Goal: Task Accomplishment & Management: Use online tool/utility

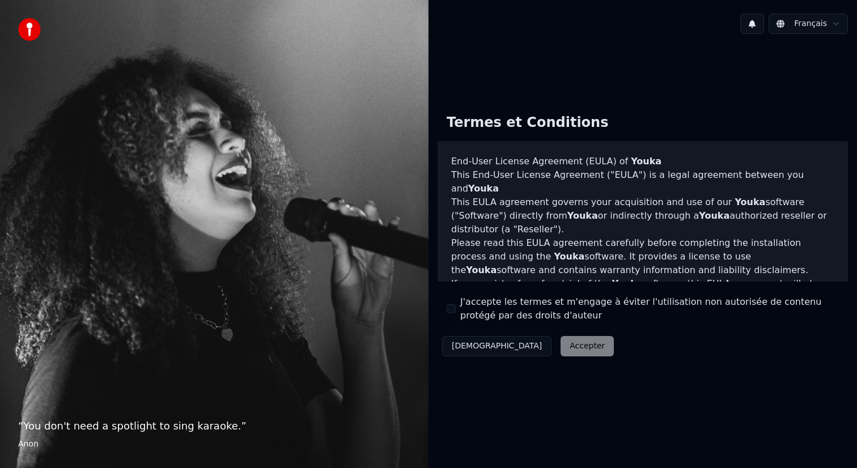
click at [451, 311] on button "J'accepte les termes et m'engage à éviter l'utilisation non autorisée de conten…" at bounding box center [451, 308] width 9 height 9
click at [560, 353] on button "Accepter" at bounding box center [586, 346] width 53 height 20
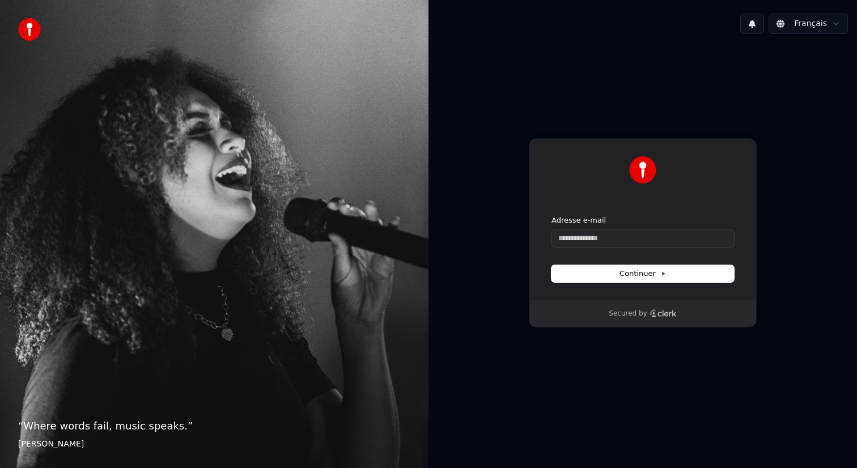
click at [607, 248] on form "Adresse e-mail Continuer" at bounding box center [642, 248] width 182 height 67
click at [607, 244] on input "Adresse e-mail" at bounding box center [642, 238] width 182 height 17
click at [643, 276] on span "Continuer" at bounding box center [642, 274] width 46 height 10
type input "**********"
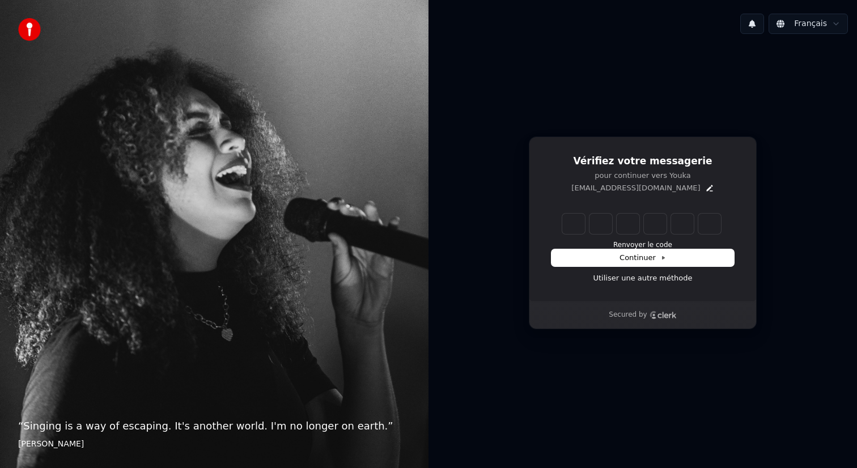
type input "******"
type input "*"
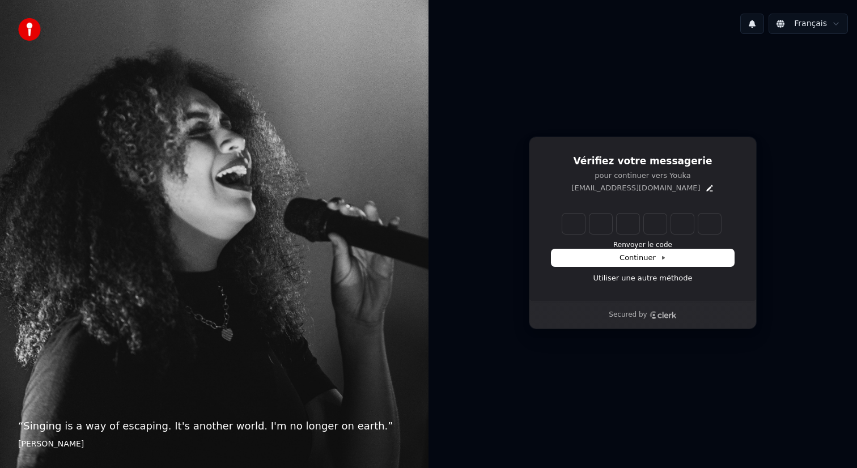
type input "*"
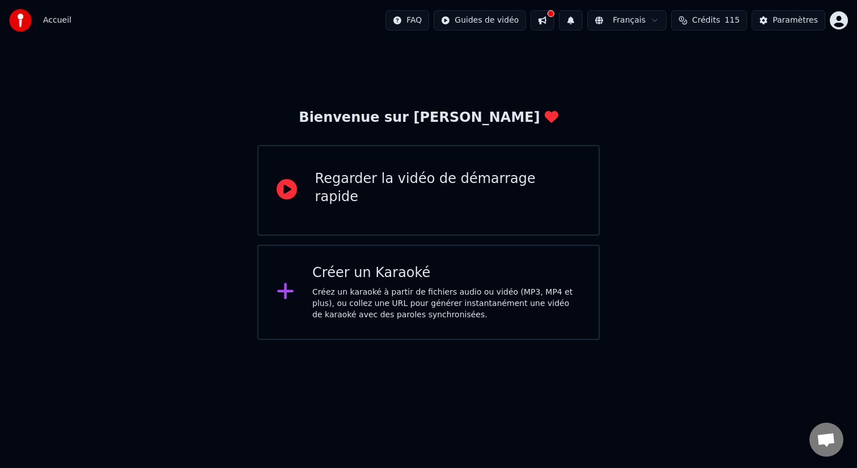
click at [554, 215] on div "Regarder la vidéo de démarrage rapide" at bounding box center [428, 190] width 343 height 91
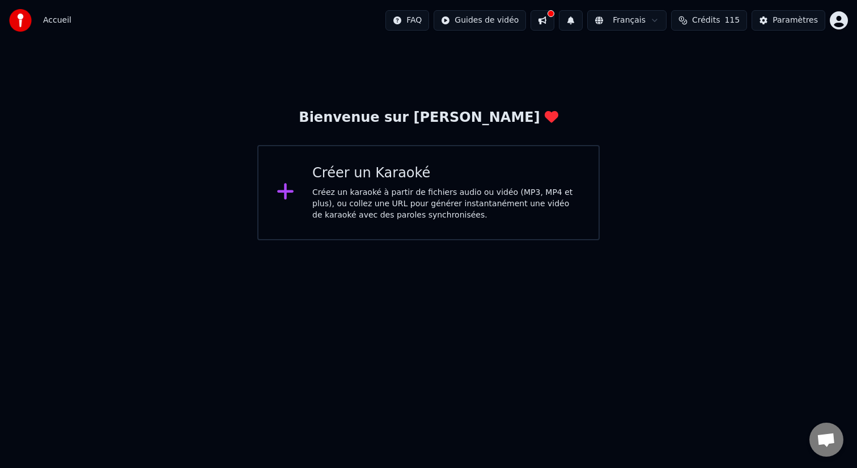
click at [525, 209] on div "Créez un karaoké à partir de fichiers audio ou vidéo (MP3, MP4 et plus), ou col…" at bounding box center [446, 204] width 268 height 34
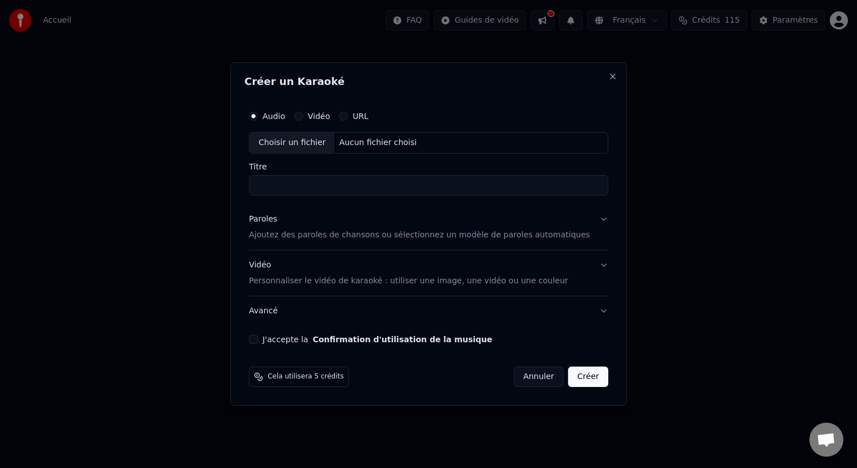
click at [363, 116] on label "URL" at bounding box center [360, 116] width 16 height 8
click at [348, 116] on button "URL" at bounding box center [343, 116] width 9 height 9
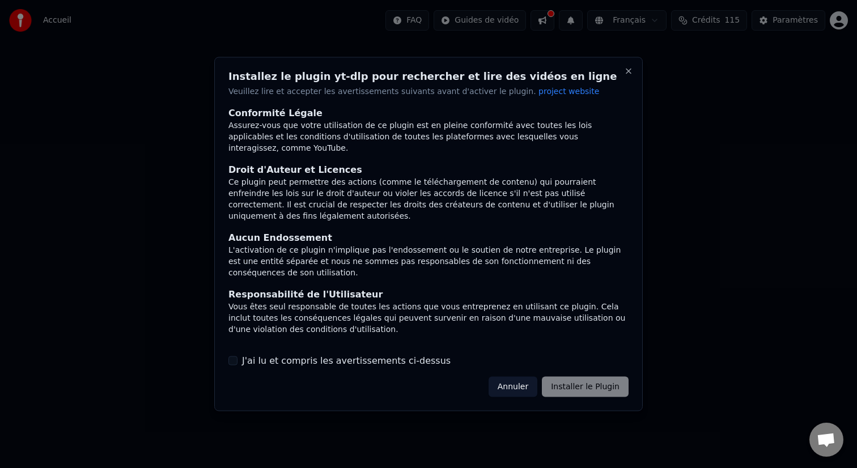
scroll to position [74, 0]
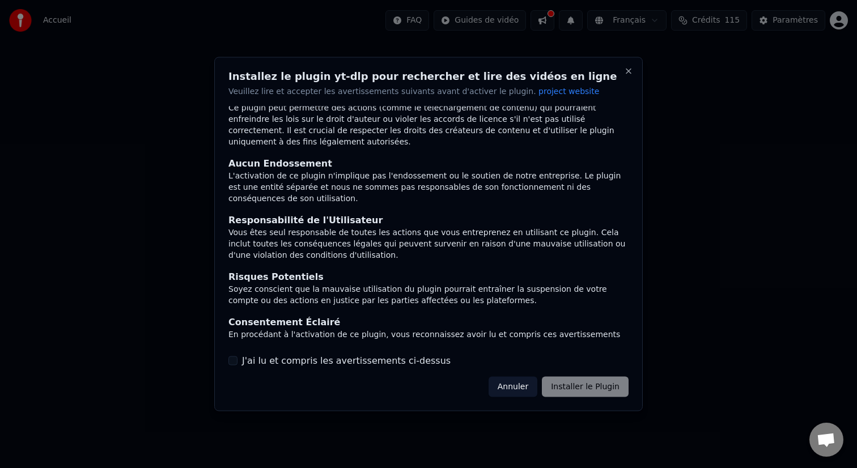
click at [237, 359] on div "J'ai lu et compris les avertissements ci-dessus" at bounding box center [428, 361] width 400 height 14
click at [231, 364] on button "J'ai lu et compris les avertissements ci-dessus" at bounding box center [232, 360] width 9 height 9
click at [573, 384] on button "Installer le Plugin" at bounding box center [585, 386] width 87 height 20
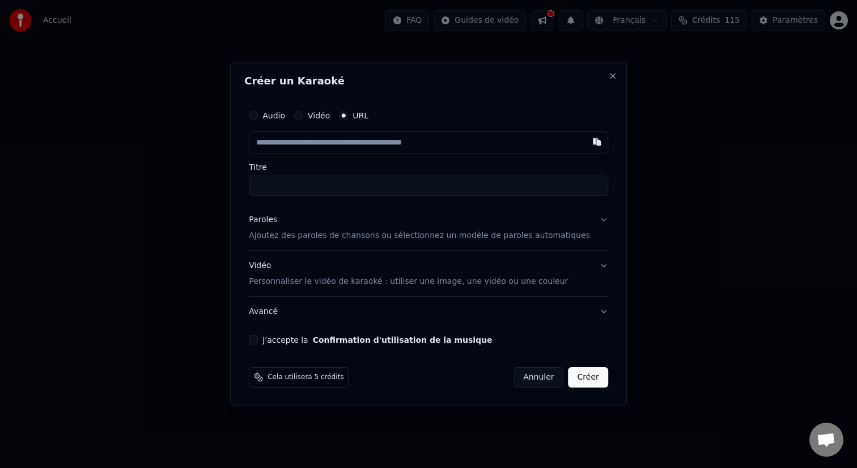
paste input "**********"
type input "**********"
click at [388, 186] on input "Titre" at bounding box center [428, 186] width 359 height 20
type input "**********"
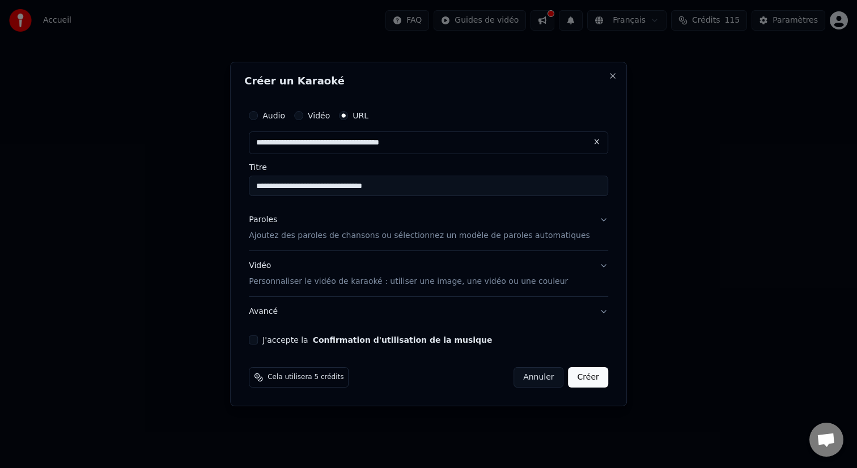
click at [504, 228] on div "Paroles Ajoutez des paroles de chansons ou sélectionnez un modèle de paroles au…" at bounding box center [419, 227] width 341 height 27
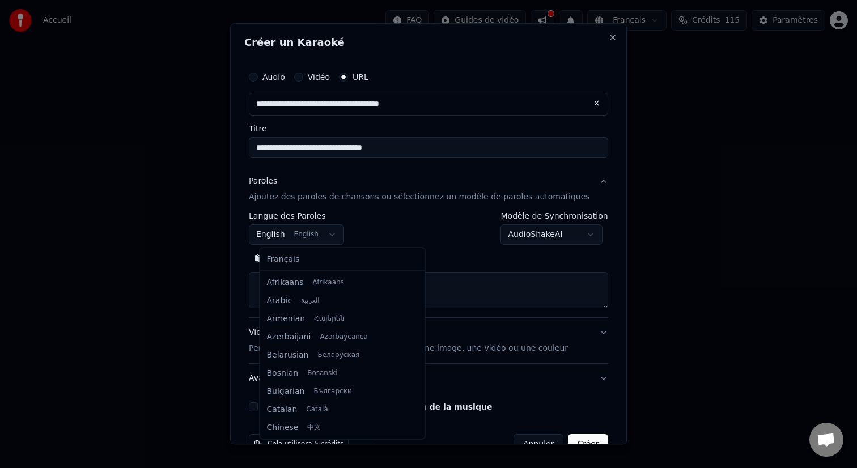
click at [348, 237] on body "**********" at bounding box center [428, 120] width 857 height 240
click at [464, 240] on body "**********" at bounding box center [428, 120] width 857 height 240
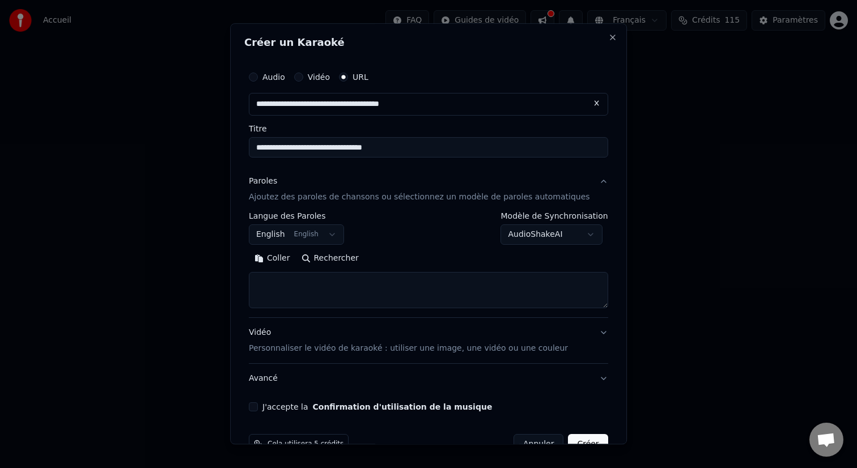
click at [502, 226] on body "**********" at bounding box center [428, 120] width 857 height 240
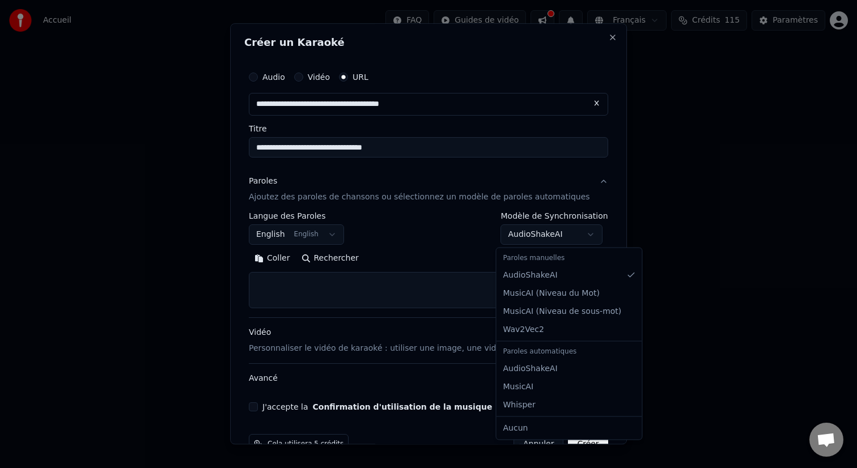
click at [447, 240] on body "**********" at bounding box center [428, 120] width 857 height 240
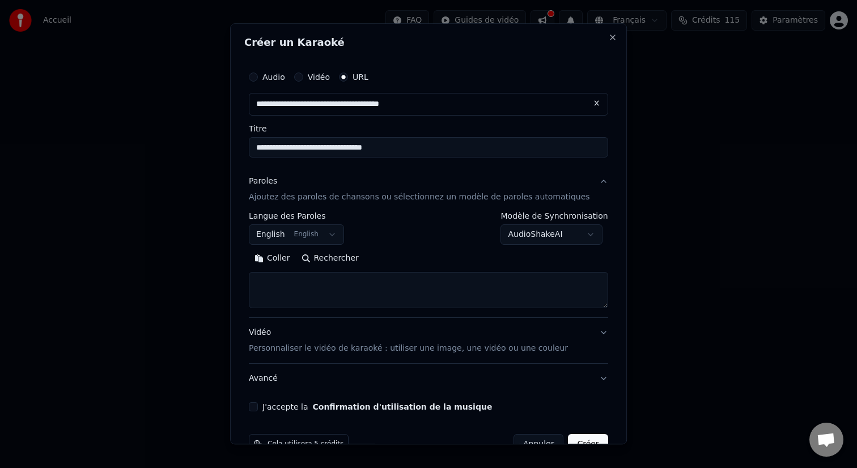
click at [303, 237] on body "**********" at bounding box center [428, 120] width 857 height 240
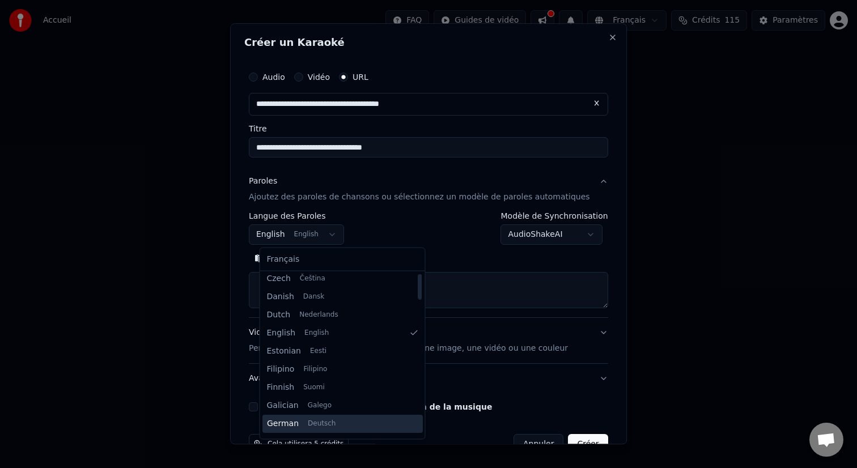
scroll to position [0, 0]
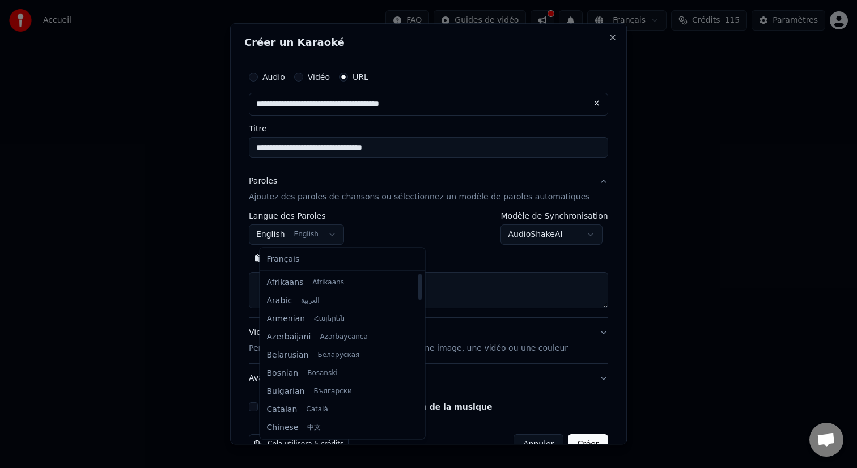
click at [429, 240] on body "**********" at bounding box center [428, 120] width 857 height 240
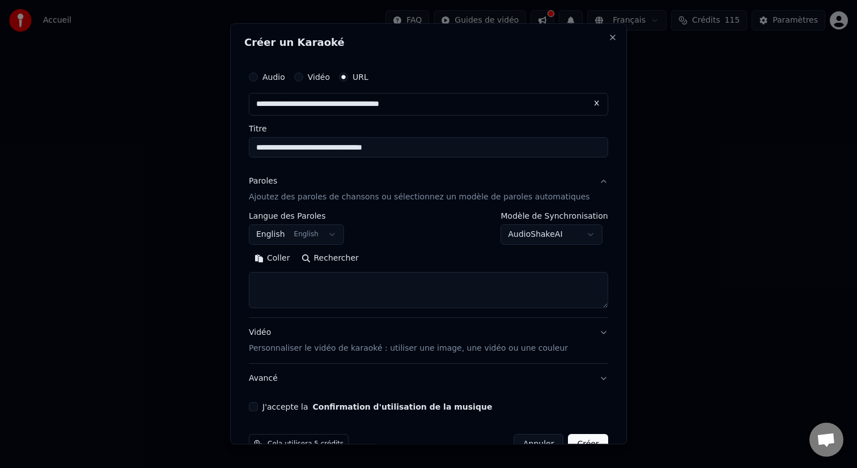
click at [310, 200] on p "Ajoutez des paroles de chansons ou sélectionnez un modèle de paroles automatiqu…" at bounding box center [419, 197] width 341 height 11
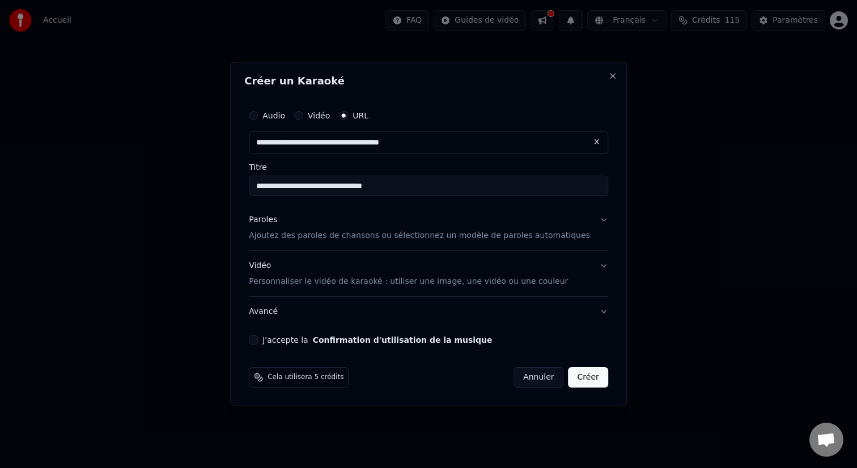
click at [442, 284] on p "Personnaliser le vidéo de karaoké : utiliser une image, une vidéo ou une couleur" at bounding box center [408, 281] width 319 height 11
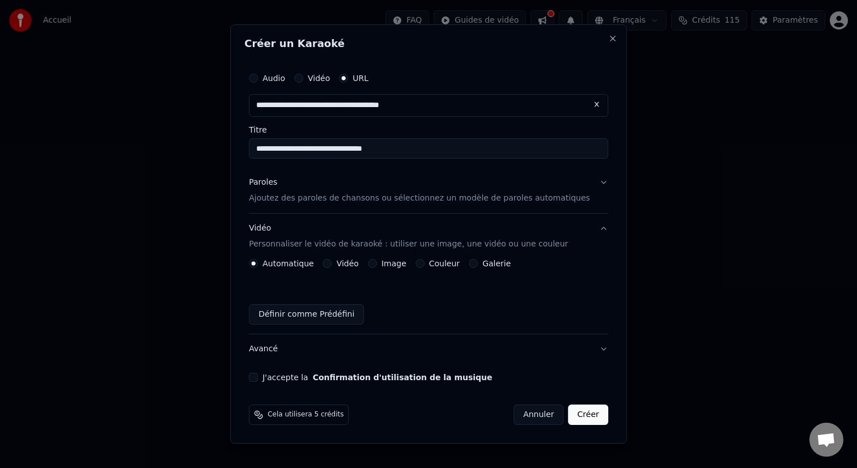
click at [332, 265] on button "Vidéo" at bounding box center [327, 263] width 9 height 9
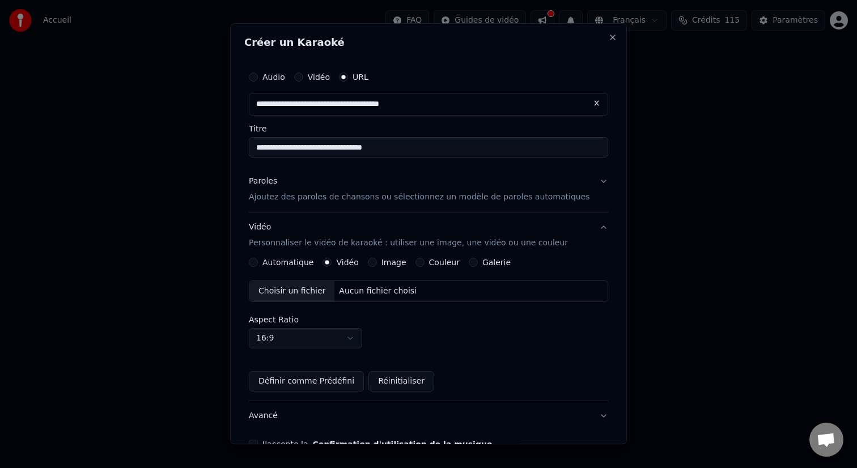
click at [377, 264] on button "Image" at bounding box center [372, 262] width 9 height 9
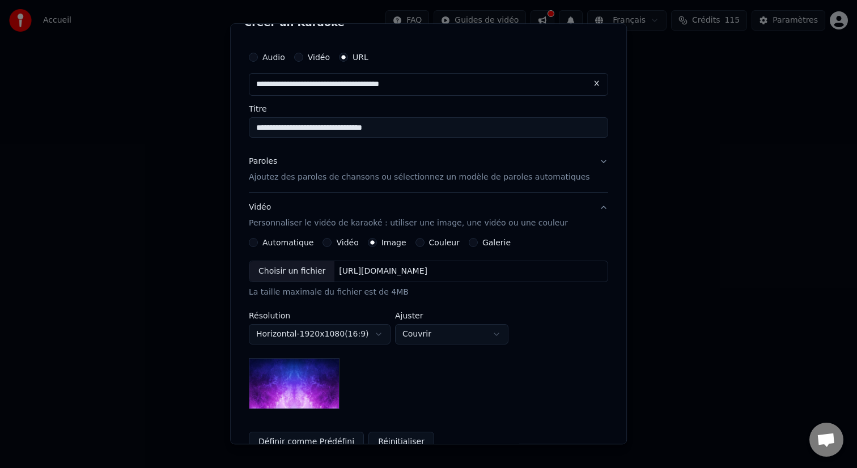
scroll to position [83, 0]
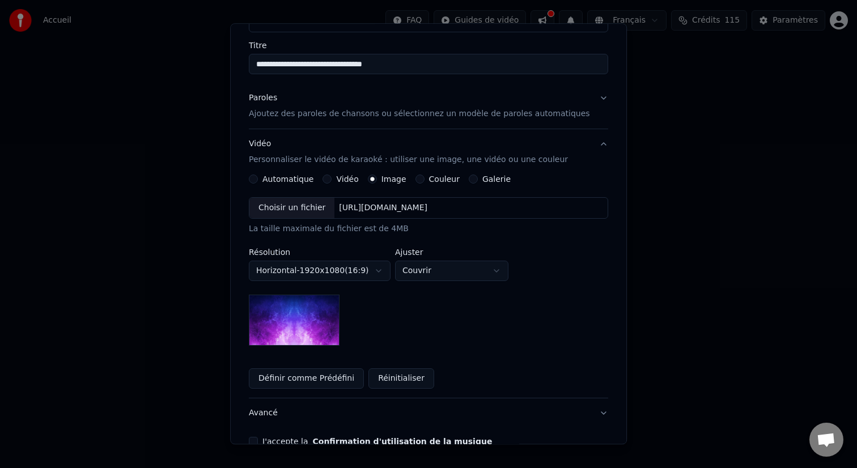
click at [339, 320] on img at bounding box center [294, 320] width 91 height 51
click at [453, 240] on body "**********" at bounding box center [428, 120] width 857 height 240
click at [313, 209] on div "Choisir un fichier" at bounding box center [291, 208] width 85 height 20
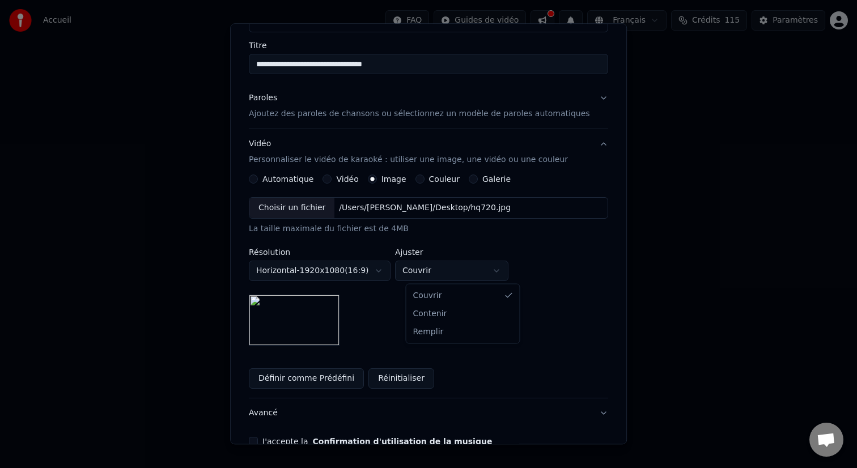
click at [505, 240] on body "**********" at bounding box center [428, 120] width 857 height 240
click at [500, 240] on body "**********" at bounding box center [428, 120] width 857 height 240
select select "****"
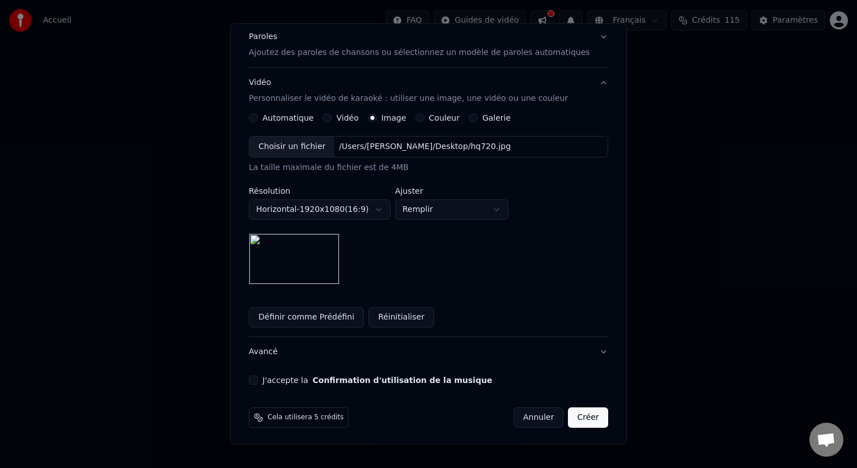
scroll to position [146, 0]
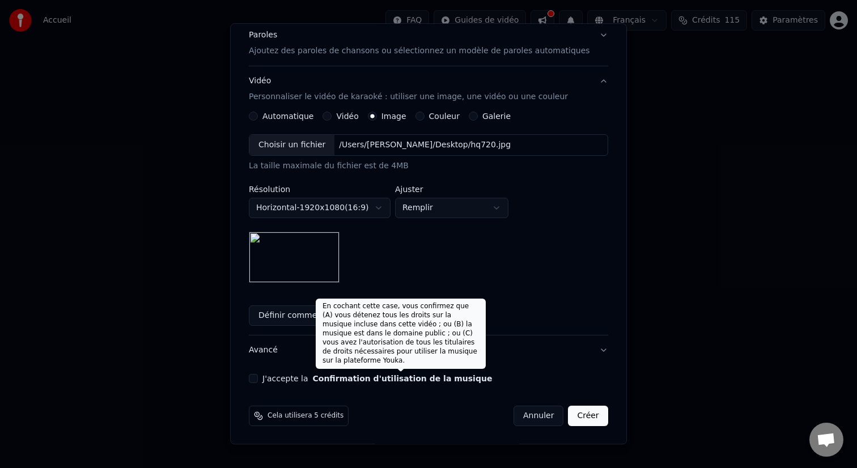
click at [322, 382] on button "Confirmation d'utilisation de la musique" at bounding box center [403, 379] width 180 height 8
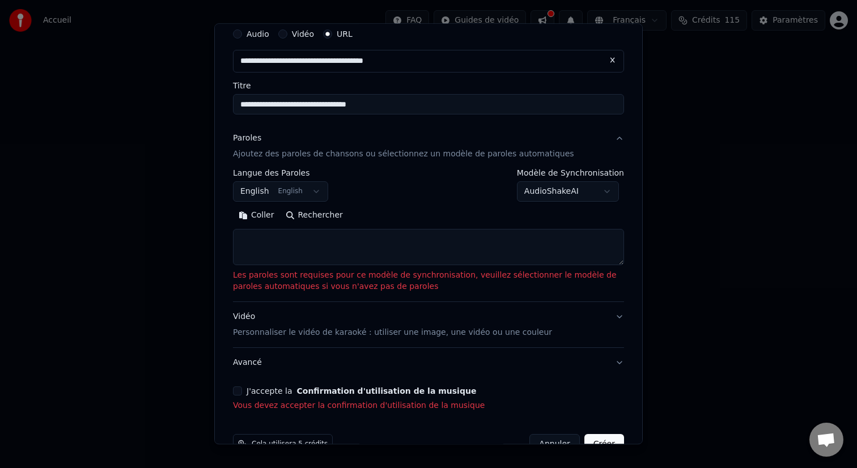
scroll to position [0, 0]
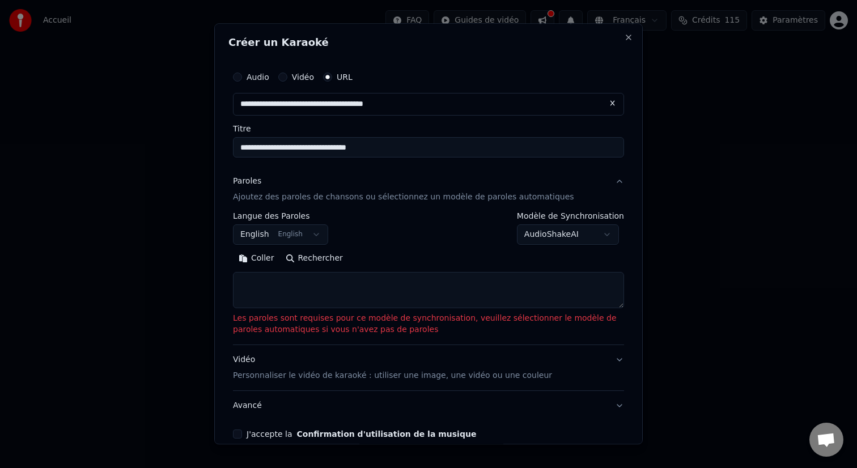
click at [337, 286] on textarea at bounding box center [428, 290] width 391 height 36
paste textarea "**********"
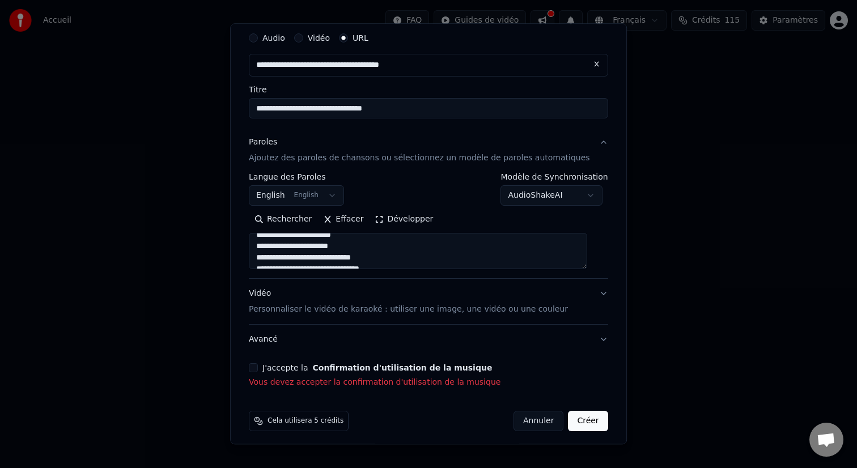
scroll to position [44, 0]
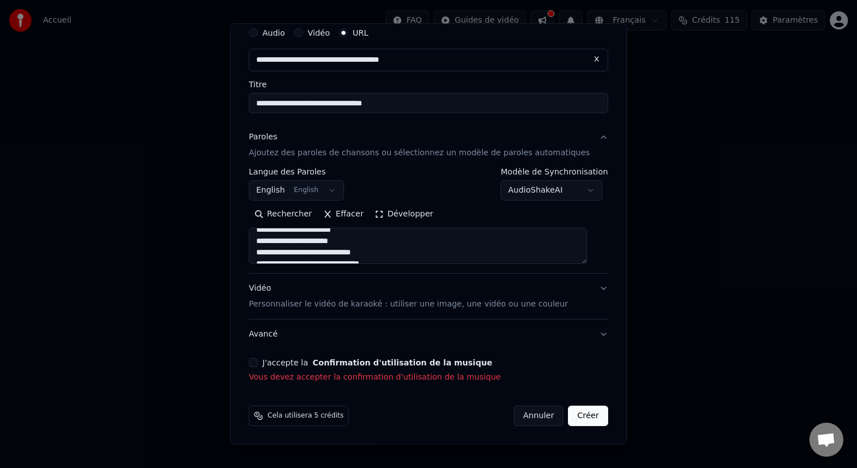
type textarea "**********"
click at [258, 359] on button "J'accepte la Confirmation d'utilisation de la musique" at bounding box center [253, 362] width 9 height 9
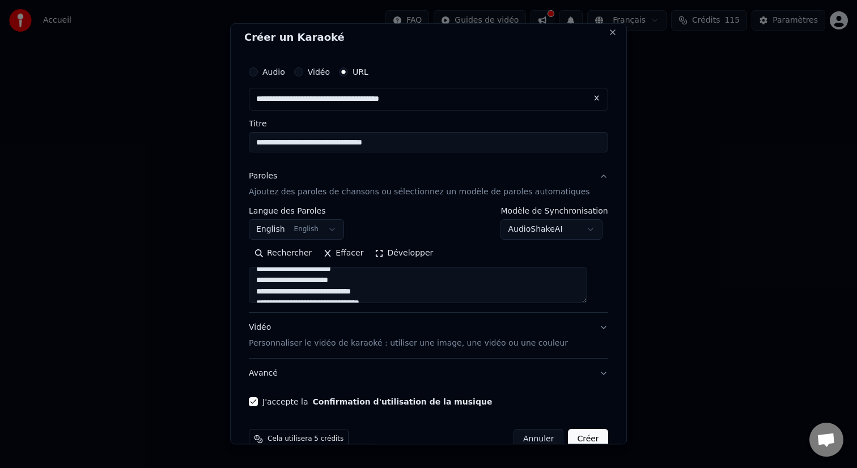
scroll to position [0, 0]
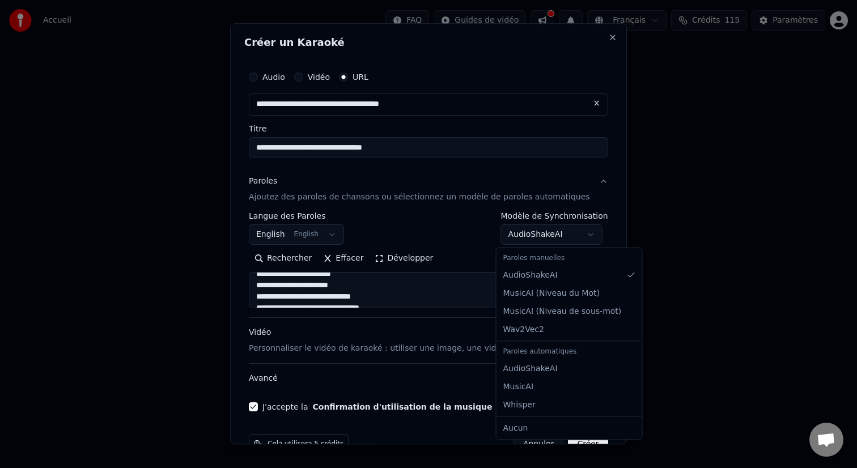
click at [513, 237] on body "**********" at bounding box center [428, 120] width 857 height 240
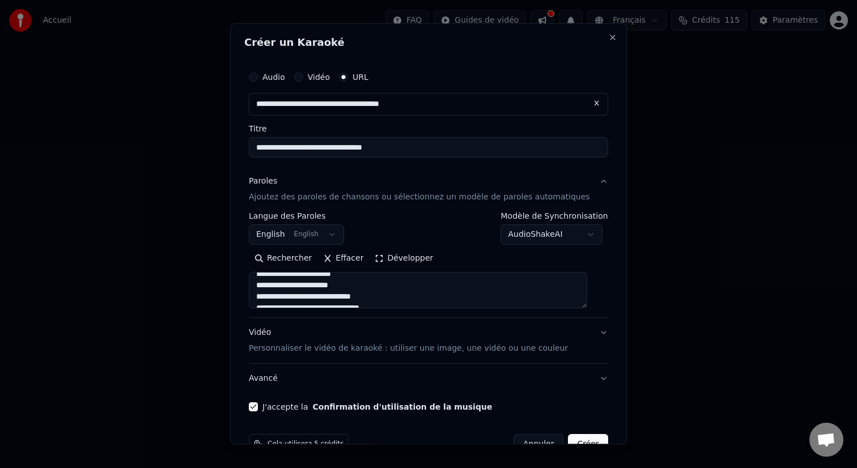
click at [461, 240] on body "**********" at bounding box center [428, 120] width 857 height 240
click at [343, 240] on body "**********" at bounding box center [428, 120] width 857 height 240
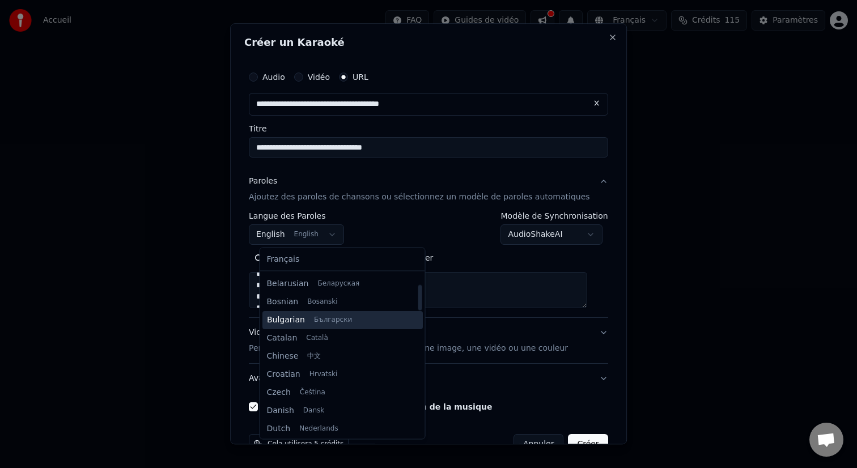
scroll to position [65, 0]
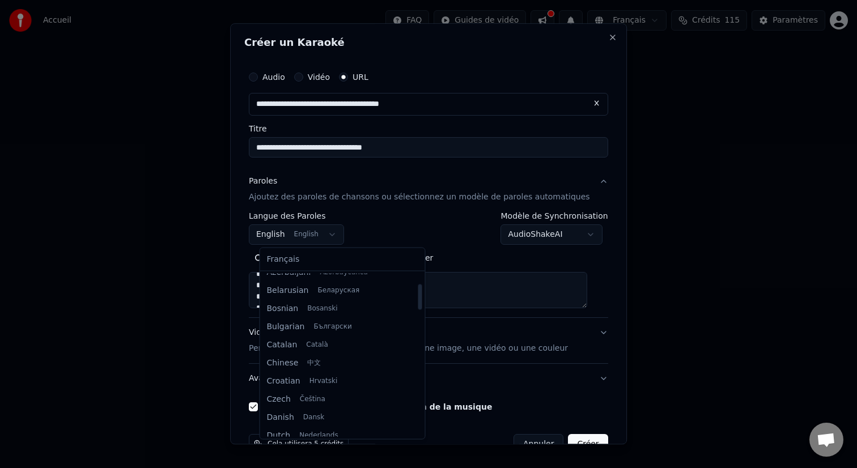
select select "**"
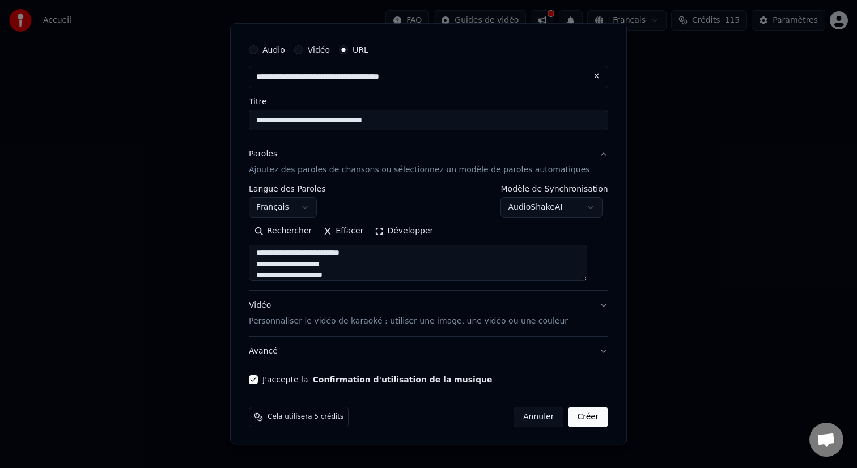
scroll to position [28, 0]
click at [582, 413] on button "Créer" at bounding box center [588, 416] width 40 height 20
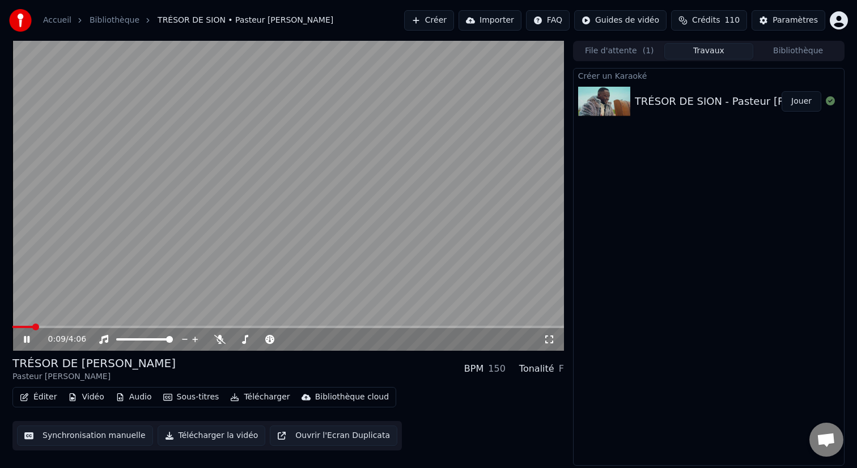
click at [33, 327] on span at bounding box center [22, 327] width 20 height 2
click at [70, 22] on div "Accueil" at bounding box center [63, 20] width 41 height 11
click at [66, 20] on link "Accueil" at bounding box center [57, 20] width 28 height 11
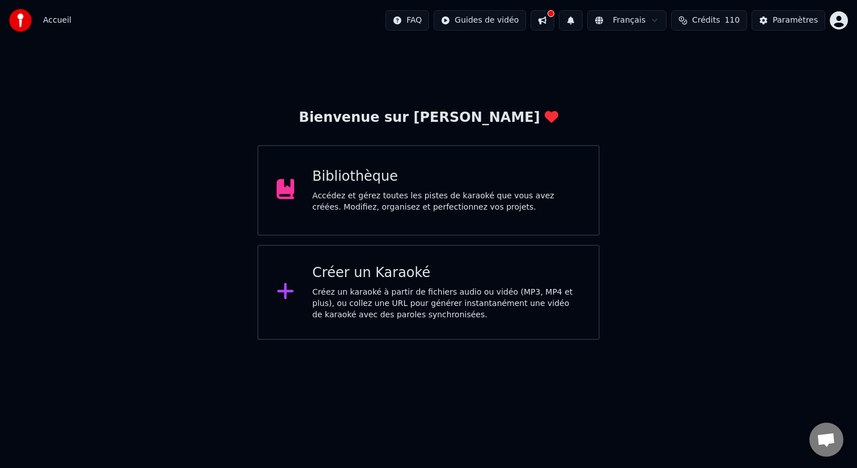
click at [436, 281] on div "Créer un Karaoké" at bounding box center [446, 273] width 268 height 18
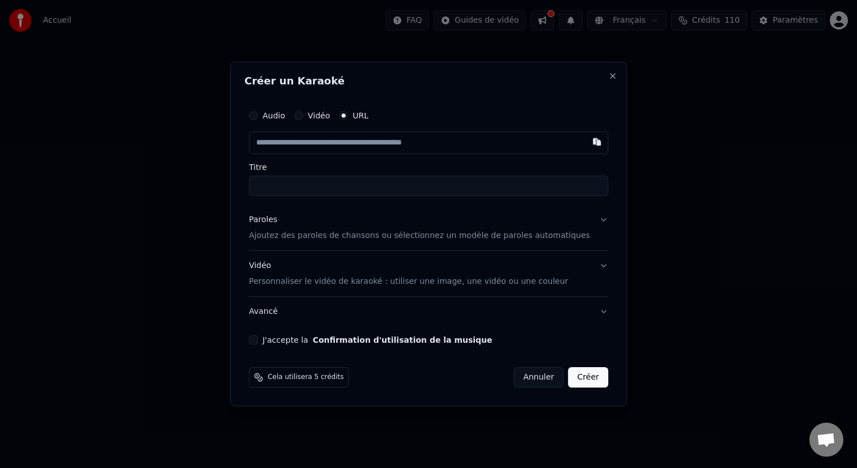
click at [402, 187] on input "Titre" at bounding box center [428, 186] width 359 height 20
click at [400, 147] on input "text" at bounding box center [428, 142] width 359 height 23
paste input "**********"
type input "**********"
click at [396, 194] on input "Titre" at bounding box center [428, 186] width 359 height 20
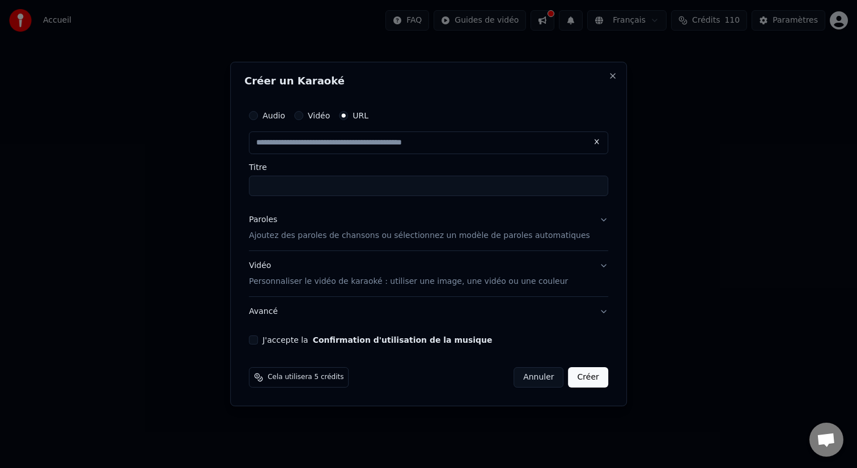
type input "**********"
click at [338, 184] on input "**********" at bounding box center [428, 186] width 359 height 20
type input "**********"
click at [375, 232] on p "Ajoutez des paroles de chansons ou sélectionnez un modèle de paroles automatiqu…" at bounding box center [419, 235] width 341 height 11
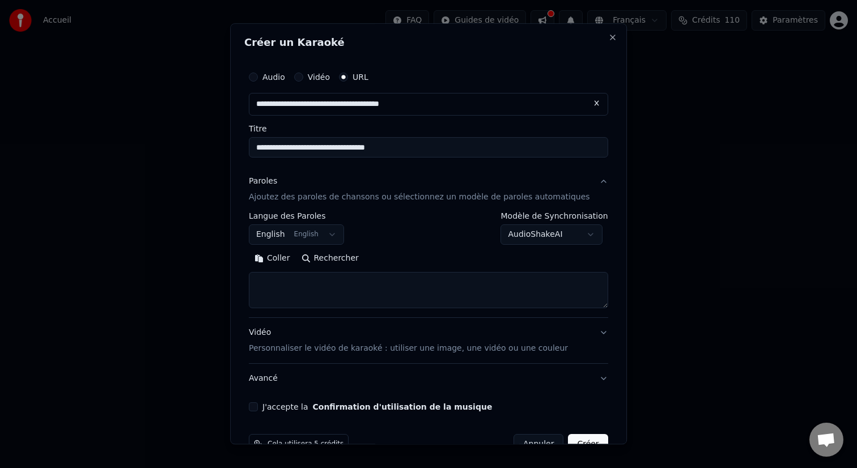
click at [343, 233] on body "**********" at bounding box center [428, 170] width 857 height 340
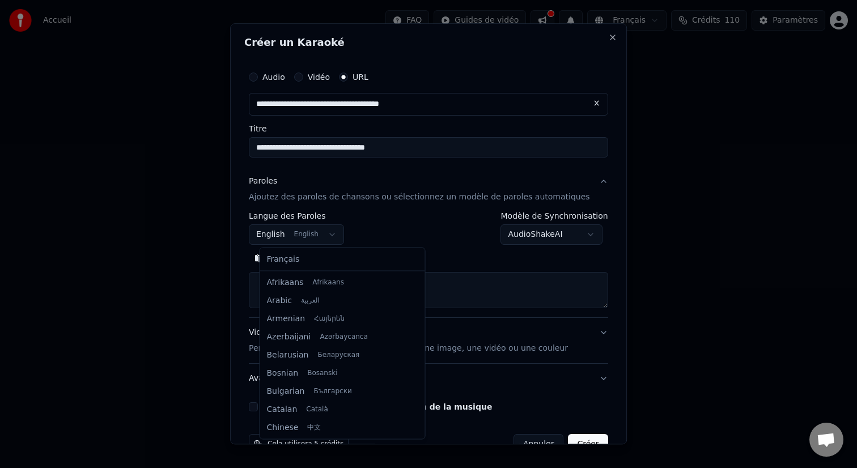
scroll to position [91, 0]
select select "**"
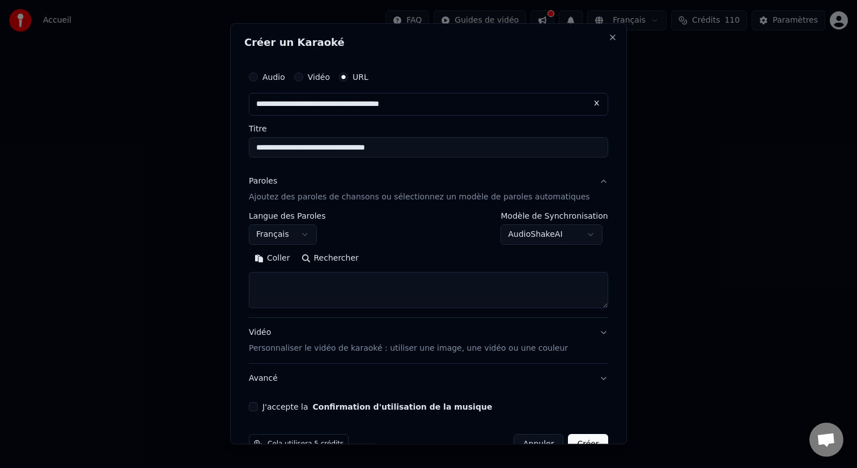
click at [554, 349] on p "Personnaliser le vidéo de karaoké : utiliser une image, une vidéo ou une couleur" at bounding box center [408, 348] width 319 height 11
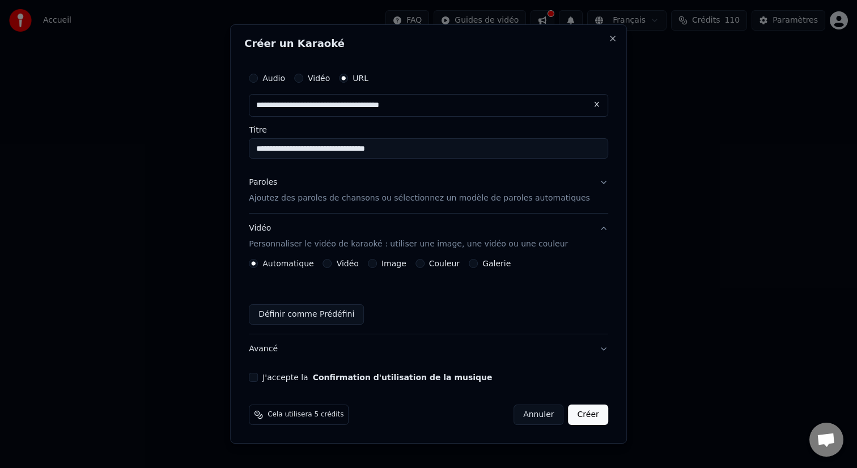
click at [377, 264] on button "Image" at bounding box center [372, 263] width 9 height 9
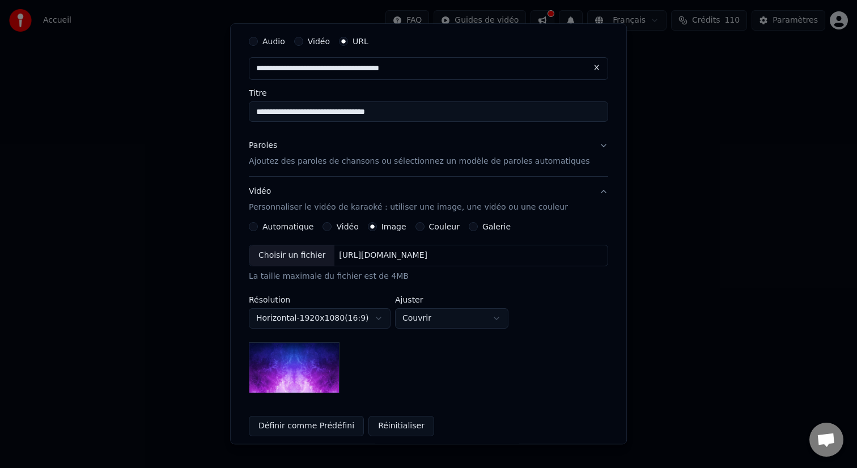
scroll to position [62, 0]
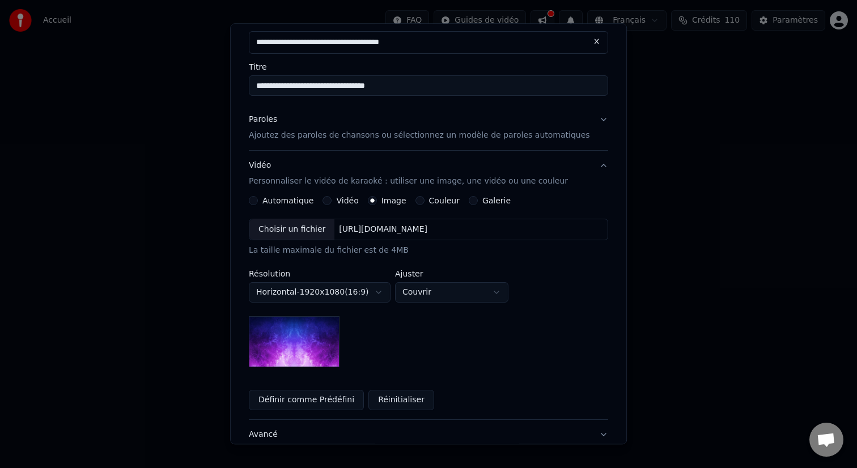
click at [326, 350] on img at bounding box center [294, 341] width 91 height 51
click at [320, 238] on div "Choisir un fichier" at bounding box center [291, 229] width 85 height 20
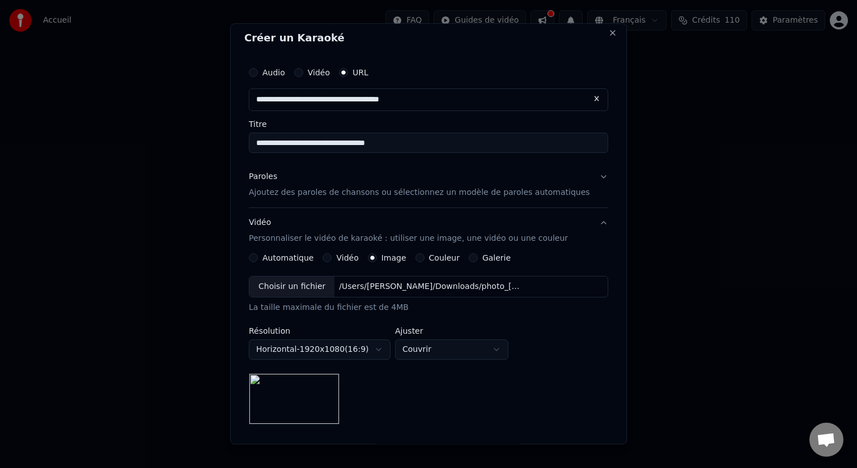
scroll to position [0, 0]
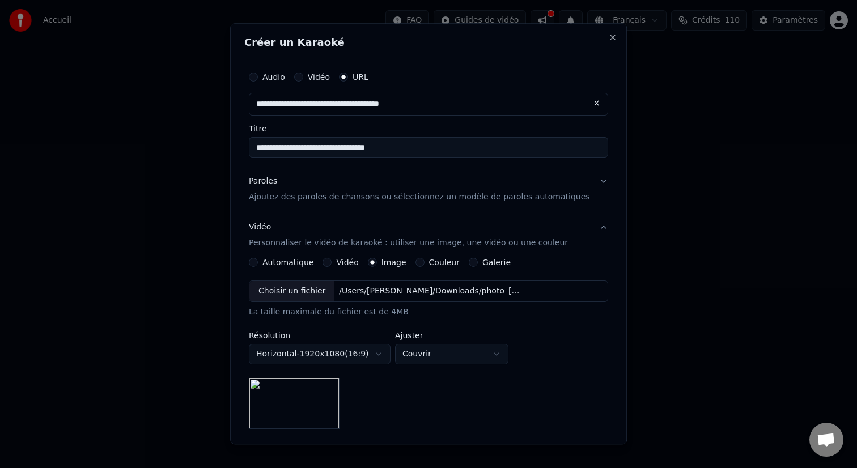
click at [494, 193] on p "Ajoutez des paroles de chansons ou sélectionnez un modèle de paroles automatiqu…" at bounding box center [419, 197] width 341 height 11
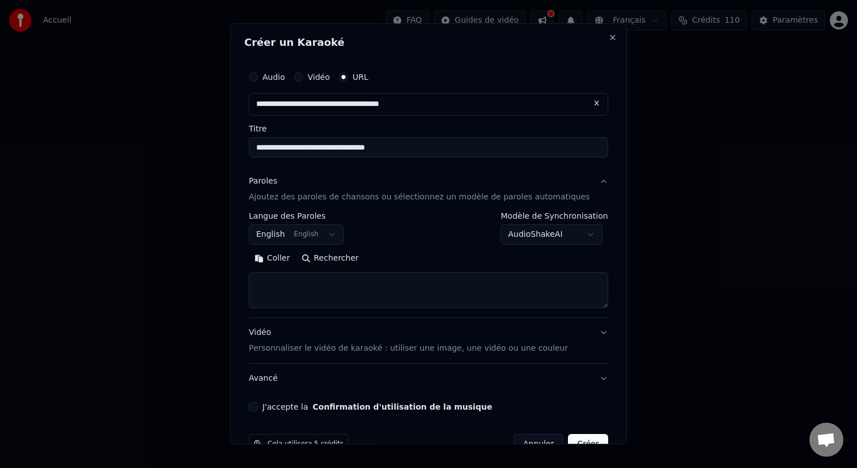
click at [316, 235] on body "**********" at bounding box center [428, 170] width 857 height 340
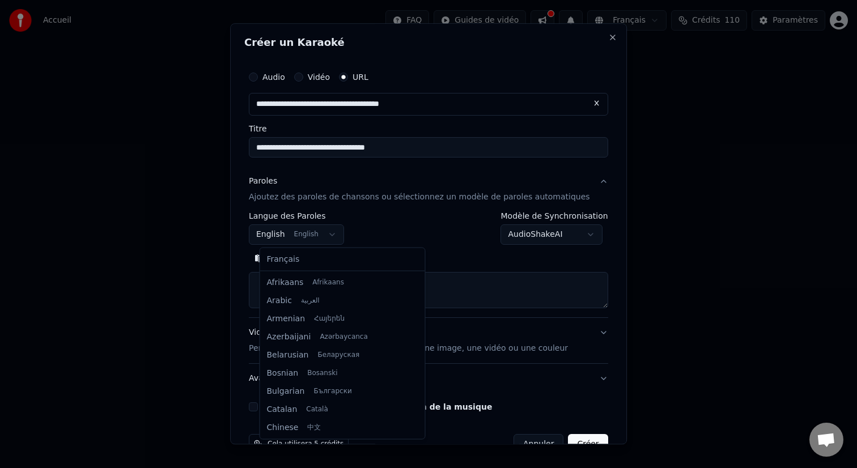
scroll to position [91, 0]
select select "**"
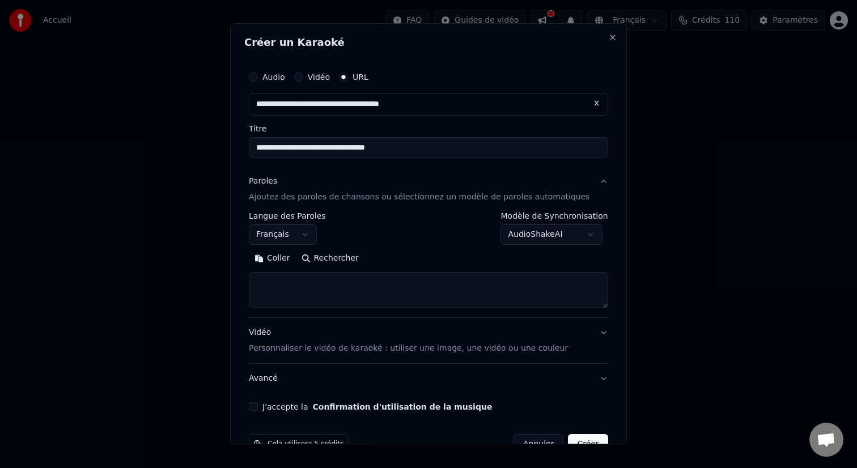
click at [345, 261] on button "Rechercher" at bounding box center [330, 258] width 69 height 18
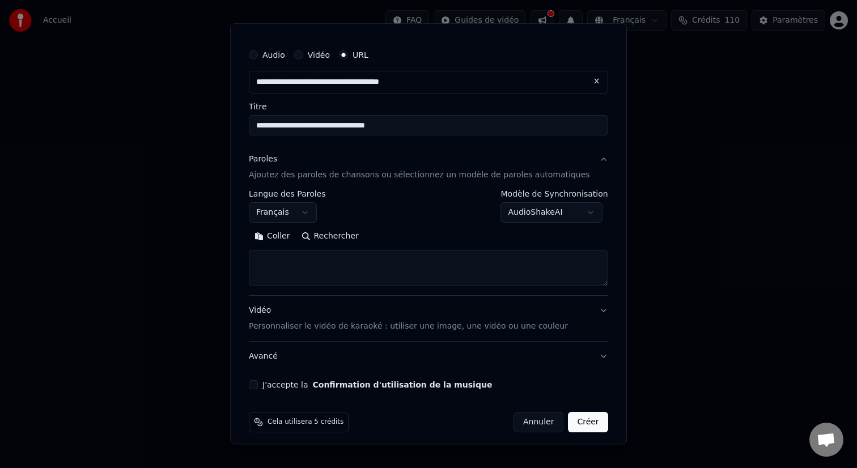
scroll to position [26, 0]
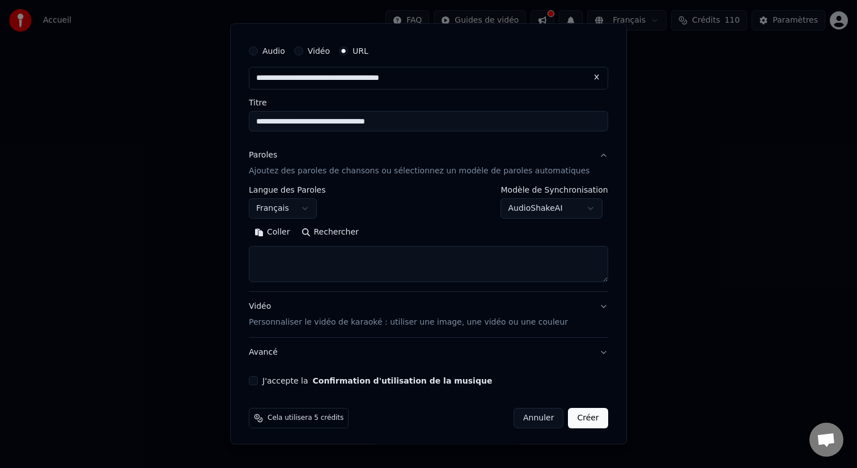
click at [356, 254] on textarea at bounding box center [428, 264] width 359 height 36
paste textarea "**********"
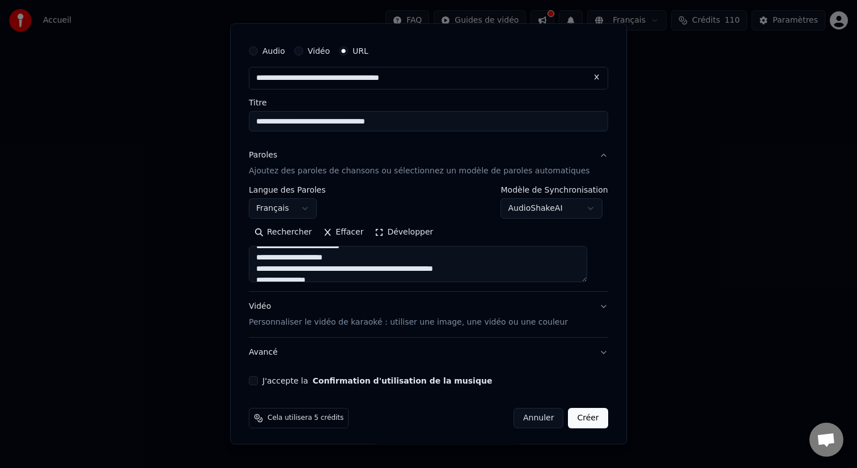
scroll to position [0, 0]
type textarea "**********"
click at [409, 229] on button "Développer" at bounding box center [404, 232] width 70 height 18
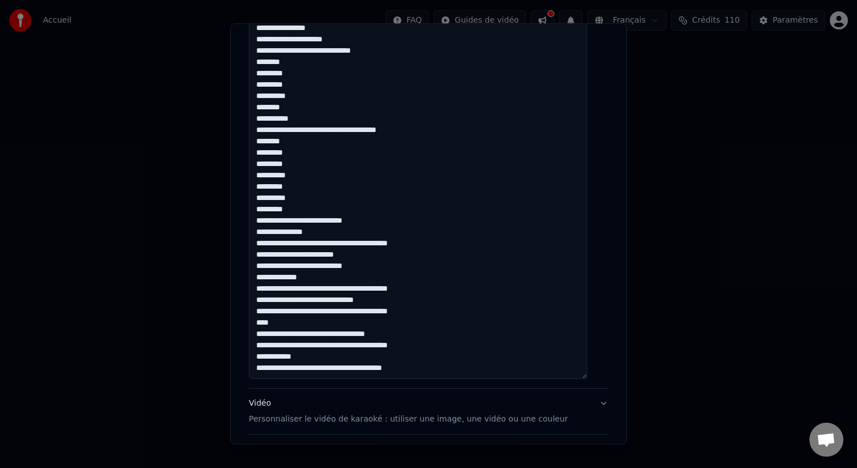
scroll to position [964, 0]
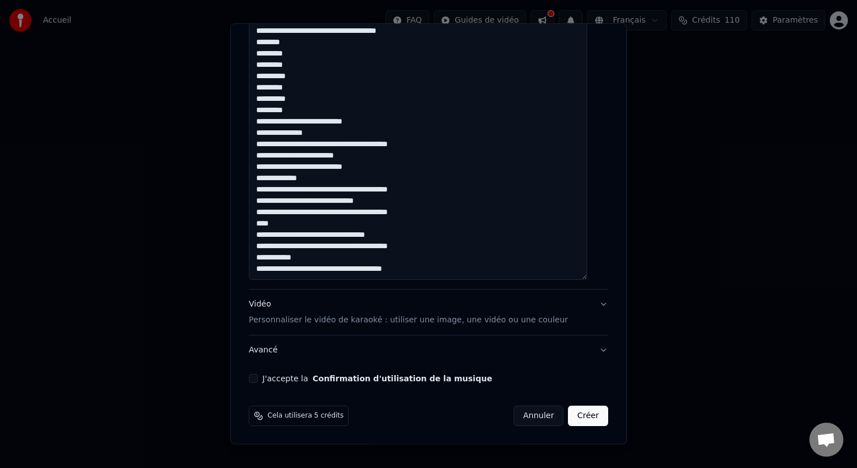
click at [593, 307] on button "Vidéo Personnaliser le vidéo de karaoké : utiliser une image, une vidéo ou une …" at bounding box center [428, 312] width 359 height 45
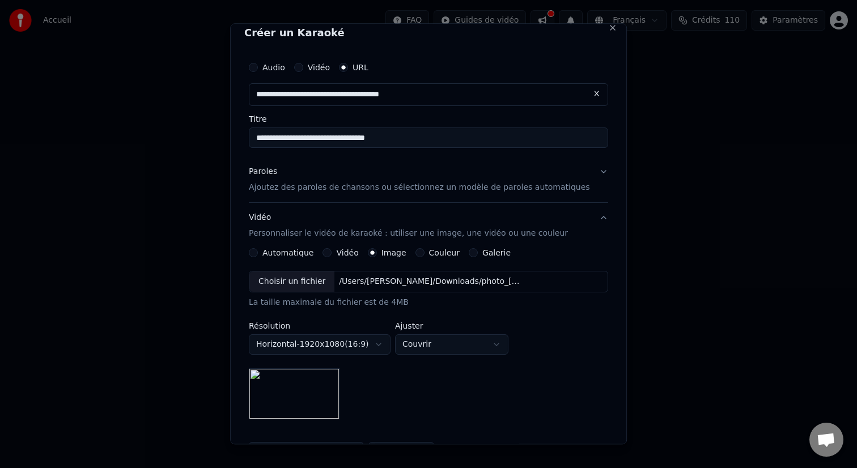
scroll to position [0, 0]
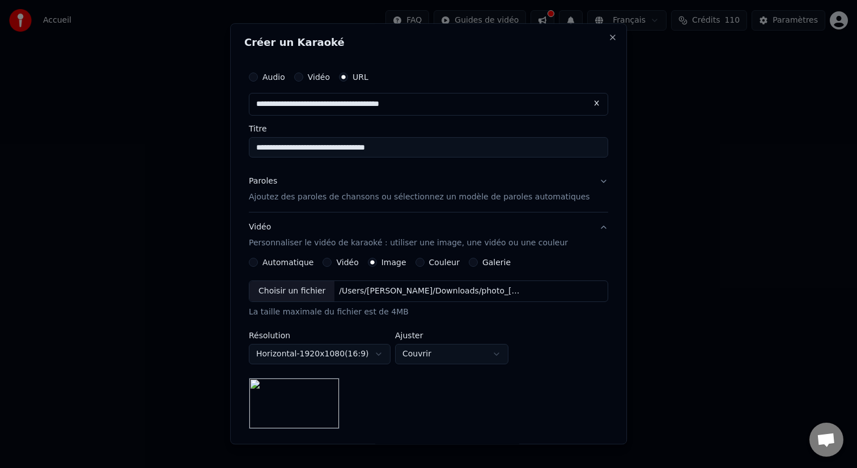
click at [353, 203] on button "Paroles Ajoutez des paroles de chansons ou sélectionnez un modèle de paroles au…" at bounding box center [428, 189] width 359 height 45
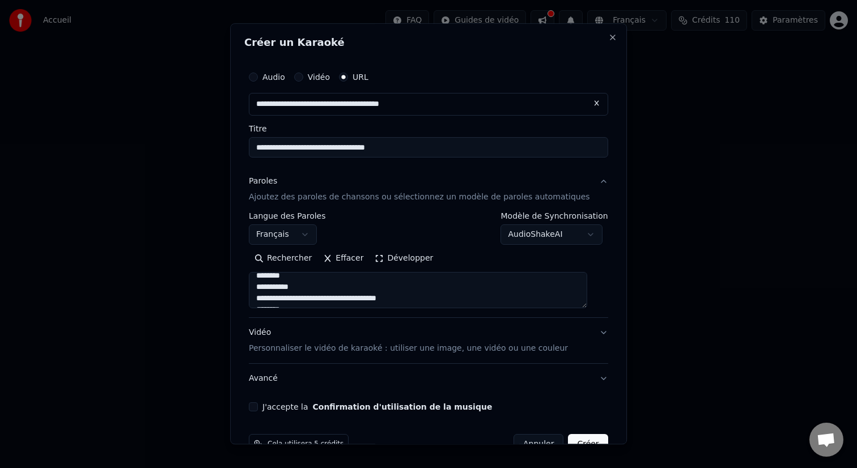
scroll to position [937, 0]
click at [562, 344] on button "Vidéo Personnaliser le vidéo de karaoké : utiliser une image, une vidéo ou une …" at bounding box center [428, 340] width 359 height 45
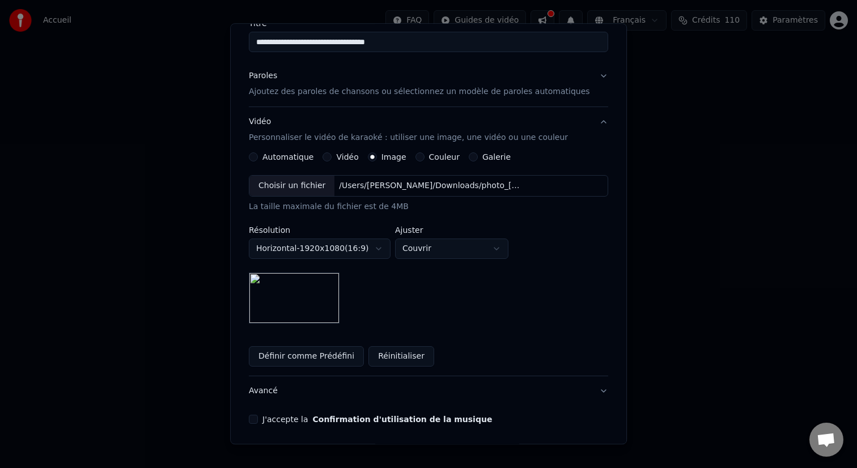
scroll to position [146, 0]
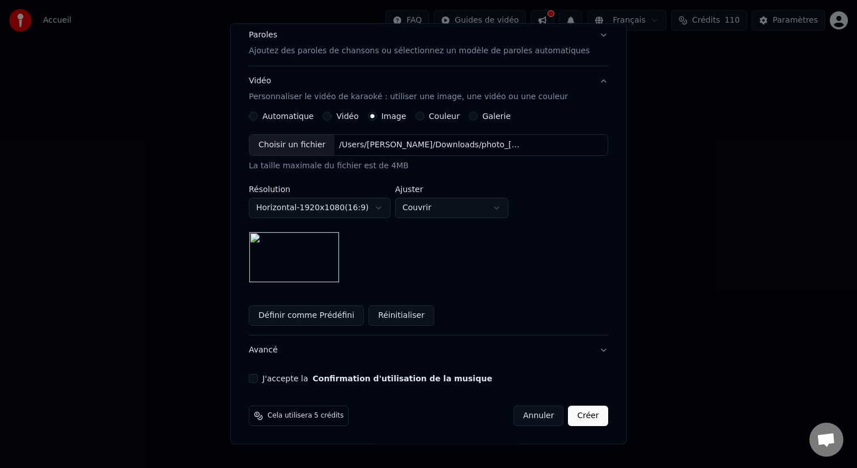
click at [546, 358] on button "Avancé" at bounding box center [428, 349] width 359 height 29
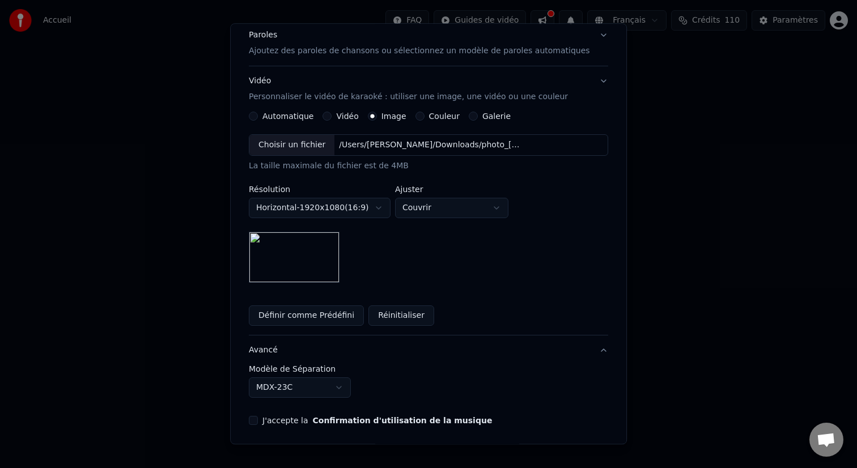
scroll to position [0, 0]
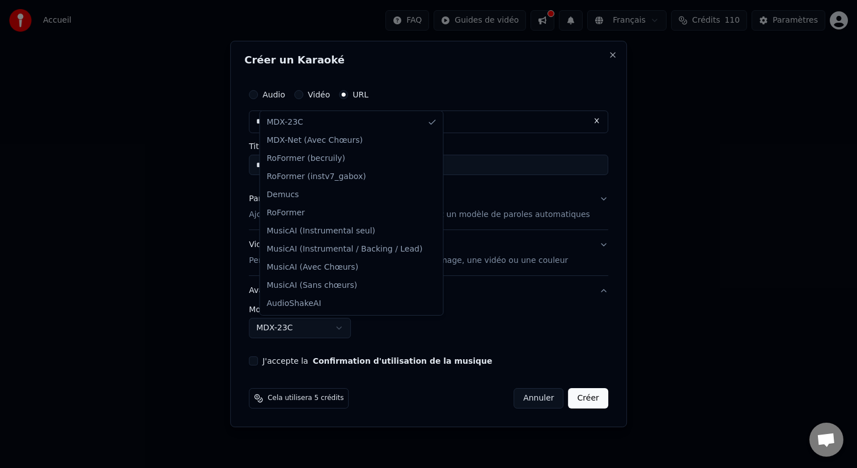
click at [352, 330] on body "**********" at bounding box center [428, 170] width 857 height 340
click at [460, 325] on body "**********" at bounding box center [428, 170] width 857 height 340
click at [355, 334] on body "**********" at bounding box center [428, 170] width 857 height 340
select select "**********"
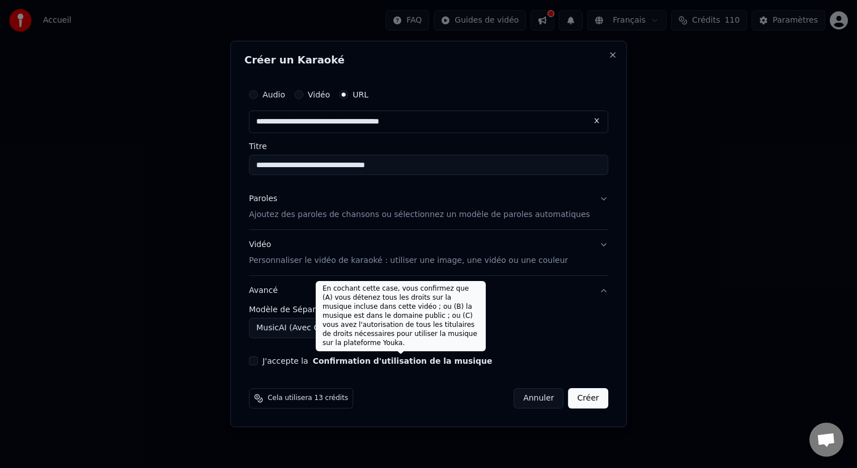
click at [371, 363] on button "Confirmation d'utilisation de la musique" at bounding box center [403, 361] width 180 height 8
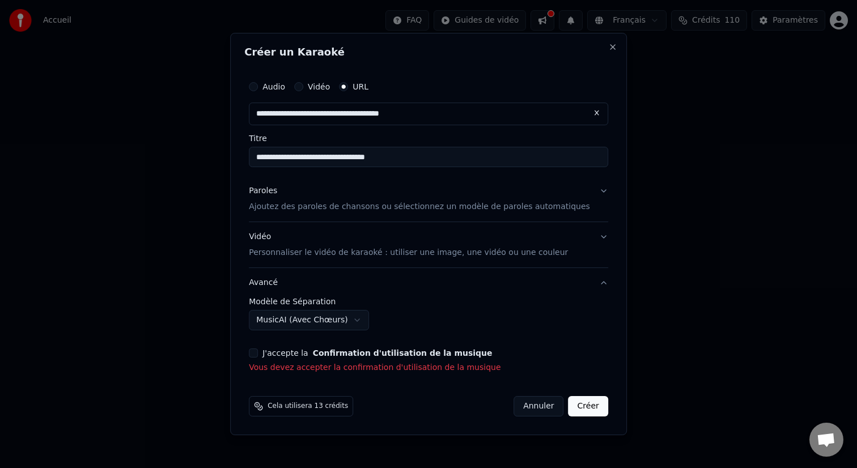
click at [258, 355] on button "J'accepte la Confirmation d'utilisation de la musique" at bounding box center [253, 353] width 9 height 9
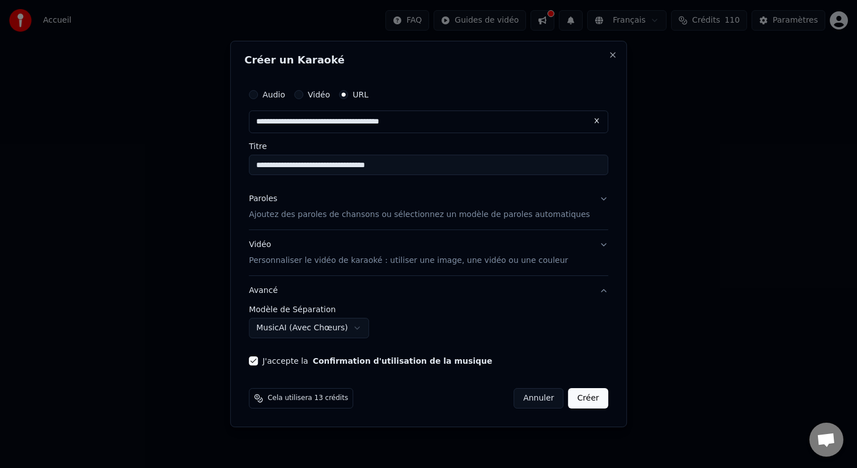
click at [606, 201] on div "**********" at bounding box center [428, 234] width 397 height 386
click at [596, 201] on button "Paroles Ajoutez des paroles de chansons ou sélectionnez un modèle de paroles au…" at bounding box center [428, 206] width 359 height 45
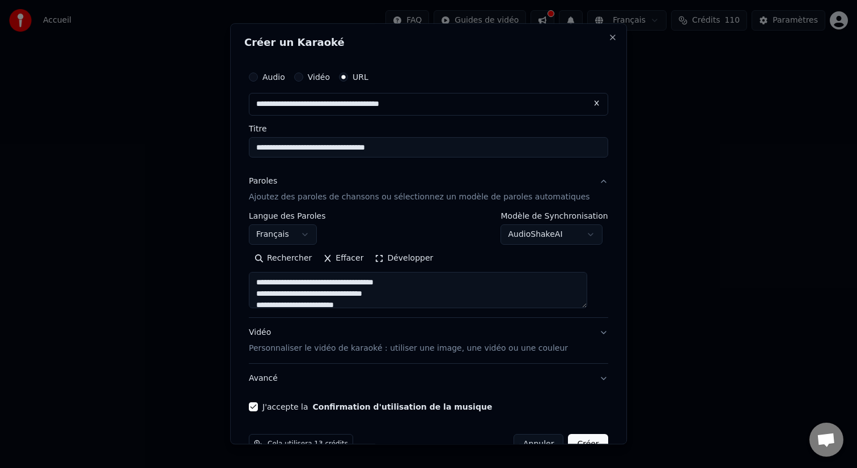
scroll to position [28, 0]
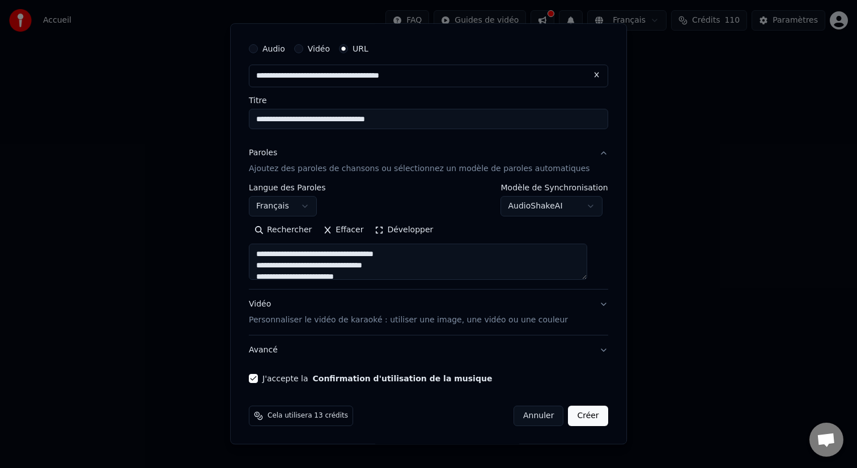
click at [580, 413] on button "Créer" at bounding box center [588, 416] width 40 height 20
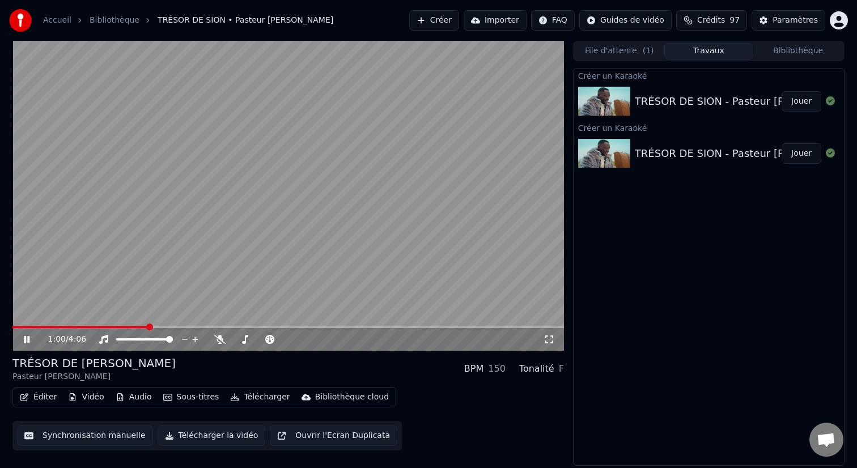
click at [16, 340] on div "1:00 / 4:06" at bounding box center [287, 339] width 551 height 23
click at [33, 335] on icon at bounding box center [35, 339] width 27 height 9
click at [628, 155] on img at bounding box center [604, 153] width 52 height 29
click at [619, 156] on img at bounding box center [604, 153] width 52 height 29
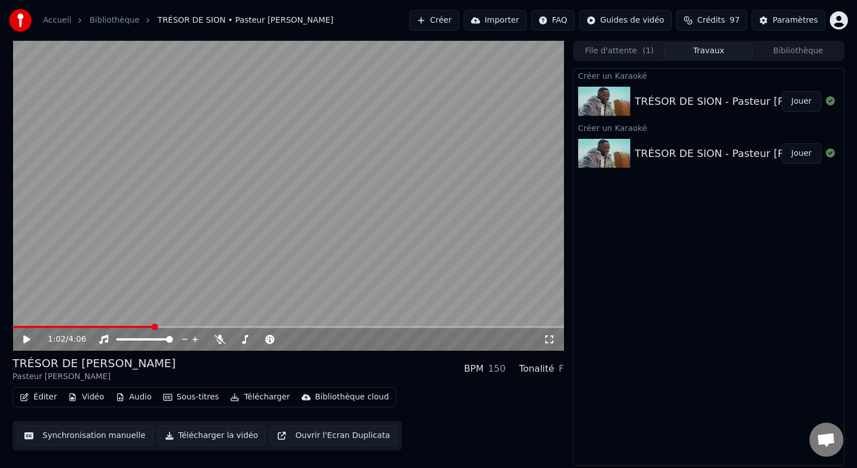
click at [617, 111] on img at bounding box center [604, 101] width 52 height 29
click at [797, 108] on button "Jouer" at bounding box center [801, 101] width 40 height 20
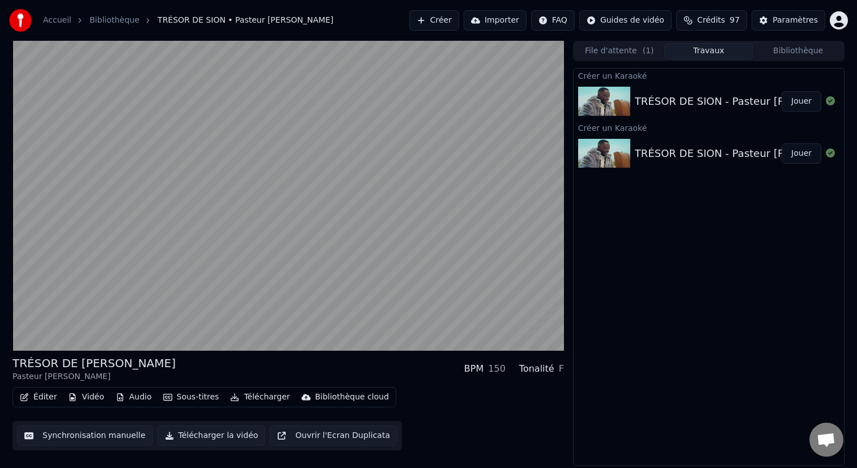
click at [798, 153] on button "Jouer" at bounding box center [801, 153] width 40 height 20
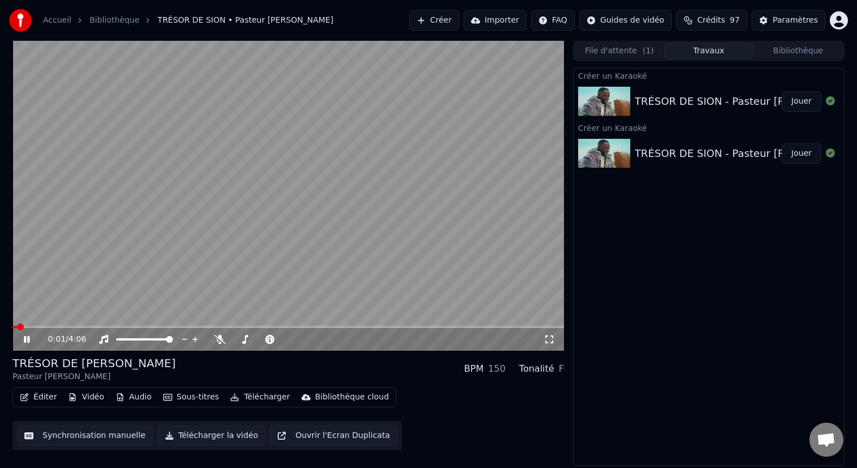
click at [91, 328] on span at bounding box center [287, 327] width 551 height 2
click at [63, 326] on span at bounding box center [38, 327] width 52 height 2
click at [23, 342] on icon at bounding box center [35, 339] width 27 height 9
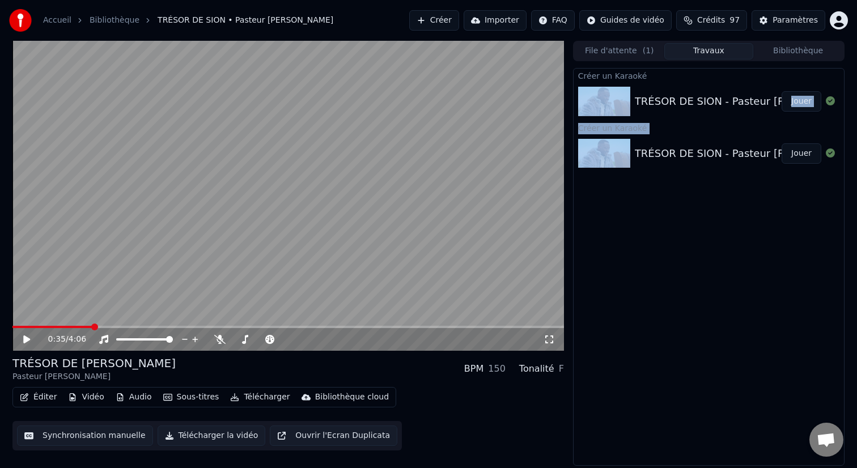
drag, startPoint x: 678, startPoint y: 193, endPoint x: 598, endPoint y: 110, distance: 115.4
click at [598, 110] on div "Créer un Karaoké TRÉSOR DE SION - Pasteur [PERSON_NAME] un [DEMOGRAPHIC_DATA] T…" at bounding box center [708, 267] width 271 height 398
click at [762, 104] on div "TRÉSOR DE SION - Pasteur [PERSON_NAME]" at bounding box center [747, 102] width 224 height 16
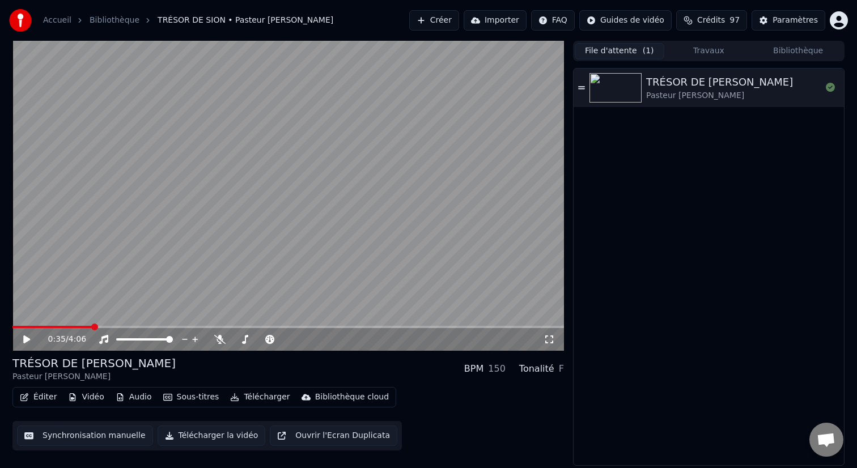
click at [630, 50] on button "File d'attente ( 1 )" at bounding box center [620, 51] width 90 height 16
click at [699, 53] on button "Travaux" at bounding box center [709, 51] width 90 height 16
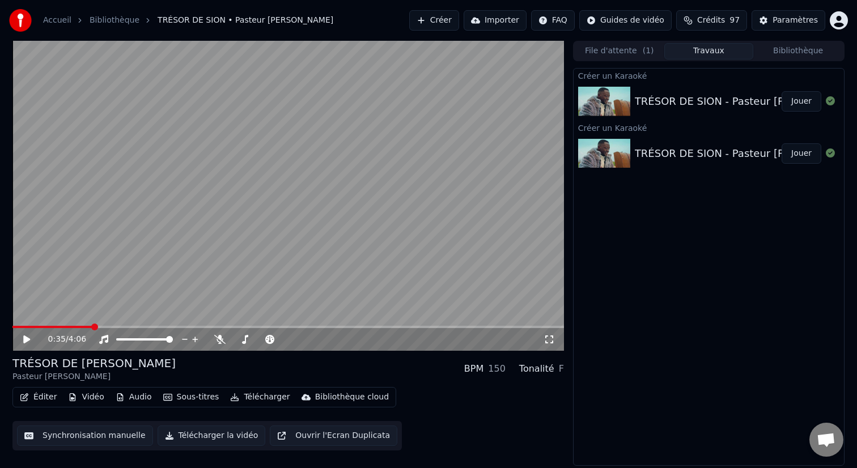
click at [785, 52] on button "Bibliothèque" at bounding box center [798, 51] width 90 height 16
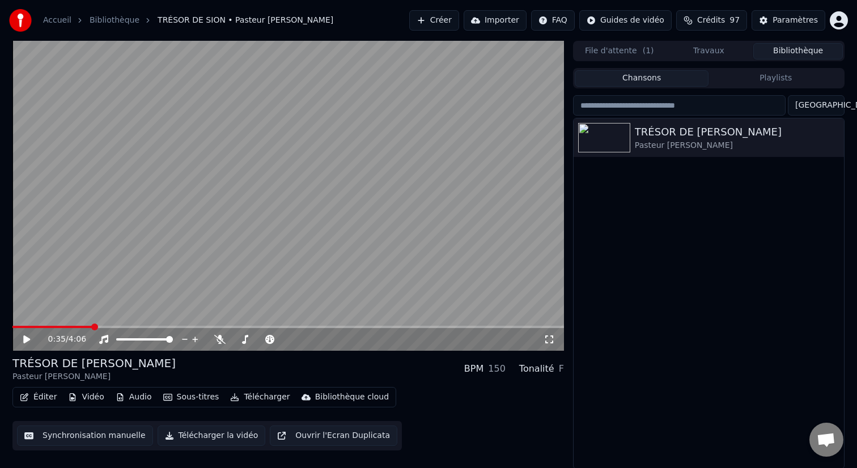
click at [653, 62] on div "File d'attente ( 1 ) Travaux Bibliothèque Chansons Playlists Trier TRÉSOR DE [P…" at bounding box center [708, 255] width 271 height 428
click at [651, 59] on div "File d'attente ( 1 ) Travaux Bibliothèque" at bounding box center [708, 51] width 271 height 20
click at [638, 49] on button "File d'attente ( 1 )" at bounding box center [620, 51] width 90 height 16
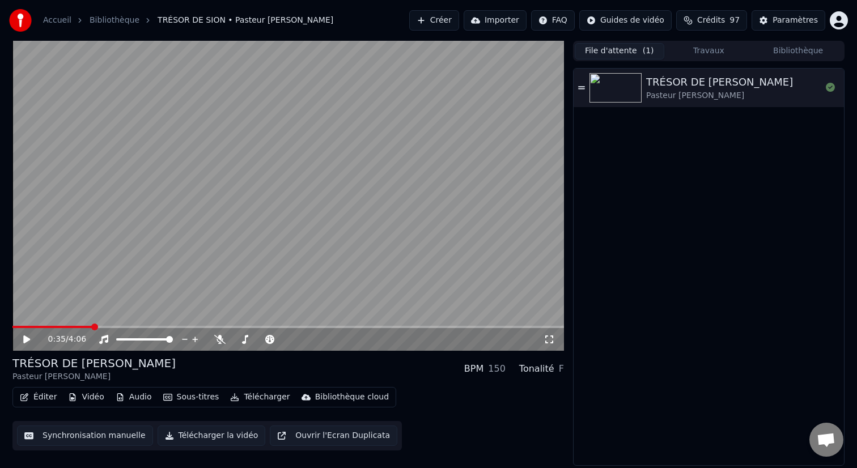
click at [584, 88] on icon at bounding box center [581, 87] width 7 height 3
click at [499, 134] on video at bounding box center [287, 196] width 551 height 310
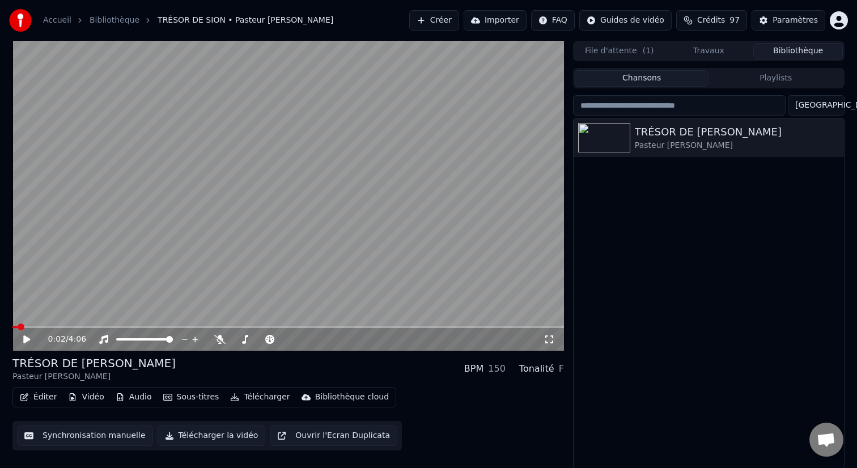
click at [783, 58] on button "Bibliothèque" at bounding box center [798, 51] width 90 height 16
click at [762, 142] on div "Pasteur [PERSON_NAME]" at bounding box center [731, 145] width 193 height 11
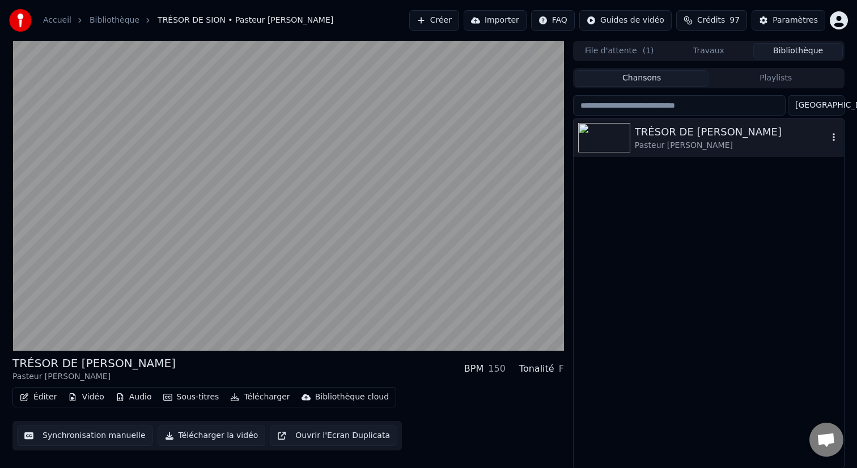
click at [832, 141] on icon "button" at bounding box center [833, 137] width 11 height 9
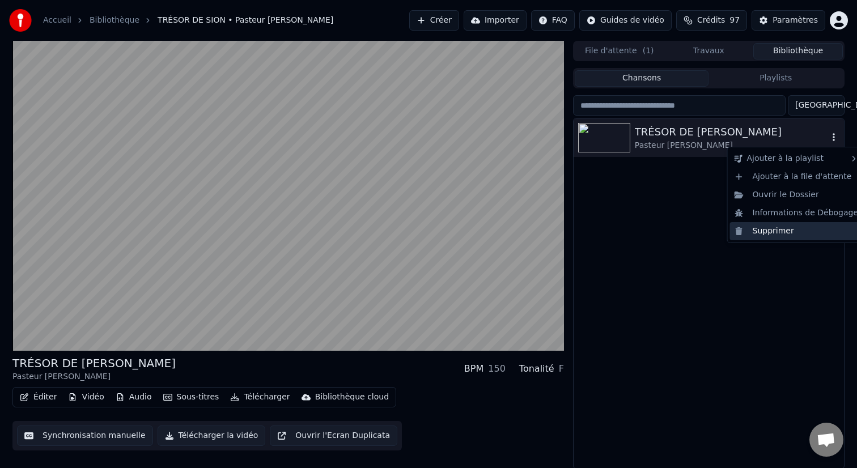
click at [779, 233] on div "Supprimer" at bounding box center [796, 231] width 133 height 18
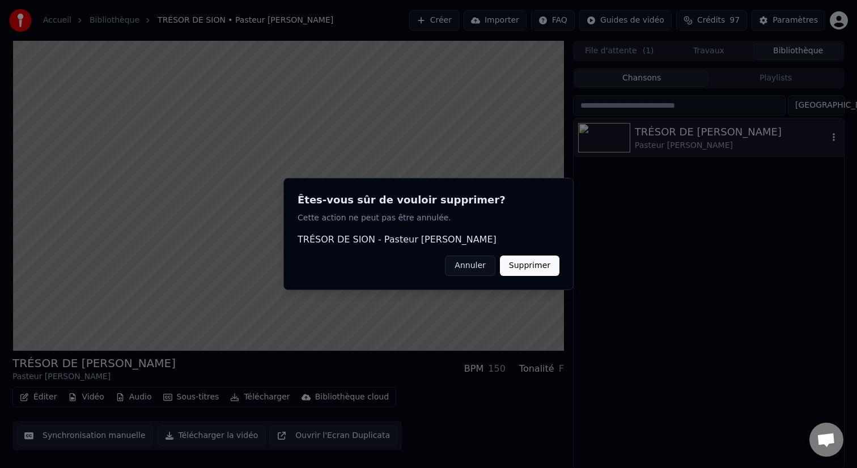
click at [549, 270] on button "Supprimer" at bounding box center [530, 266] width 60 height 20
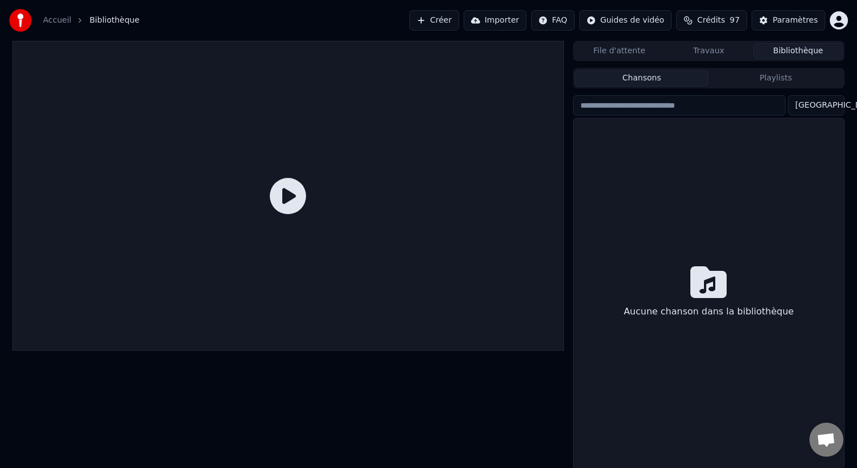
click at [61, 22] on link "Accueil" at bounding box center [57, 20] width 28 height 11
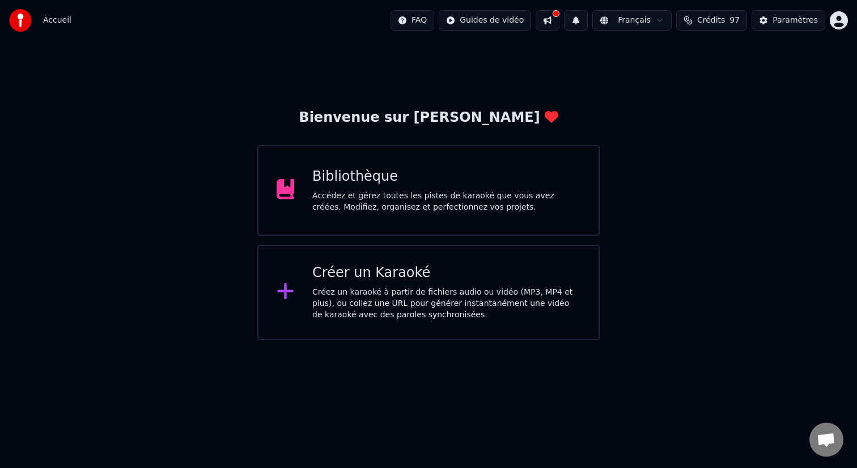
click at [368, 280] on div "Créer un Karaoké" at bounding box center [446, 273] width 268 height 18
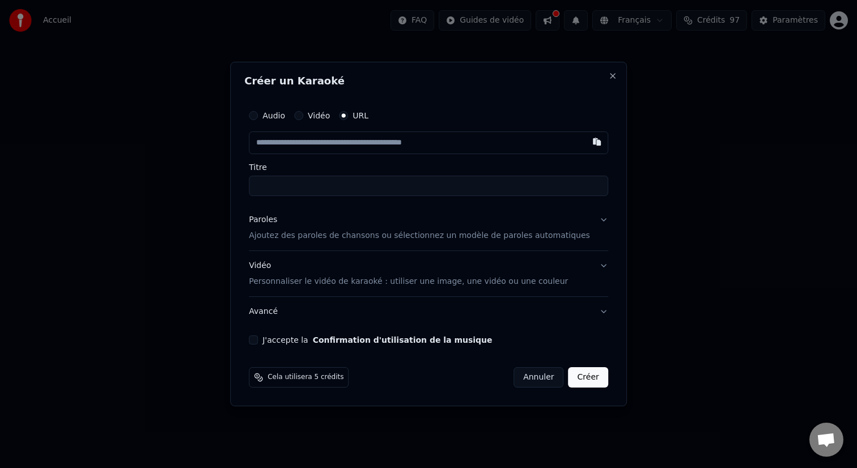
click at [328, 241] on button "Paroles Ajoutez des paroles de chansons ou sélectionnez un modèle de paroles au…" at bounding box center [428, 227] width 359 height 45
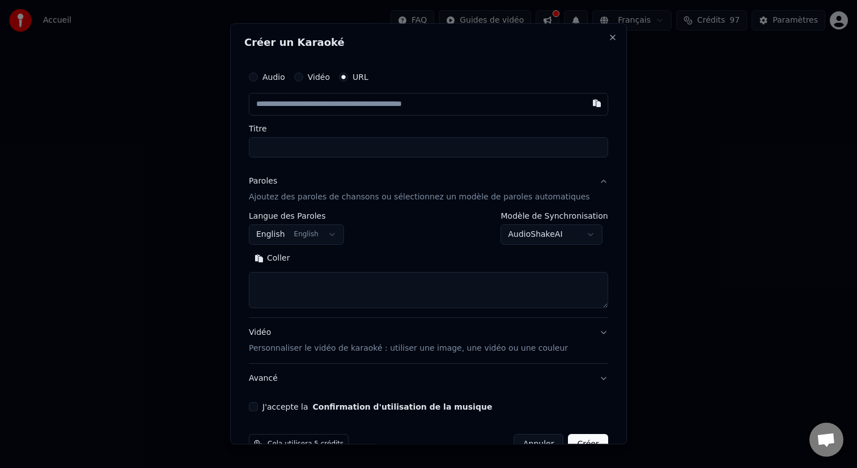
click at [307, 281] on textarea at bounding box center [428, 290] width 359 height 36
paste textarea "**********"
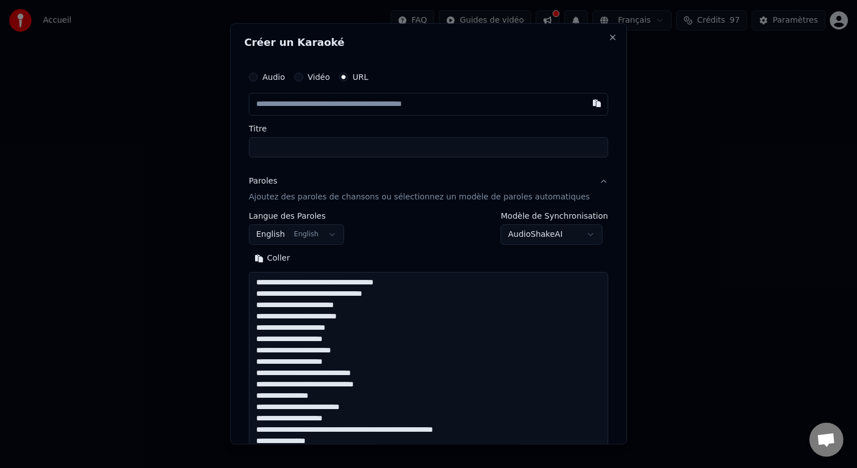
scroll to position [931, 0]
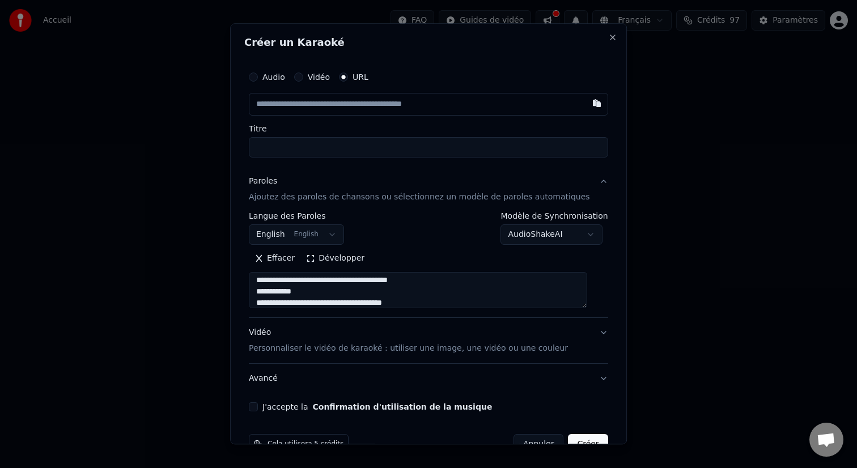
type textarea "**********"
click at [312, 239] on body "**********" at bounding box center [428, 170] width 857 height 340
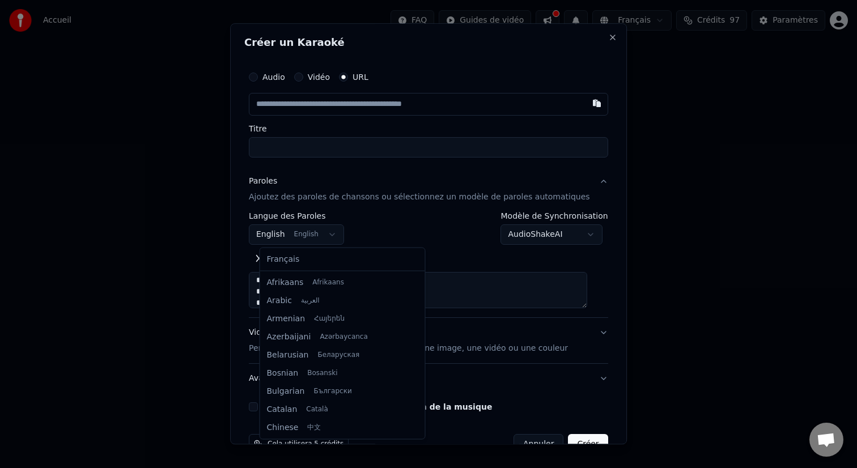
scroll to position [91, 0]
select select "**"
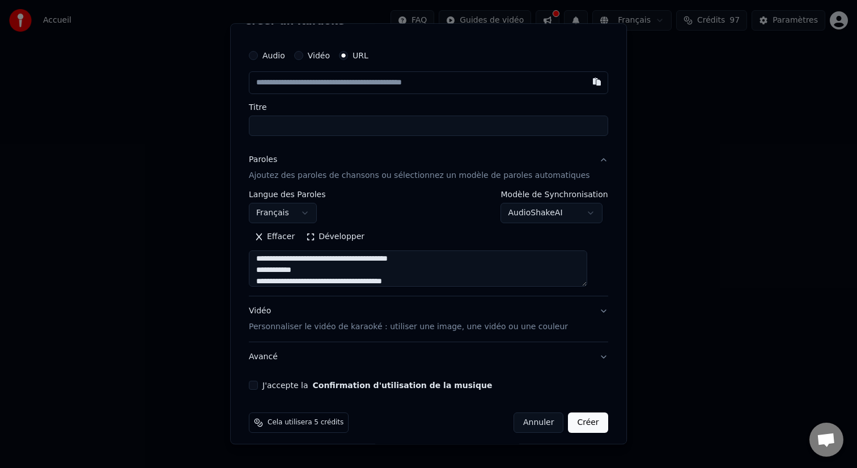
scroll to position [0, 0]
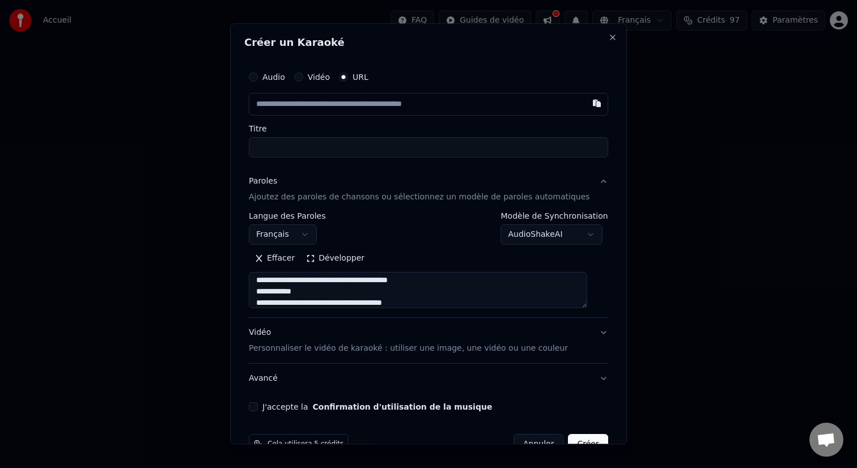
click at [372, 105] on input "text" at bounding box center [428, 104] width 359 height 23
paste input "**********"
type input "**********"
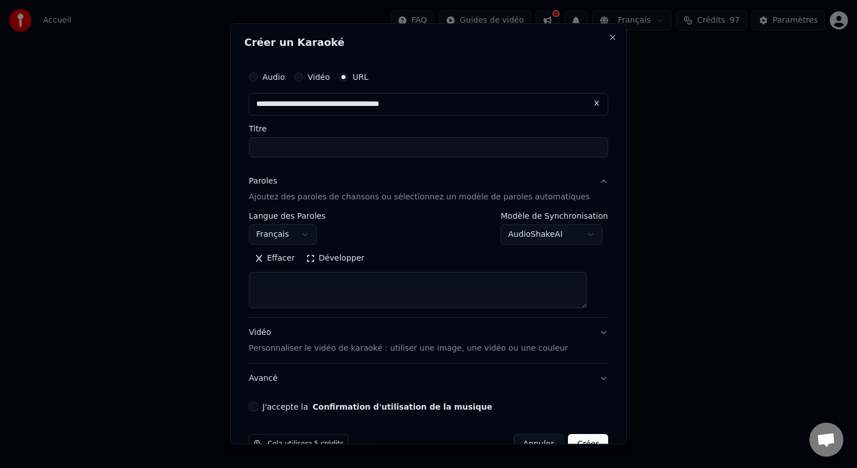
select select
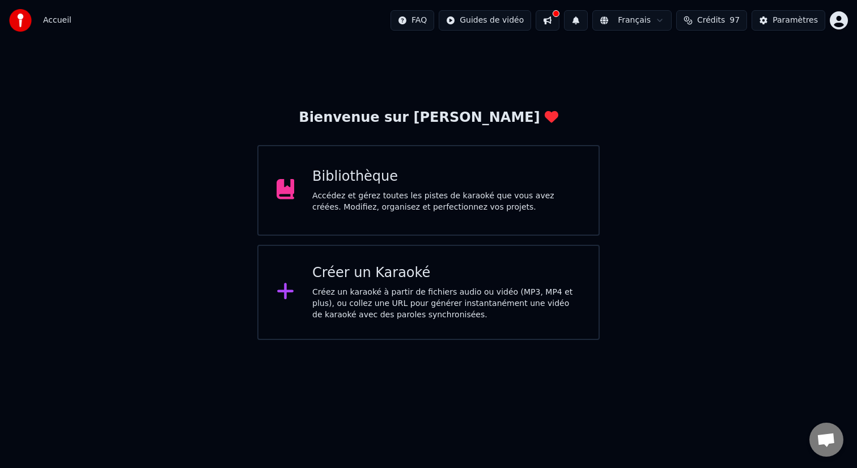
click at [536, 271] on div "Créer un Karaoké" at bounding box center [446, 273] width 268 height 18
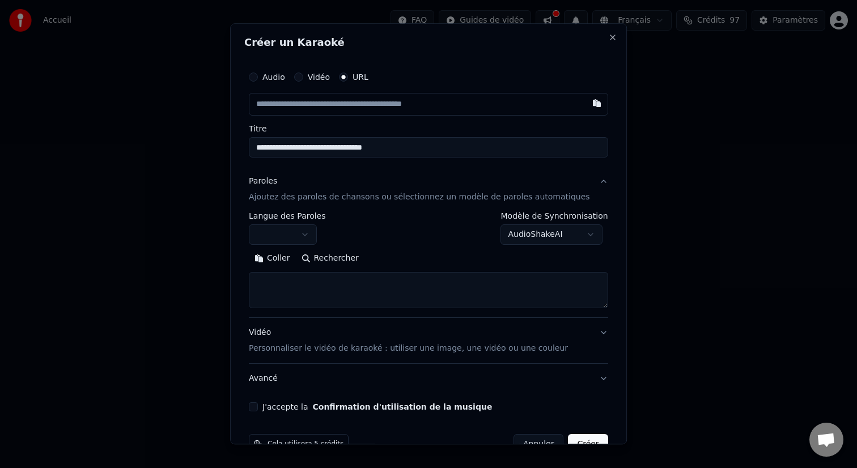
select select "**"
click at [532, 236] on body "**********" at bounding box center [428, 170] width 857 height 340
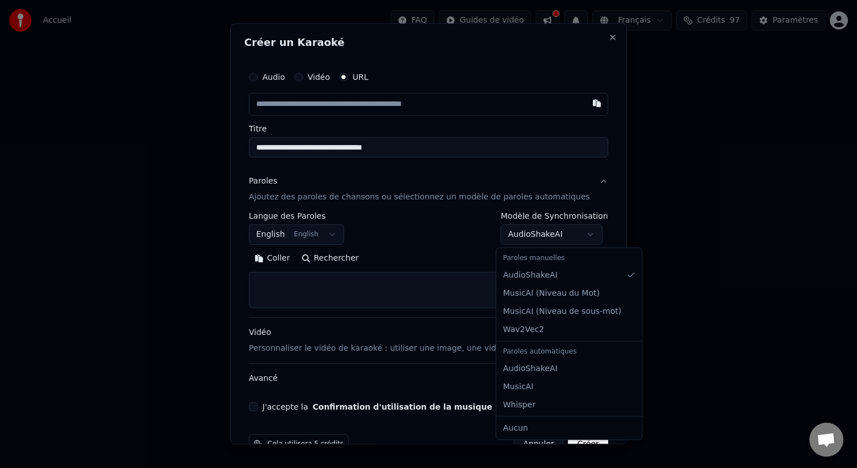
click at [663, 337] on div at bounding box center [428, 234] width 857 height 468
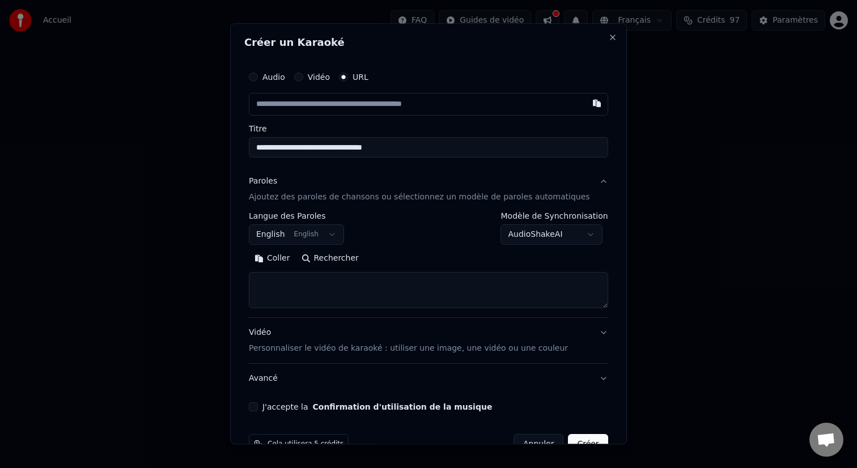
click at [323, 315] on div "**********" at bounding box center [428, 264] width 359 height 105
click at [323, 305] on textarea at bounding box center [428, 290] width 359 height 36
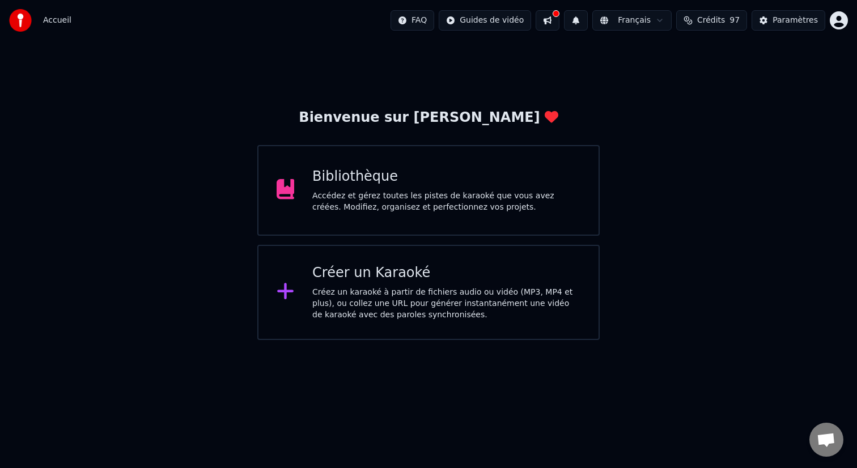
click at [496, 279] on div "Créer un Karaoké" at bounding box center [446, 273] width 268 height 18
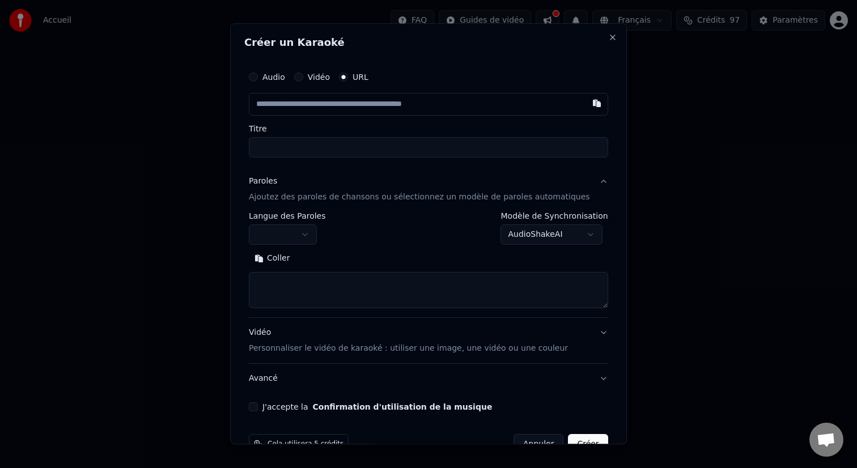
click at [437, 109] on input "text" at bounding box center [428, 104] width 359 height 23
click at [518, 106] on input "text" at bounding box center [428, 104] width 359 height 23
type input "**********"
select select
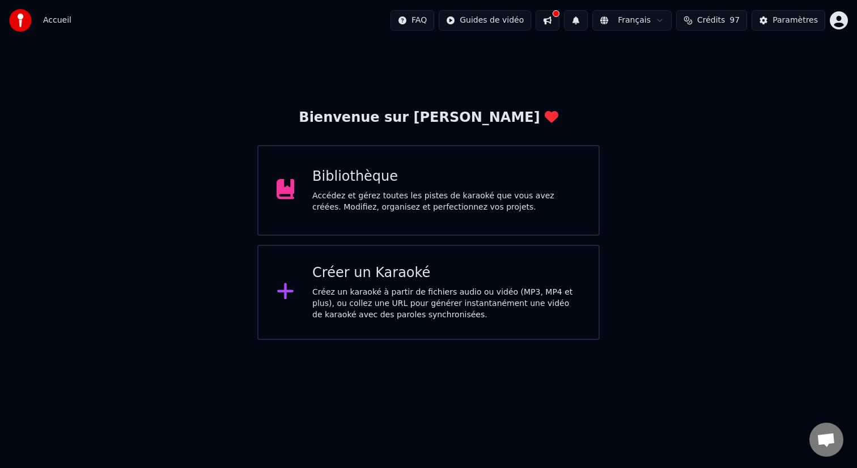
click at [519, 258] on div "Créer un Karaoké Créez un karaoké à partir de fichiers audio ou vidéo (MP3, MP4…" at bounding box center [428, 292] width 343 height 95
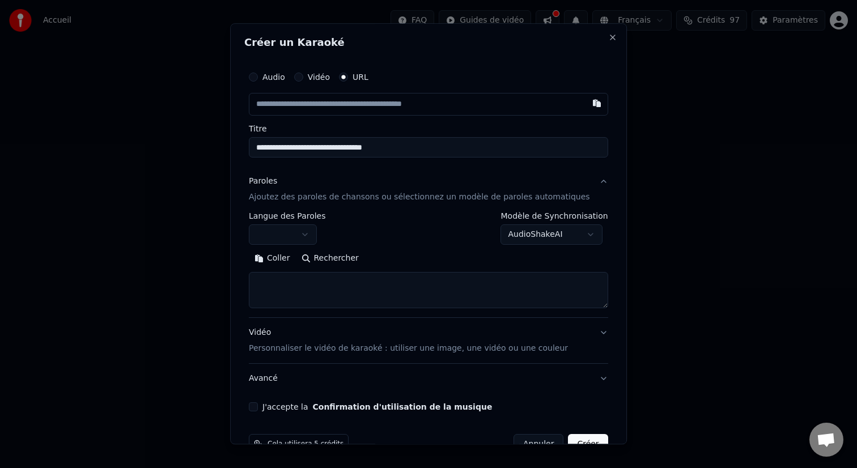
click at [487, 113] on input "text" at bounding box center [428, 104] width 359 height 23
select select "**"
type input "**********"
click at [422, 305] on textarea at bounding box center [428, 290] width 359 height 36
click at [339, 237] on button "English English" at bounding box center [296, 234] width 95 height 20
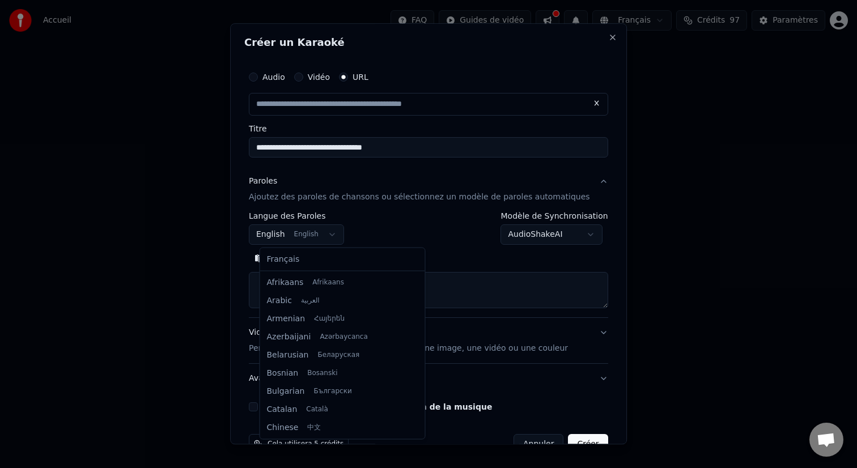
scroll to position [91, 0]
select select "**"
type input "**********"
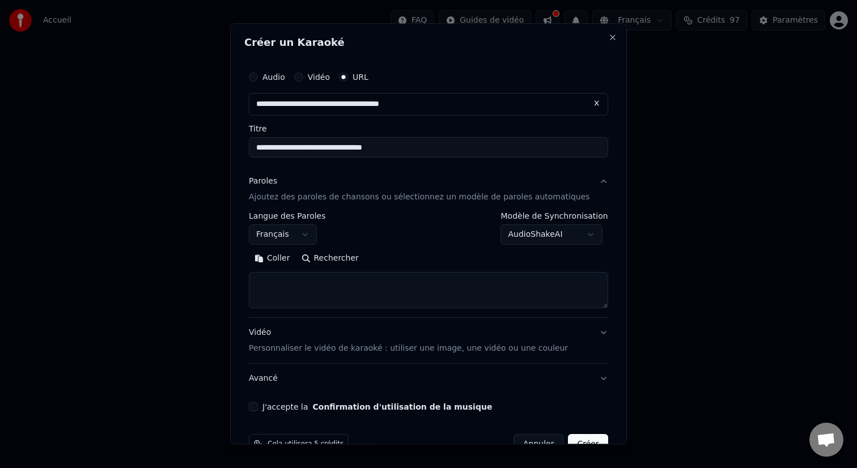
click at [316, 285] on textarea at bounding box center [428, 290] width 359 height 36
paste textarea "**********"
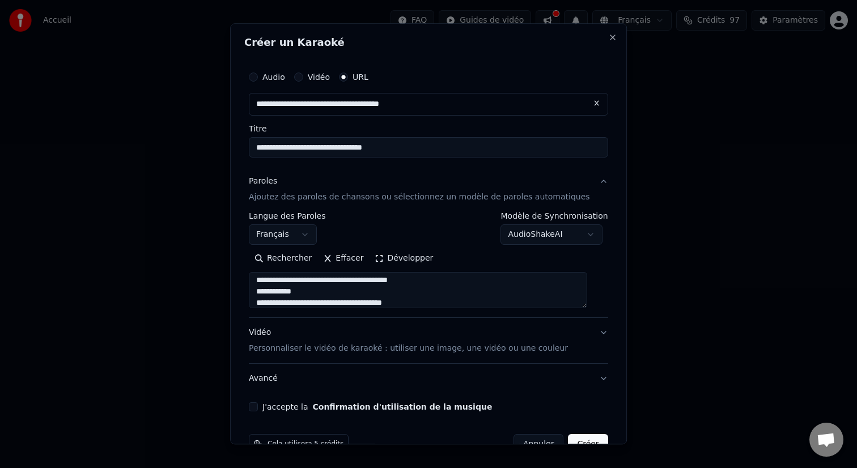
scroll to position [28, 0]
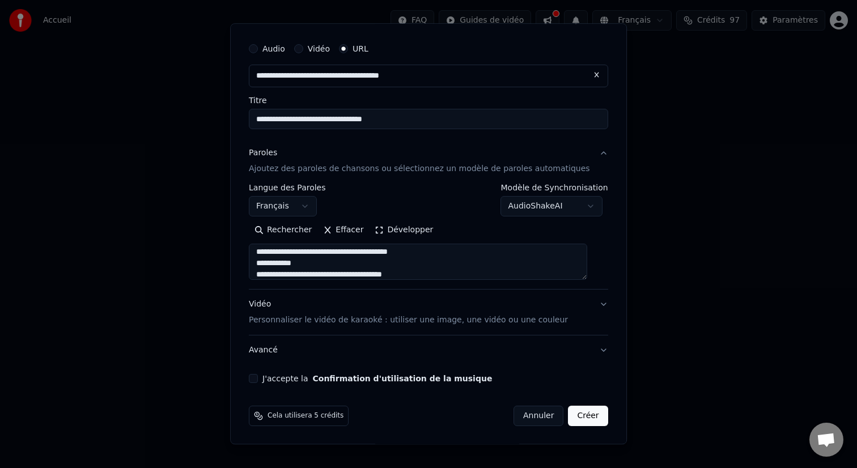
type textarea "**********"
click at [464, 321] on p "Personnaliser le vidéo de karaoké : utiliser une image, une vidéo ou une couleur" at bounding box center [408, 320] width 319 height 11
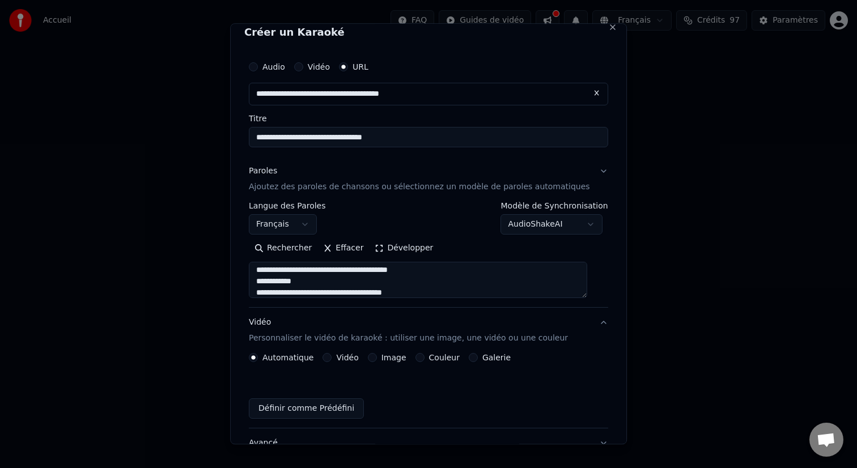
scroll to position [0, 0]
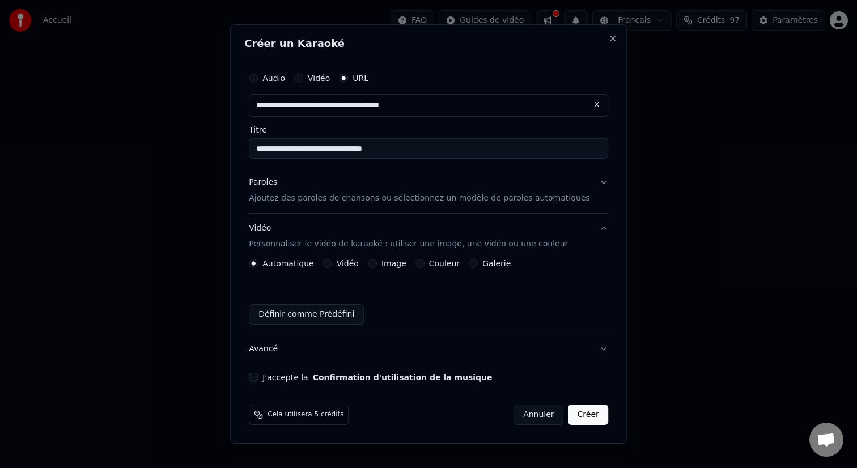
click at [383, 264] on div "Image" at bounding box center [387, 263] width 39 height 9
click at [377, 264] on button "Image" at bounding box center [372, 263] width 9 height 9
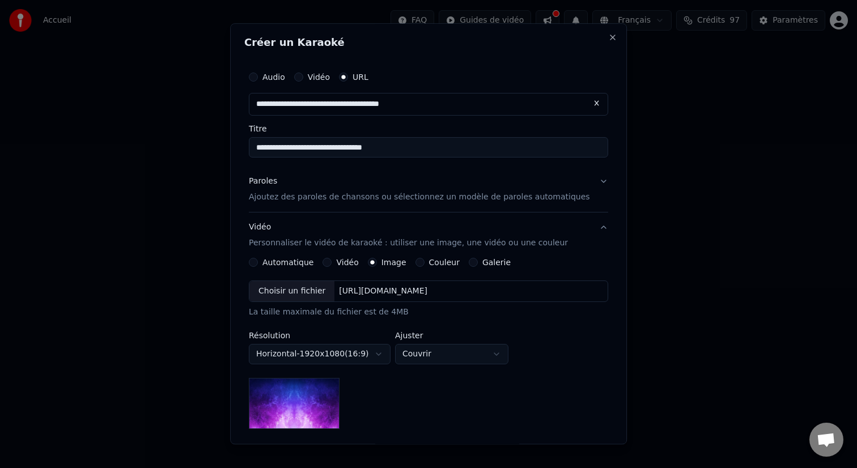
click at [307, 291] on div "Choisir un fichier" at bounding box center [291, 291] width 85 height 20
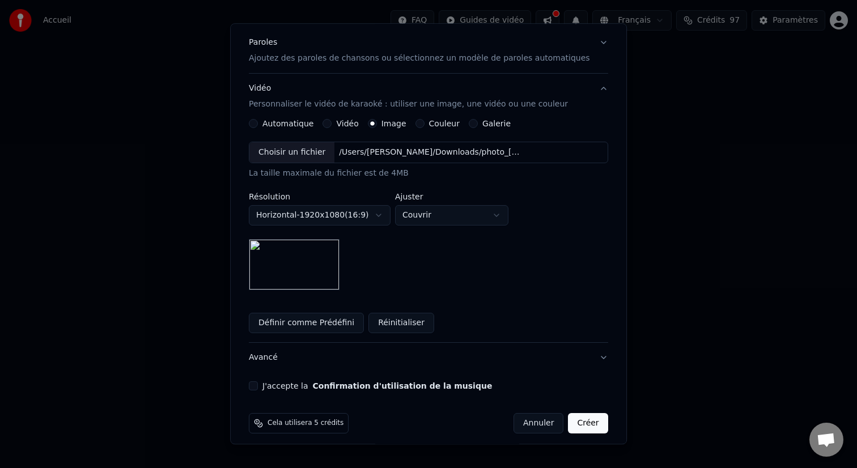
scroll to position [146, 0]
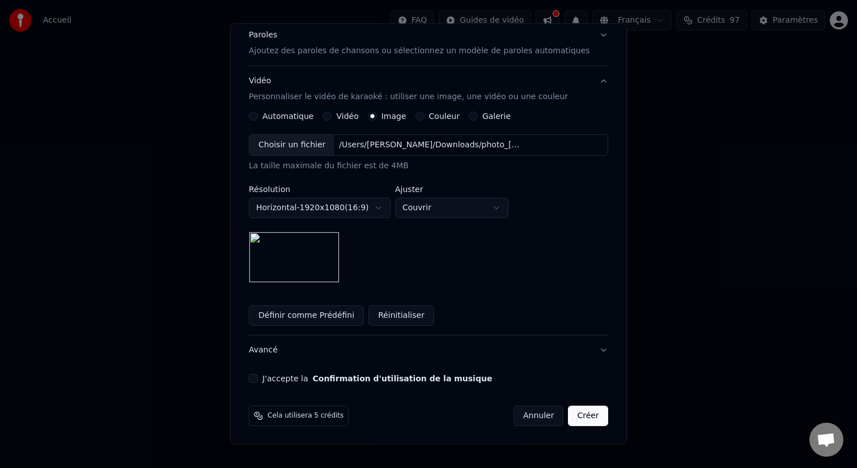
click at [258, 375] on button "J'accepte la Confirmation d'utilisation de la musique" at bounding box center [253, 378] width 9 height 9
click at [283, 351] on button "Avancé" at bounding box center [428, 349] width 359 height 29
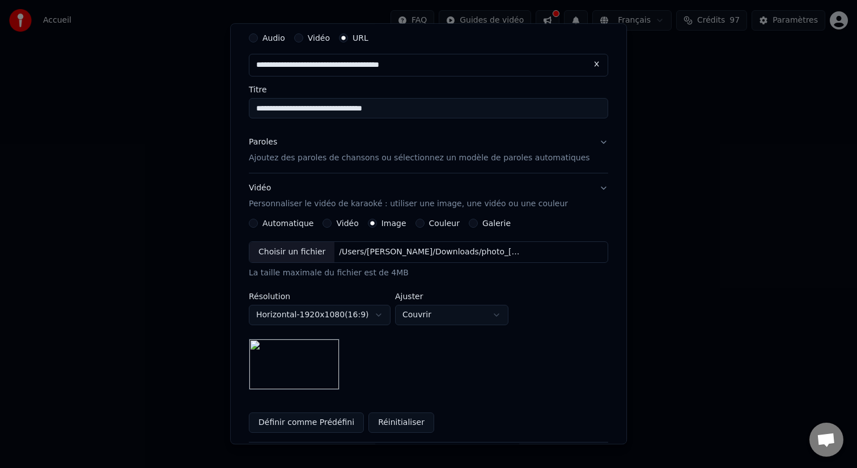
scroll to position [0, 0]
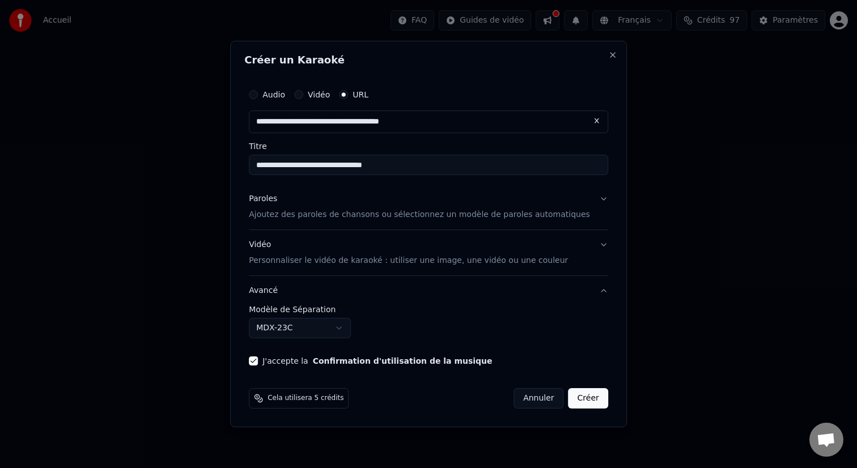
click at [342, 326] on body "**********" at bounding box center [428, 170] width 857 height 340
click at [491, 308] on body "**********" at bounding box center [428, 170] width 857 height 340
click at [277, 294] on button "Avancé" at bounding box center [428, 290] width 359 height 29
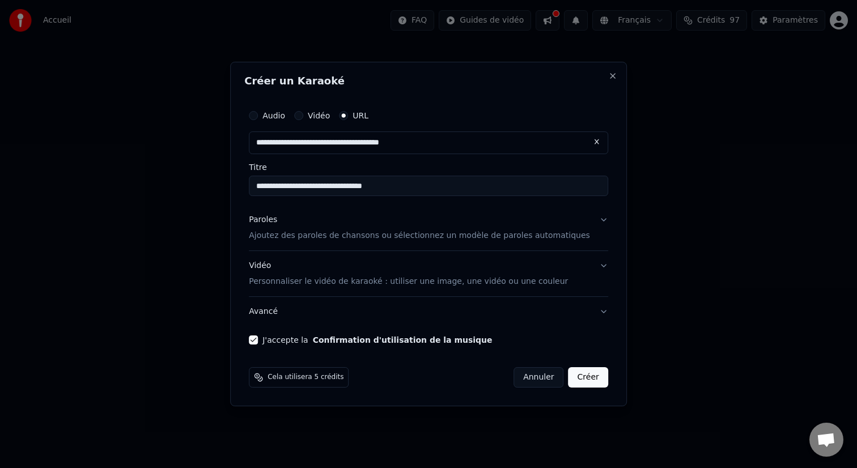
click at [275, 309] on button "Avancé" at bounding box center [428, 311] width 359 height 29
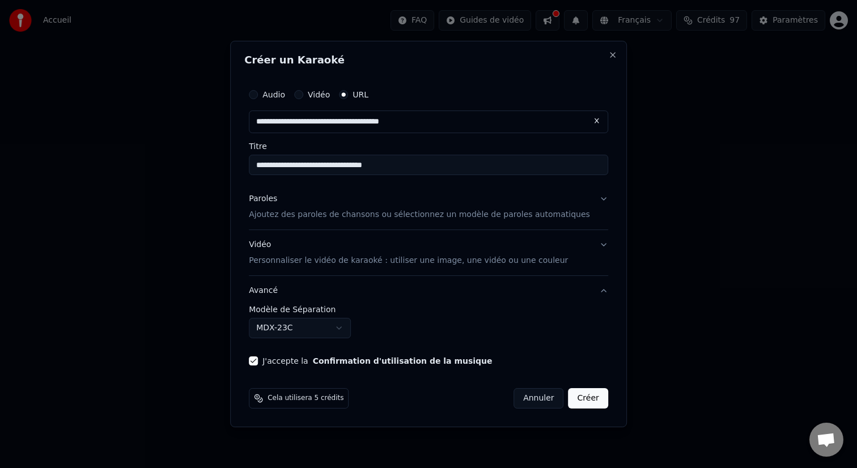
click at [303, 330] on body "**********" at bounding box center [428, 170] width 857 height 340
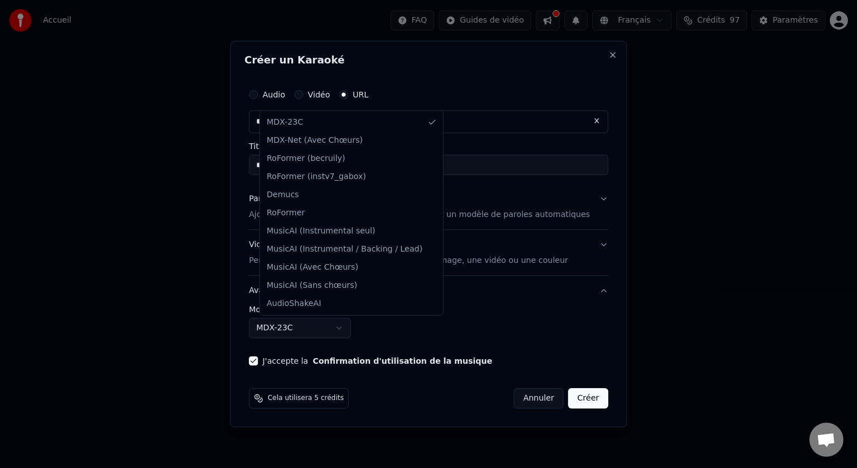
select select "**********"
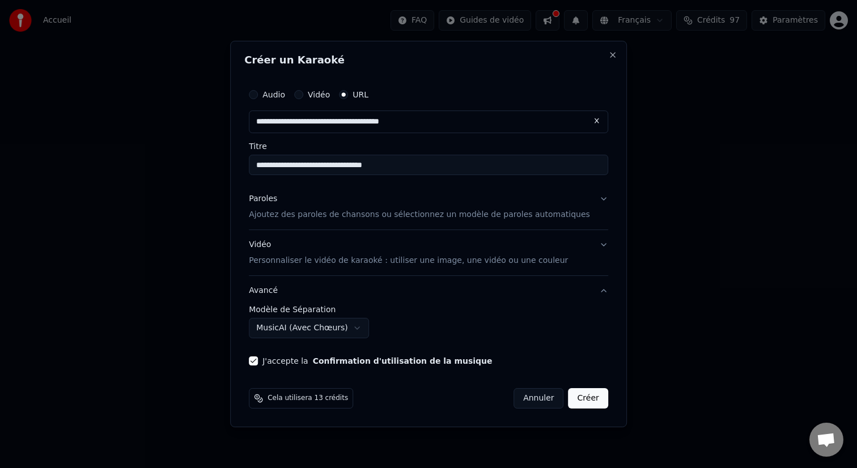
click at [577, 213] on p "Ajoutez des paroles de chansons ou sélectionnez un modèle de paroles automatiqu…" at bounding box center [419, 214] width 341 height 11
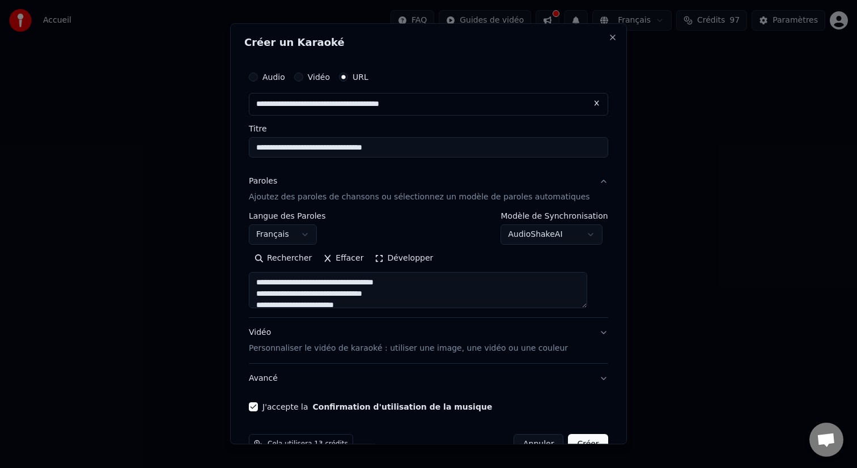
scroll to position [28, 0]
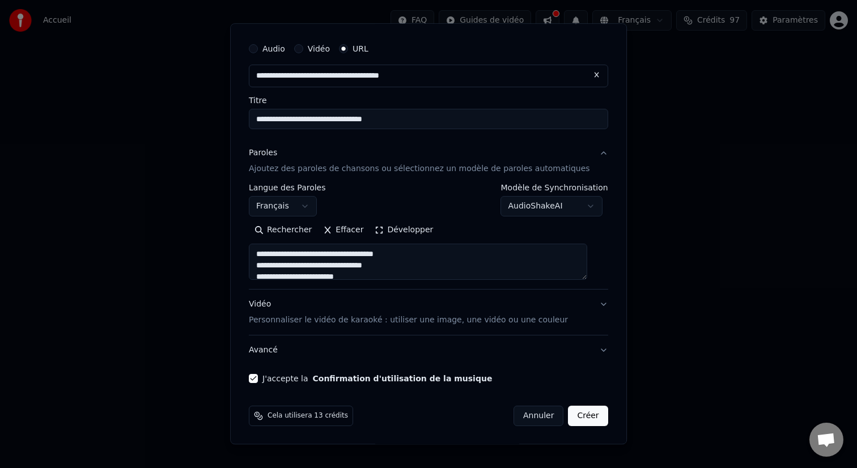
click at [420, 315] on p "Personnaliser le vidéo de karaoké : utiliser une image, une vidéo ou une couleur" at bounding box center [408, 320] width 319 height 11
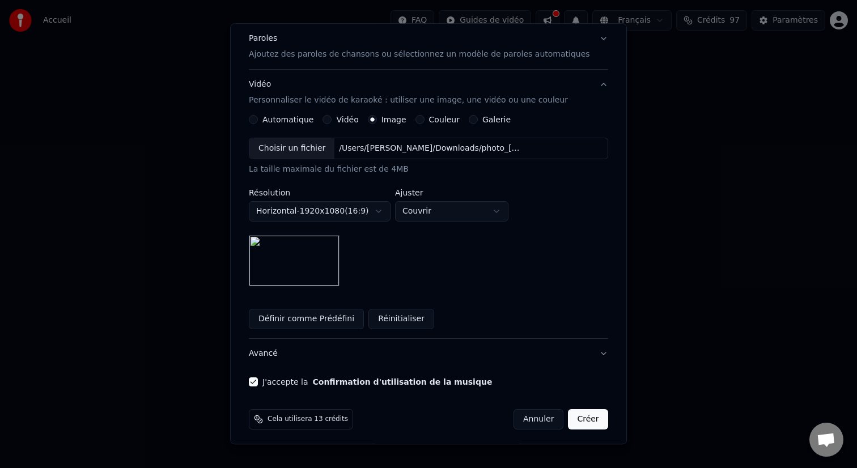
scroll to position [146, 0]
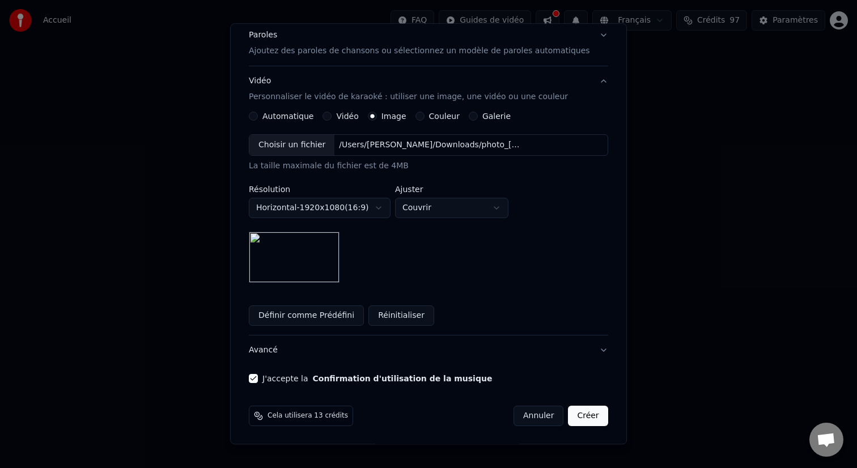
click at [579, 418] on button "Créer" at bounding box center [588, 416] width 40 height 20
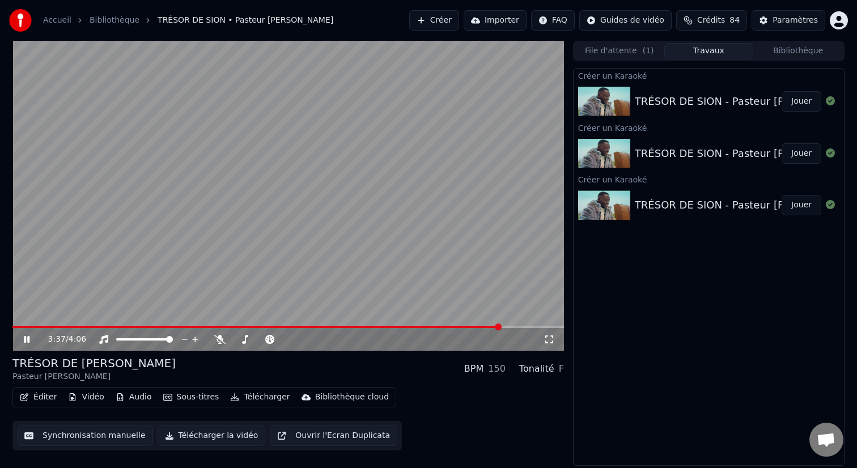
click at [25, 338] on icon at bounding box center [27, 339] width 6 height 7
click at [43, 398] on button "Éditer" at bounding box center [38, 397] width 46 height 16
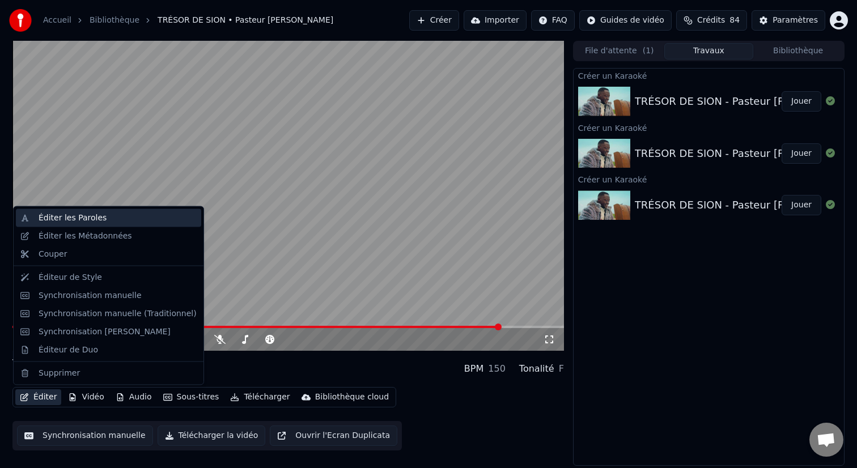
click at [112, 222] on div "Éditer les Paroles" at bounding box center [118, 218] width 158 height 11
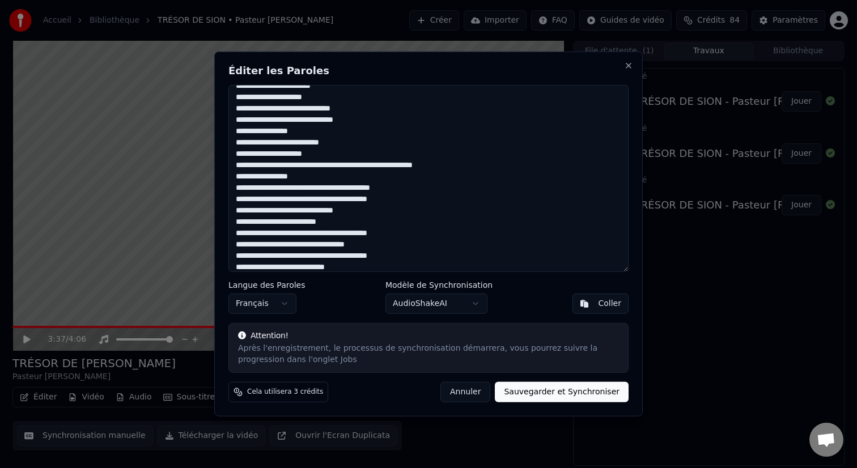
scroll to position [79, 0]
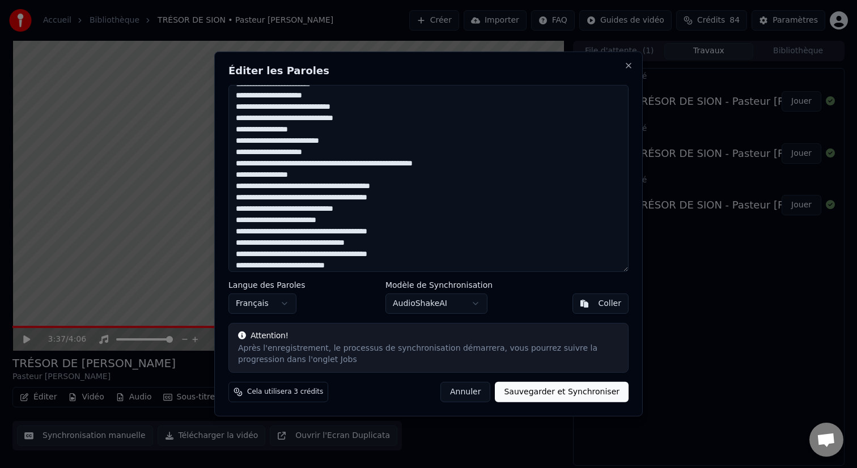
drag, startPoint x: 415, startPoint y: 233, endPoint x: 233, endPoint y: 233, distance: 181.3
click at [233, 233] on textarea at bounding box center [428, 178] width 400 height 187
click at [475, 303] on body "Accueil [GEOGRAPHIC_DATA] • Pasteur [PERSON_NAME] Importer FAQ Guides de vidéo …" at bounding box center [428, 234] width 857 height 468
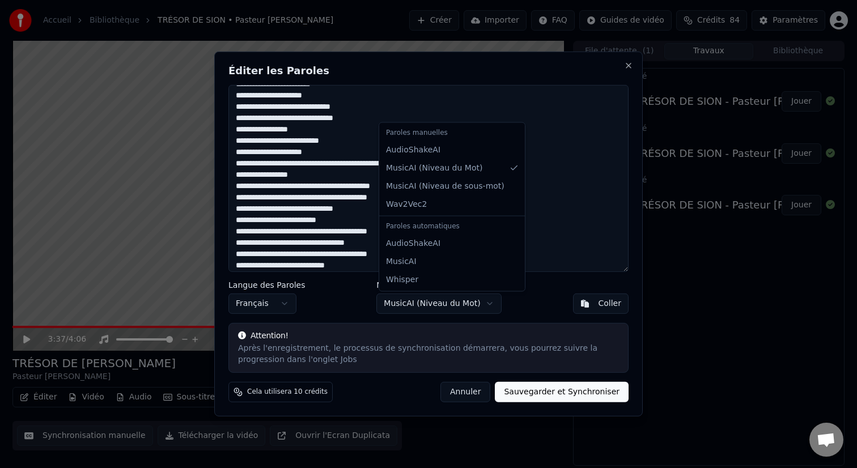
click at [476, 302] on body "Accueil [GEOGRAPHIC_DATA] • Pasteur [PERSON_NAME] Importer FAQ Guides de vidéo …" at bounding box center [428, 234] width 857 height 468
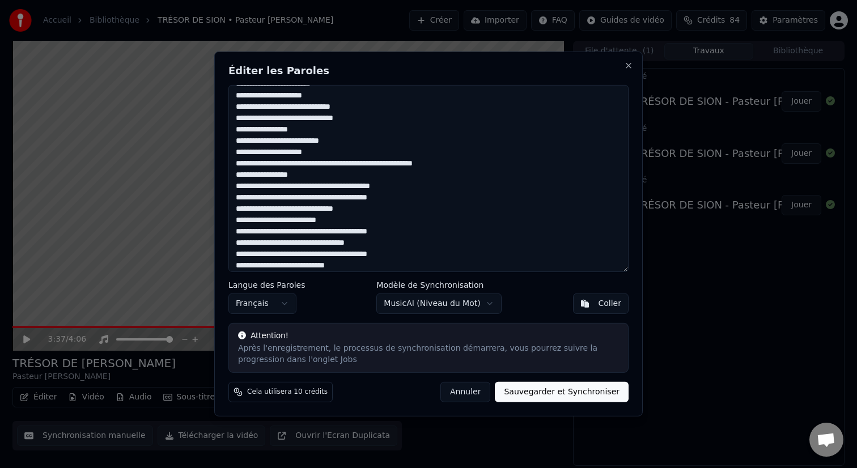
click at [194, 361] on div at bounding box center [428, 234] width 857 height 468
click at [628, 71] on div "Éditer les Paroles Langue des Paroles Français Modèle de Synchronisation MusicA…" at bounding box center [428, 234] width 428 height 365
click at [628, 66] on button "Close" at bounding box center [628, 65] width 9 height 9
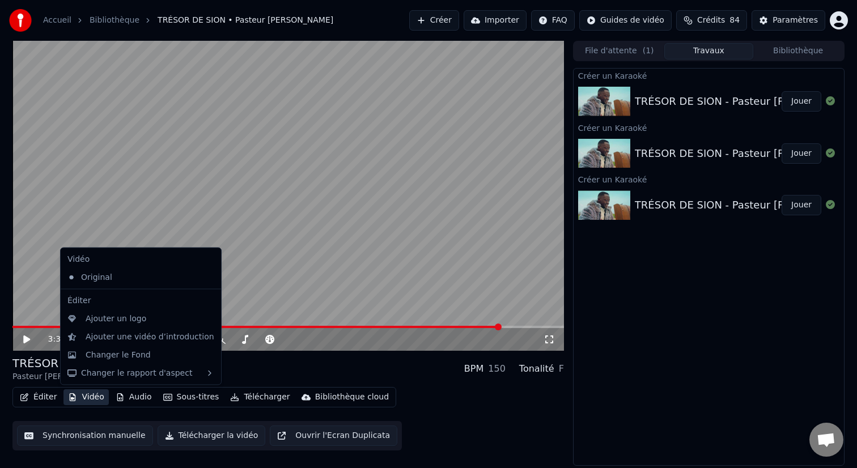
click at [89, 400] on button "Vidéo" at bounding box center [85, 397] width 45 height 16
click at [130, 345] on div "Ajouter une vidéo d’introduction" at bounding box center [141, 337] width 156 height 18
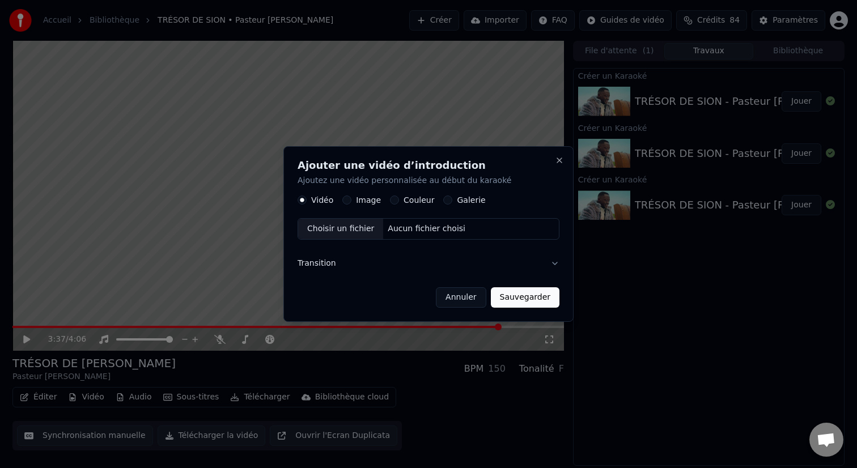
click at [460, 304] on button "Annuler" at bounding box center [461, 297] width 50 height 20
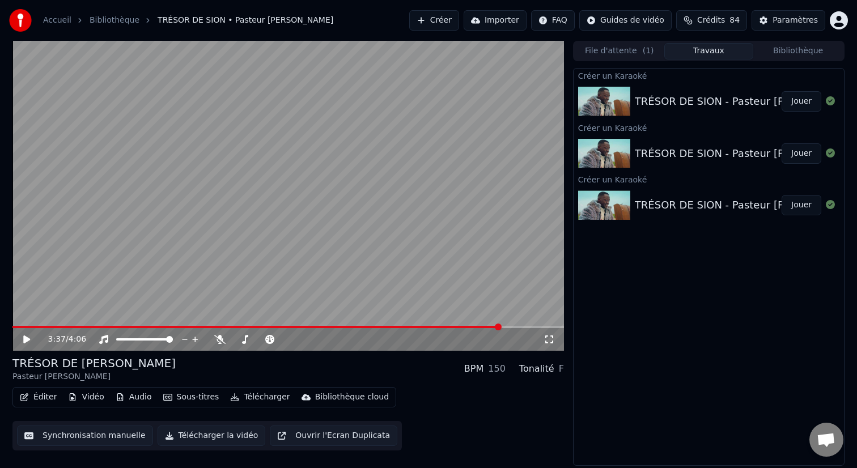
click at [101, 434] on button "Synchronisation manuelle" at bounding box center [85, 436] width 136 height 20
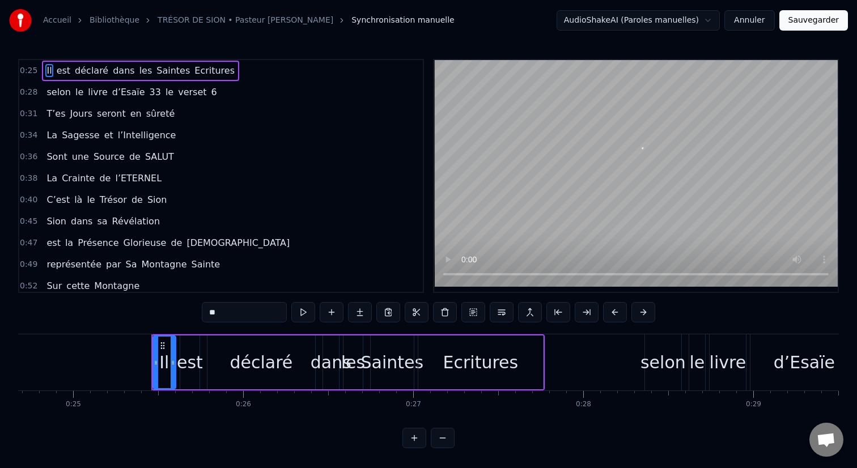
scroll to position [0, 4272]
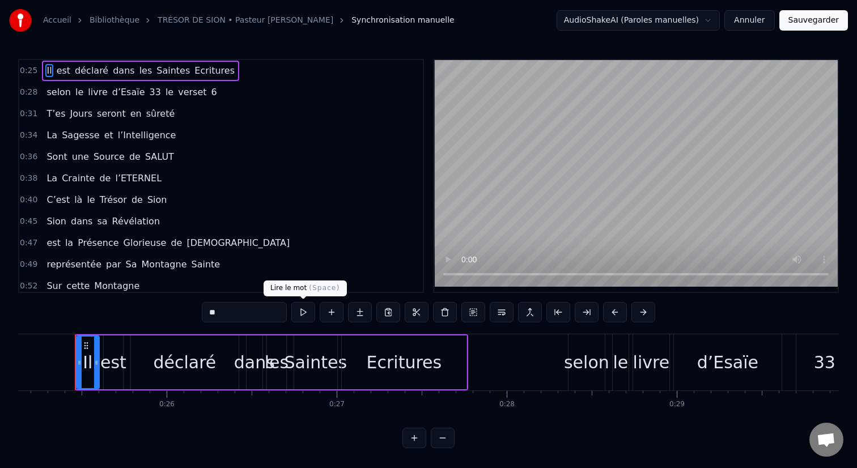
click at [298, 318] on button at bounding box center [303, 312] width 24 height 20
click at [299, 318] on button at bounding box center [303, 312] width 24 height 20
click at [304, 312] on button at bounding box center [303, 312] width 24 height 20
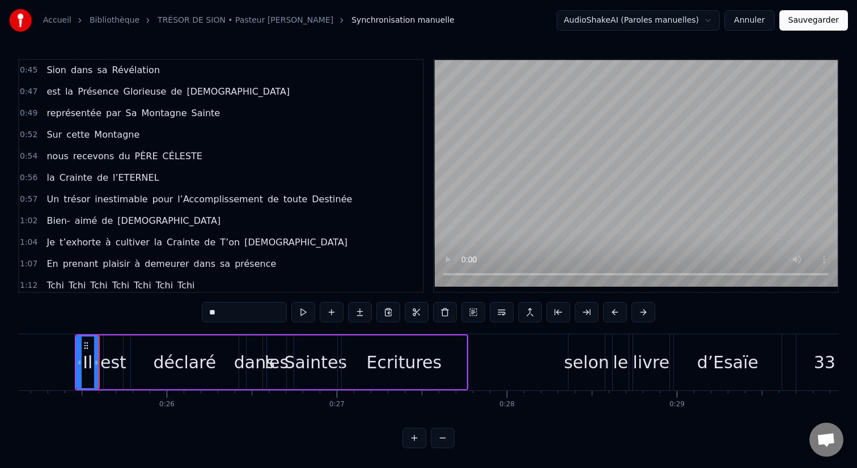
scroll to position [154, 0]
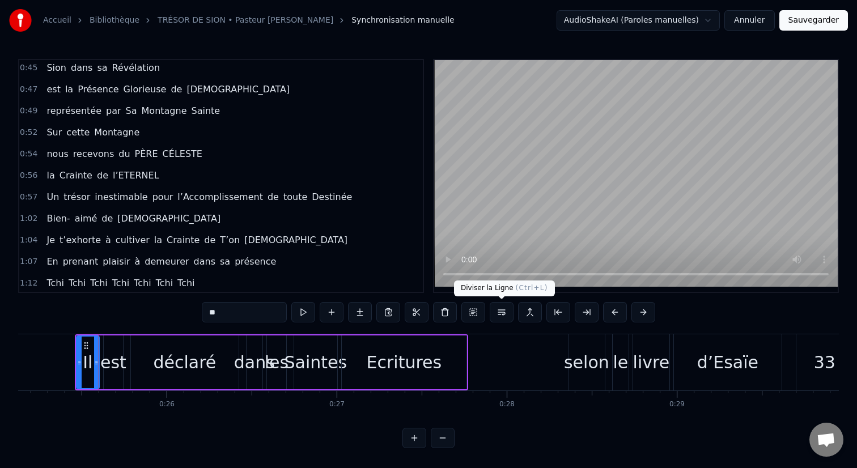
click at [500, 313] on button at bounding box center [502, 312] width 24 height 20
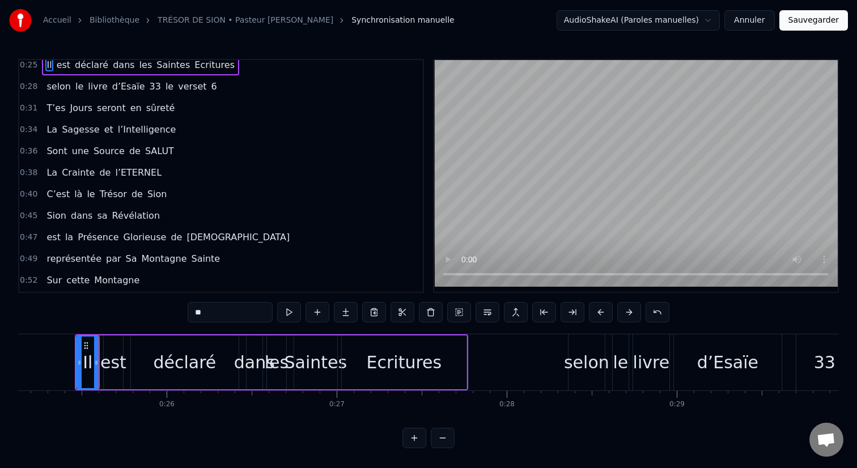
scroll to position [0, 0]
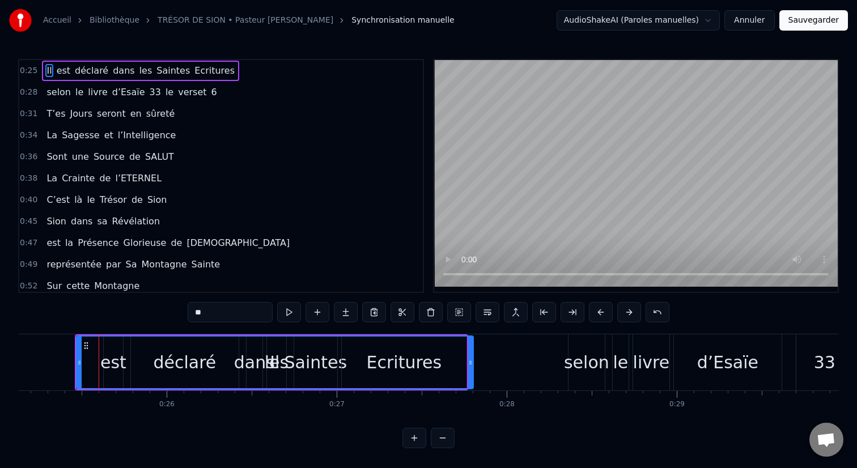
drag, startPoint x: 96, startPoint y: 356, endPoint x: 469, endPoint y: 369, distance: 373.7
click at [469, 369] on div at bounding box center [470, 363] width 5 height 52
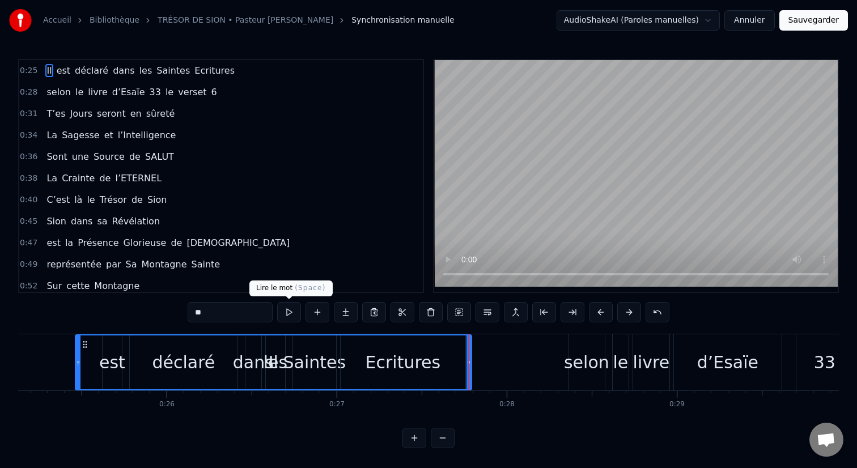
click at [283, 318] on button at bounding box center [289, 312] width 24 height 20
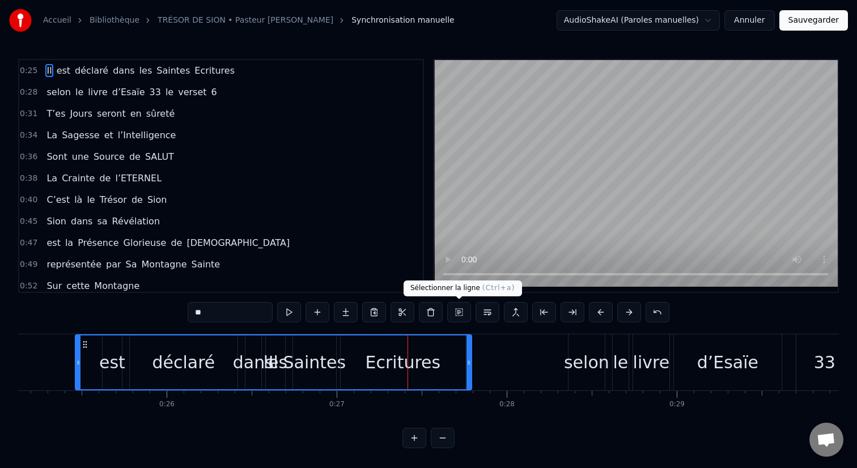
click at [461, 316] on button at bounding box center [459, 312] width 24 height 20
click at [461, 315] on button at bounding box center [459, 312] width 24 height 20
click at [485, 313] on button at bounding box center [487, 312] width 24 height 20
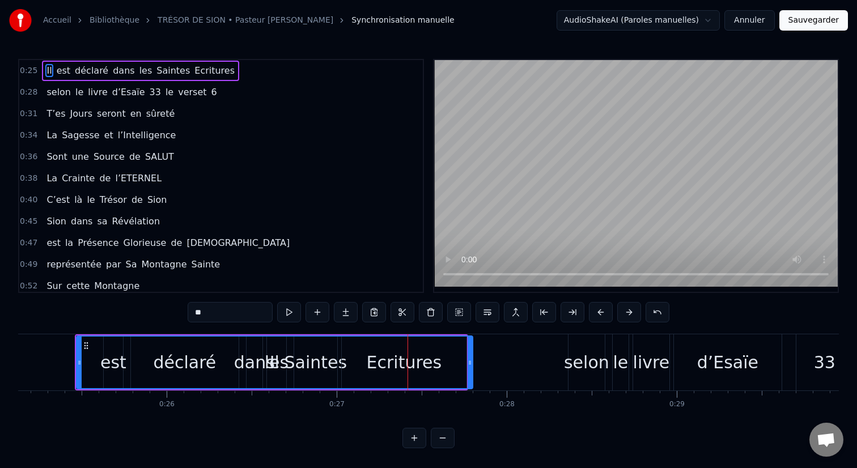
click at [90, 354] on div "Il" at bounding box center [274, 363] width 395 height 52
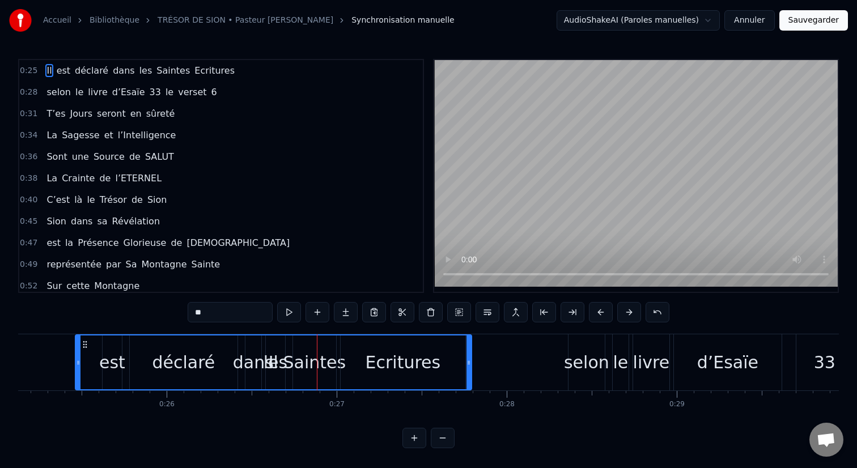
click at [291, 353] on div "Il" at bounding box center [273, 362] width 395 height 54
drag, startPoint x: 265, startPoint y: 348, endPoint x: 240, endPoint y: 349, distance: 24.4
click at [240, 349] on div "Il" at bounding box center [273, 362] width 395 height 54
click at [240, 352] on div at bounding box center [240, 362] width 1 height 56
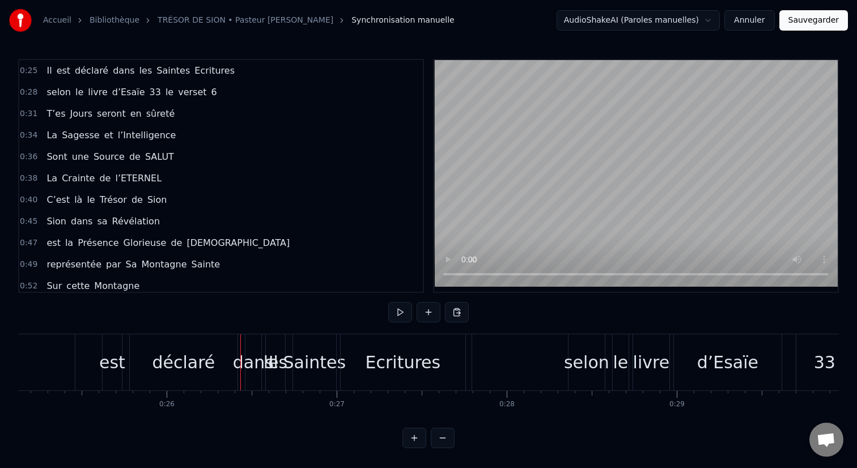
drag, startPoint x: 270, startPoint y: 362, endPoint x: 309, endPoint y: 364, distance: 39.7
click at [309, 364] on div "Il est déclaré dans les [DEMOGRAPHIC_DATA]" at bounding box center [271, 362] width 393 height 56
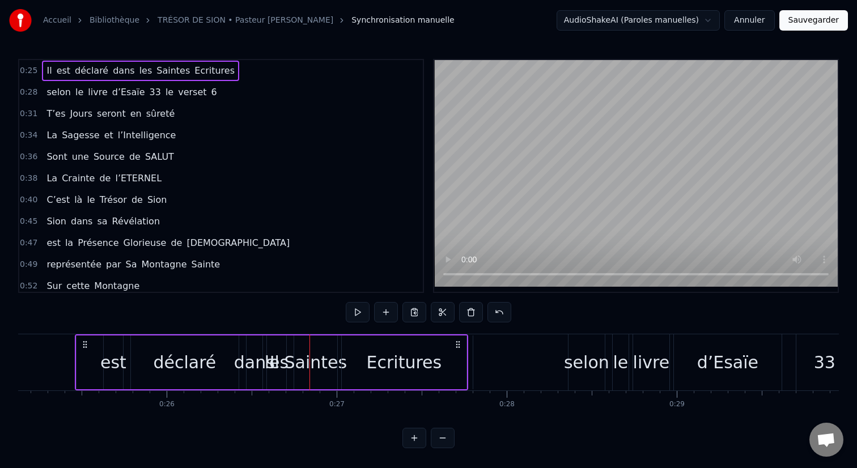
drag, startPoint x: 306, startPoint y: 351, endPoint x: 75, endPoint y: 350, distance: 231.2
click at [75, 350] on div "Il est déclaré dans les [DEMOGRAPHIC_DATA]" at bounding box center [271, 362] width 393 height 56
click at [104, 69] on div "Il est déclaré dans les [DEMOGRAPHIC_DATA]" at bounding box center [140, 71] width 197 height 20
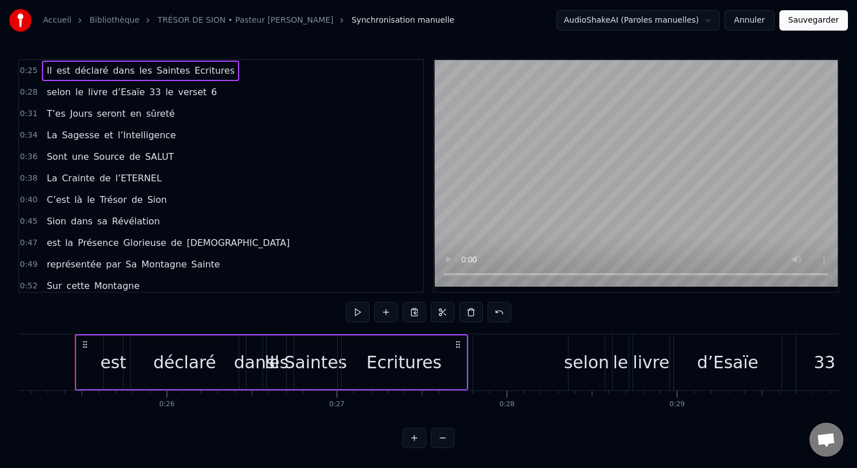
click at [104, 71] on div "Il est déclaré dans les [DEMOGRAPHIC_DATA]" at bounding box center [140, 71] width 197 height 20
click at [112, 70] on span "dans" at bounding box center [124, 70] width 24 height 13
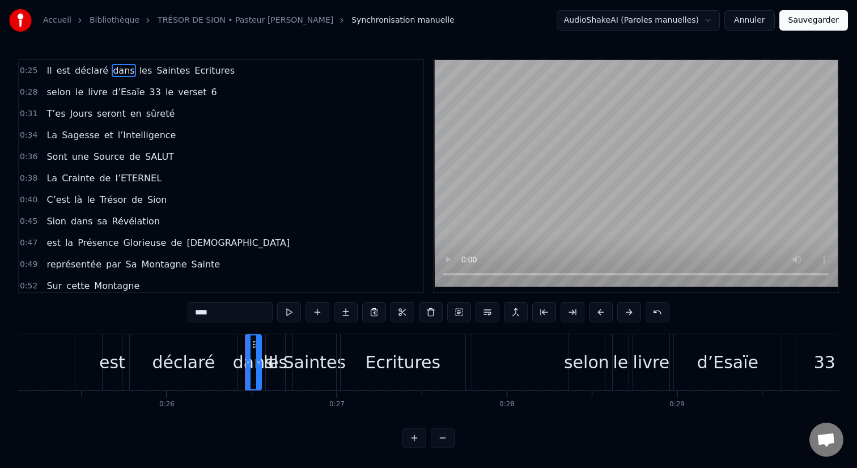
click at [98, 71] on span "déclaré" at bounding box center [92, 70] width 36 height 13
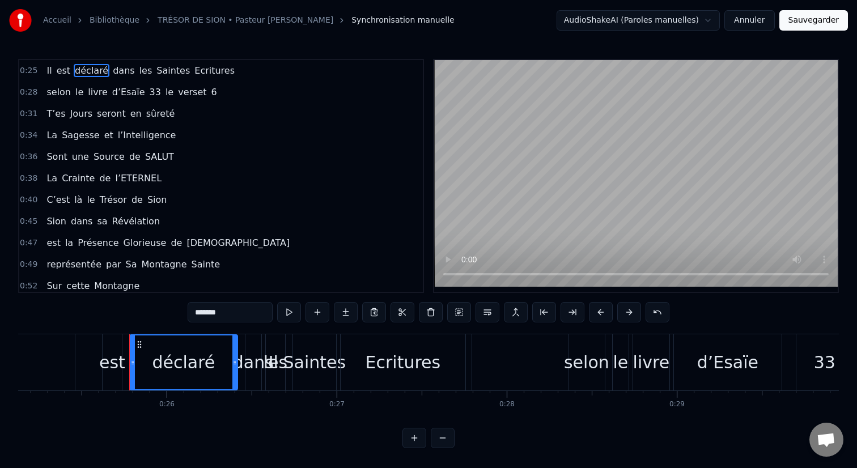
click at [112, 69] on span "dans" at bounding box center [124, 70] width 24 height 13
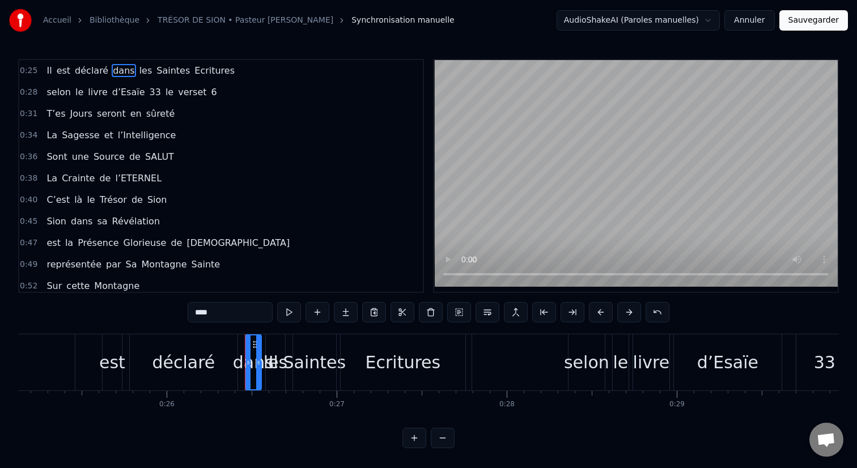
click at [101, 74] on span "déclaré" at bounding box center [92, 70] width 36 height 13
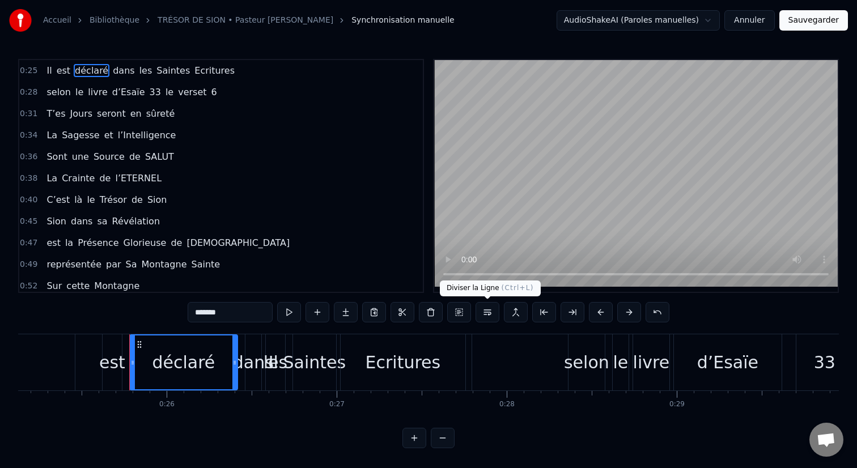
click at [490, 316] on button at bounding box center [487, 312] width 24 height 20
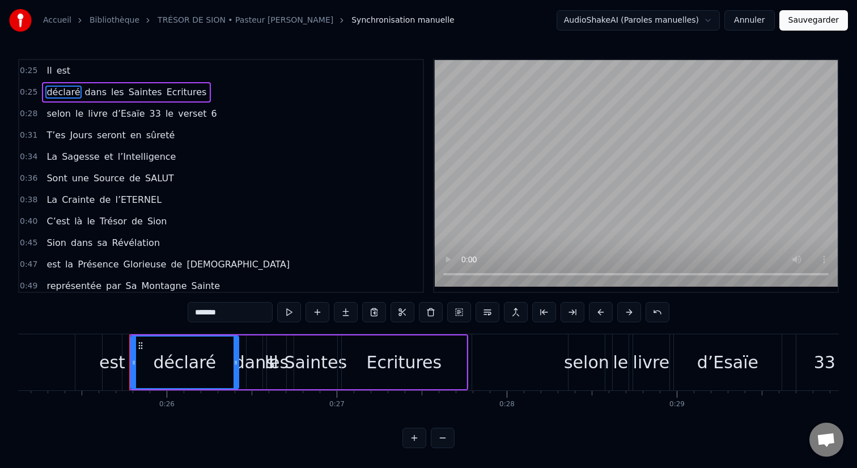
click at [88, 356] on div "Il" at bounding box center [273, 362] width 396 height 56
type input "**"
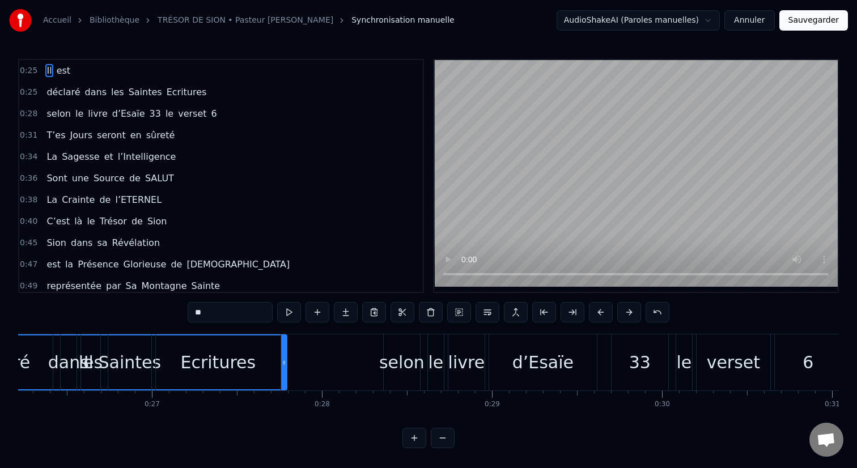
scroll to position [0, 4462]
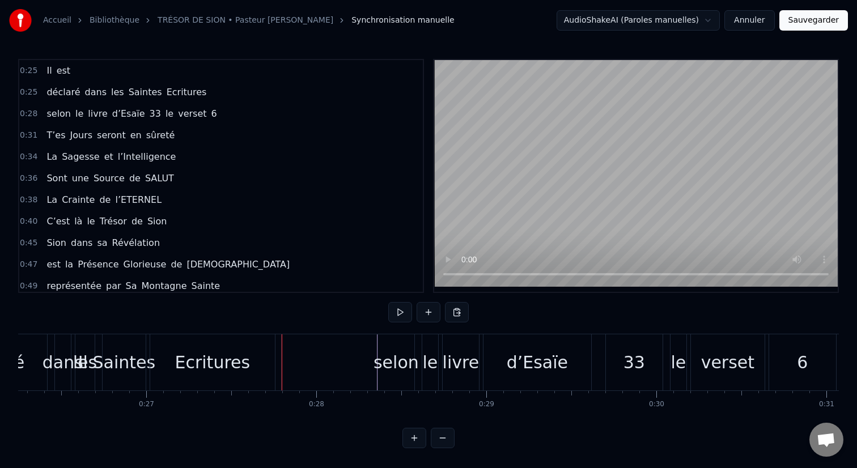
click at [390, 349] on div "selon" at bounding box center [396, 362] width 36 height 56
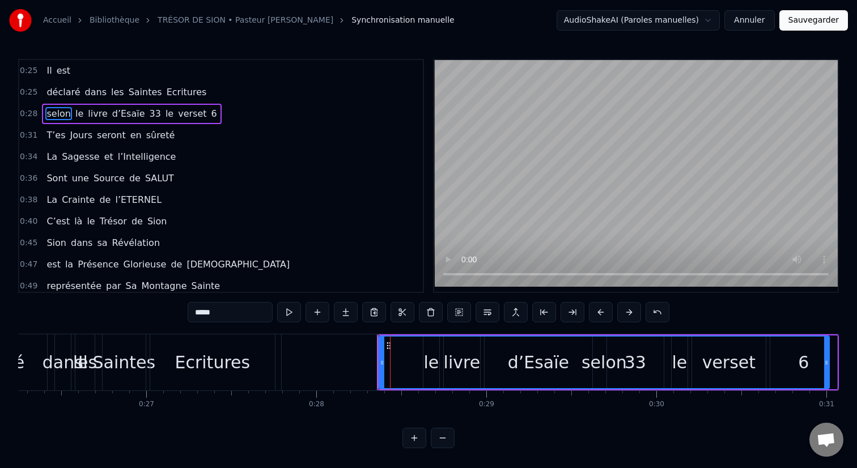
drag, startPoint x: 414, startPoint y: 351, endPoint x: 829, endPoint y: 355, distance: 414.8
click at [829, 355] on div at bounding box center [826, 363] width 5 height 52
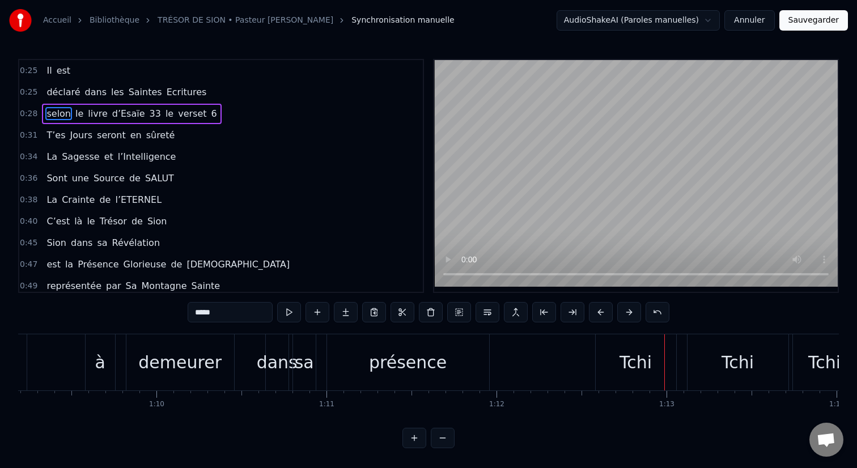
scroll to position [0, 11770]
click at [628, 367] on div "Tchi" at bounding box center [628, 363] width 32 height 26
type input "****"
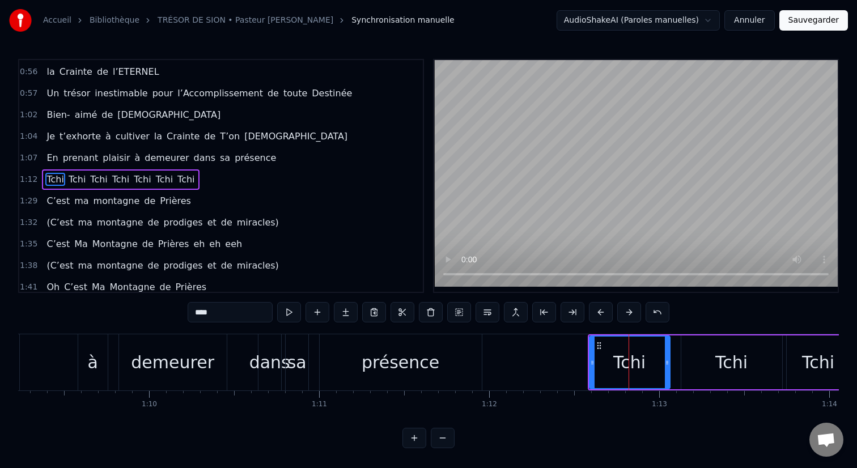
scroll to position [282, 0]
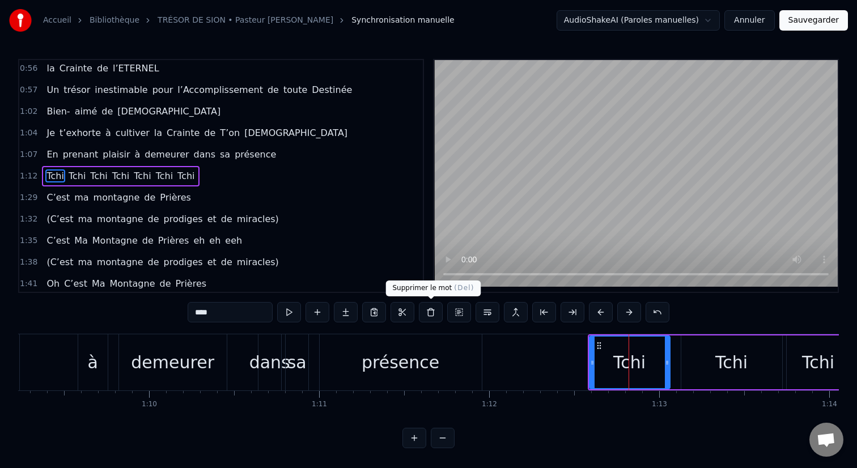
click at [432, 314] on button at bounding box center [431, 312] width 24 height 20
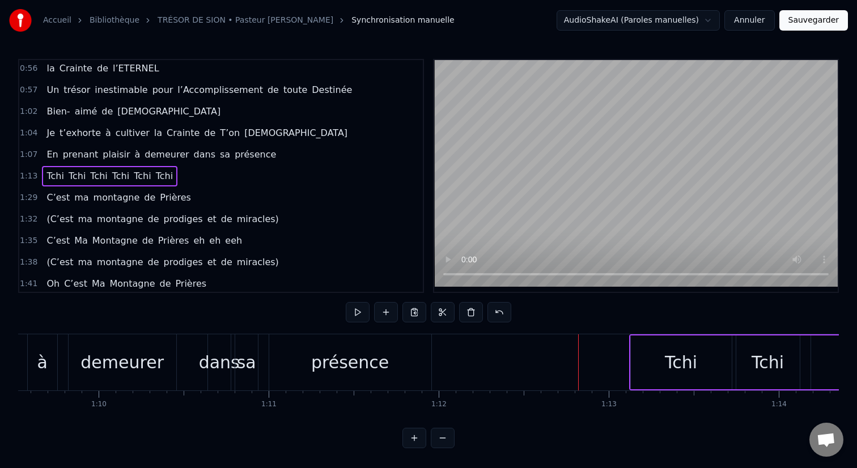
scroll to position [0, 11832]
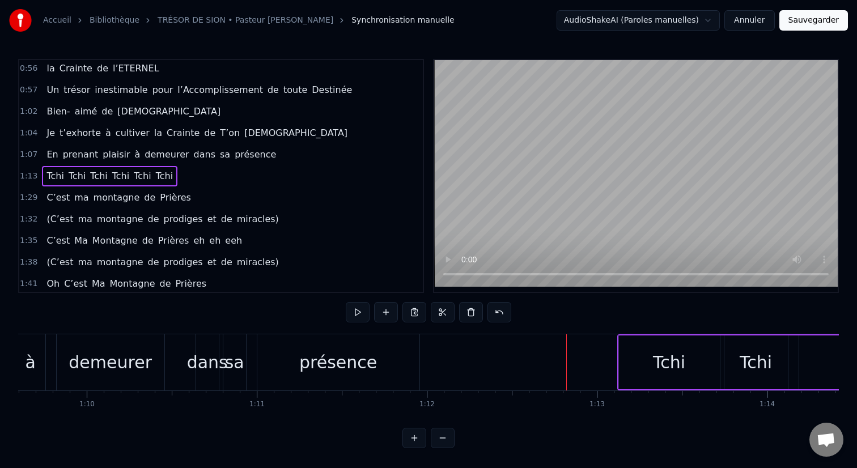
click at [658, 367] on div "Tchi" at bounding box center [669, 363] width 32 height 26
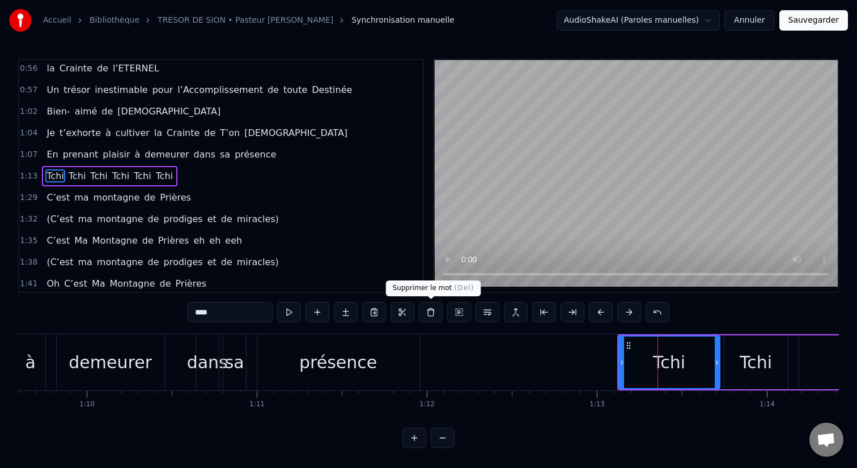
click at [434, 311] on button at bounding box center [431, 312] width 24 height 20
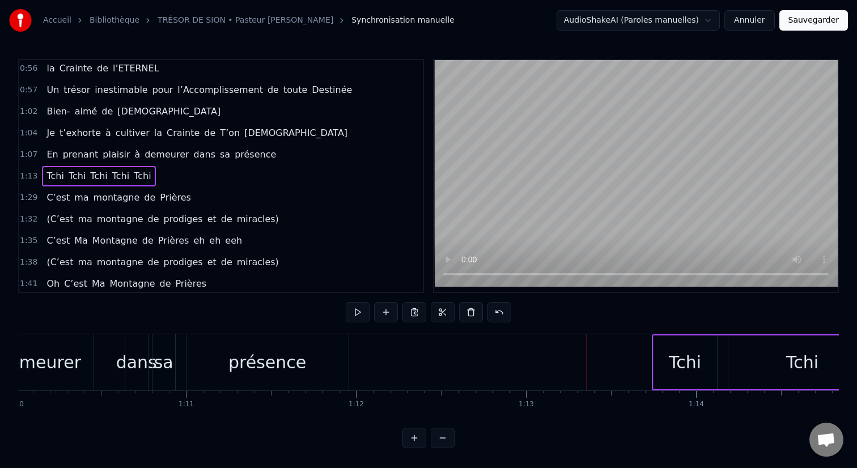
scroll to position [0, 11906]
click at [673, 372] on div "Tchi" at bounding box center [682, 363] width 32 height 26
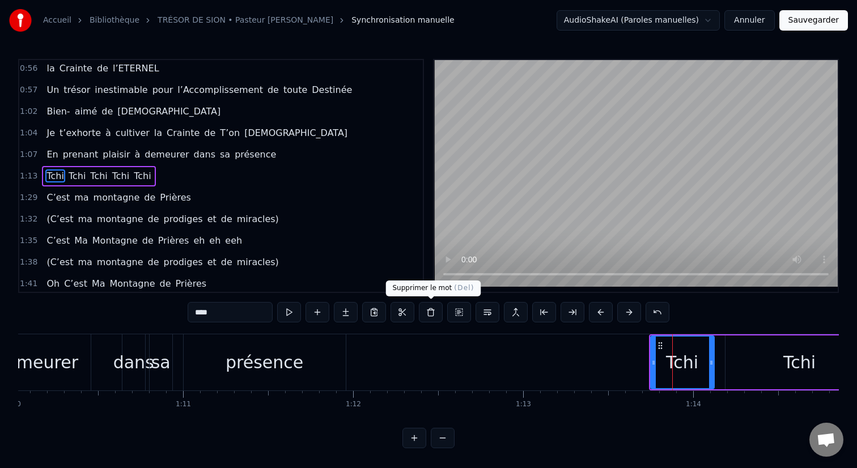
click at [433, 313] on button at bounding box center [431, 312] width 24 height 20
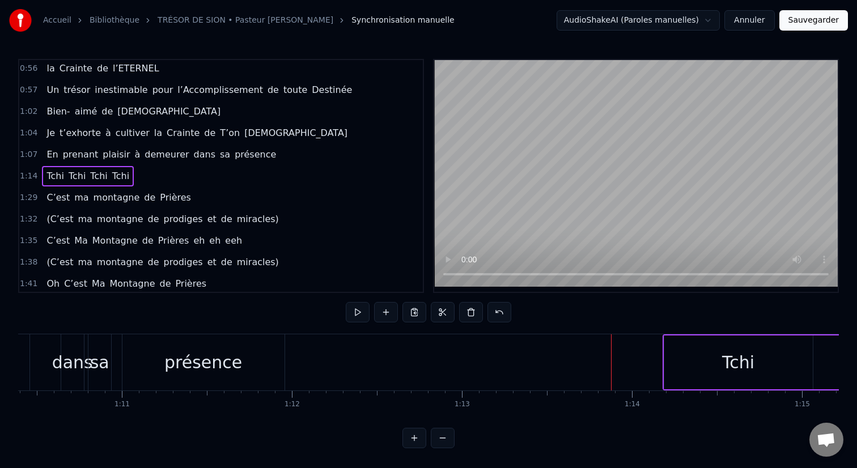
scroll to position [0, 12022]
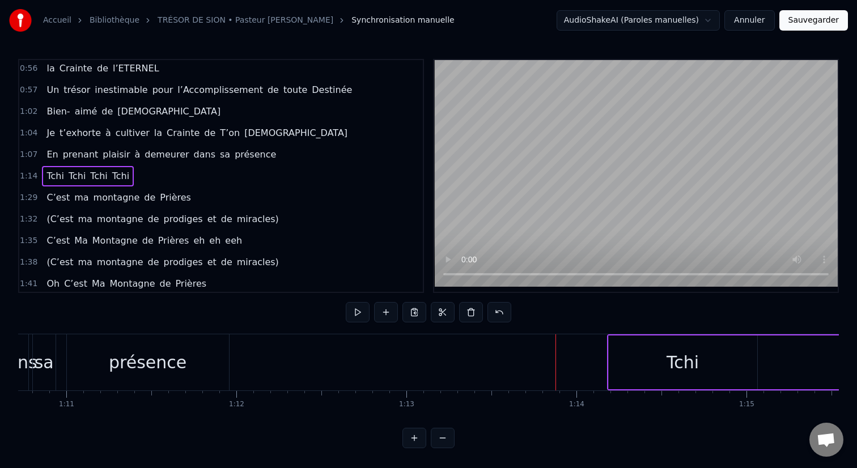
click at [655, 359] on div "Tchi" at bounding box center [683, 362] width 148 height 54
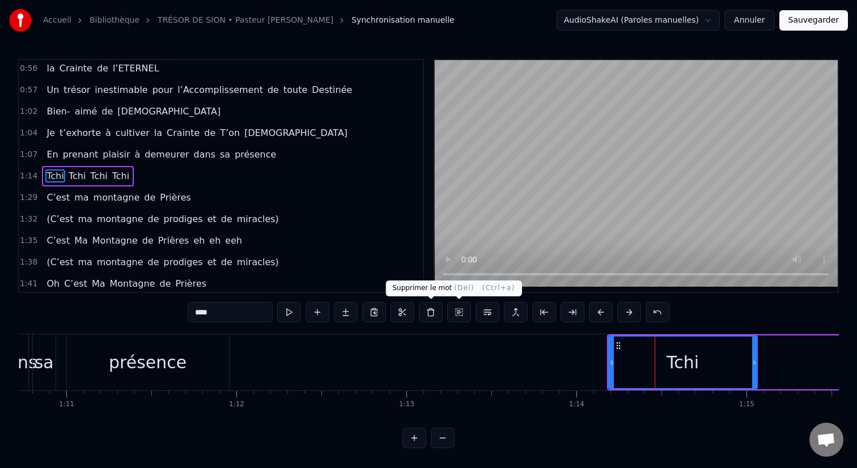
click at [435, 314] on button at bounding box center [431, 312] width 24 height 20
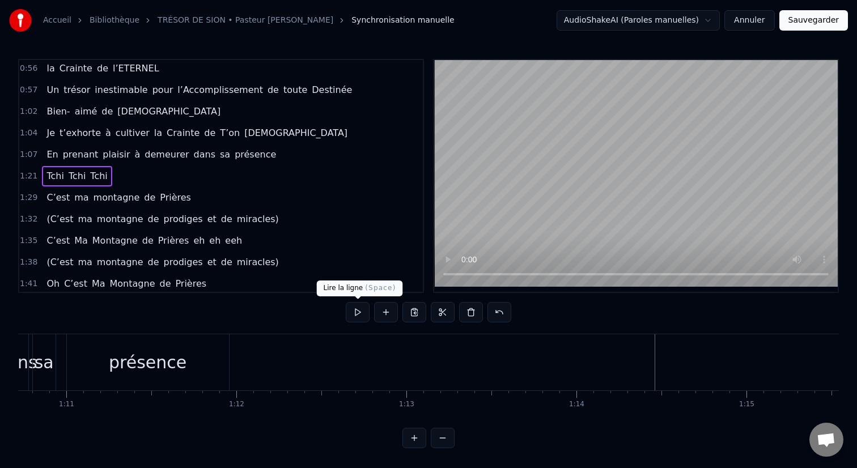
click at [354, 310] on button at bounding box center [358, 312] width 24 height 20
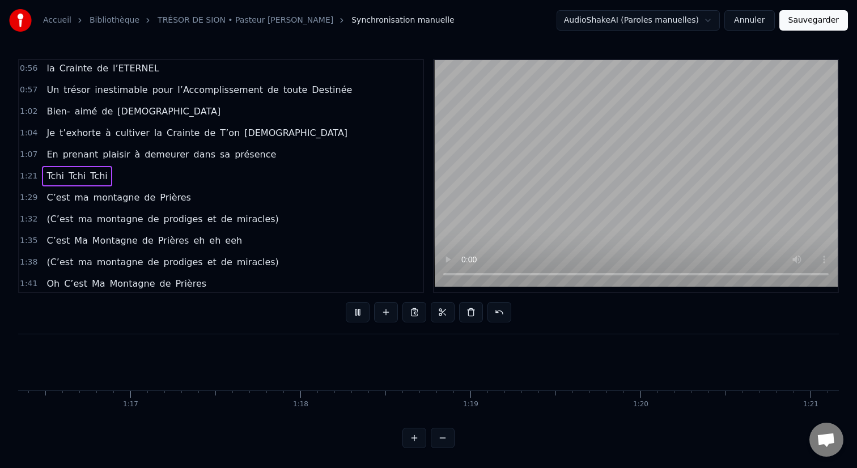
click at [354, 310] on button at bounding box center [358, 312] width 24 height 20
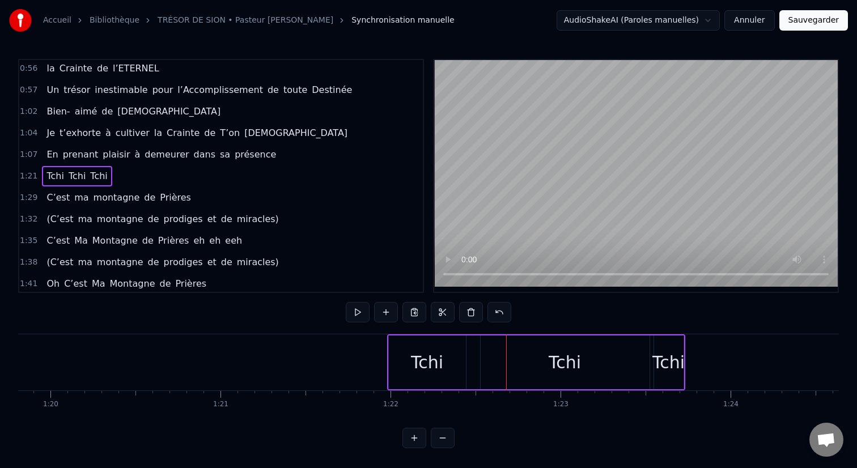
scroll to position [0, 13492]
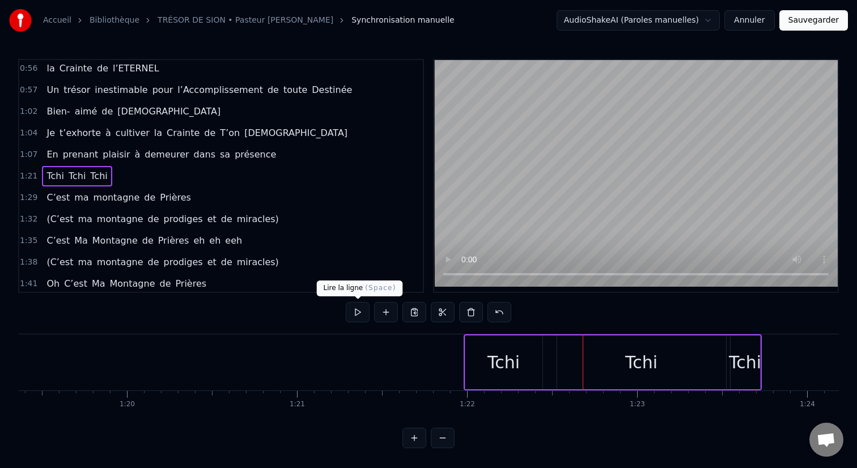
click at [356, 314] on button at bounding box center [358, 312] width 24 height 20
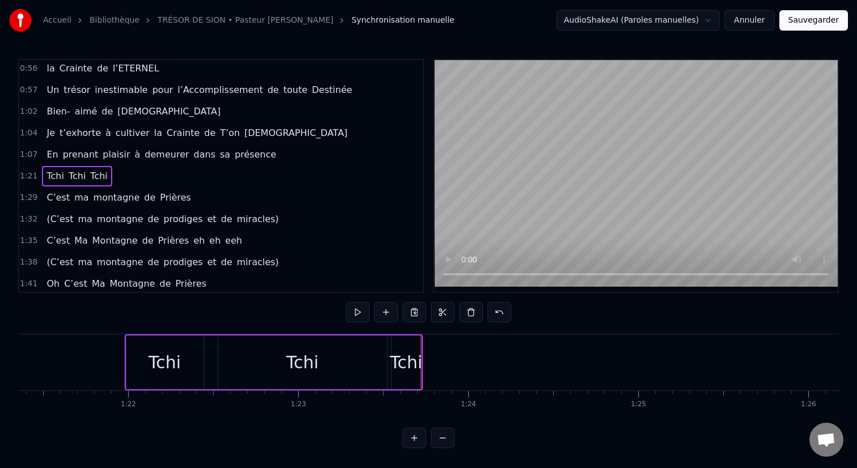
scroll to position [0, 13888]
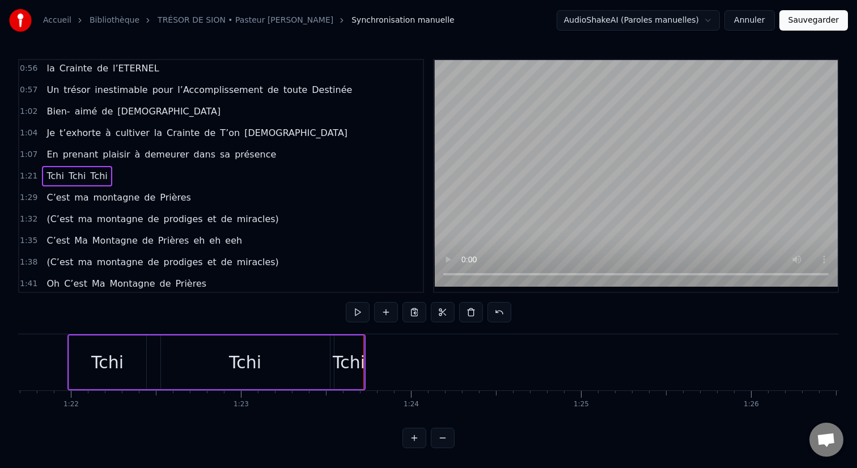
click at [187, 197] on div "1:29 C’est ma montagne de Prières" at bounding box center [220, 198] width 403 height 22
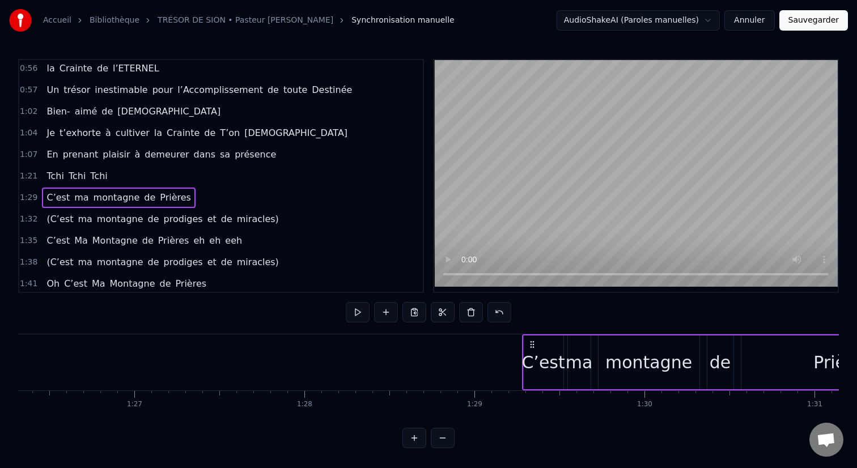
scroll to position [0, 14797]
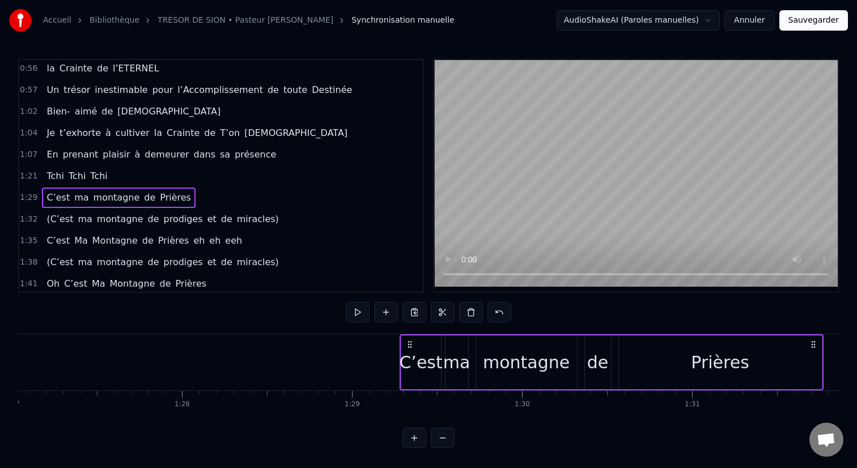
click at [434, 337] on div "C’est" at bounding box center [421, 362] width 40 height 54
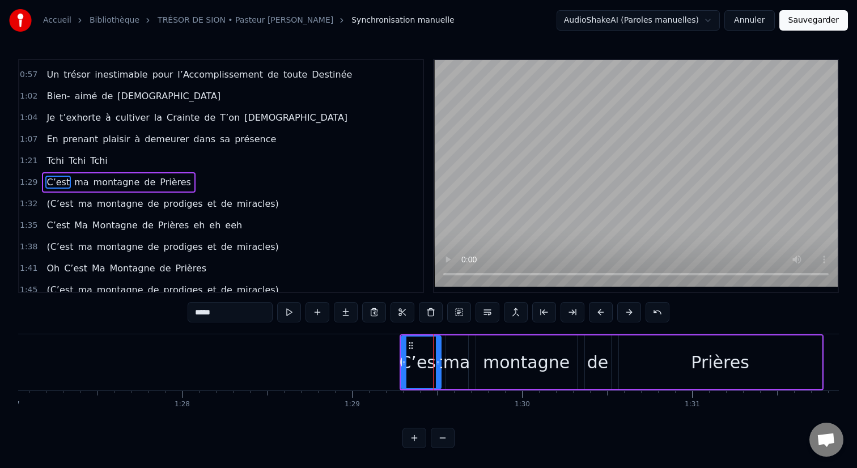
scroll to position [304, 0]
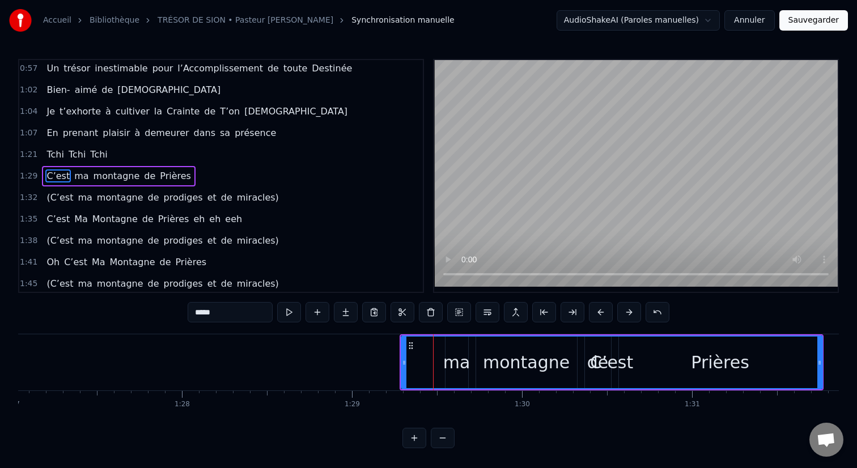
drag, startPoint x: 438, startPoint y: 354, endPoint x: 819, endPoint y: 361, distance: 381.4
click at [819, 361] on div at bounding box center [819, 363] width 5 height 52
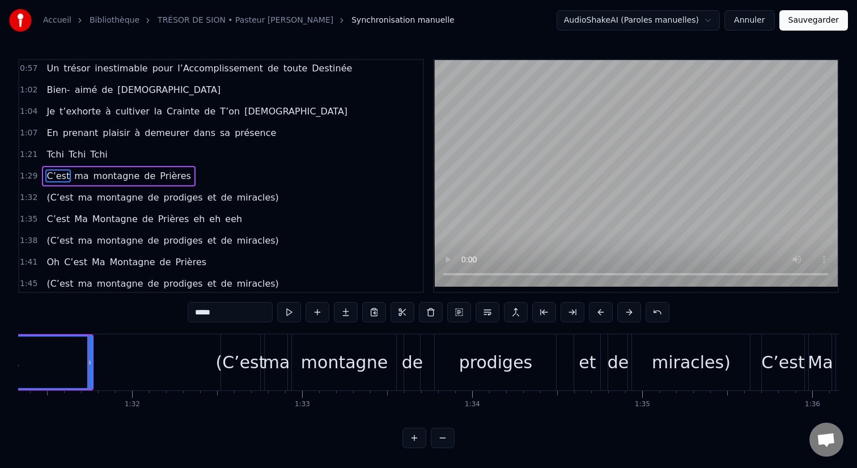
scroll to position [0, 15540]
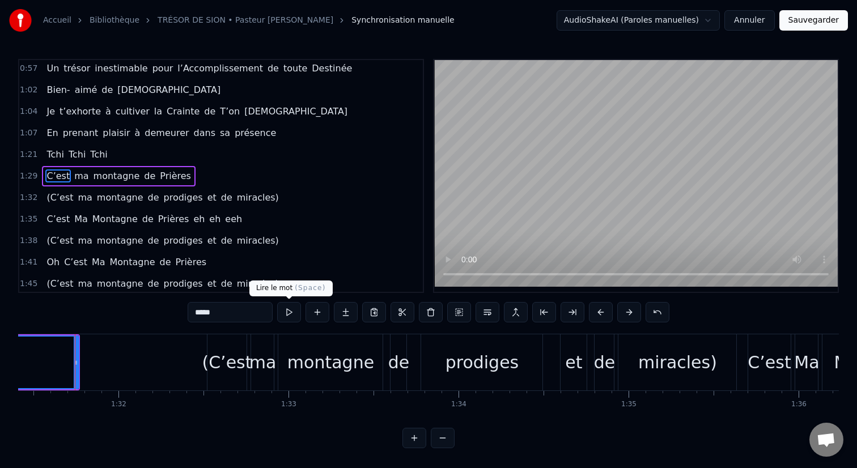
click at [291, 317] on button at bounding box center [289, 312] width 24 height 20
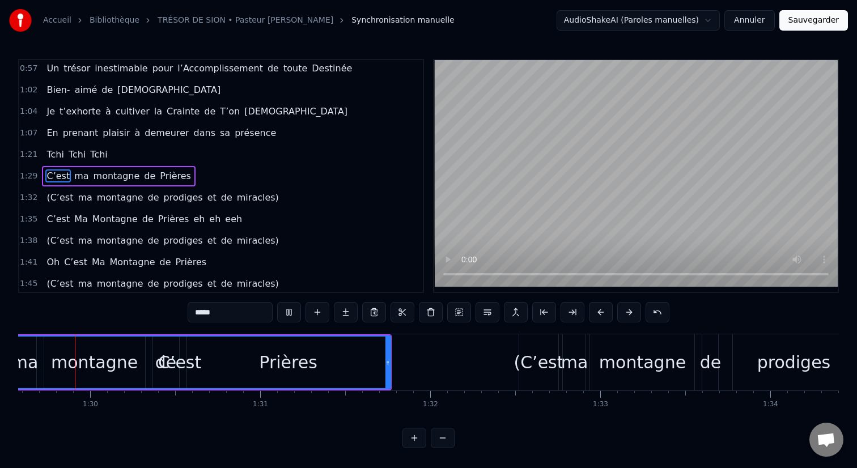
scroll to position [0, 15198]
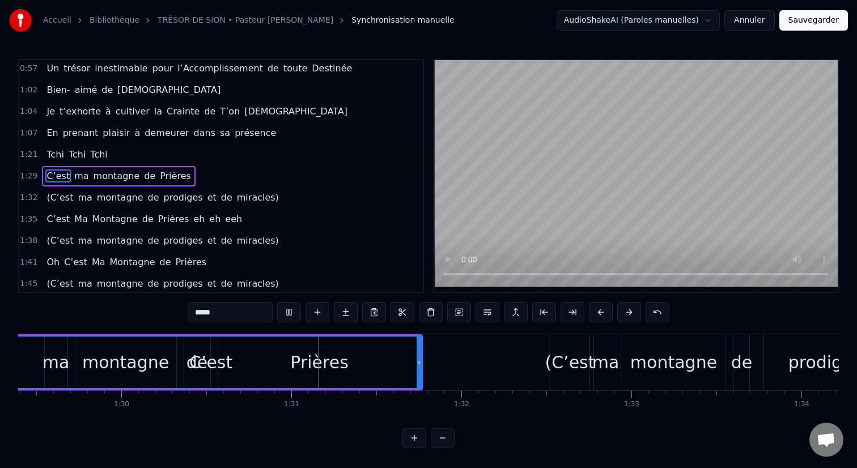
click at [291, 317] on button at bounding box center [289, 312] width 24 height 20
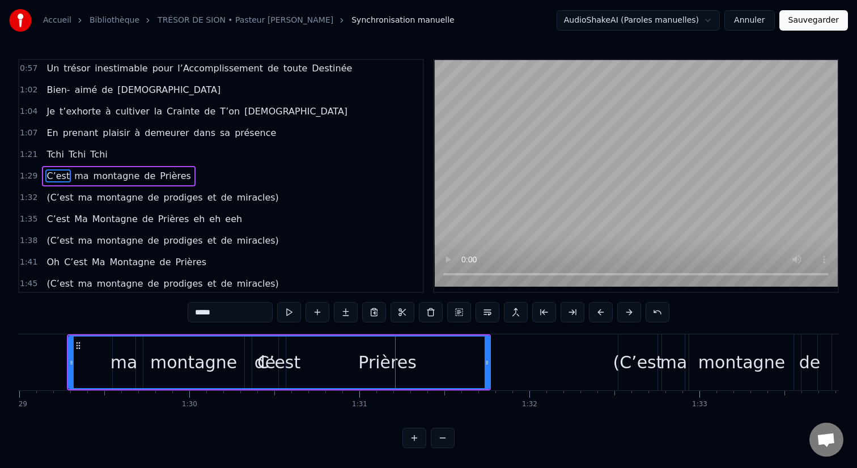
scroll to position [0, 15128]
click at [113, 172] on span "montagne" at bounding box center [116, 175] width 49 height 13
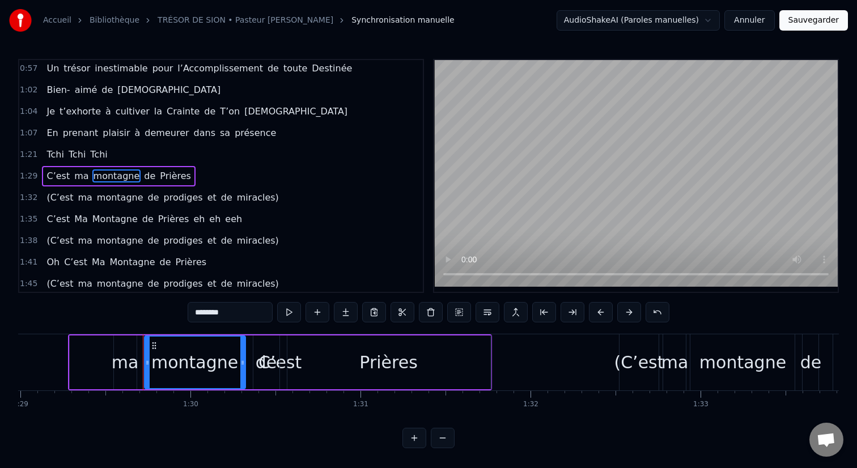
click at [143, 169] on span "de" at bounding box center [150, 176] width 14 height 14
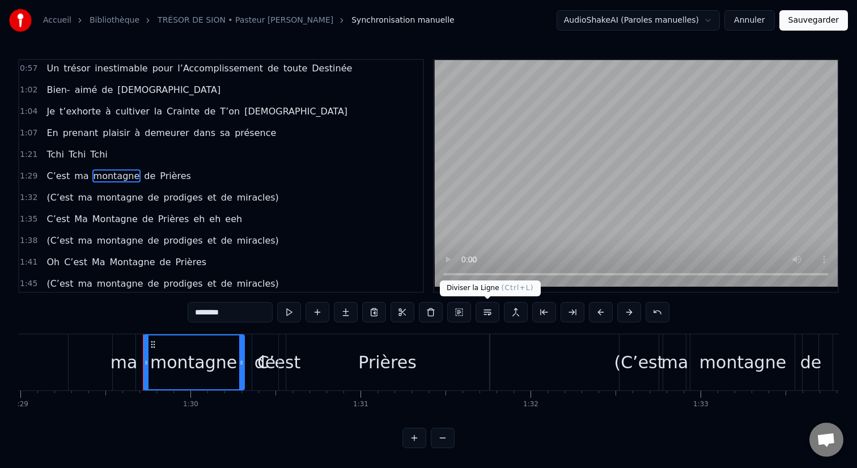
click at [490, 312] on button at bounding box center [487, 312] width 24 height 20
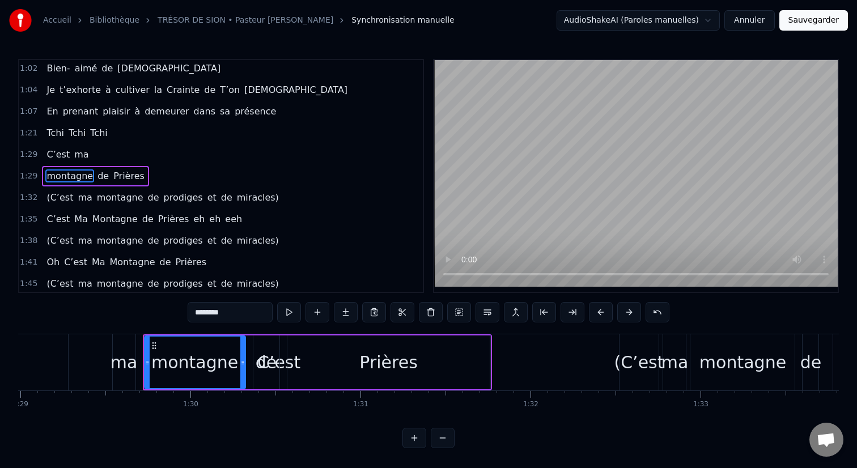
click at [112, 180] on span "Prières" at bounding box center [128, 175] width 33 height 13
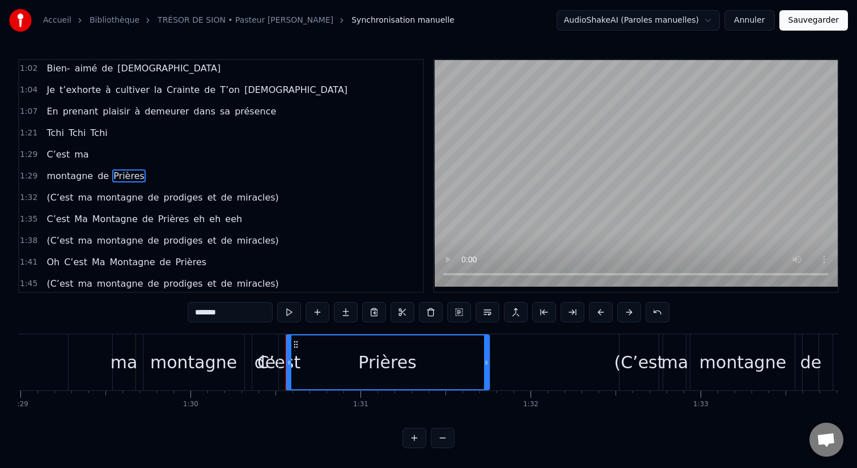
click at [96, 180] on span "de" at bounding box center [103, 175] width 14 height 13
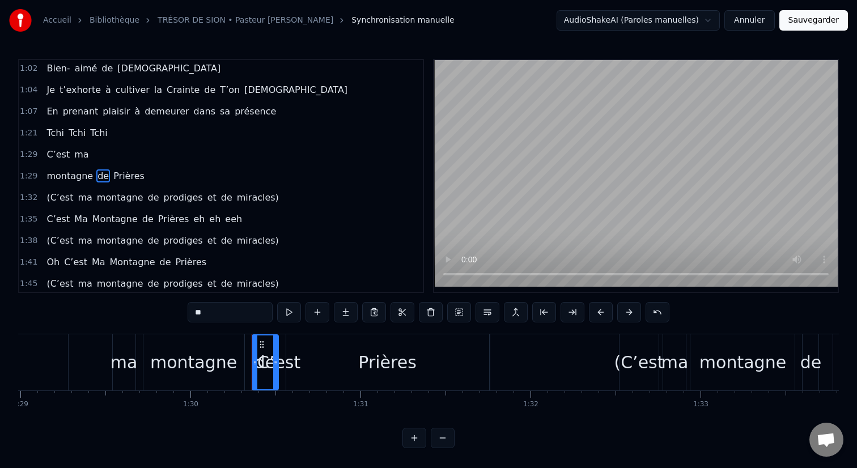
click at [87, 176] on span "montagne" at bounding box center [69, 175] width 49 height 13
type input "********"
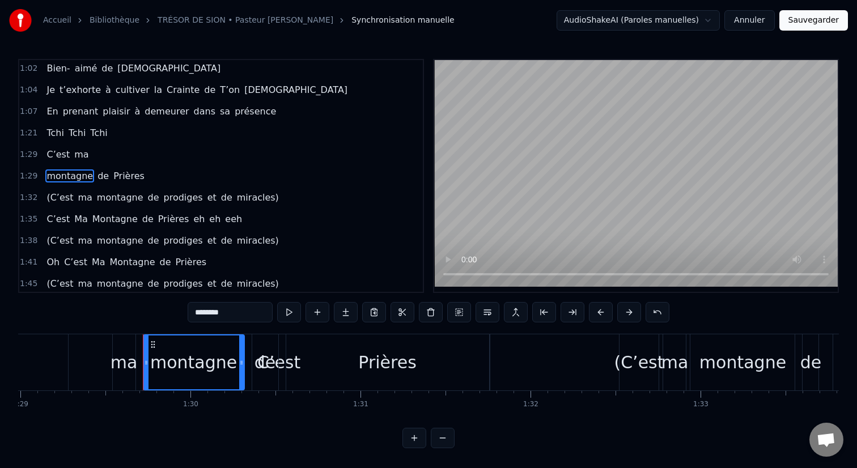
drag, startPoint x: 94, startPoint y: 179, endPoint x: 114, endPoint y: 179, distance: 20.4
click at [114, 179] on div "montagne de Prières" at bounding box center [95, 176] width 107 height 20
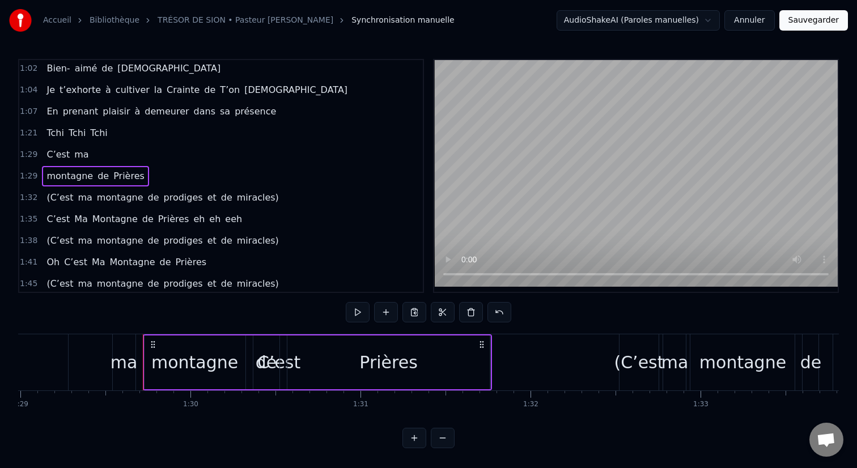
click at [85, 176] on span "montagne" at bounding box center [69, 175] width 49 height 13
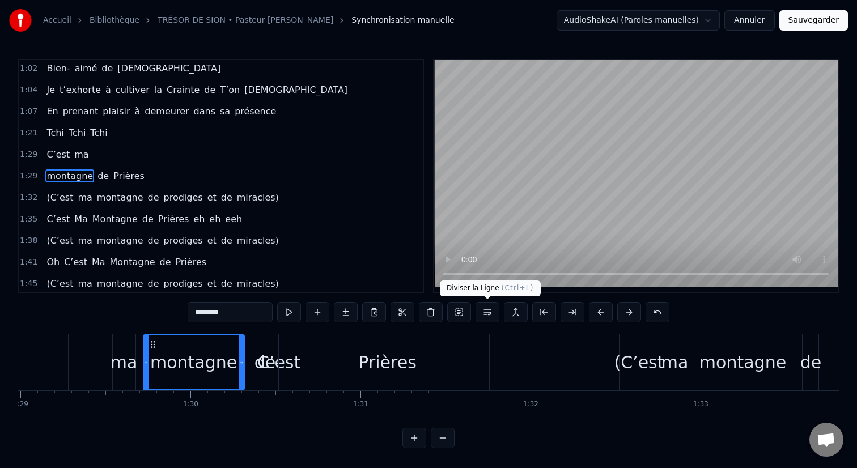
click at [485, 315] on button at bounding box center [487, 312] width 24 height 20
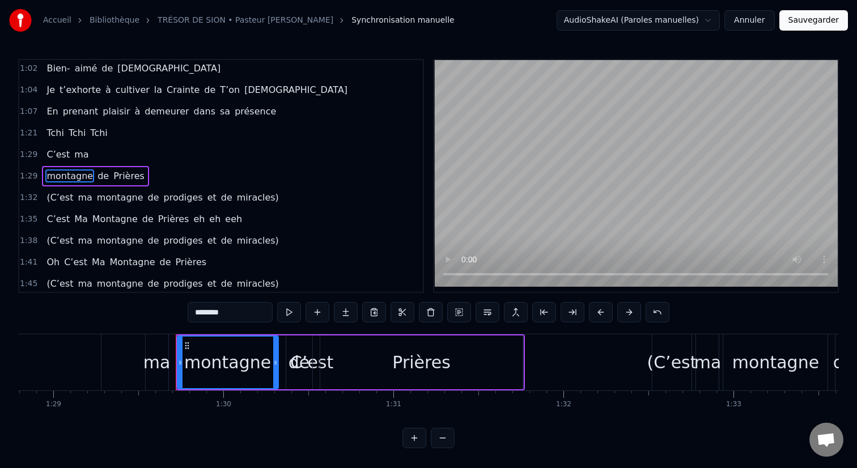
scroll to position [0, 15094]
click at [137, 354] on div "C’est" at bounding box center [313, 362] width 421 height 56
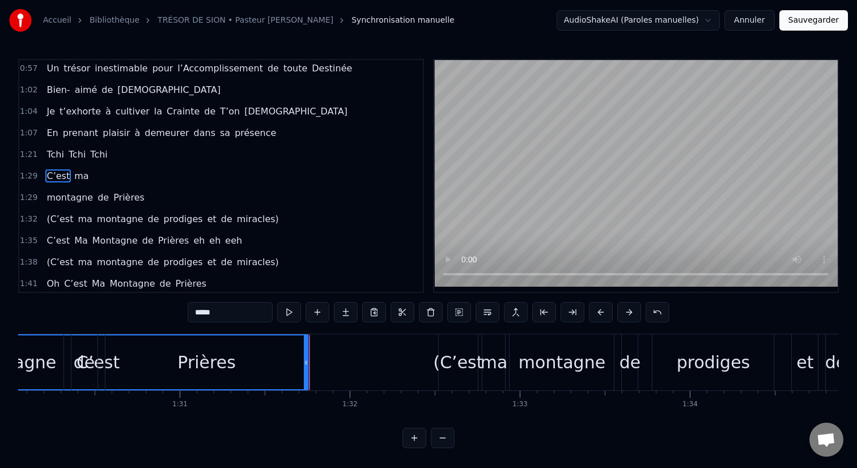
scroll to position [0, 15318]
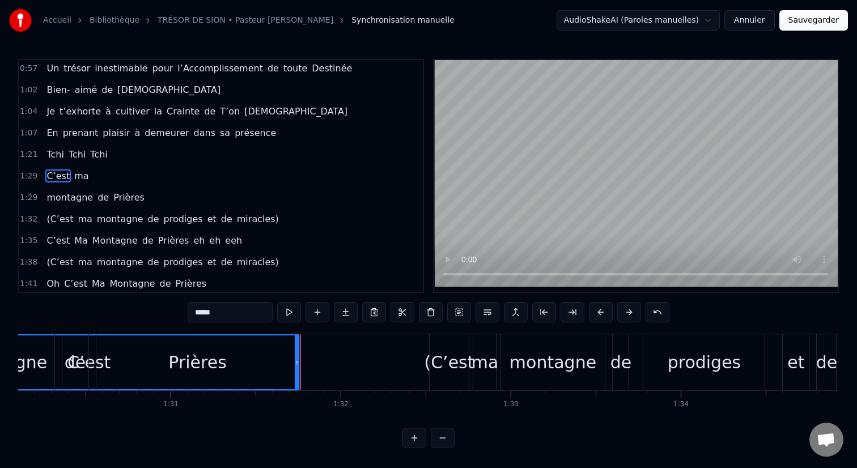
click at [451, 349] on div "(C’est" at bounding box center [450, 362] width 40 height 56
type input "******"
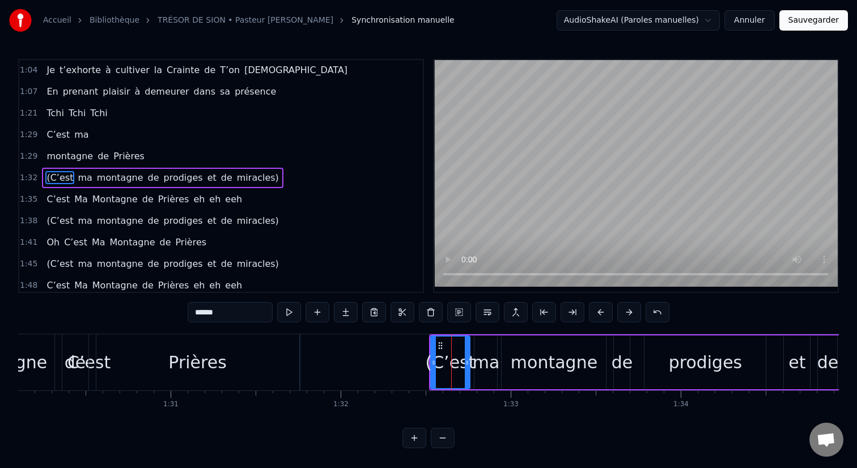
scroll to position [347, 0]
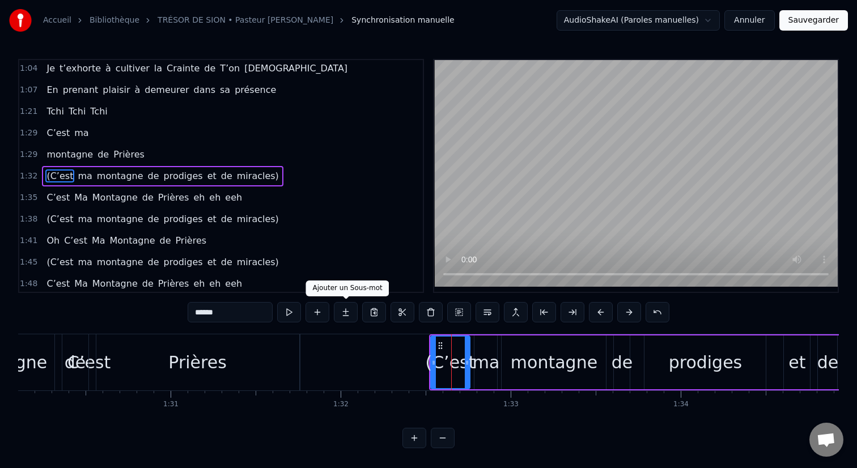
click at [349, 316] on button at bounding box center [346, 312] width 24 height 20
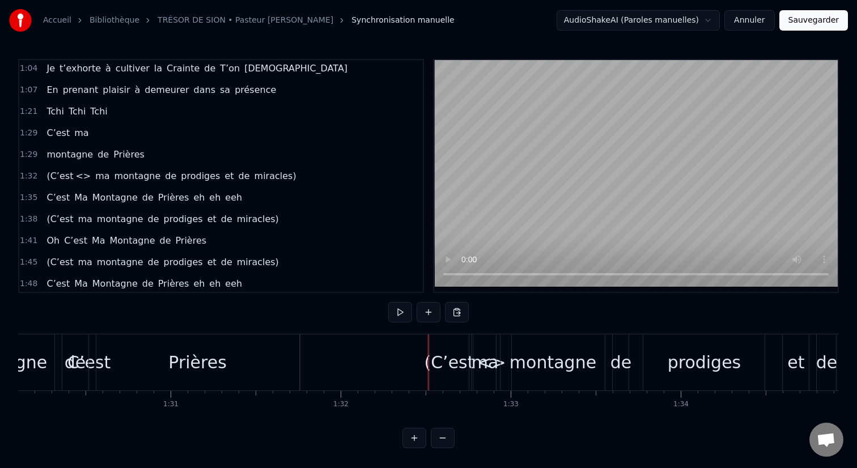
click at [538, 312] on div "0:25 Il est 0:25 déclaré dans les Saintes Ecritures 0:28 selon le livre d’Esaïe…" at bounding box center [428, 253] width 821 height 389
click at [483, 367] on div "ma" at bounding box center [484, 363] width 27 height 26
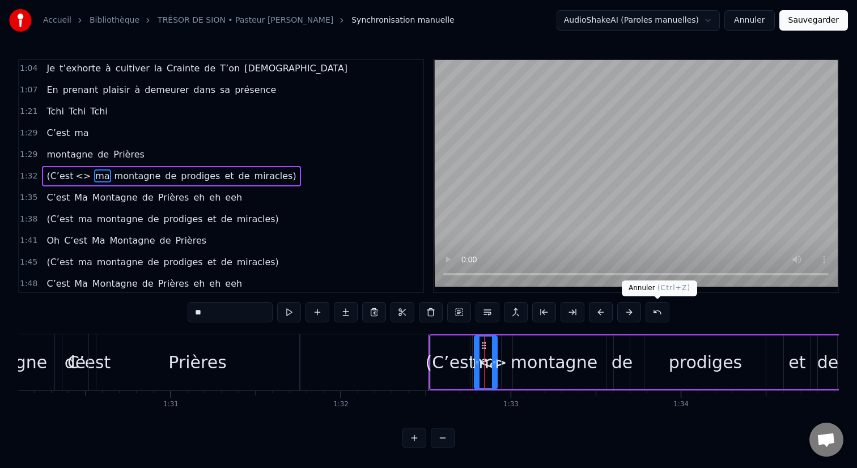
click at [658, 314] on button at bounding box center [657, 312] width 24 height 20
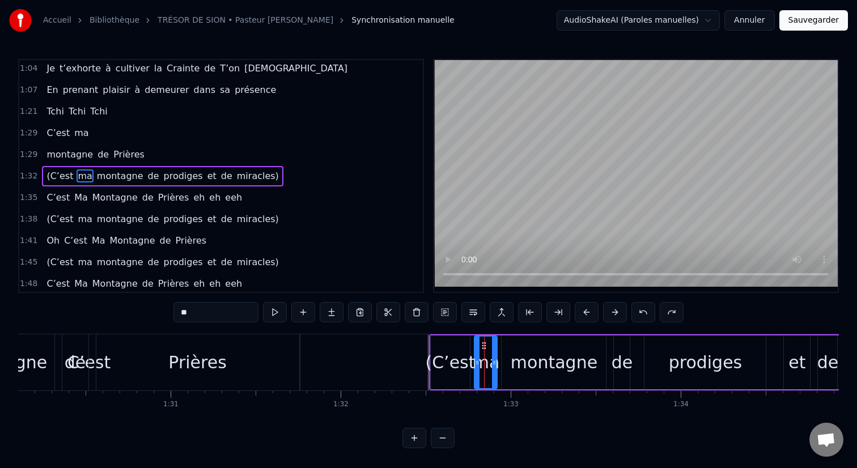
click at [432, 363] on div "(C’est" at bounding box center [450, 363] width 50 height 26
type input "******"
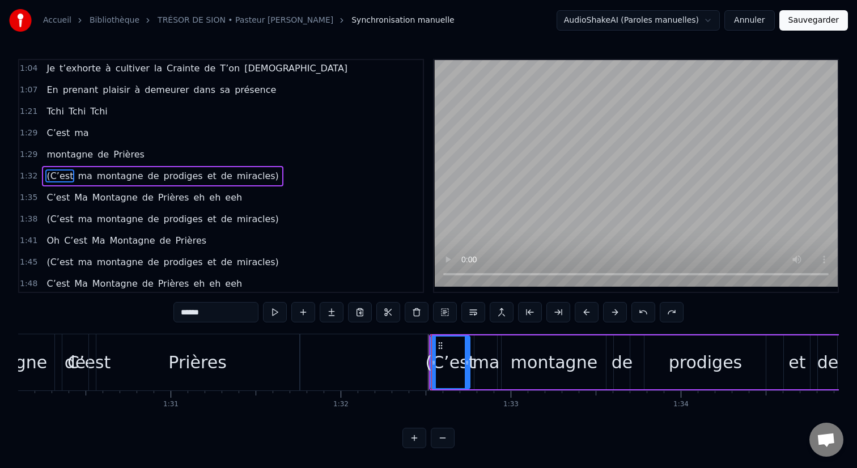
drag, startPoint x: 470, startPoint y: 367, endPoint x: 550, endPoint y: 364, distance: 80.0
click at [550, 364] on div "(C’est ma montagne de prodiges et de miracles)" at bounding box center [695, 362] width 533 height 56
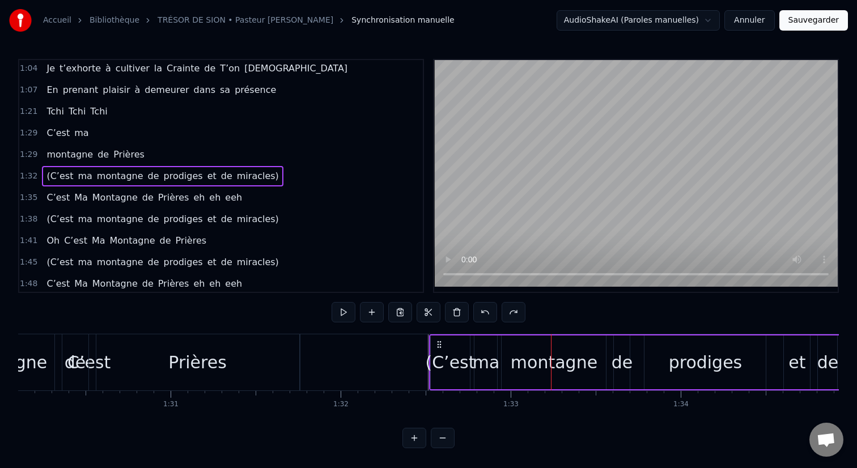
click at [459, 360] on div "(C’est" at bounding box center [450, 363] width 50 height 26
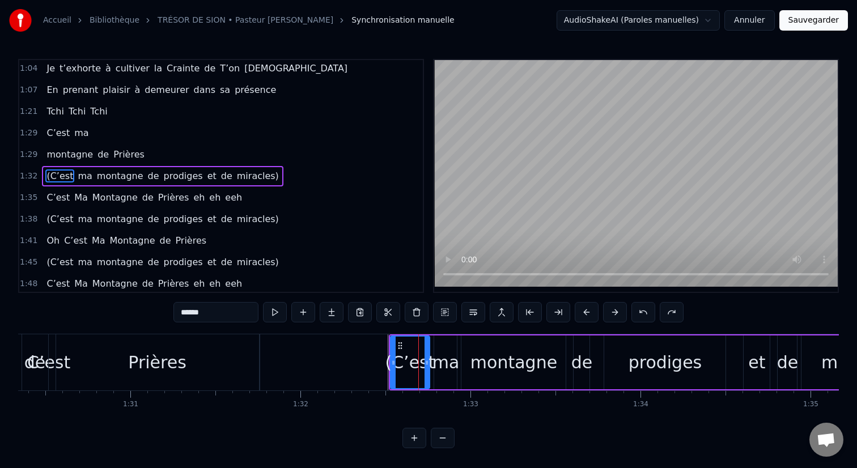
scroll to position [0, 15362]
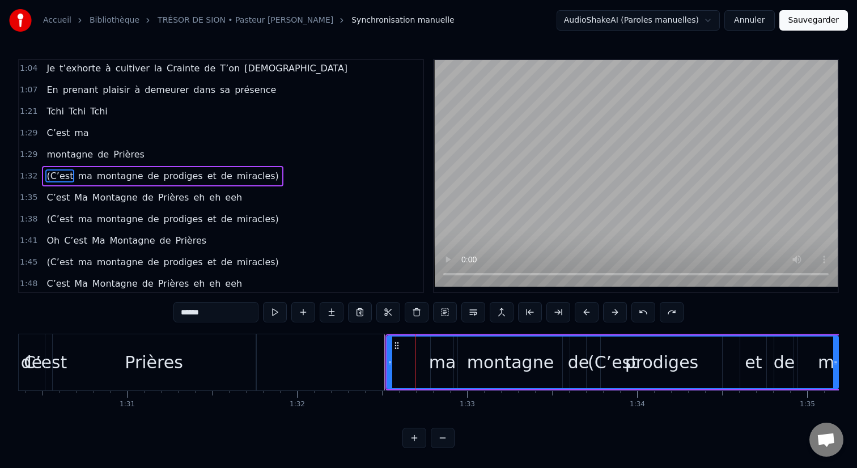
drag, startPoint x: 422, startPoint y: 347, endPoint x: 834, endPoint y: 358, distance: 412.1
click at [834, 358] on div at bounding box center [835, 363] width 5 height 52
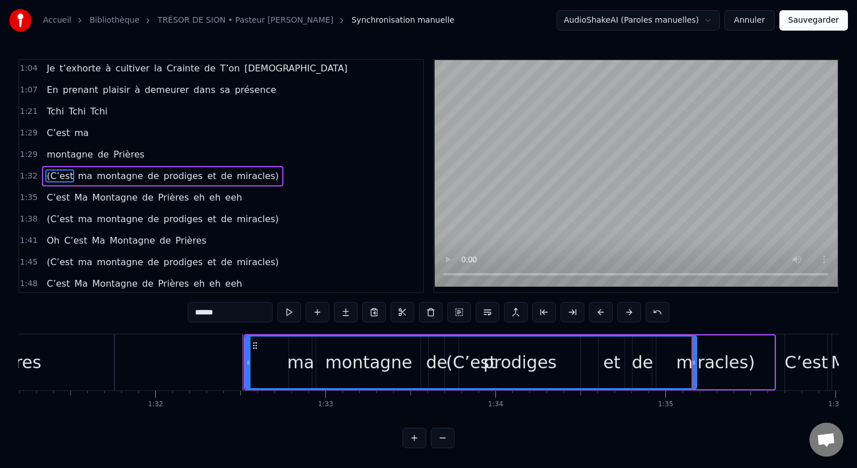
scroll to position [0, 15503]
click at [263, 356] on div "(C’est" at bounding box center [472, 363] width 451 height 52
click at [277, 383] on div "(C’est" at bounding box center [472, 363] width 451 height 52
click at [263, 215] on div "1:38 (C’est ma montagne de prodiges et de miracles)" at bounding box center [220, 220] width 403 height 22
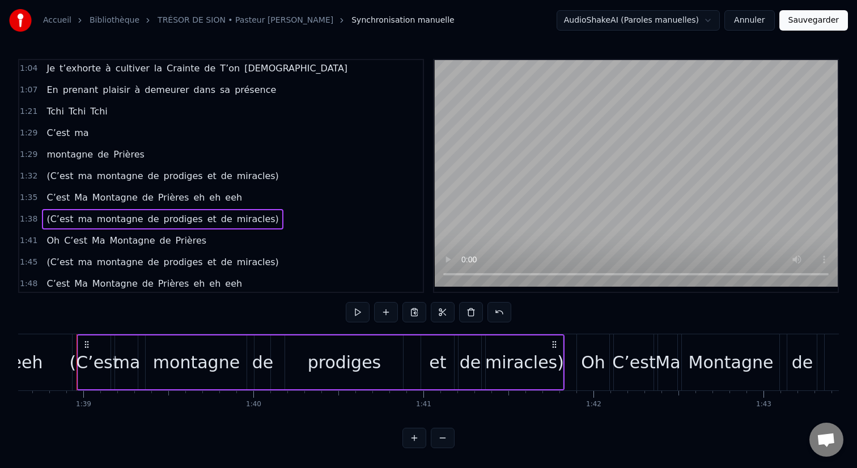
click at [253, 185] on div "(C’est ma montagne de prodiges et de miracles)" at bounding box center [162, 176] width 241 height 20
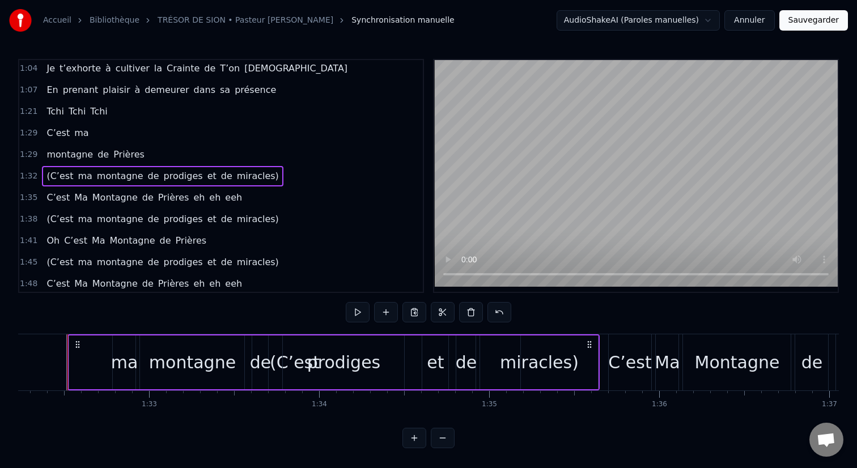
scroll to position [0, 15672]
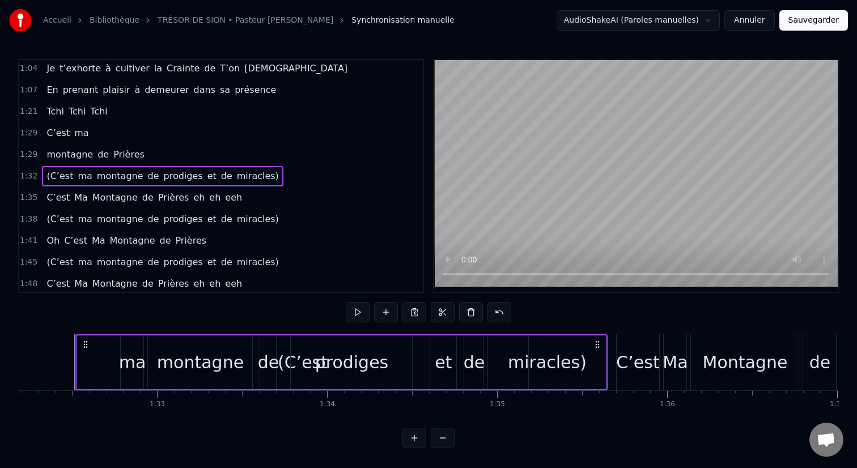
click at [597, 346] on icon at bounding box center [597, 344] width 9 height 9
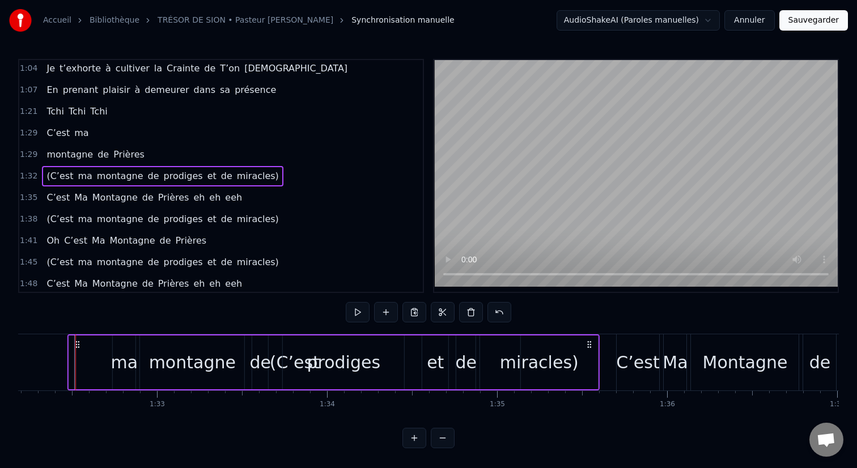
drag, startPoint x: 597, startPoint y: 346, endPoint x: 589, endPoint y: 347, distance: 8.0
click at [589, 347] on icon at bounding box center [589, 344] width 9 height 9
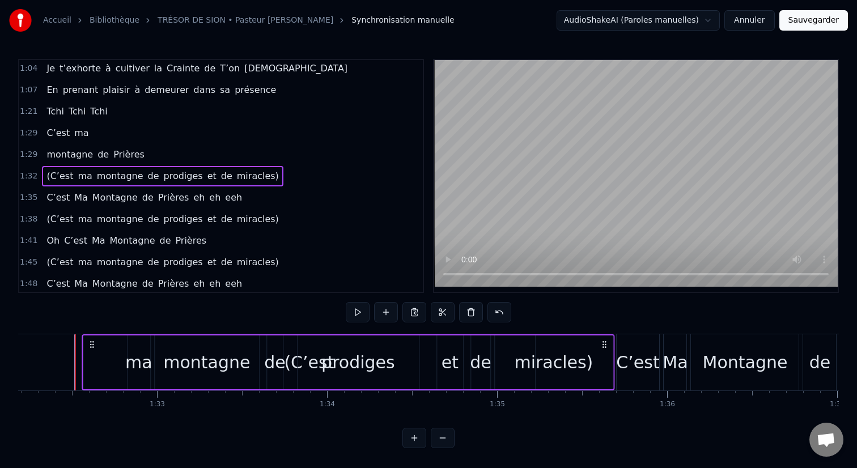
drag, startPoint x: 589, startPoint y: 347, endPoint x: 604, endPoint y: 347, distance: 14.7
click at [604, 347] on icon at bounding box center [604, 344] width 9 height 9
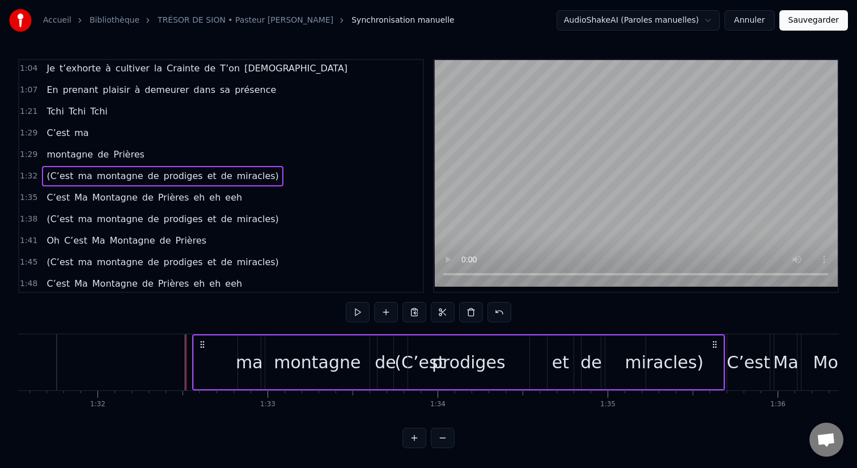
scroll to position [0, 15543]
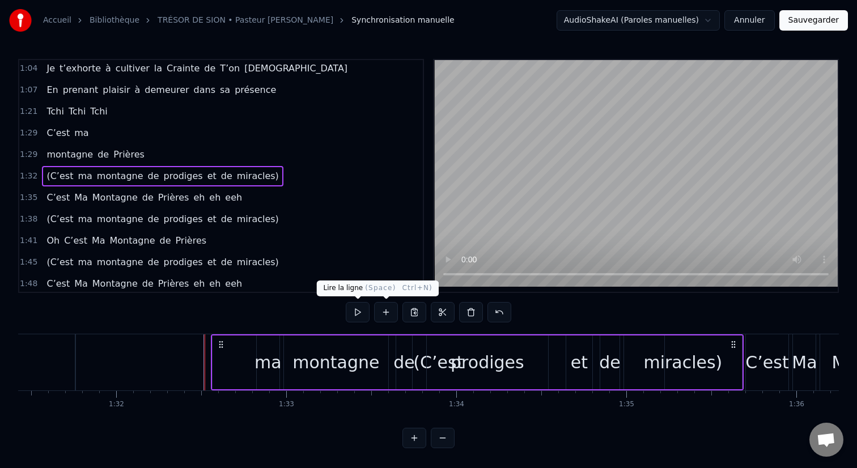
click at [360, 309] on button at bounding box center [358, 312] width 24 height 20
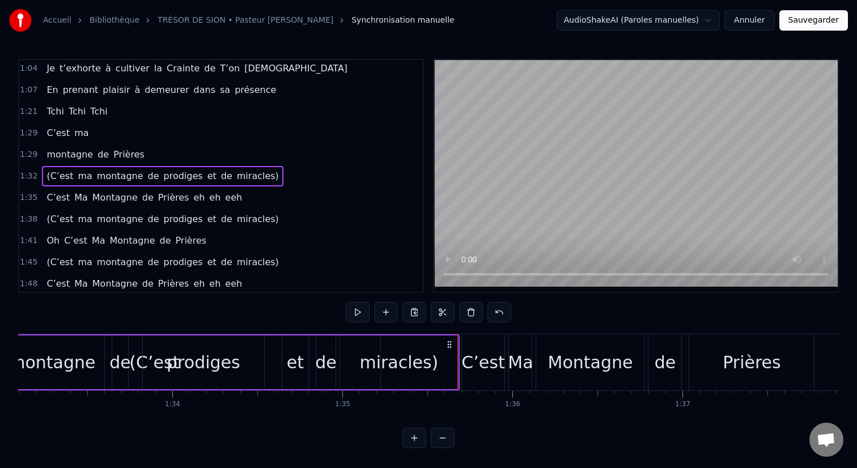
click at [448, 434] on button at bounding box center [443, 438] width 24 height 20
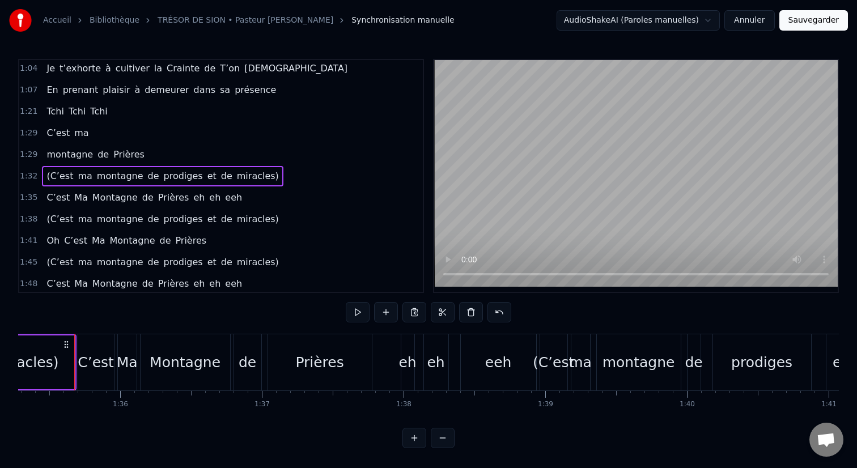
scroll to position [0, 13498]
click at [448, 434] on button at bounding box center [443, 438] width 24 height 20
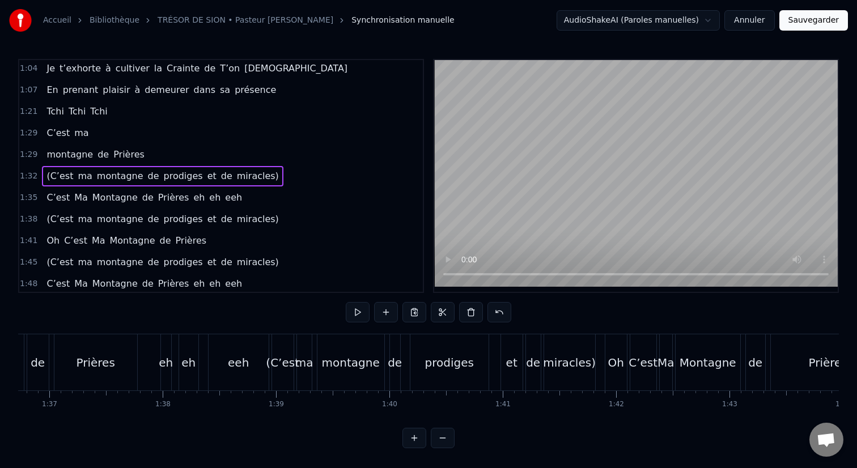
scroll to position [0, 10787]
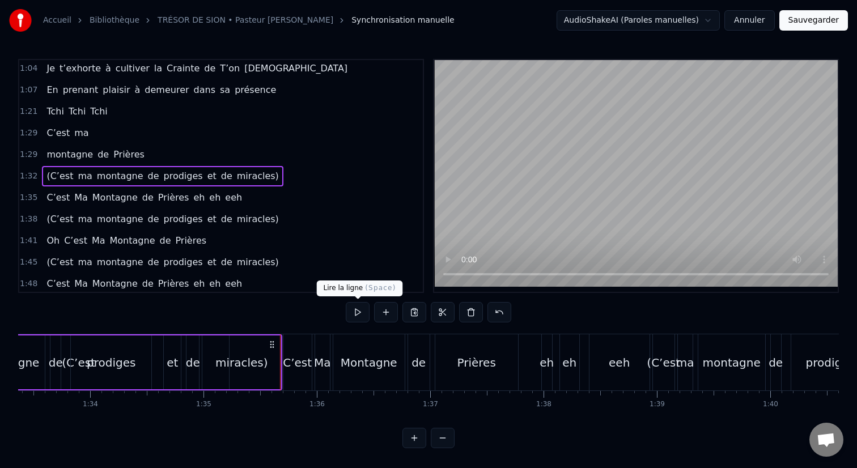
click at [358, 314] on button at bounding box center [358, 312] width 24 height 20
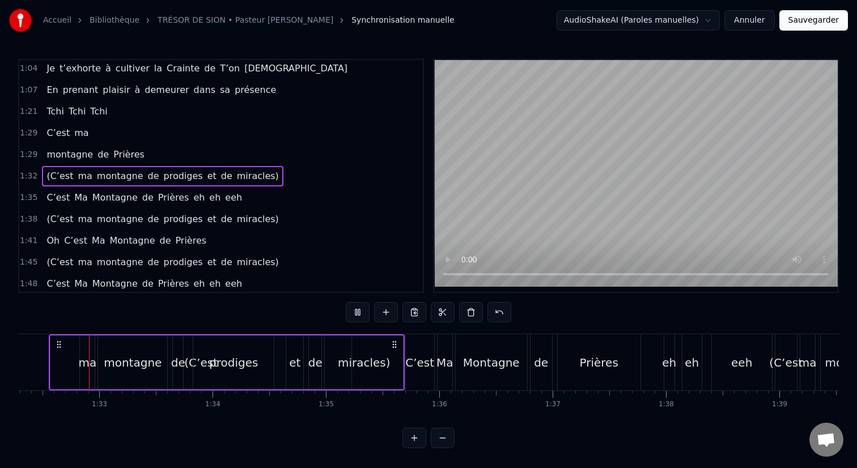
scroll to position [0, 10458]
click at [228, 198] on div "C’est Ma Montagne de Prières eh eh eeh" at bounding box center [144, 198] width 205 height 20
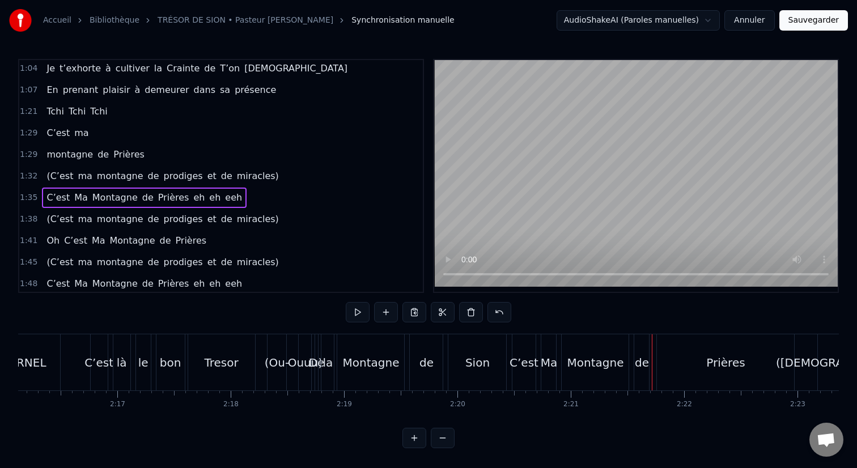
scroll to position [0, 15420]
click at [286, 369] on div "(Ou-" at bounding box center [285, 362] width 24 height 17
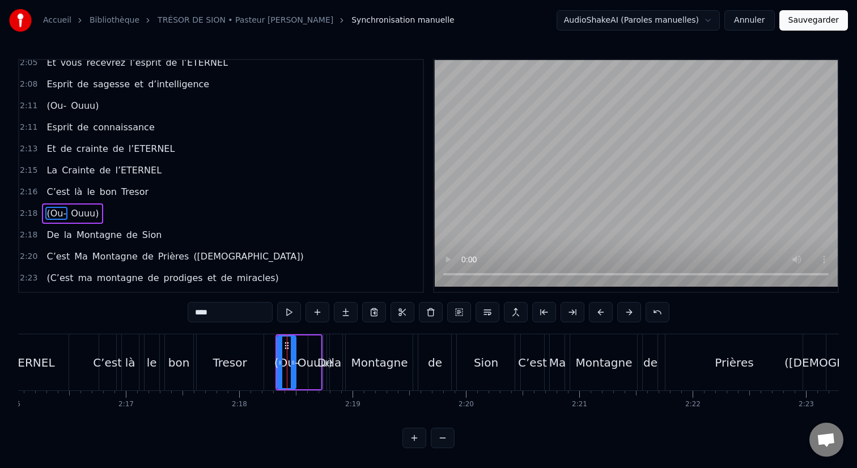
scroll to position [756, 0]
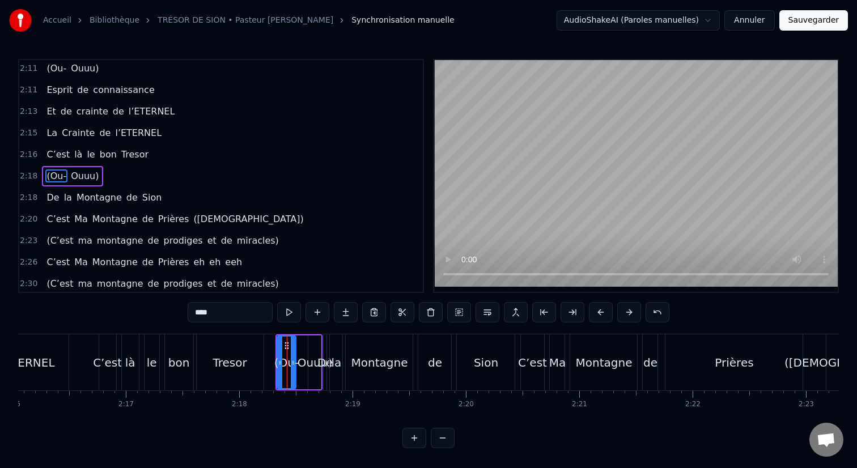
click at [90, 181] on span "Ouuu)" at bounding box center [85, 175] width 30 height 13
type input "*****"
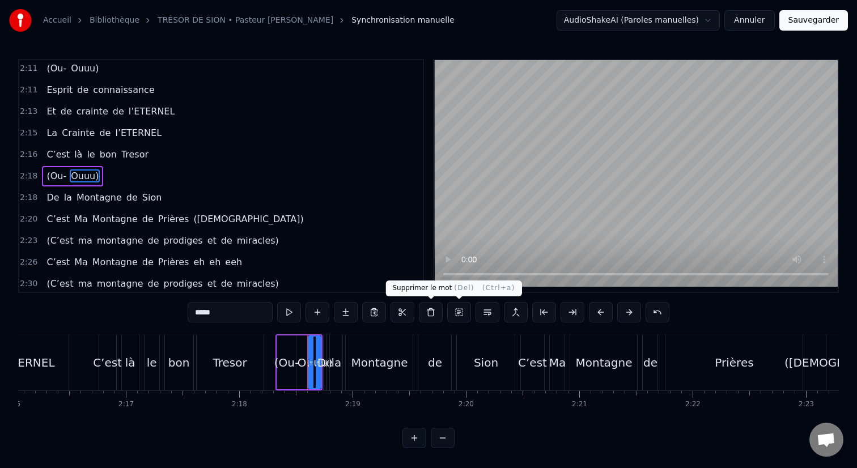
click at [427, 315] on button at bounding box center [431, 312] width 24 height 20
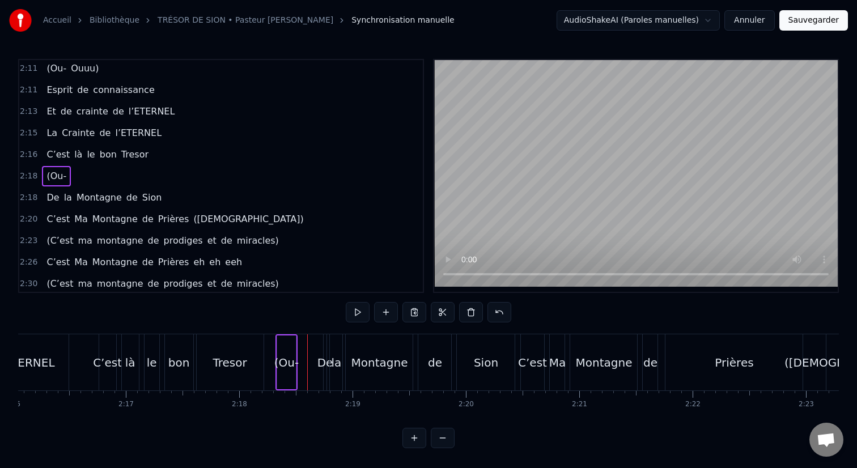
click at [54, 177] on span "(Ou-" at bounding box center [56, 175] width 22 height 13
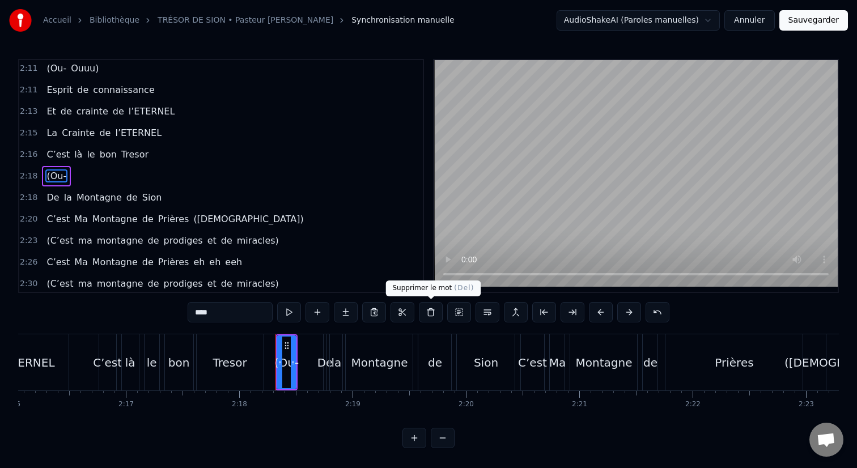
click at [432, 312] on button at bounding box center [431, 312] width 24 height 20
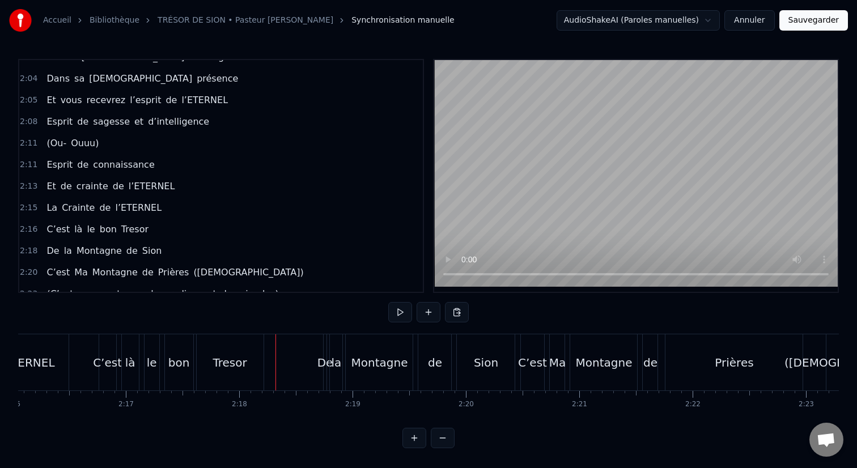
click at [88, 146] on span "Ouuu)" at bounding box center [85, 143] width 30 height 13
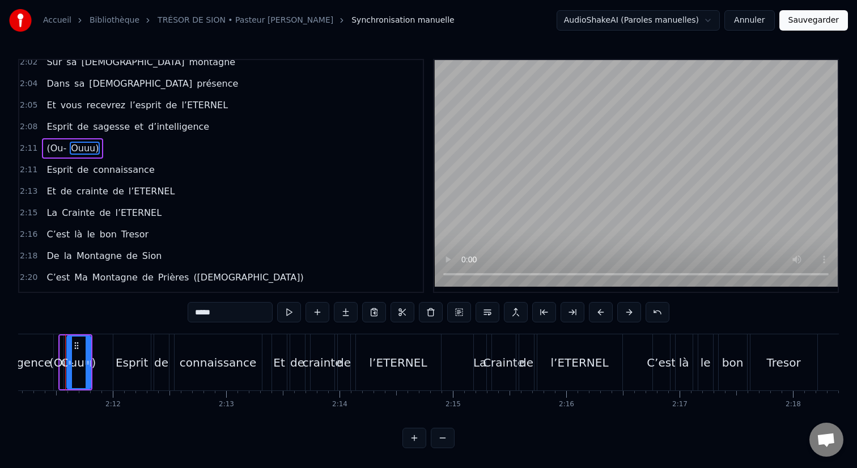
scroll to position [0, 14856]
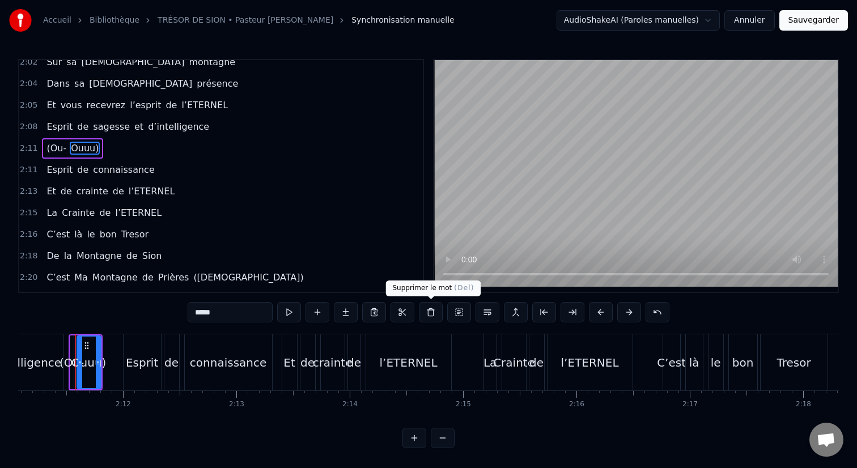
click at [433, 317] on button at bounding box center [431, 312] width 24 height 20
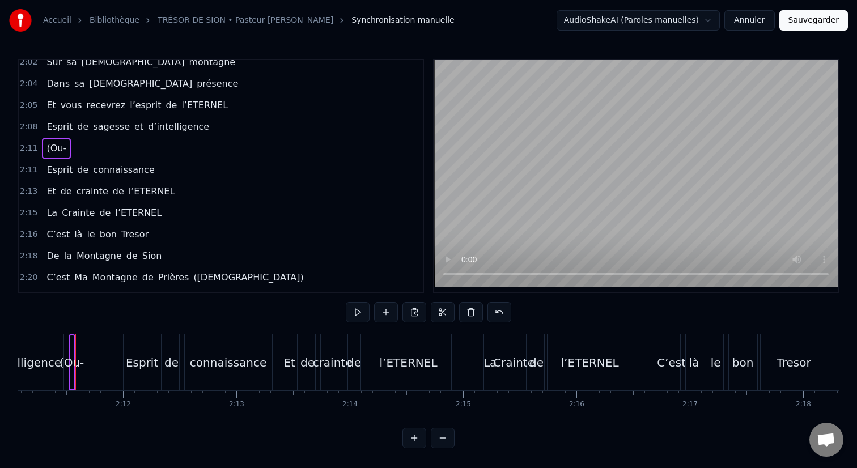
click at [57, 152] on span "(Ou-" at bounding box center [56, 148] width 22 height 13
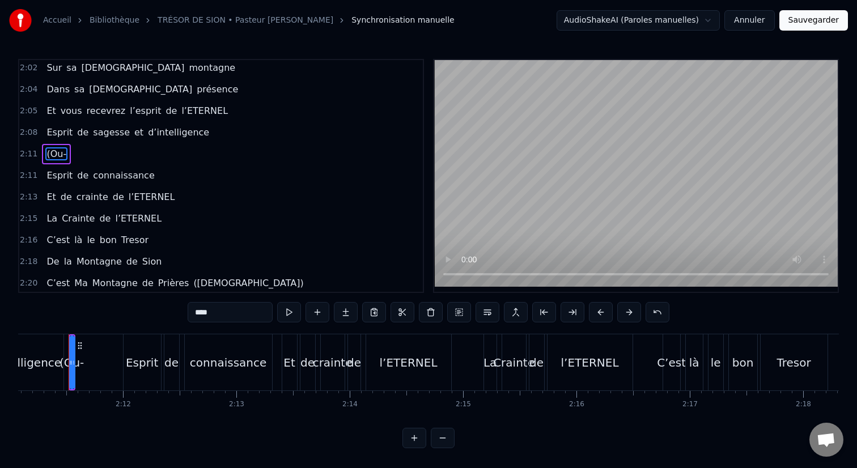
scroll to position [0, 14849]
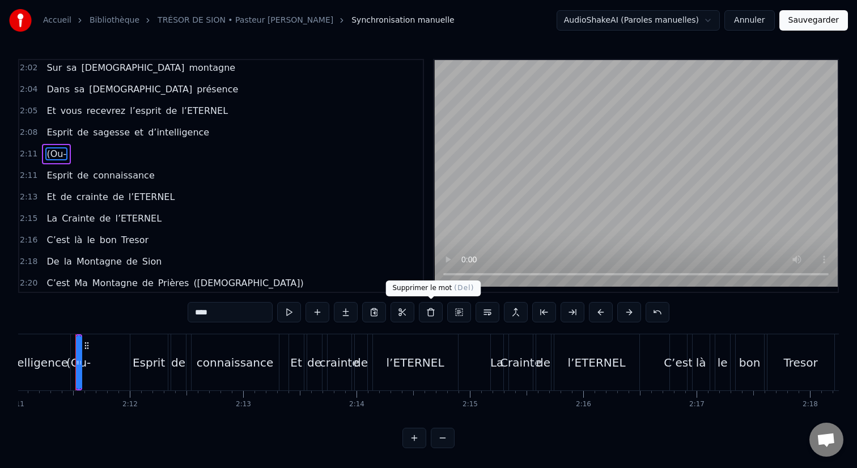
click at [432, 308] on button at bounding box center [431, 312] width 24 height 20
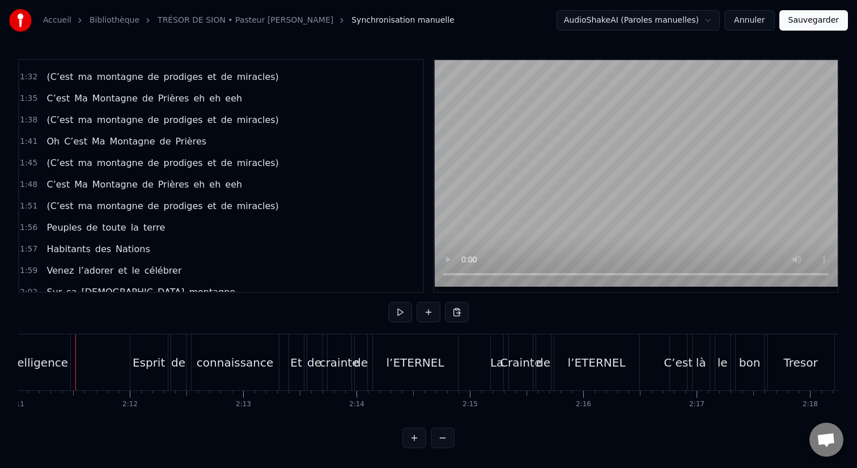
scroll to position [430, 0]
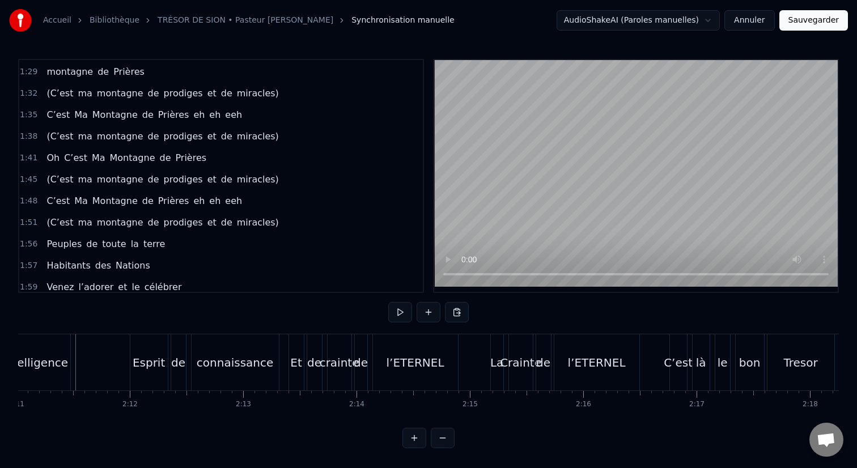
drag, startPoint x: 63, startPoint y: 97, endPoint x: 139, endPoint y: 92, distance: 76.1
click at [139, 92] on div "(C’est ma montagne de prodiges et de miracles)" at bounding box center [162, 93] width 241 height 20
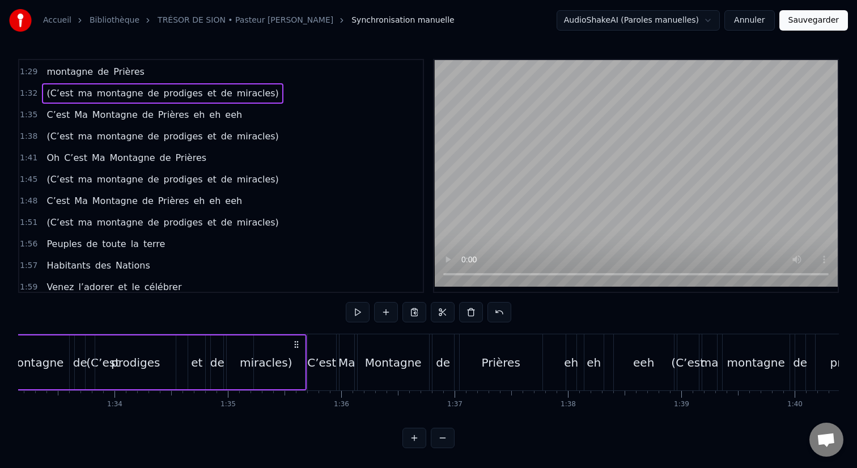
scroll to position [0, 10433]
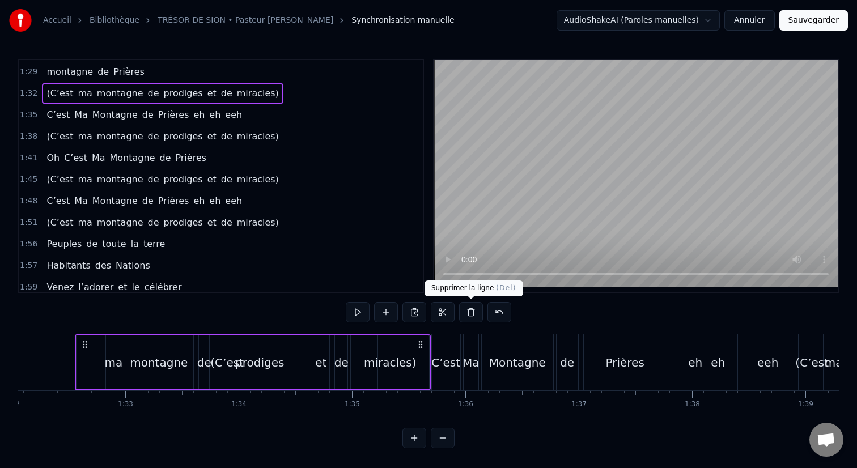
click at [466, 315] on button at bounding box center [471, 312] width 24 height 20
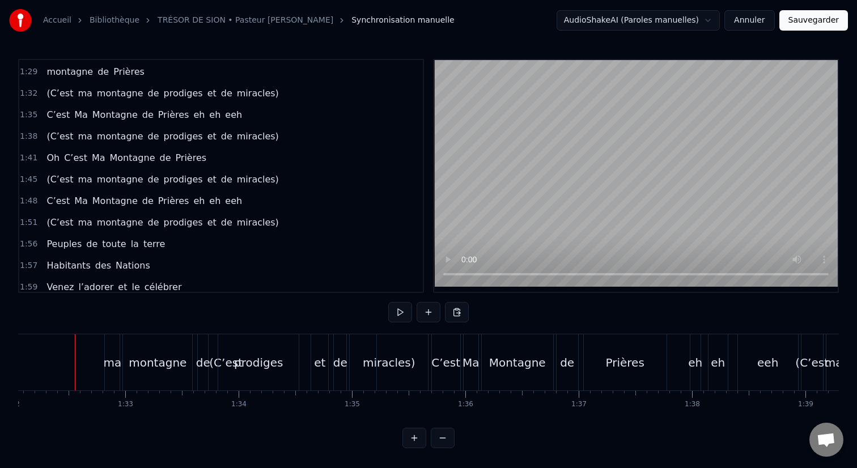
click at [192, 101] on div "(C’est ma montagne de prodiges et de miracles)" at bounding box center [162, 93] width 241 height 20
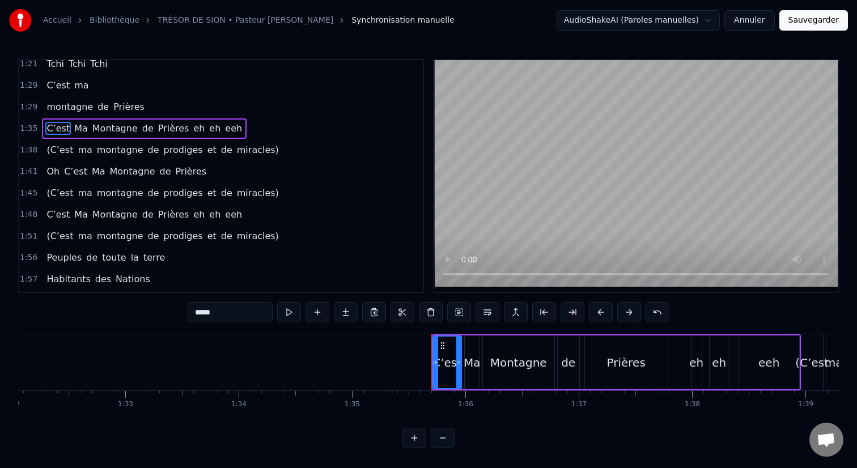
scroll to position [397, 0]
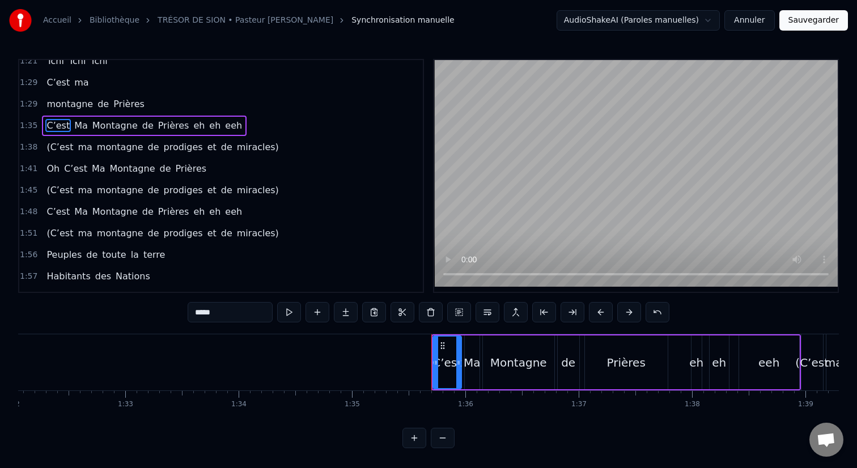
click at [190, 151] on div "(C’est ma montagne de prodiges et de miracles)" at bounding box center [162, 147] width 241 height 20
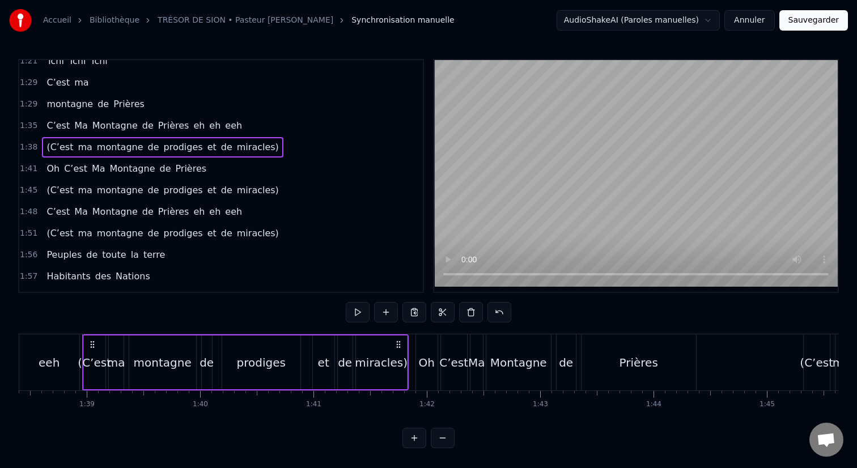
scroll to position [0, 11159]
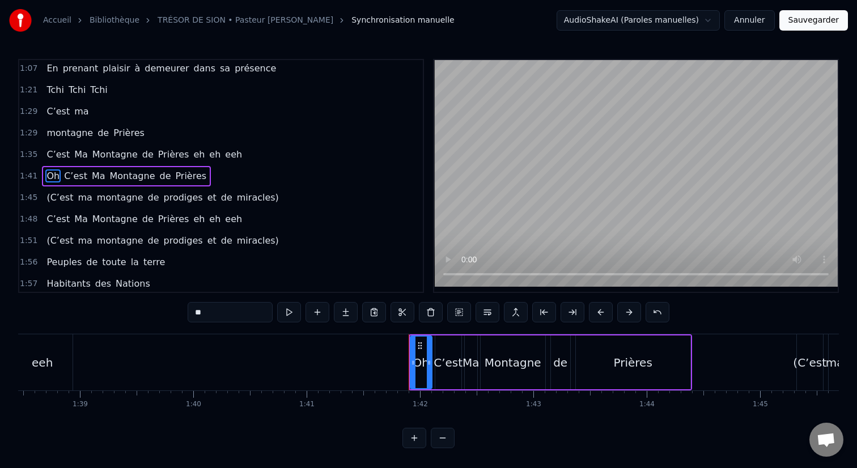
click at [220, 195] on span "de" at bounding box center [227, 197] width 14 height 13
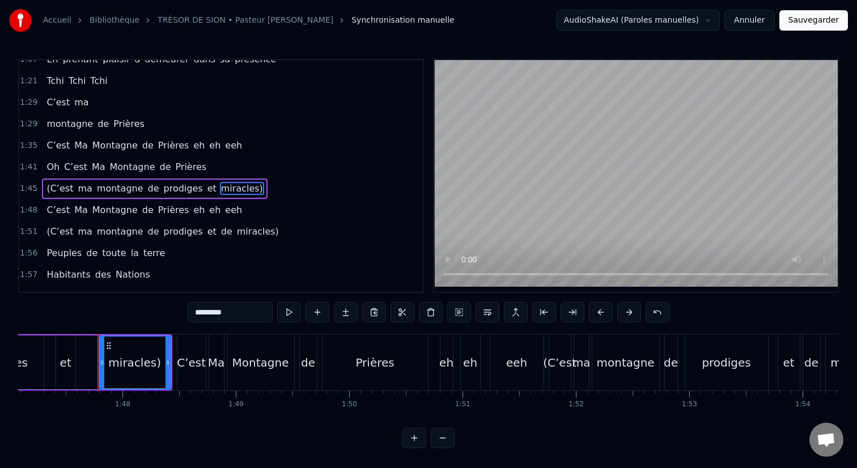
scroll to position [0, 12140]
click at [236, 236] on span "miracles)" at bounding box center [258, 231] width 44 height 13
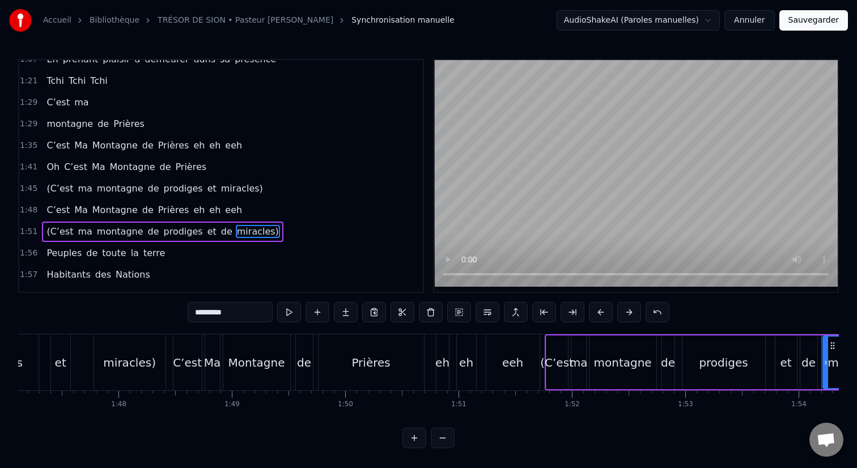
scroll to position [380, 0]
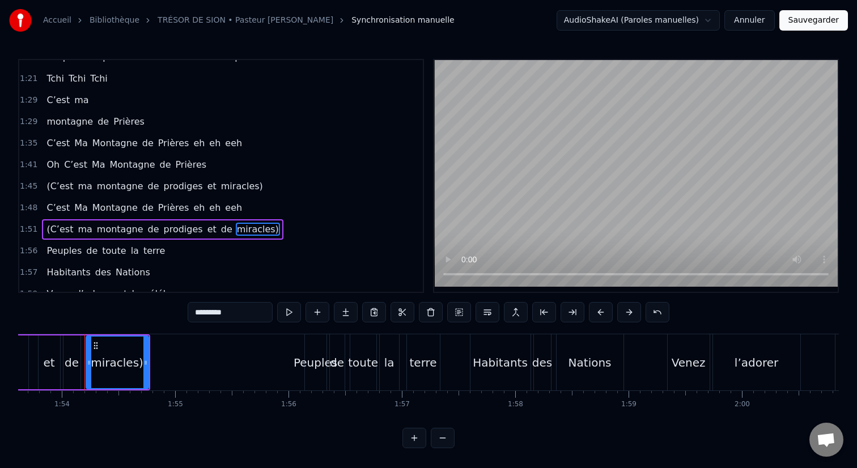
type input "*******"
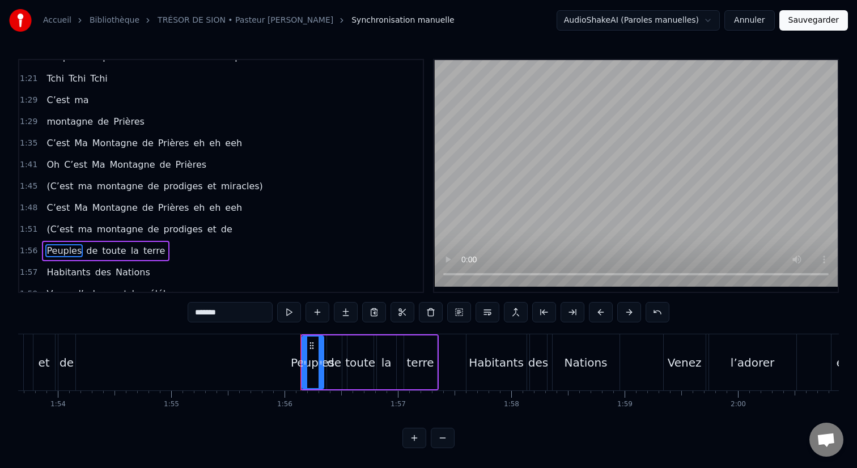
scroll to position [0, 12886]
click at [213, 193] on div "(C’est ma montagne de prodiges et miracles)" at bounding box center [154, 186] width 225 height 20
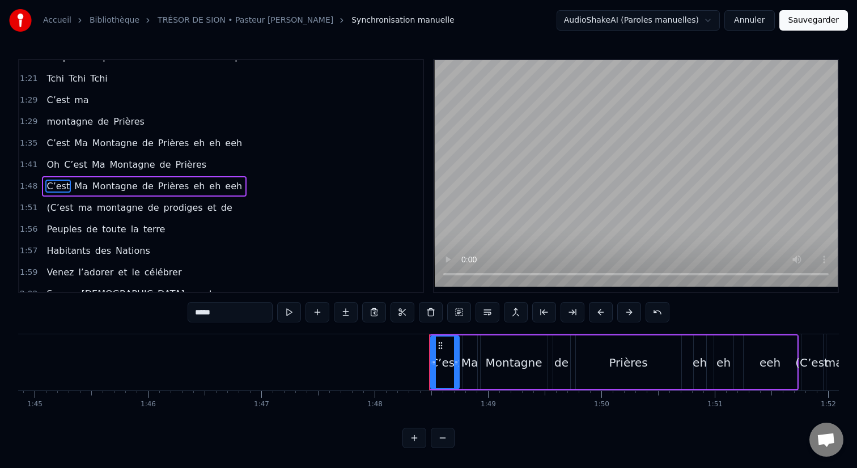
scroll to position [0, 11880]
click at [220, 211] on span "de" at bounding box center [227, 207] width 14 height 13
type input "**"
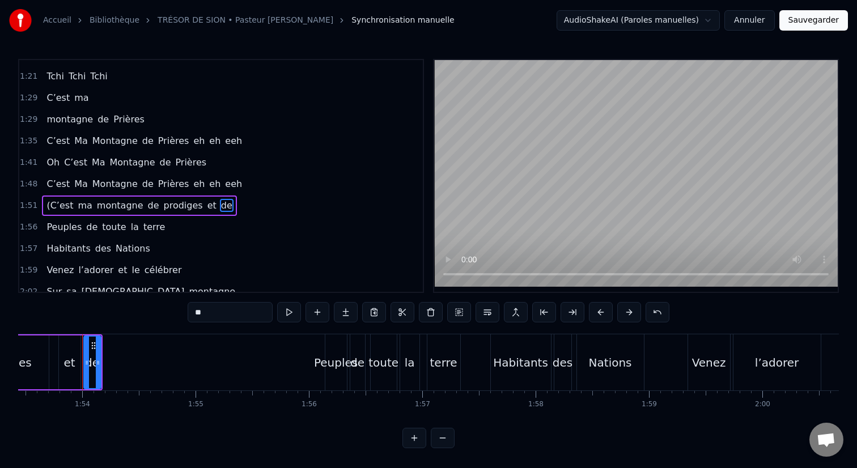
scroll to position [0, 12863]
click at [263, 253] on div "1:57 Habitants des Nations" at bounding box center [220, 249] width 403 height 22
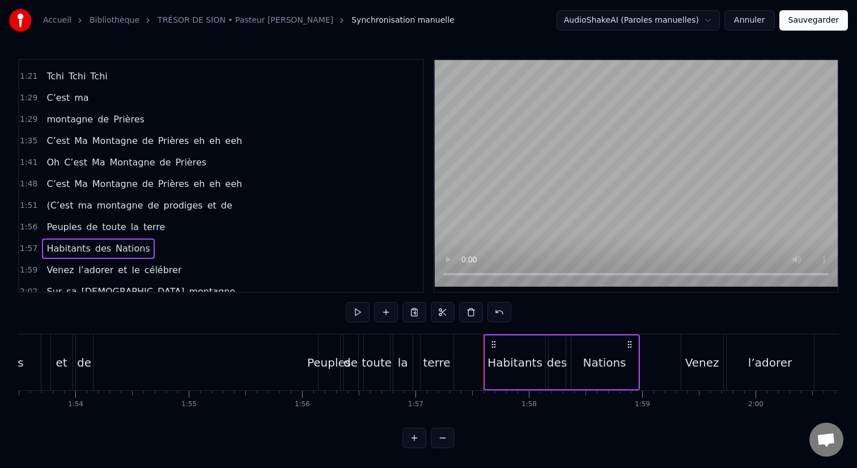
click at [220, 211] on span "de" at bounding box center [227, 206] width 14 height 14
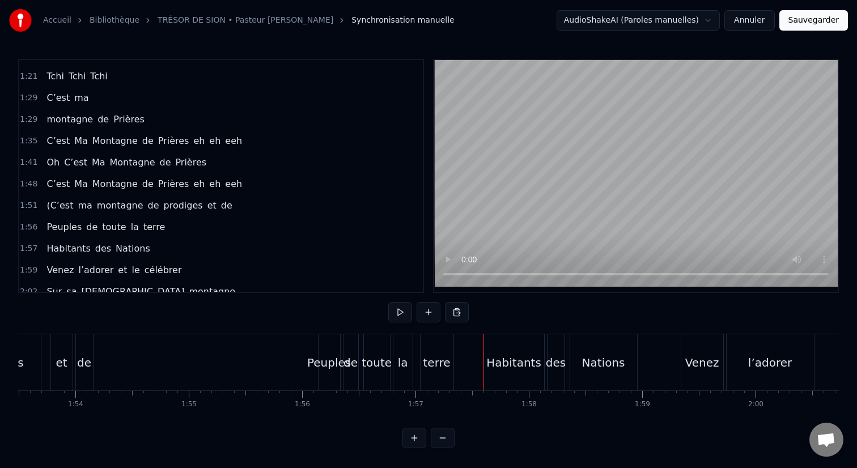
click at [220, 210] on span "de" at bounding box center [227, 205] width 14 height 13
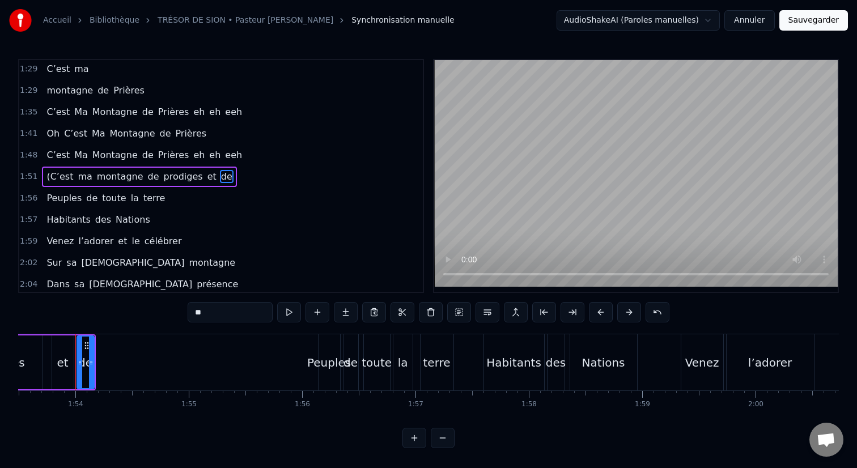
scroll to position [411, 0]
click at [224, 209] on div "1:57 Habitants des Nations" at bounding box center [220, 220] width 403 height 22
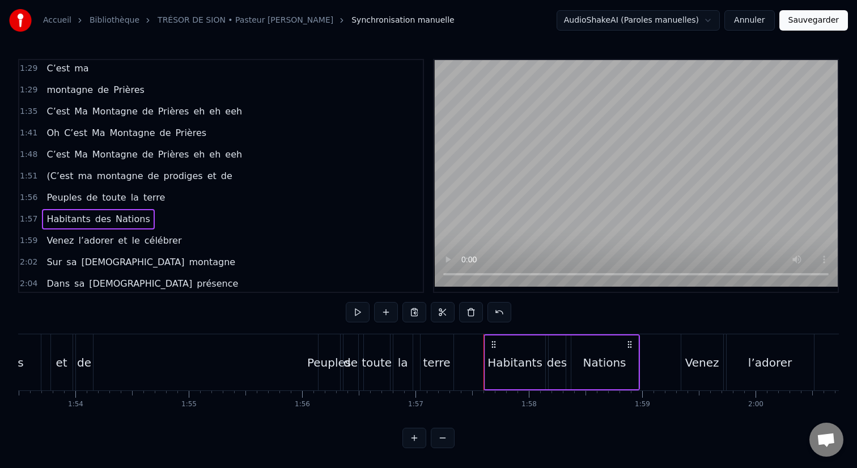
click at [76, 168] on div "(C’est ma montagne de prodiges et de" at bounding box center [139, 176] width 194 height 20
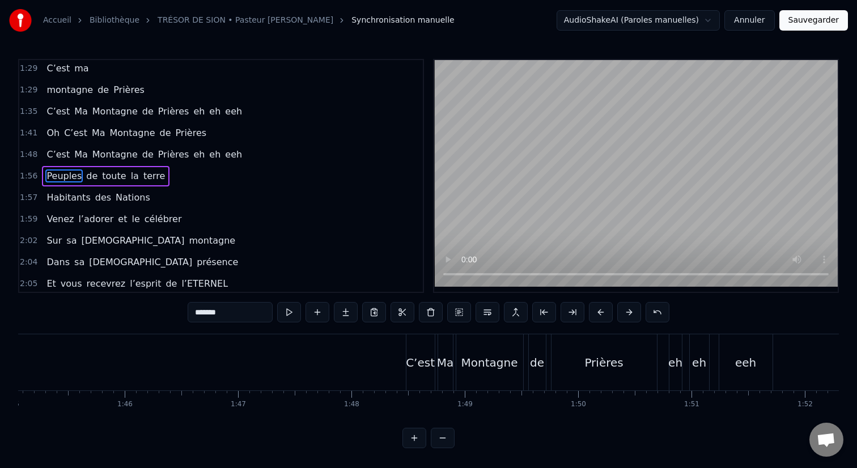
scroll to position [0, 11897]
click at [79, 73] on span "ma" at bounding box center [81, 68] width 16 height 13
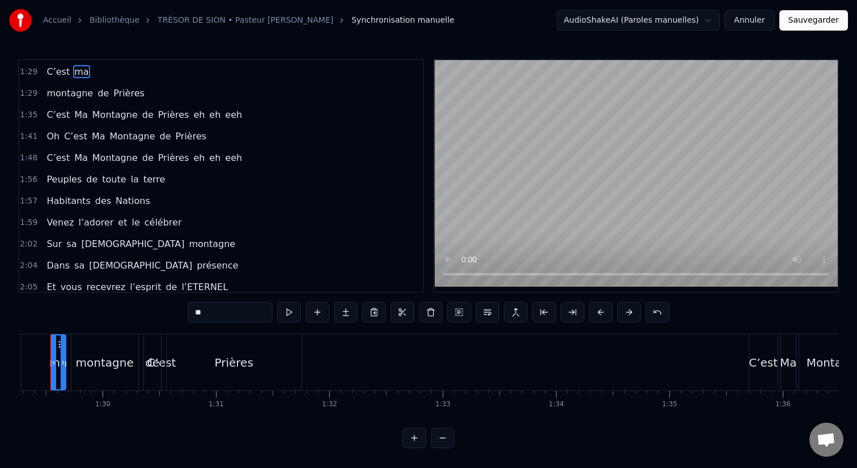
scroll to position [0, 10091]
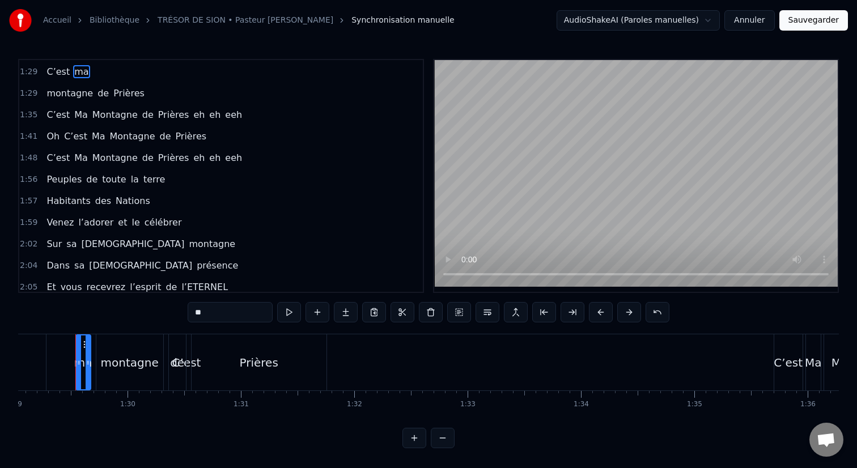
click at [54, 74] on span "C’est" at bounding box center [58, 71] width 26 height 13
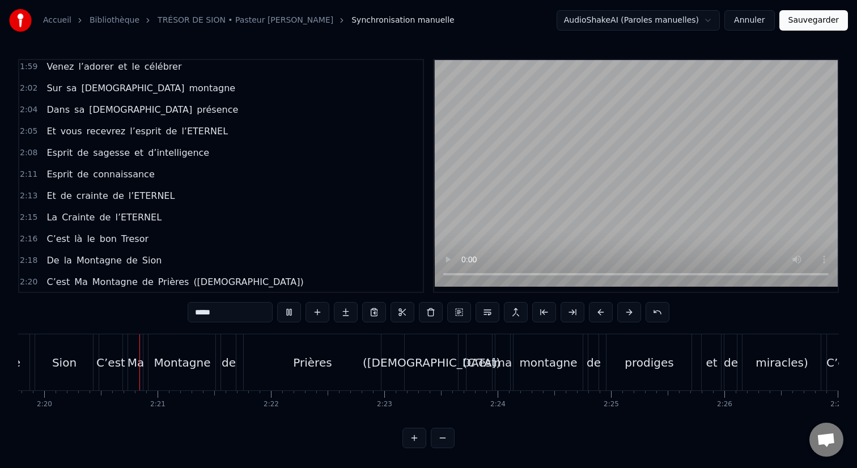
scroll to position [0, 15845]
click at [443, 362] on div "([DEMOGRAPHIC_DATA])" at bounding box center [428, 362] width 138 height 17
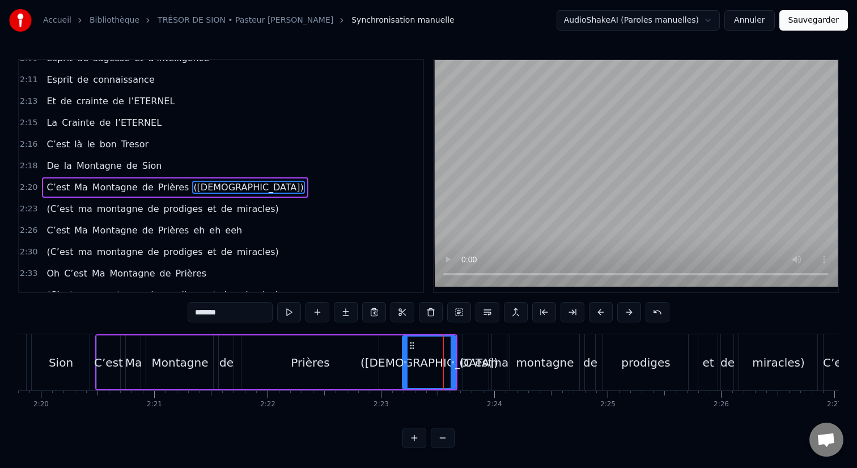
scroll to position [670, 0]
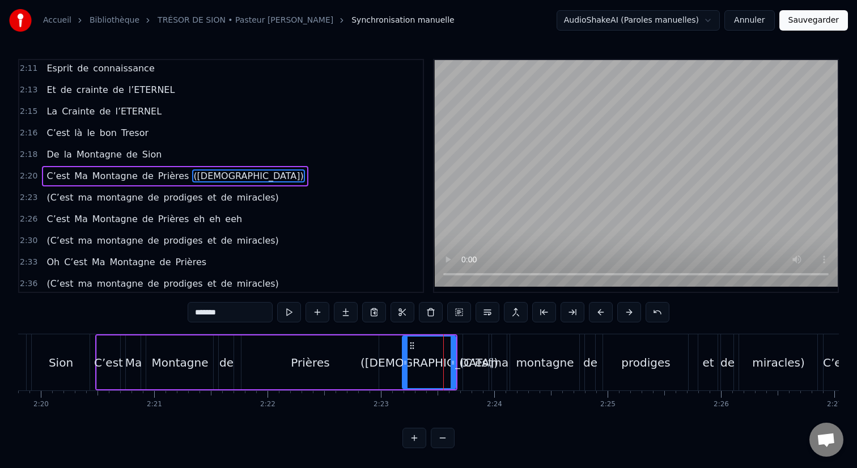
click at [253, 196] on span "miracles)" at bounding box center [258, 197] width 44 height 13
type input "*********"
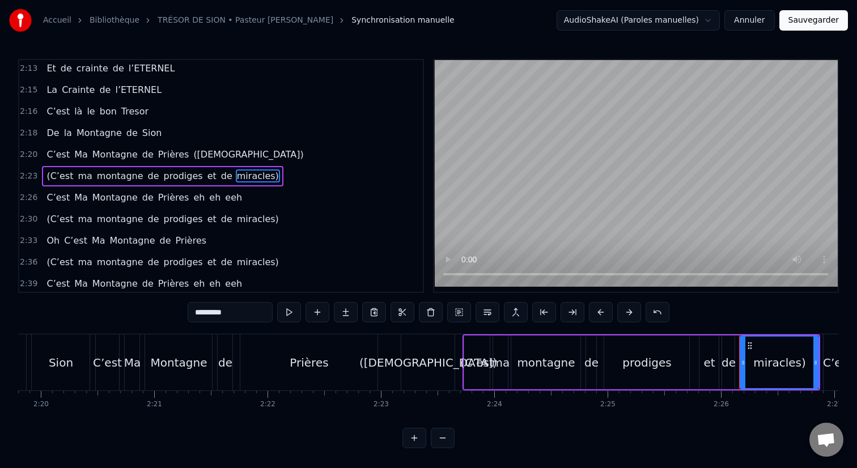
click at [301, 197] on div "2:26 C’est Ma Montagne de Prières eh eh eeh" at bounding box center [220, 198] width 403 height 22
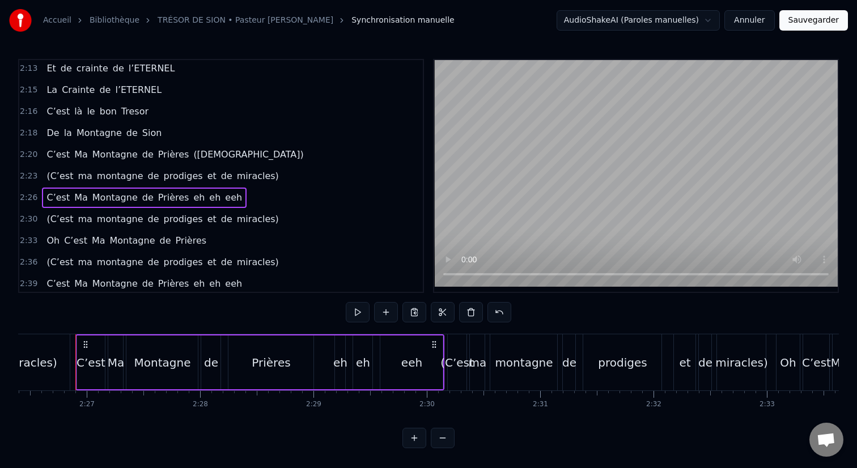
click at [260, 181] on div "(C’est ma montagne de prodiges et de miracles)" at bounding box center [162, 176] width 241 height 20
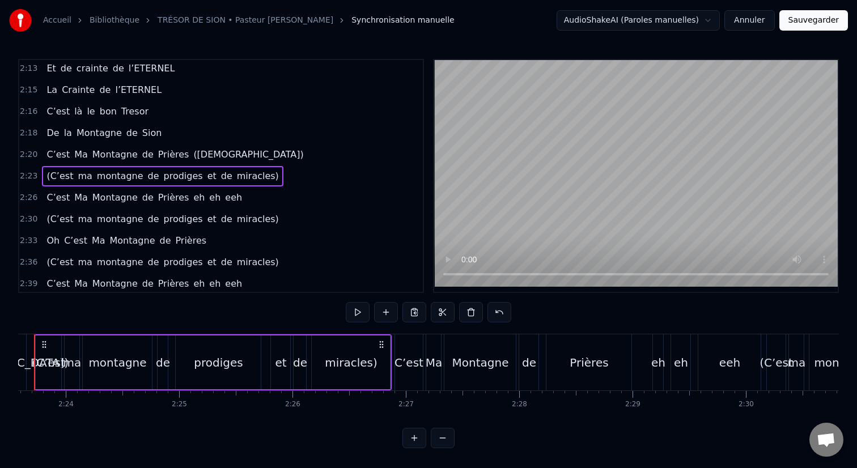
scroll to position [0, 16232]
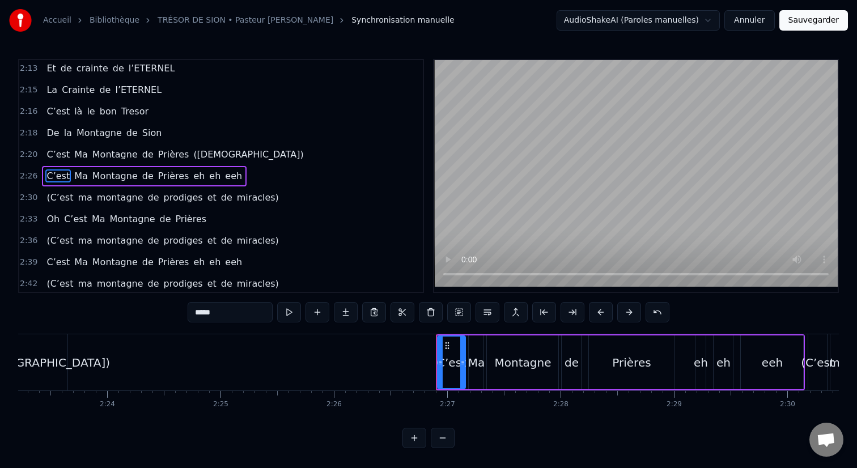
click at [263, 207] on div "2:30 (C’est ma montagne de prodiges et de miracles)" at bounding box center [220, 198] width 403 height 22
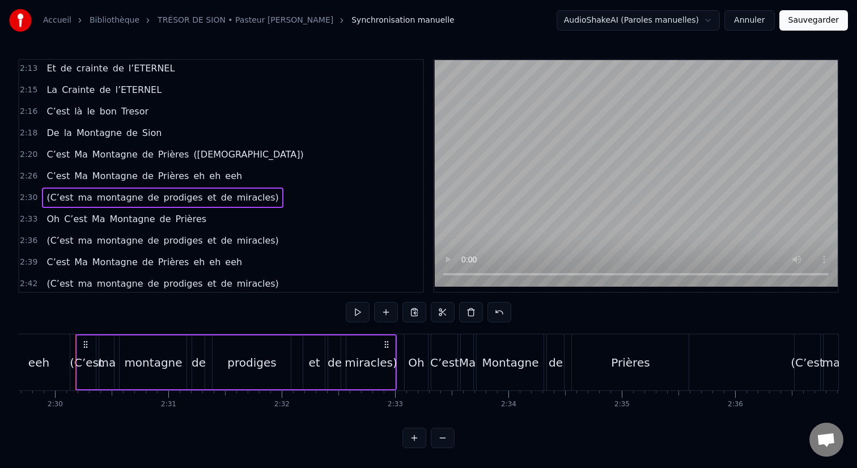
scroll to position [713, 0]
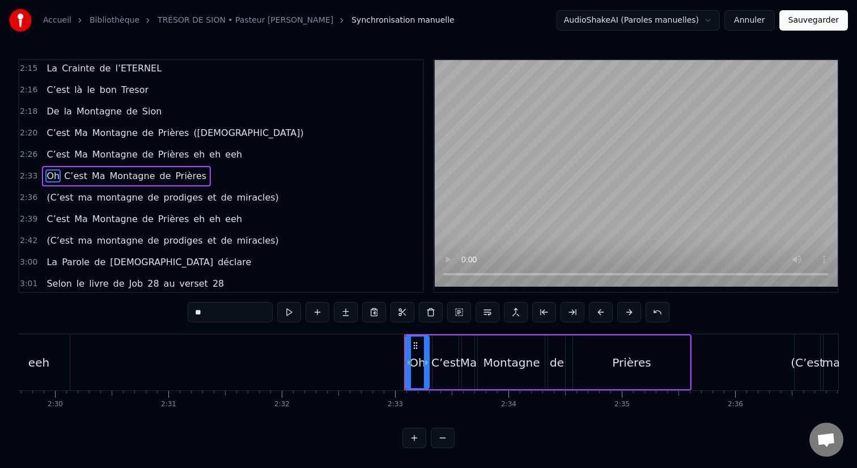
click at [261, 202] on div "(C’est ma montagne de prodiges et de miracles)" at bounding box center [162, 198] width 241 height 20
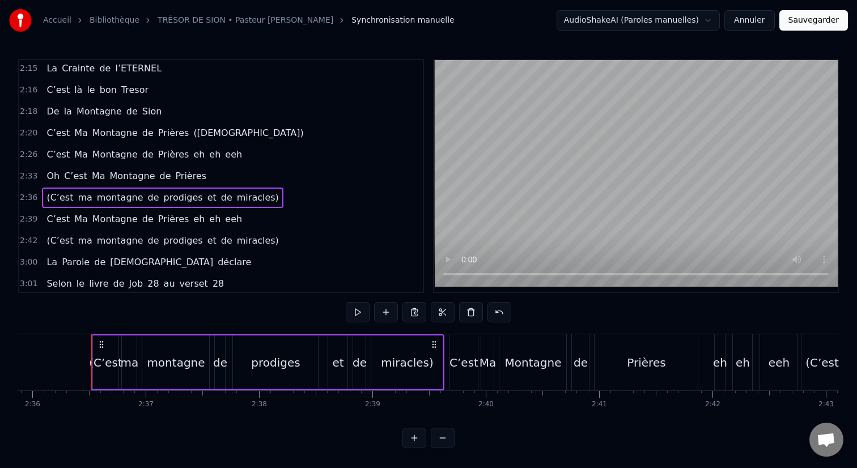
scroll to position [0, 17683]
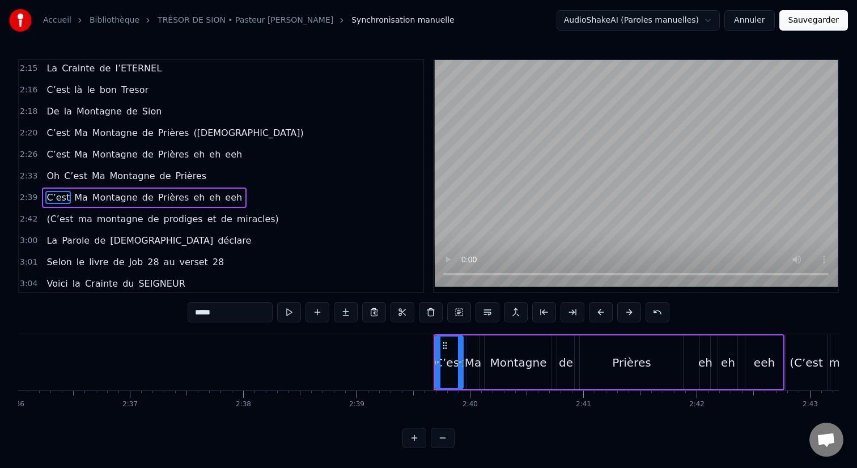
click at [261, 224] on div "(C’est ma montagne de prodiges et de miracles)" at bounding box center [162, 219] width 241 height 20
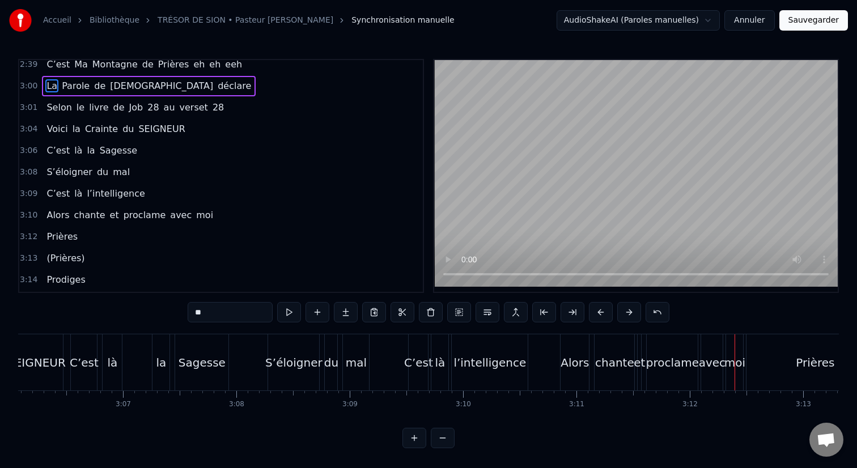
scroll to position [847, 0]
click at [109, 214] on span "et" at bounding box center [114, 214] width 11 height 13
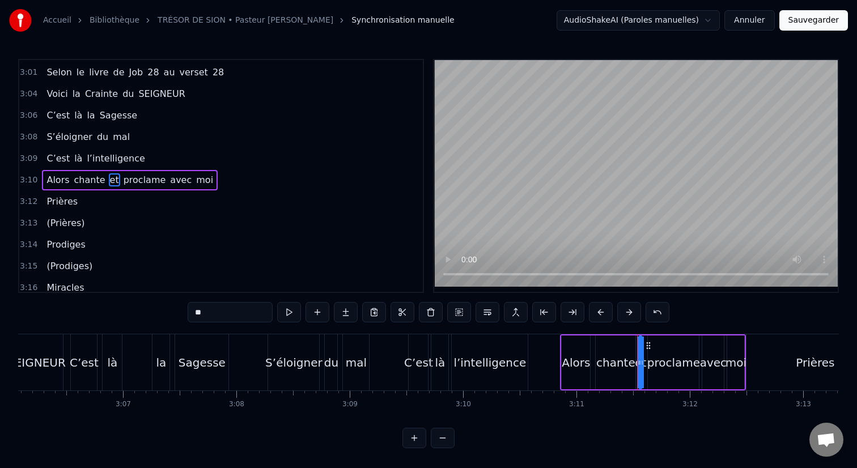
scroll to position [885, 0]
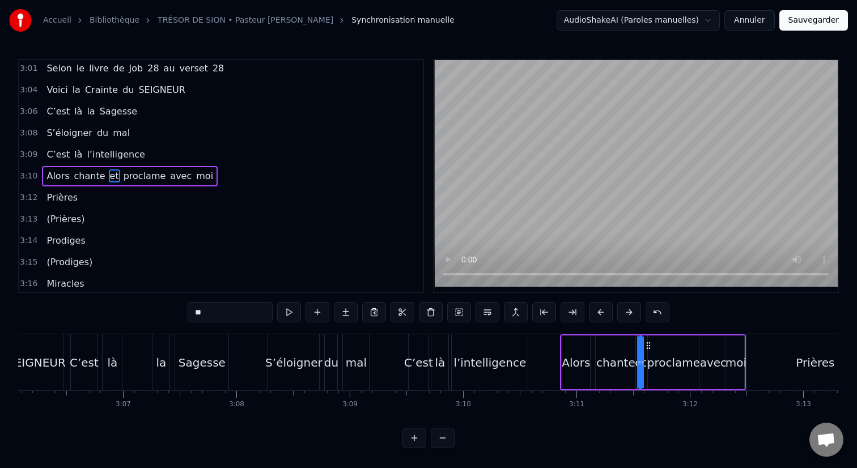
click at [99, 176] on span "chante" at bounding box center [89, 175] width 33 height 13
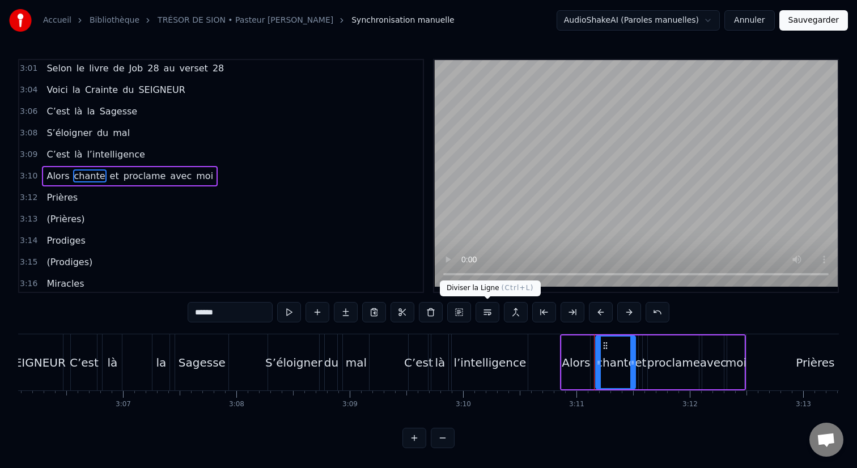
click at [484, 315] on button at bounding box center [487, 312] width 24 height 20
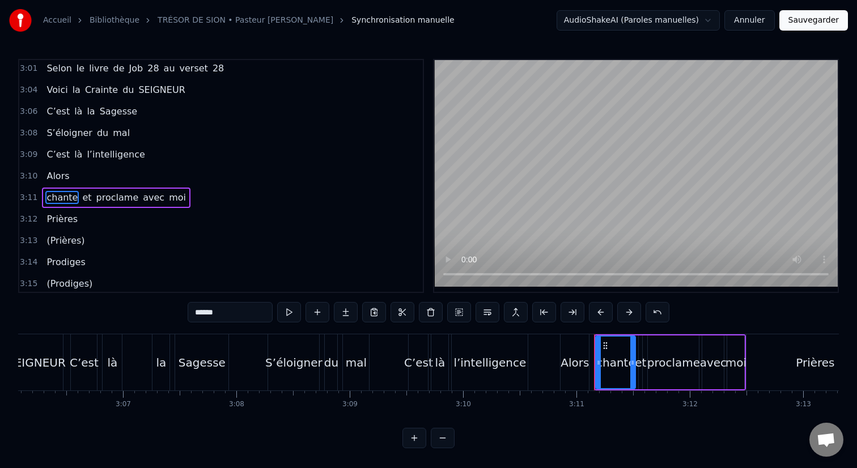
scroll to position [907, 0]
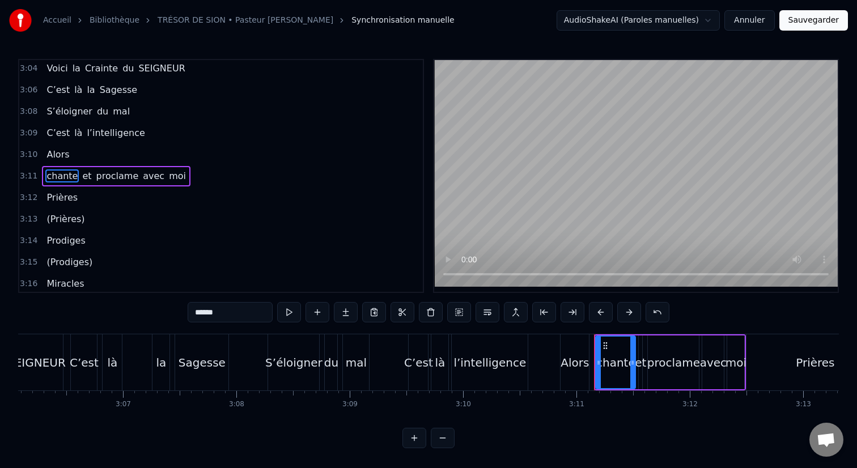
click at [126, 177] on span "proclame" at bounding box center [117, 175] width 45 height 13
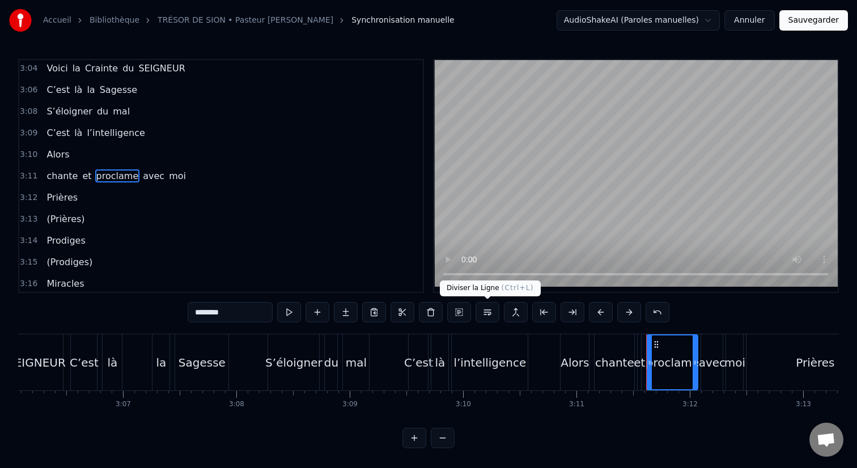
click at [484, 313] on button at bounding box center [487, 312] width 24 height 20
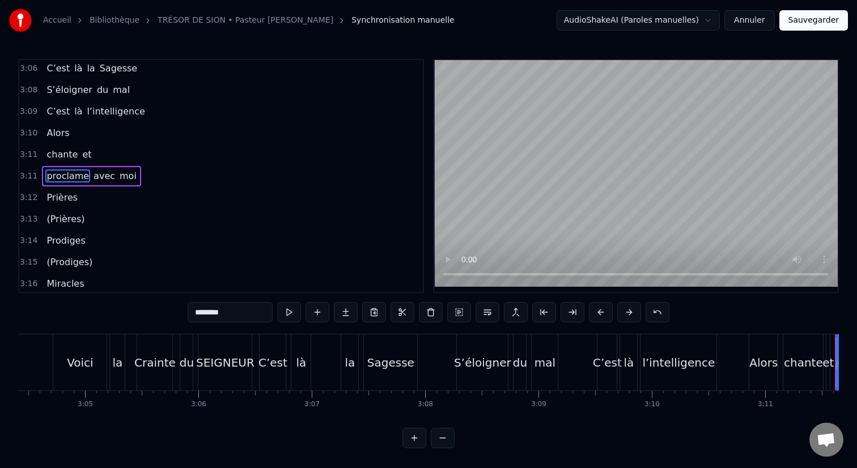
scroll to position [0, 20896]
click at [83, 345] on div "Voici" at bounding box center [84, 362] width 53 height 56
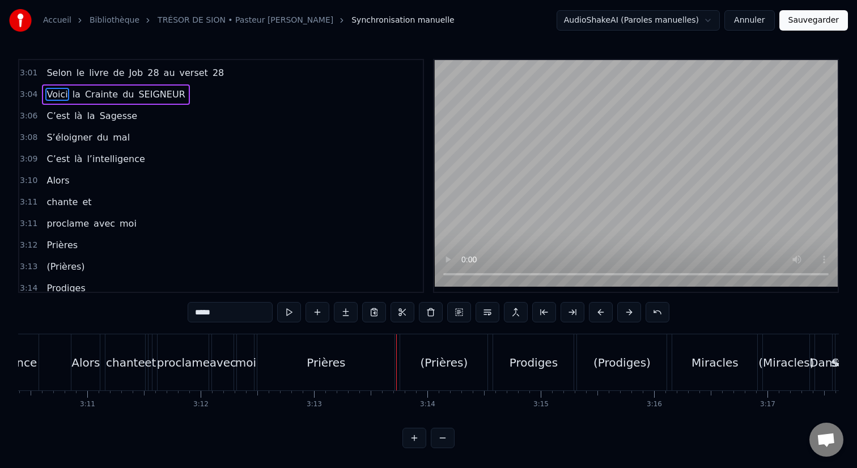
scroll to position [899, 0]
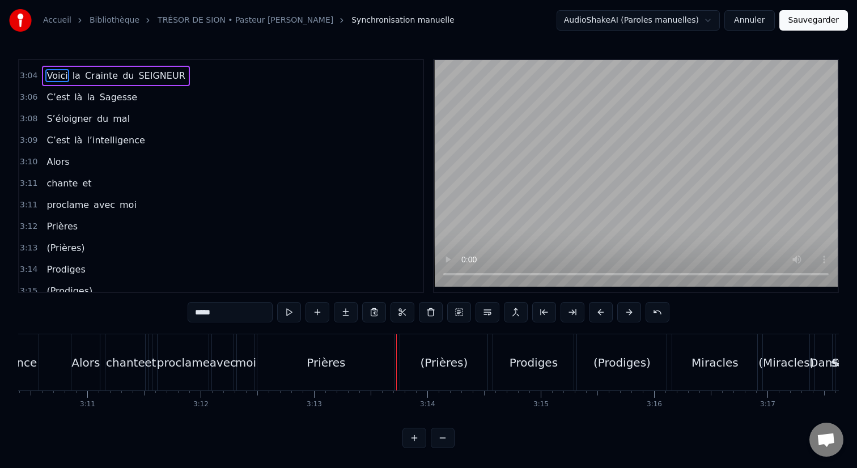
click at [104, 199] on span "avec" at bounding box center [104, 204] width 24 height 13
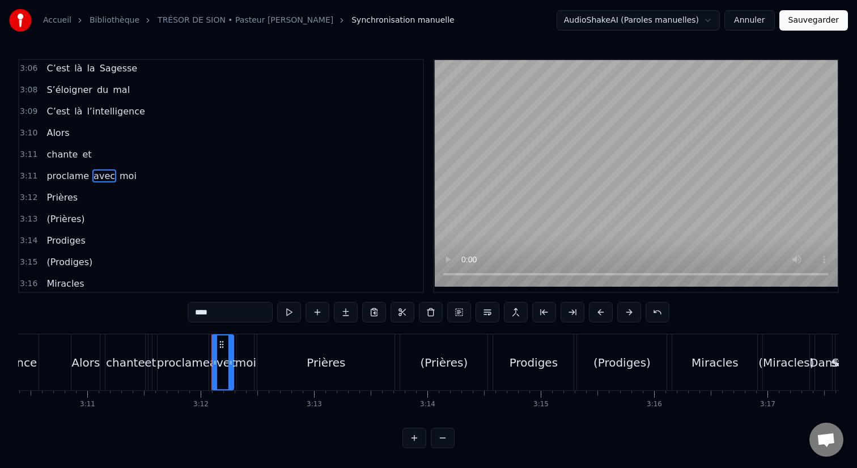
scroll to position [928, 0]
click at [81, 157] on span "et" at bounding box center [86, 154] width 11 height 13
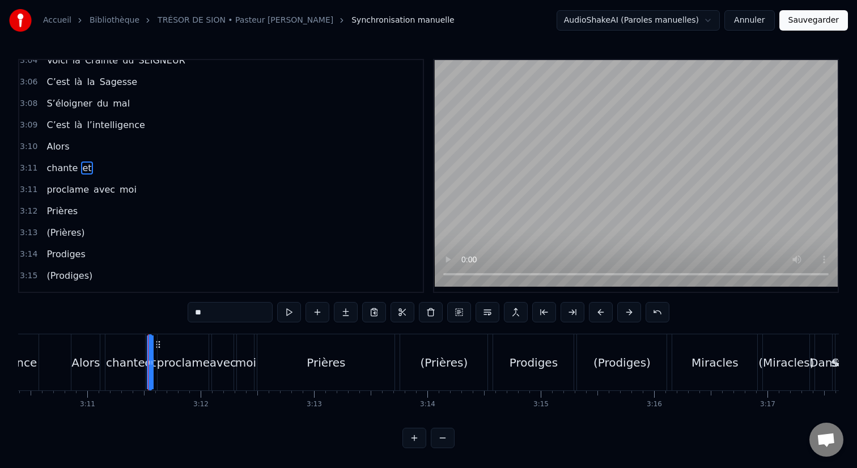
scroll to position [907, 0]
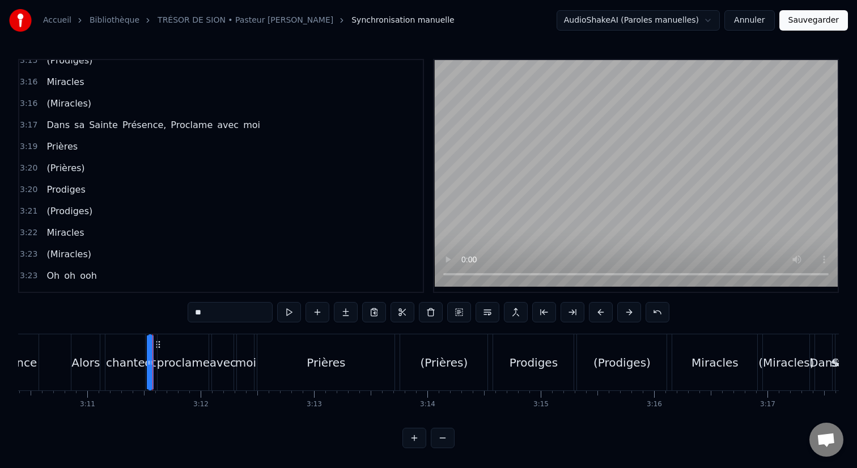
click at [64, 131] on span "Dans" at bounding box center [58, 124] width 26 height 13
type input "****"
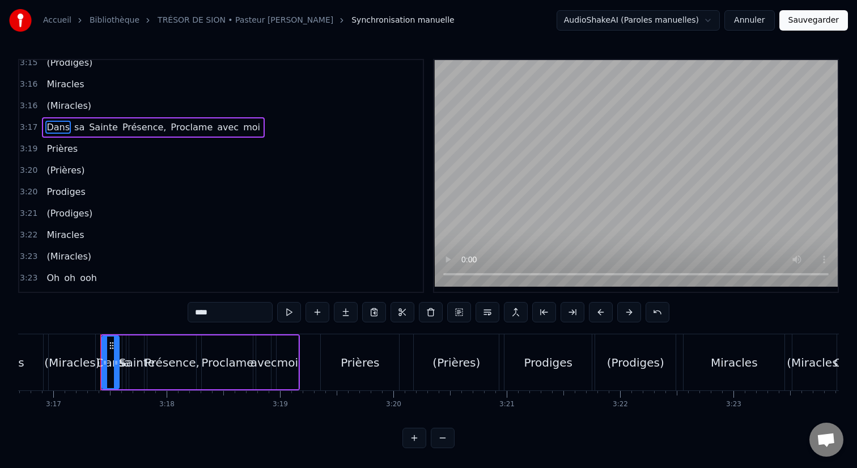
scroll to position [0, 22318]
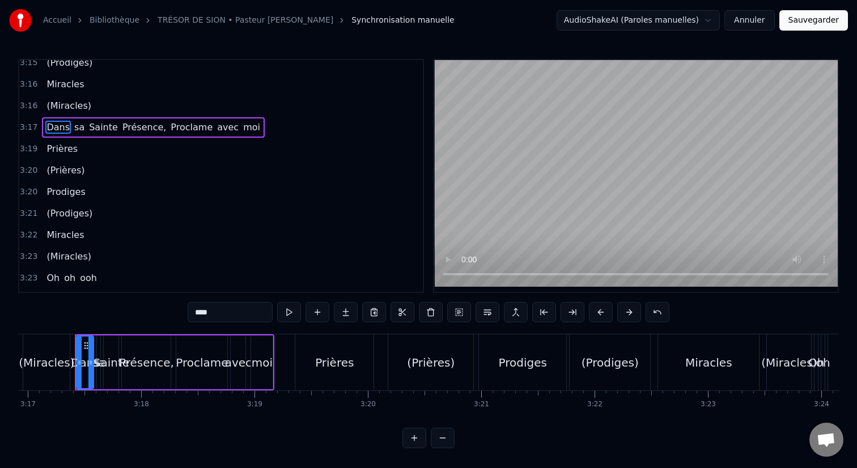
click at [318, 223] on div "3:21 (Prodiges)" at bounding box center [220, 214] width 403 height 22
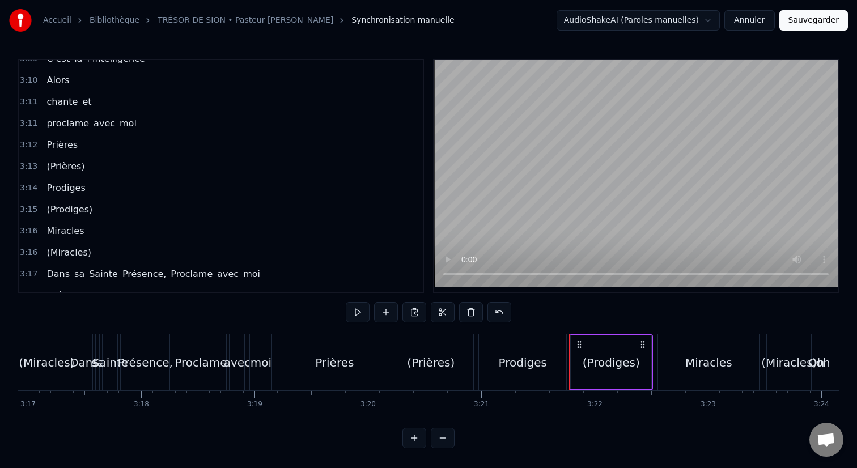
scroll to position [940, 0]
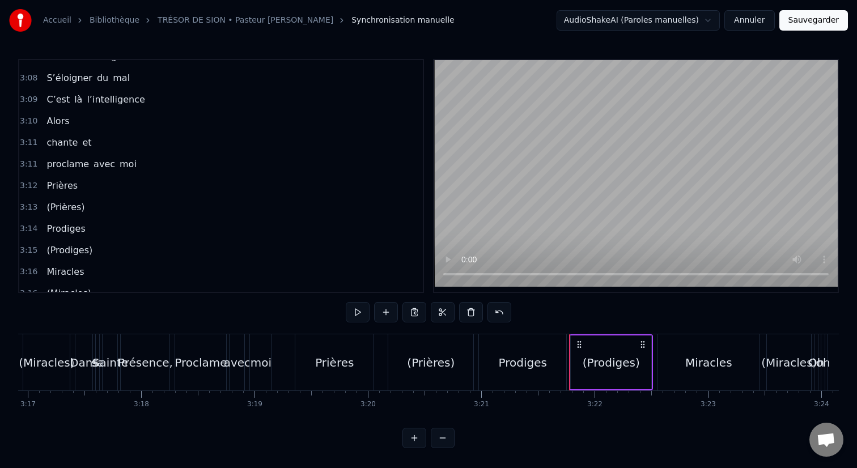
click at [131, 78] on div "3:08 S’éloigner du mal" at bounding box center [220, 78] width 403 height 22
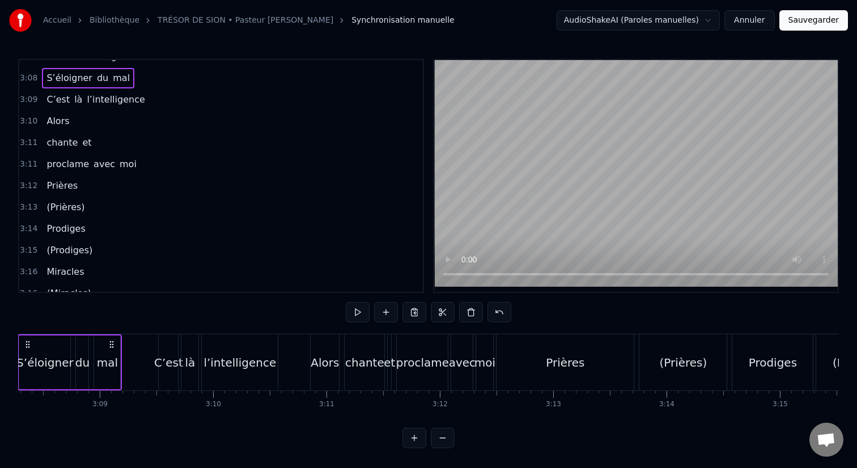
scroll to position [0, 21282]
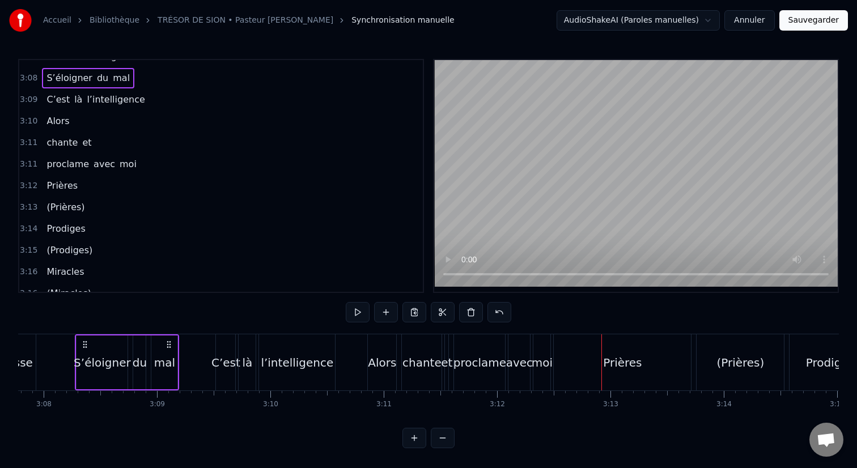
click at [153, 360] on div "mal" at bounding box center [164, 362] width 26 height 54
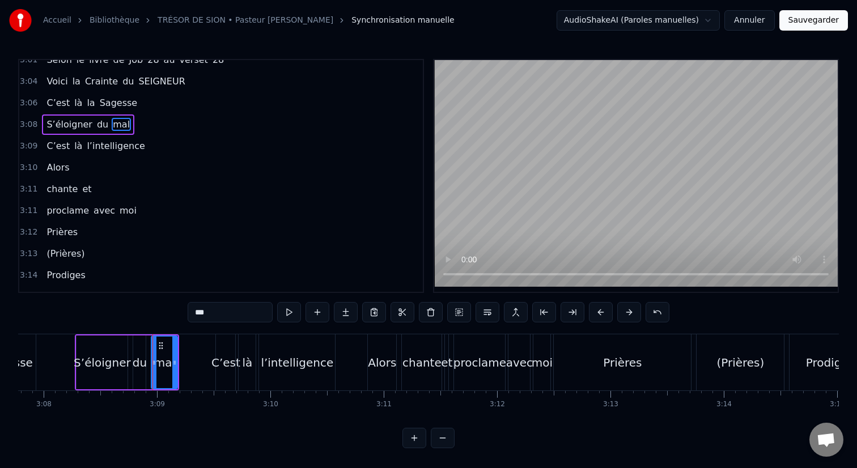
scroll to position [842, 0]
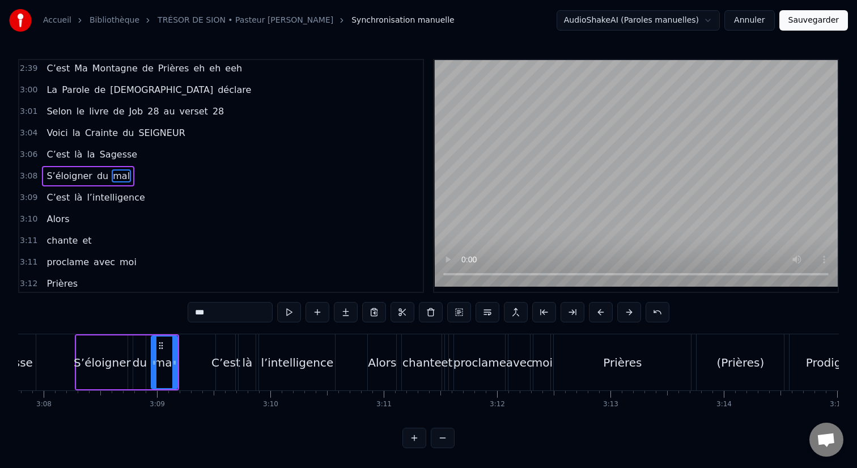
drag, startPoint x: 177, startPoint y: 363, endPoint x: 322, endPoint y: 372, distance: 145.4
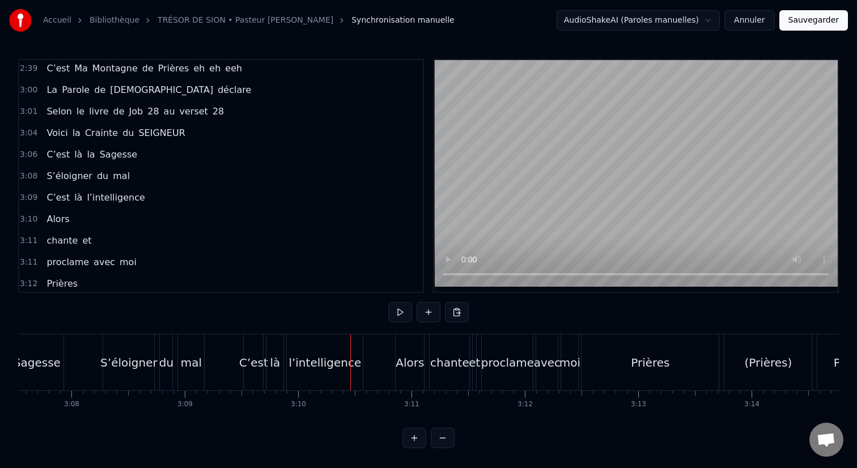
scroll to position [0, 21244]
click at [145, 356] on div "S’éloigner" at bounding box center [139, 362] width 57 height 17
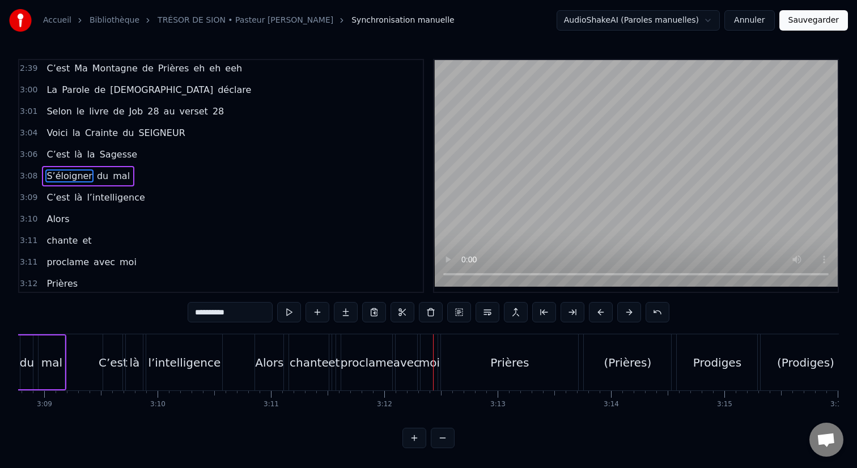
scroll to position [0, 21401]
click at [551, 360] on div "Prières" at bounding box center [503, 362] width 137 height 56
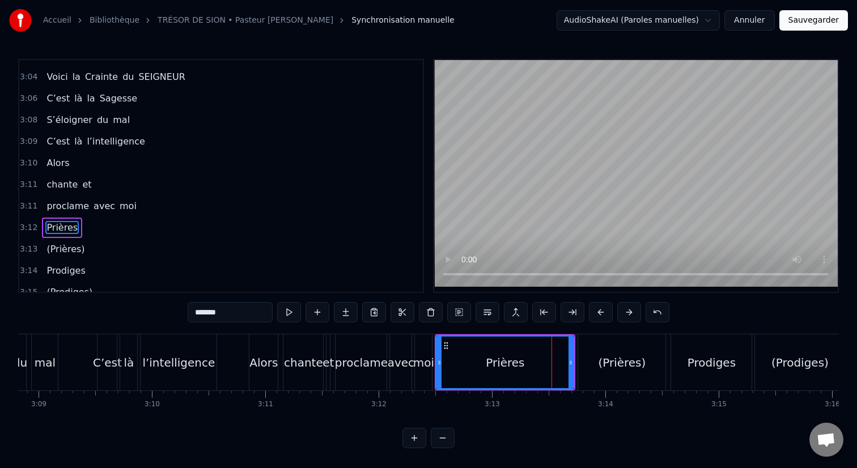
scroll to position [950, 0]
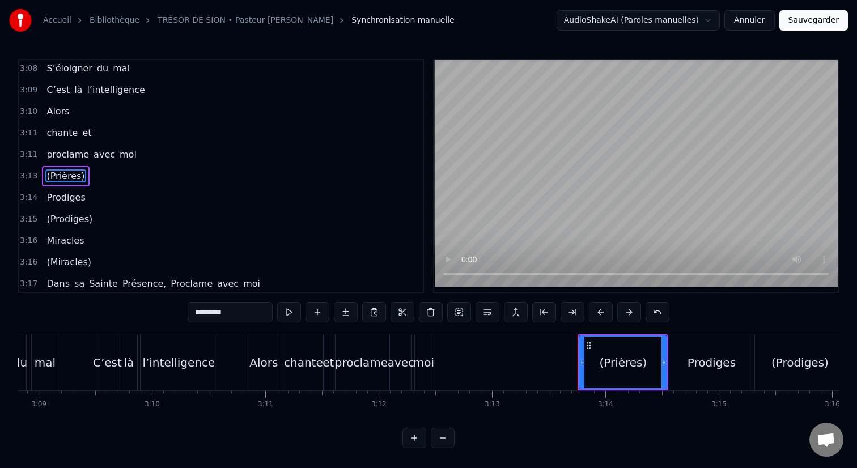
click at [331, 367] on div "et" at bounding box center [327, 362] width 11 height 17
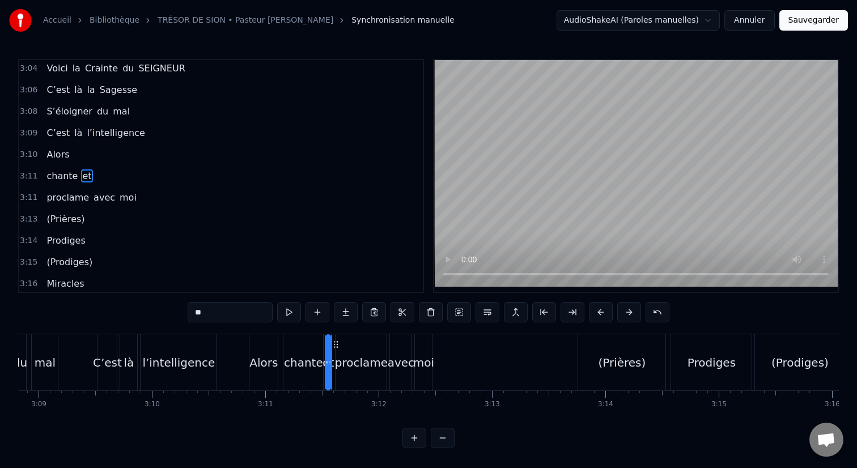
click at [263, 359] on div "Alors" at bounding box center [263, 362] width 28 height 17
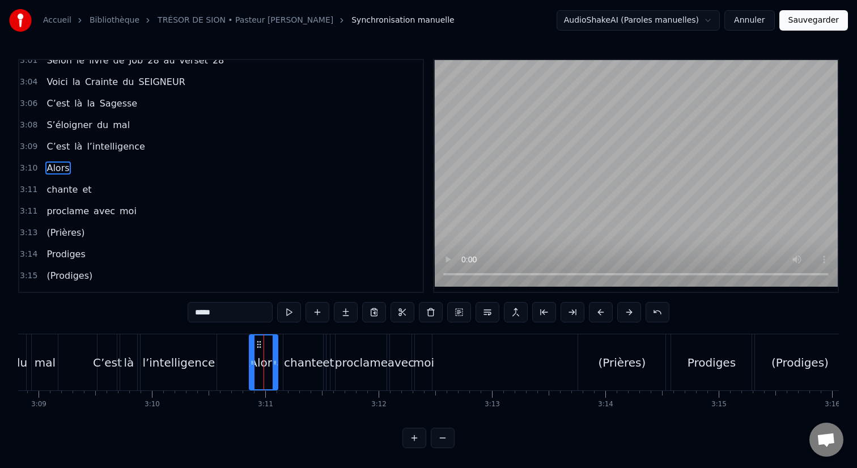
scroll to position [885, 0]
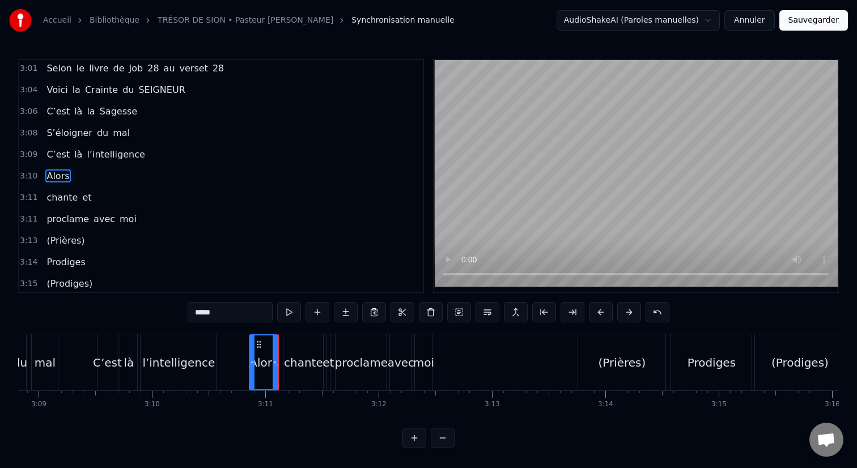
click at [59, 173] on span "Alors" at bounding box center [57, 175] width 25 height 13
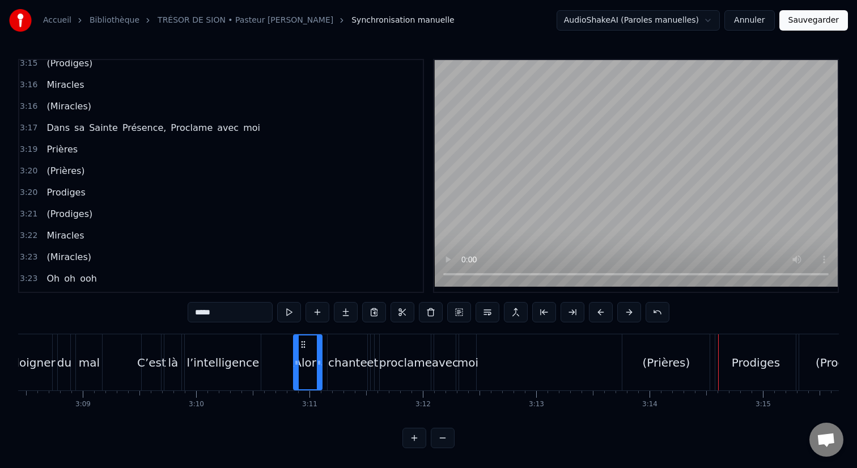
scroll to position [0, 21320]
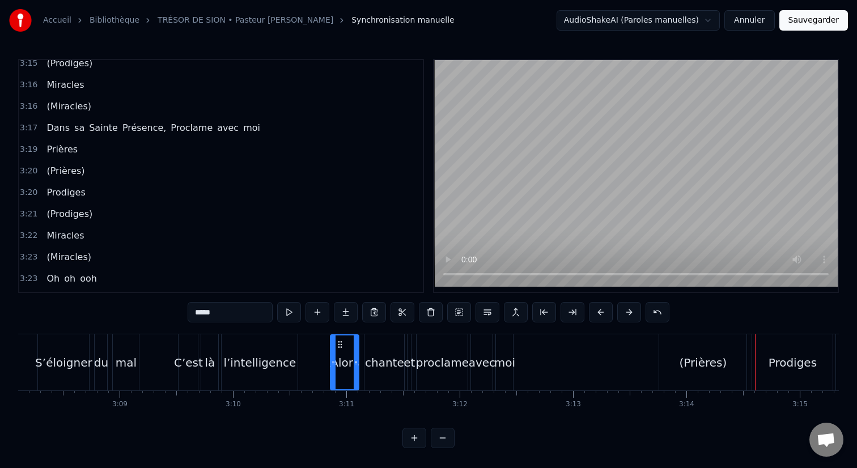
click at [196, 361] on div "C’est" at bounding box center [188, 362] width 29 height 17
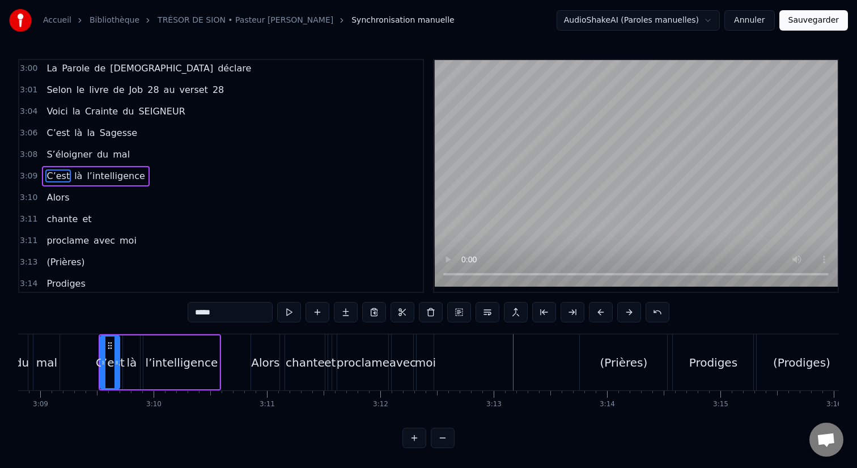
scroll to position [0, 21419]
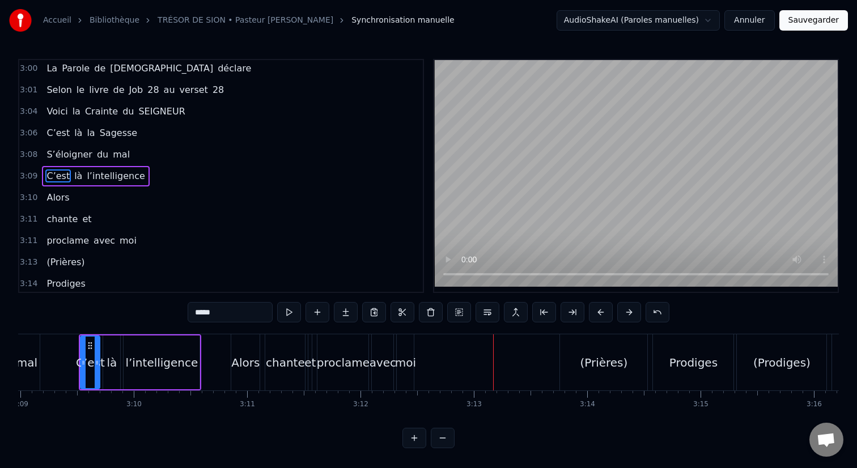
click at [593, 369] on div "(Prières)" at bounding box center [604, 362] width 48 height 17
type input "*********"
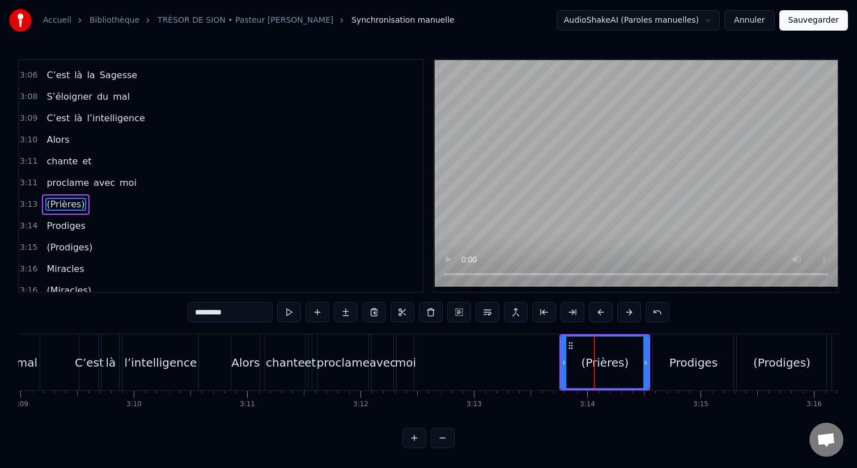
scroll to position [950, 0]
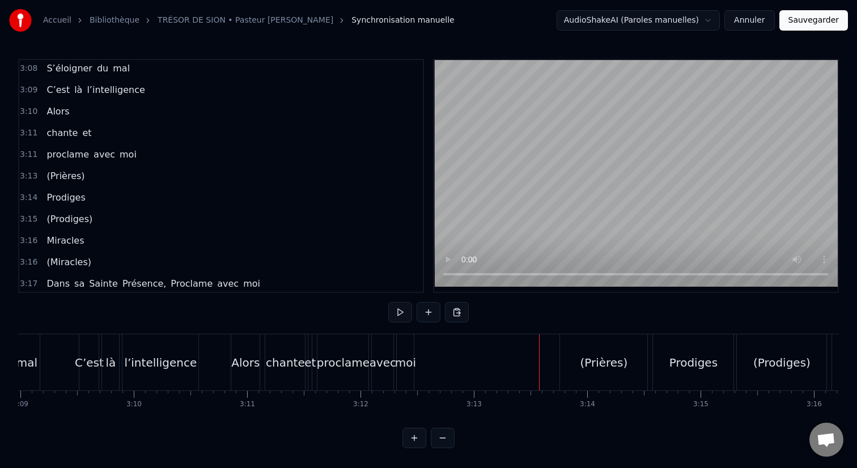
click at [583, 373] on div "(Prières)" at bounding box center [603, 362] width 87 height 56
drag, startPoint x: 560, startPoint y: 362, endPoint x: 480, endPoint y: 342, distance: 82.9
click at [401, 350] on div "moi" at bounding box center [405, 362] width 17 height 56
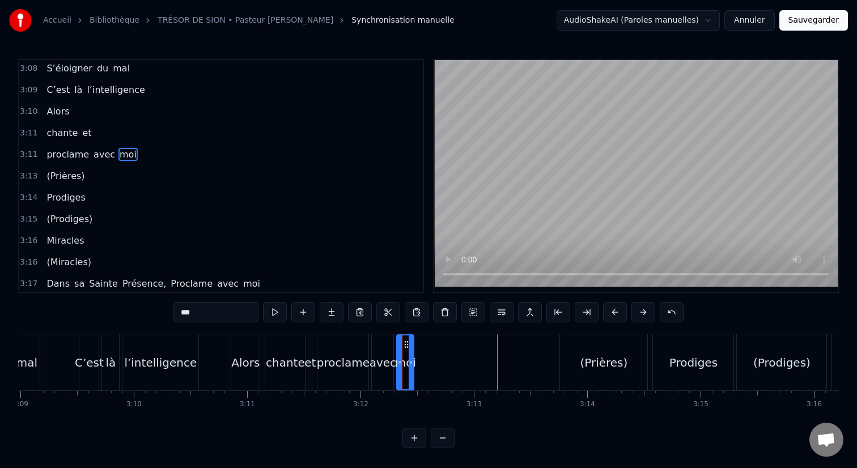
scroll to position [928, 0]
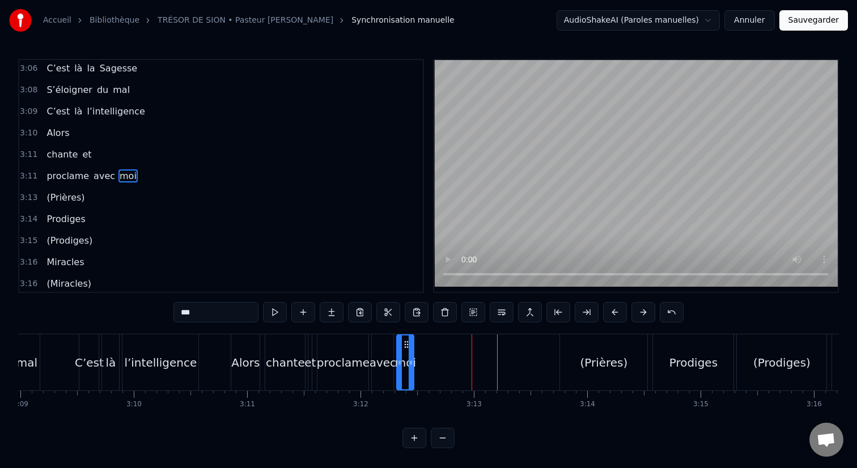
click at [582, 359] on div "(Prières)" at bounding box center [604, 362] width 48 height 17
type input "*********"
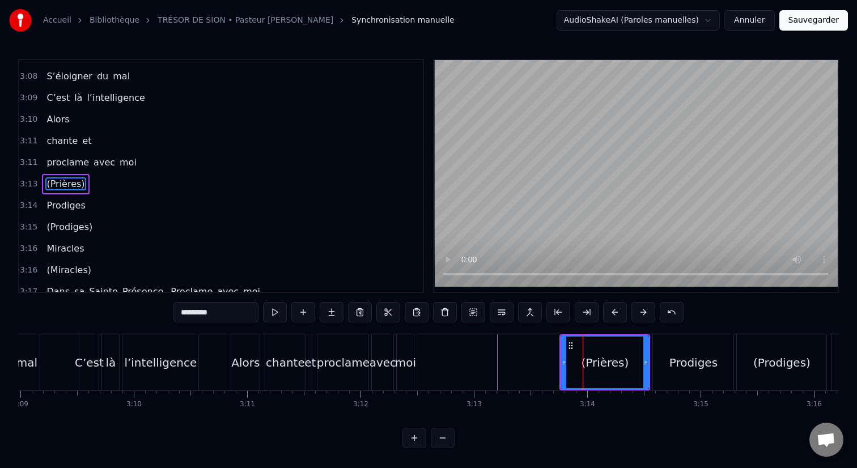
scroll to position [950, 0]
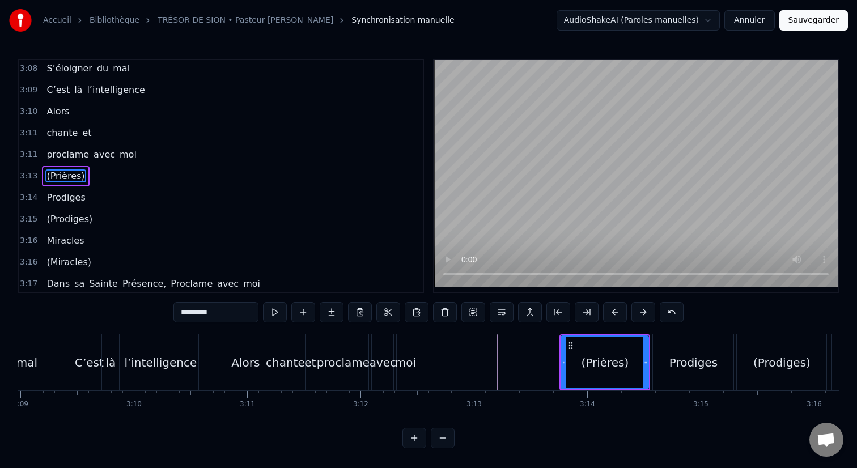
click at [79, 177] on span "(Prières)" at bounding box center [65, 175] width 40 height 13
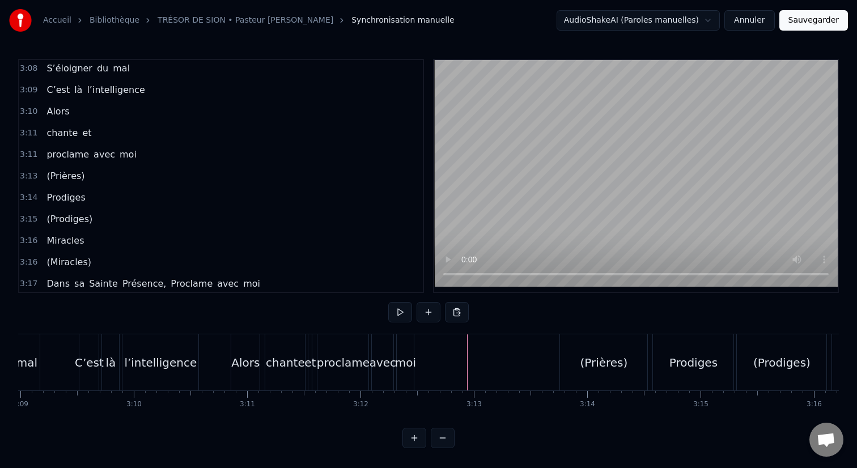
click at [400, 350] on div "moi" at bounding box center [405, 362] width 17 height 56
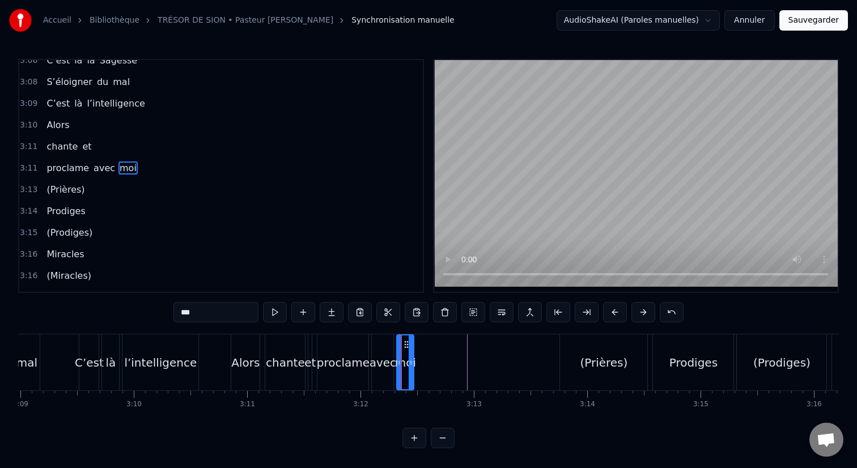
scroll to position [928, 0]
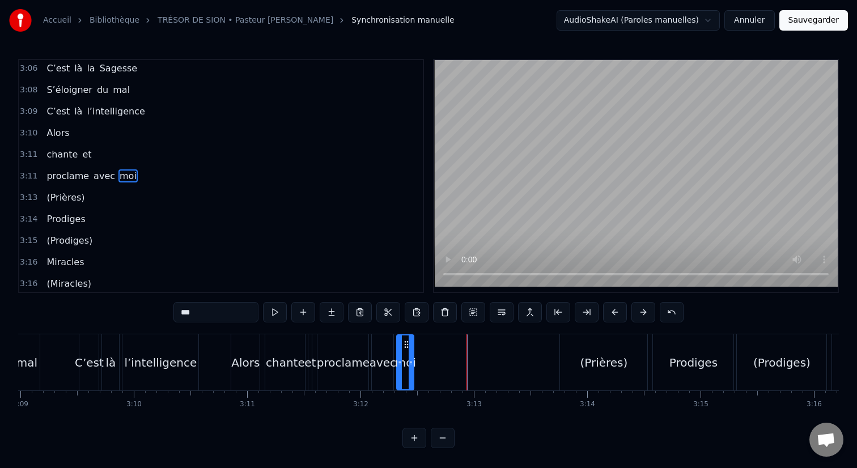
click at [67, 201] on span "(Prières)" at bounding box center [65, 197] width 40 height 13
type input "*********"
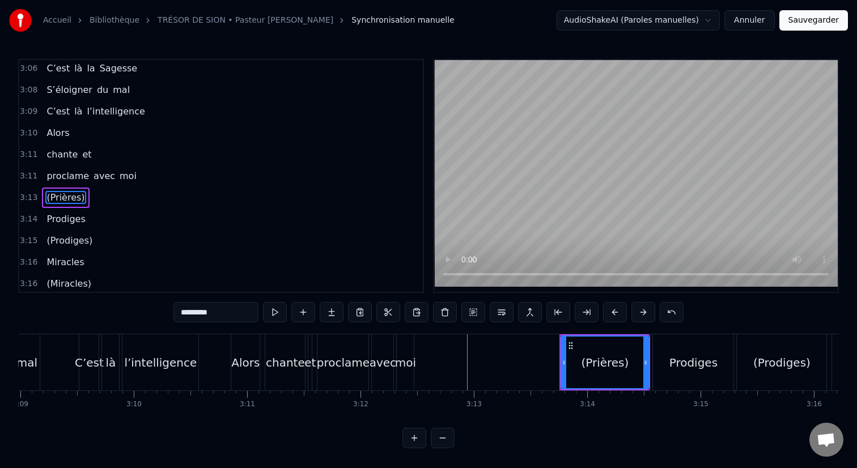
scroll to position [950, 0]
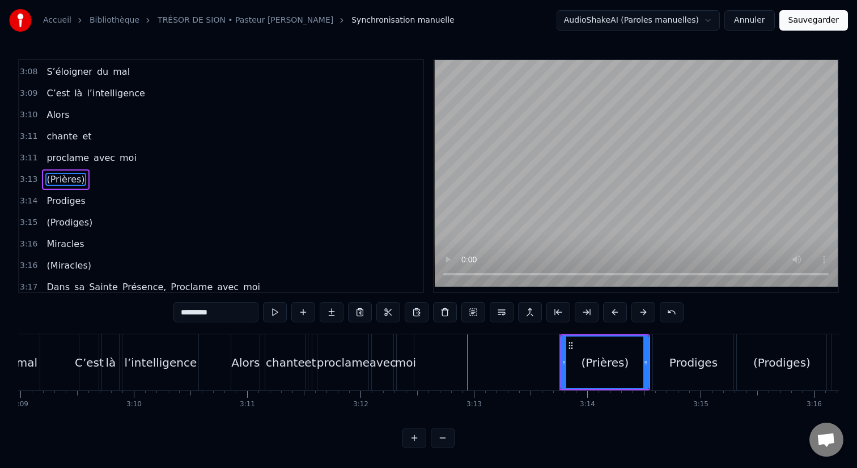
click at [67, 201] on div "0:25 Il est 0:25 déclaré dans les Saintes Ecritures 0:28 selon le livre d’Esaïe…" at bounding box center [221, 176] width 406 height 234
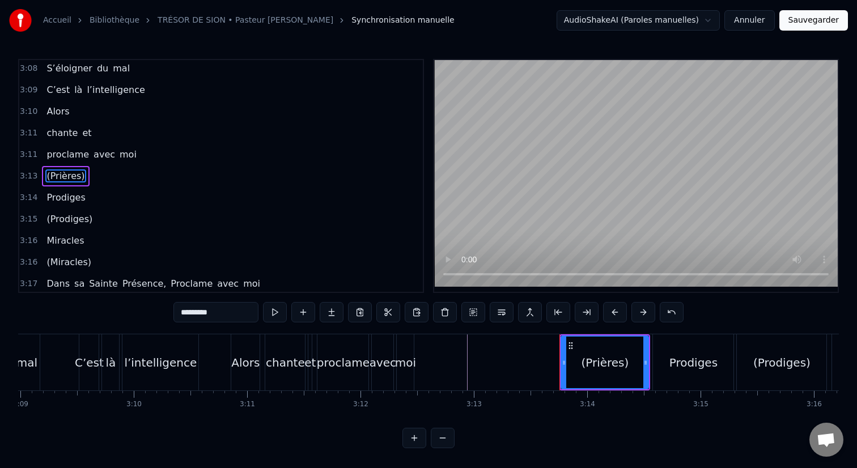
click at [68, 179] on span "(Prières)" at bounding box center [65, 175] width 40 height 13
click at [66, 176] on span "(Prières)" at bounding box center [65, 175] width 40 height 13
click at [364, 311] on button at bounding box center [360, 312] width 24 height 20
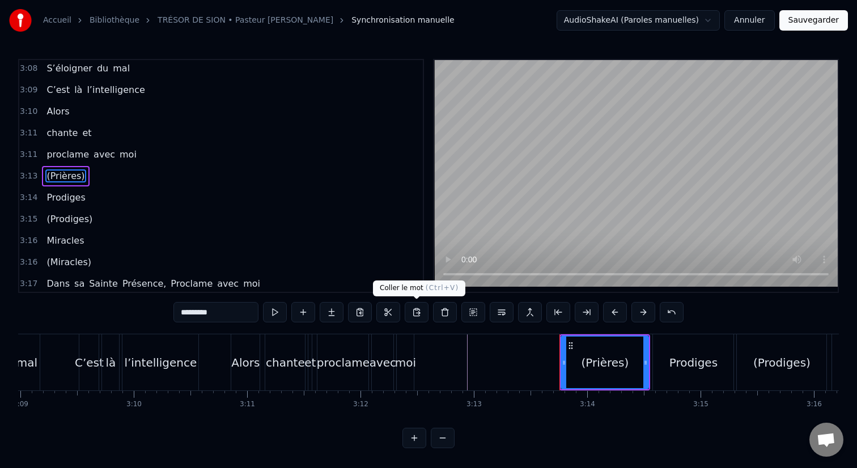
click at [421, 315] on button at bounding box center [417, 312] width 24 height 20
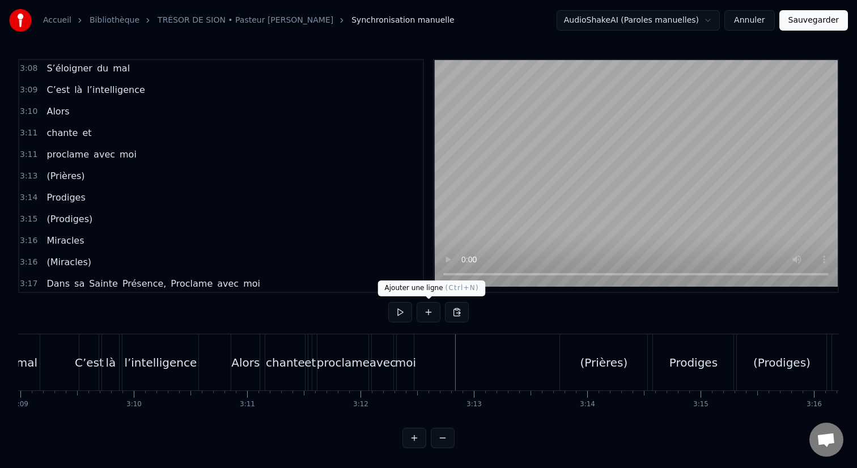
click at [434, 318] on button at bounding box center [429, 312] width 24 height 20
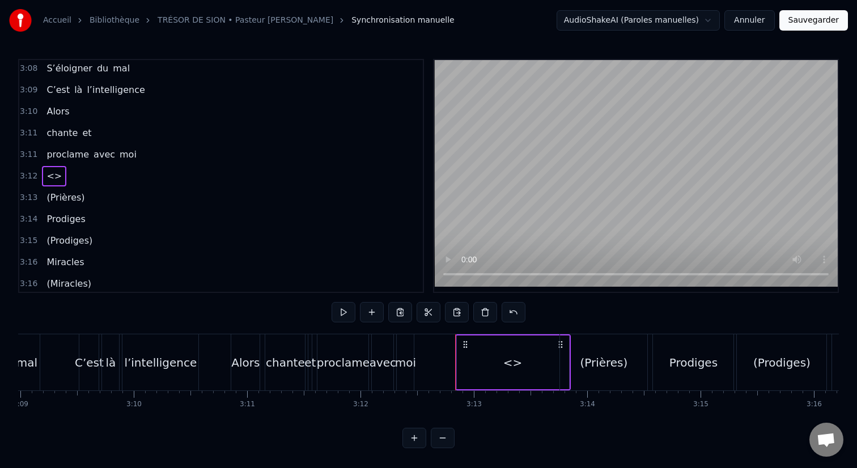
click at [55, 177] on span "<>" at bounding box center [54, 175] width 18 height 13
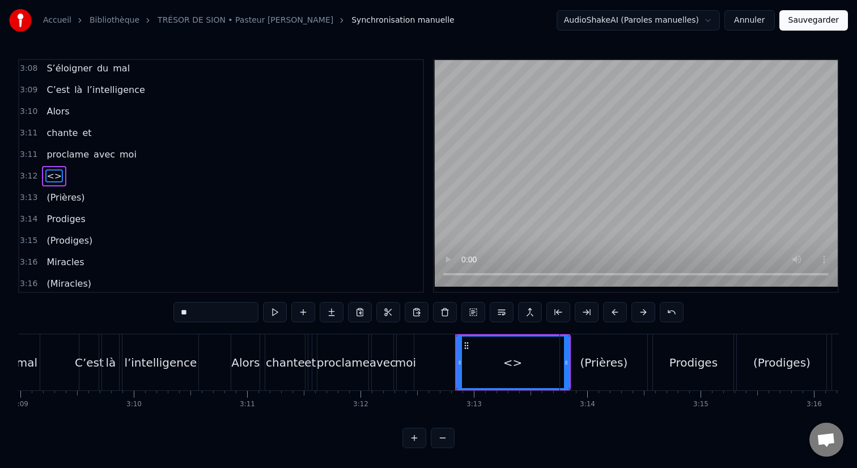
click at [55, 177] on span "<>" at bounding box center [54, 175] width 18 height 13
click at [50, 177] on span "<>" at bounding box center [54, 175] width 18 height 13
click at [54, 175] on span "<>" at bounding box center [54, 175] width 18 height 13
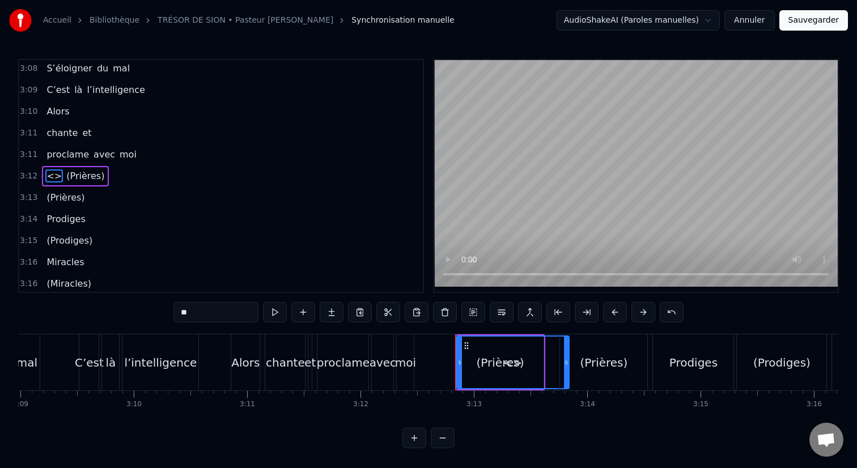
type input "*********"
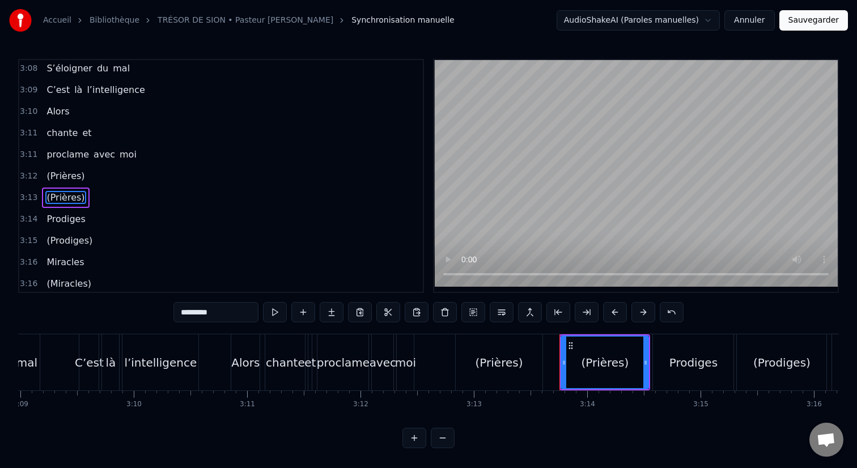
scroll to position [971, 0]
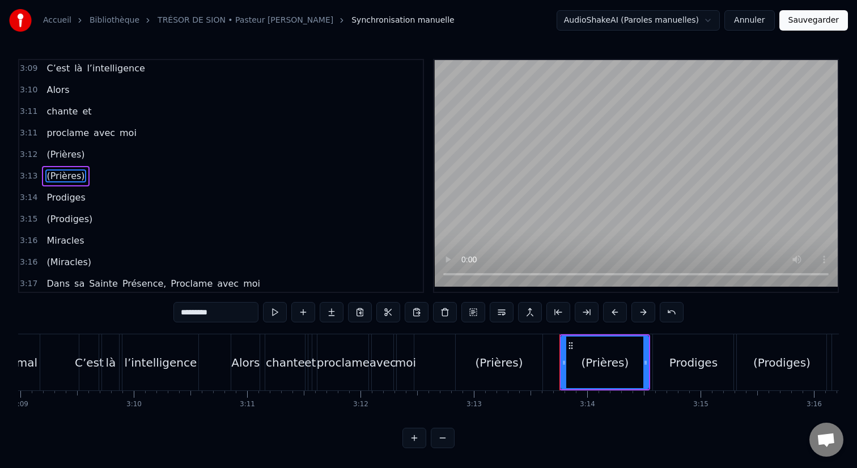
click at [66, 159] on span "(Prières)" at bounding box center [65, 154] width 40 height 13
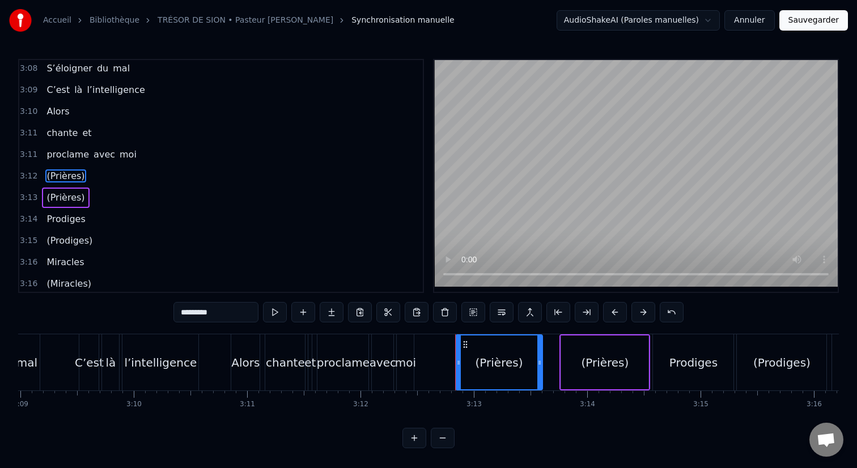
click at [394, 356] on div "proclame avec moi" at bounding box center [367, 362] width 100 height 56
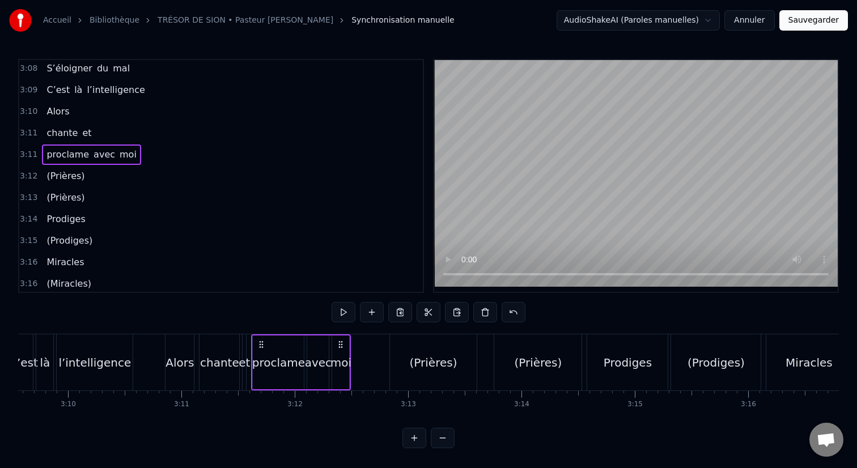
scroll to position [0, 21394]
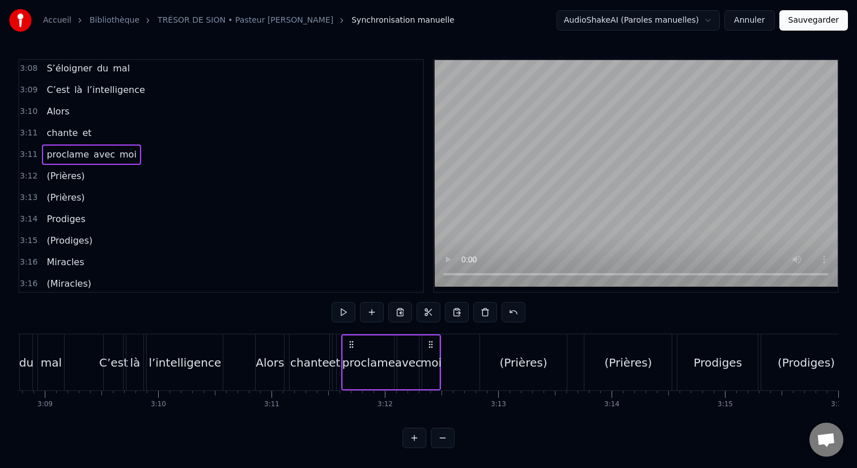
click at [519, 359] on div "(Prières)" at bounding box center [524, 362] width 48 height 17
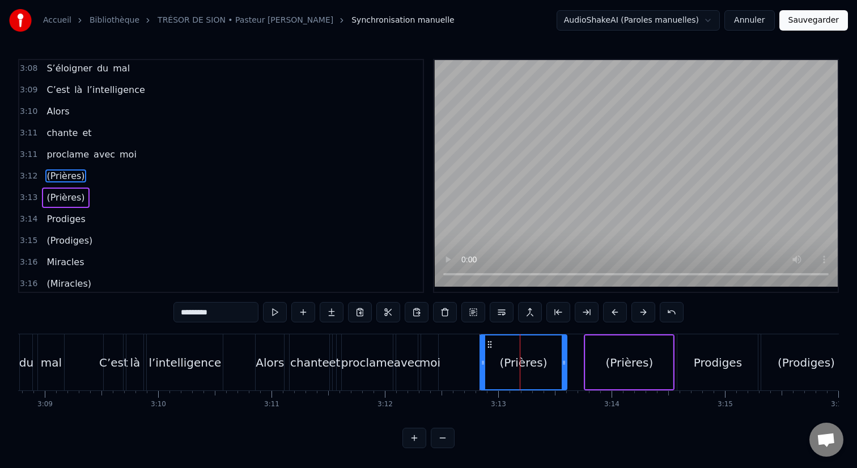
click at [615, 365] on div "(Prières)" at bounding box center [629, 362] width 48 height 17
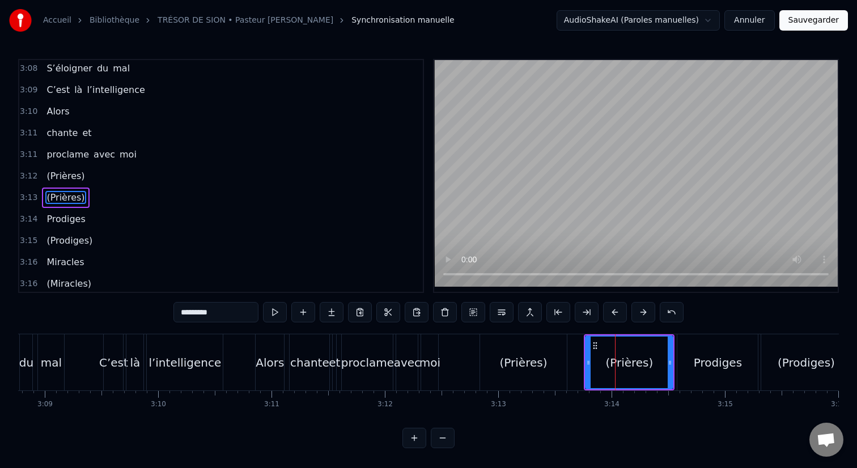
scroll to position [971, 0]
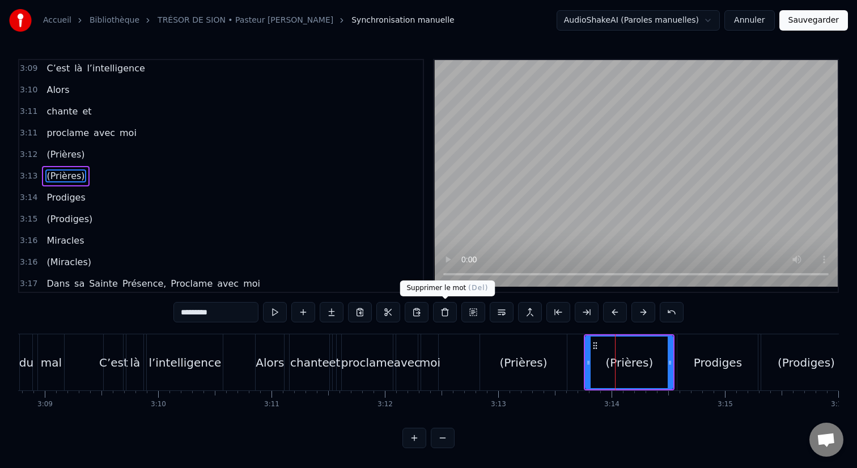
click at [443, 309] on button at bounding box center [445, 312] width 24 height 20
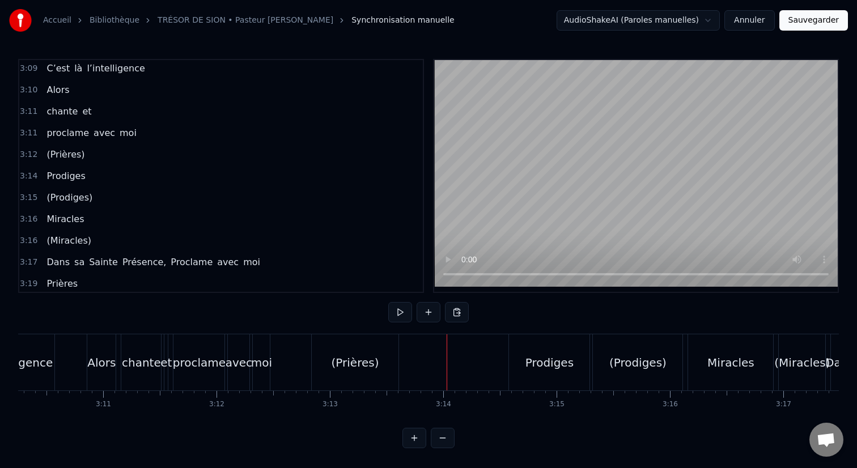
scroll to position [0, 21576]
click at [602, 360] on div "(Prodiges)" at bounding box center [624, 362] width 57 height 17
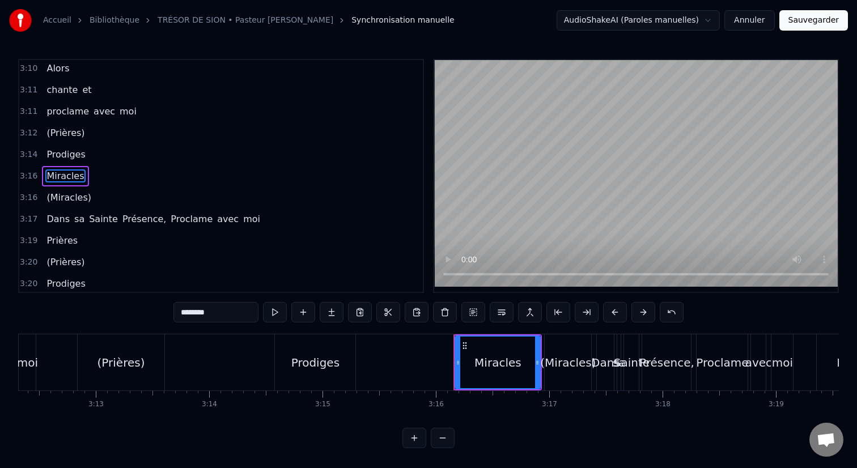
scroll to position [0, 21836]
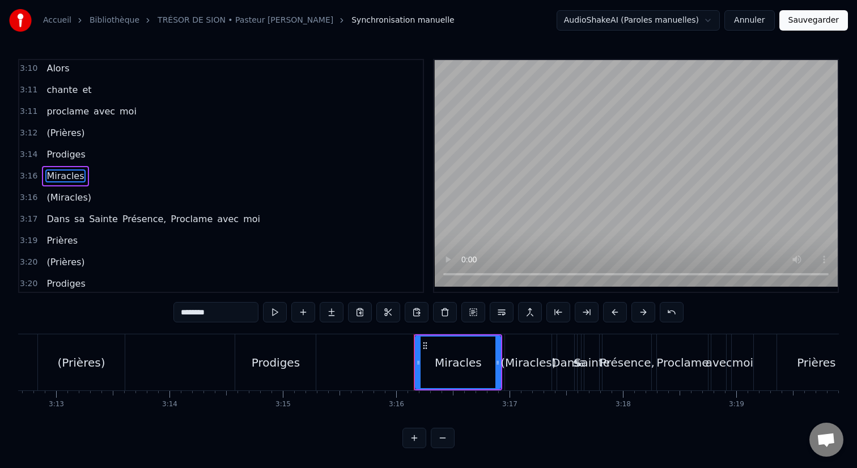
click at [534, 362] on div "(Miracles)" at bounding box center [528, 362] width 56 height 17
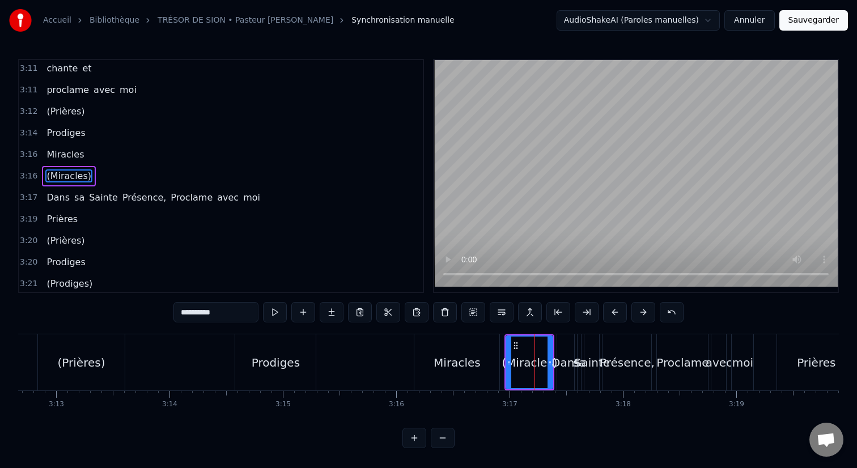
type input "****"
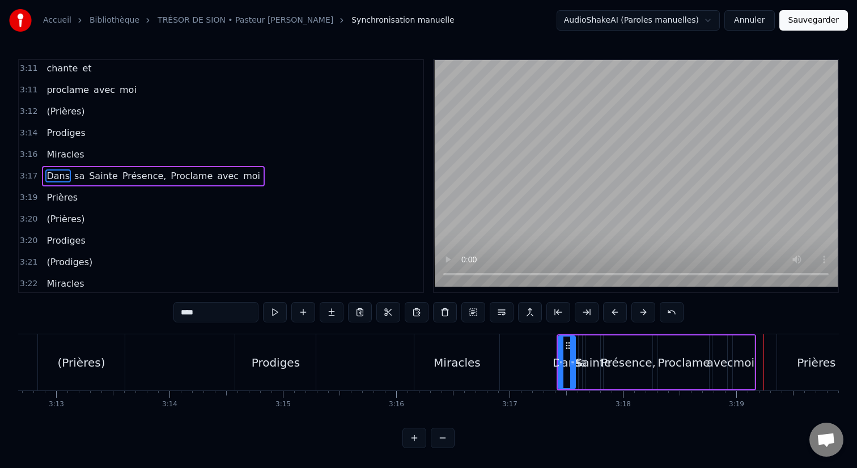
click at [82, 222] on div "(Prières)" at bounding box center [65, 219] width 47 height 20
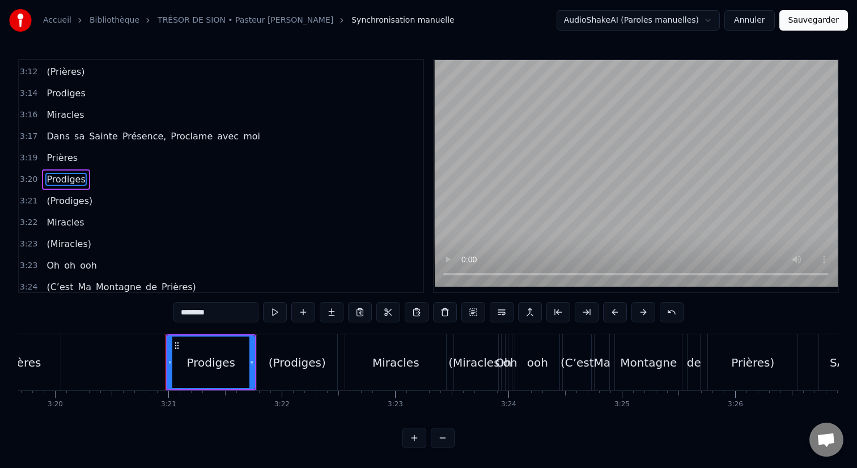
scroll to position [1057, 0]
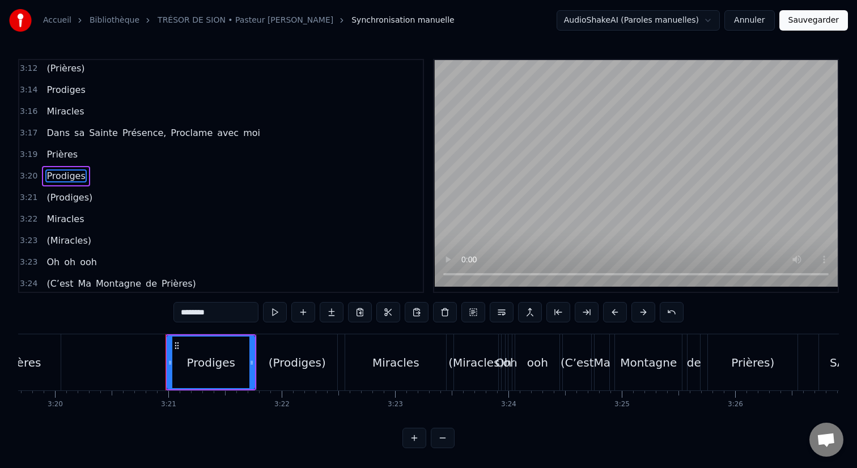
click at [80, 204] on div "(Prodiges)" at bounding box center [69, 198] width 55 height 20
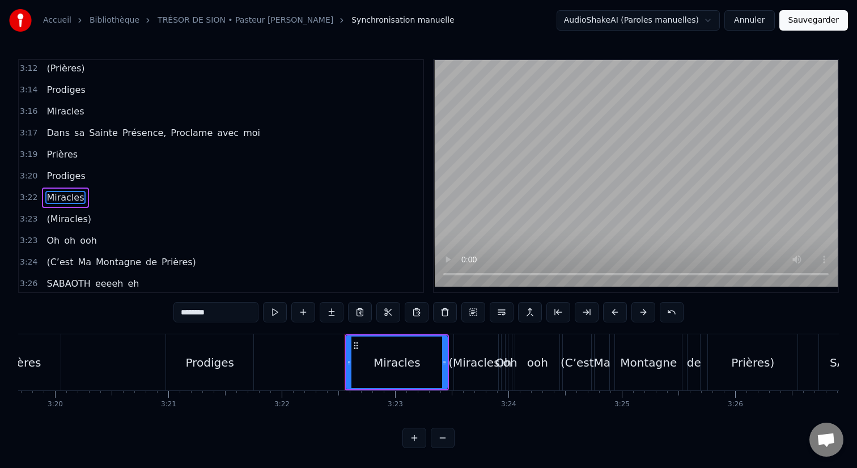
scroll to position [1079, 0]
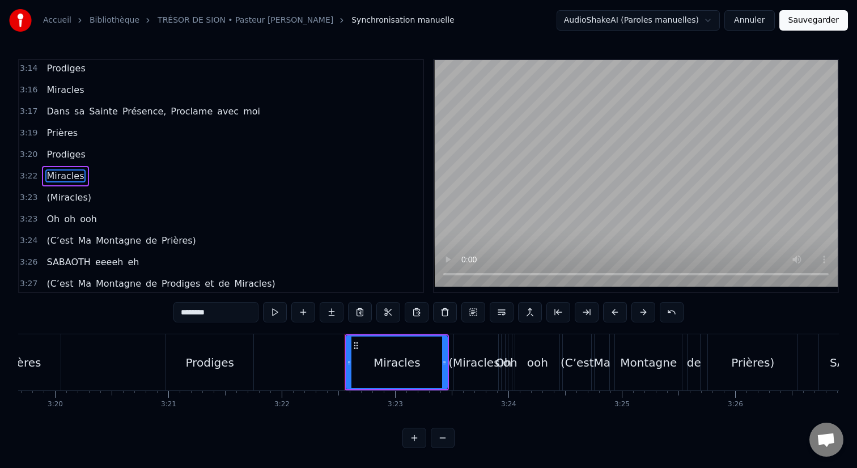
click at [79, 202] on span "(Miracles)" at bounding box center [68, 197] width 47 height 13
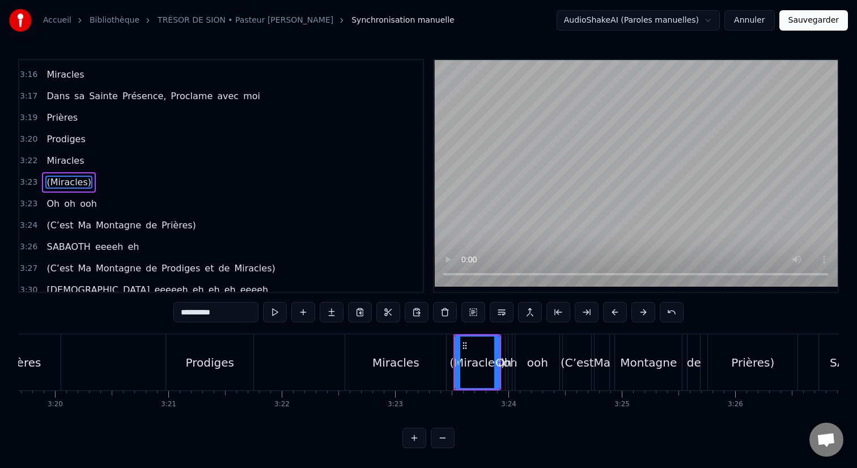
scroll to position [1101, 0]
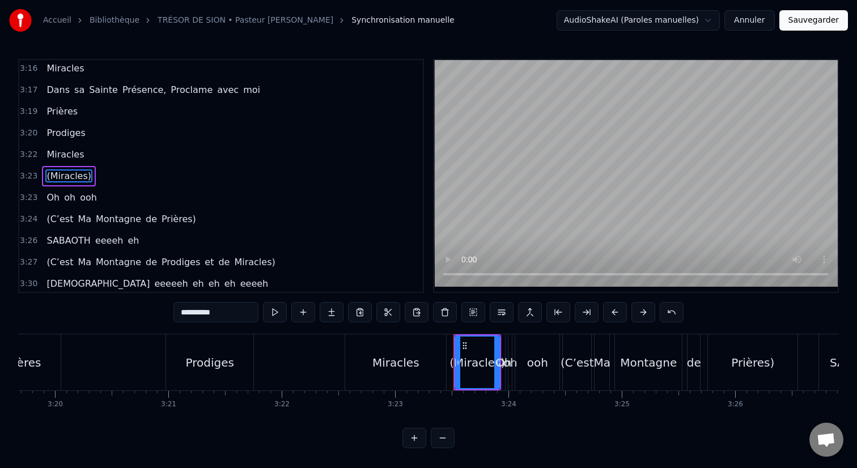
type input "**"
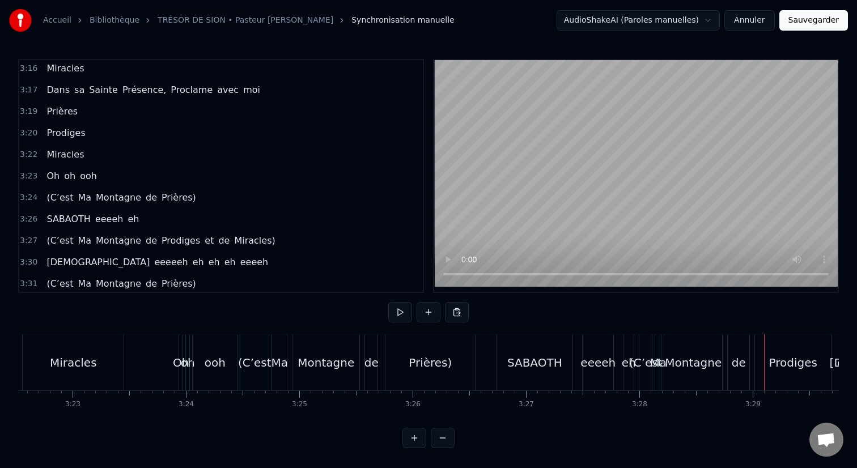
scroll to position [0, 22945]
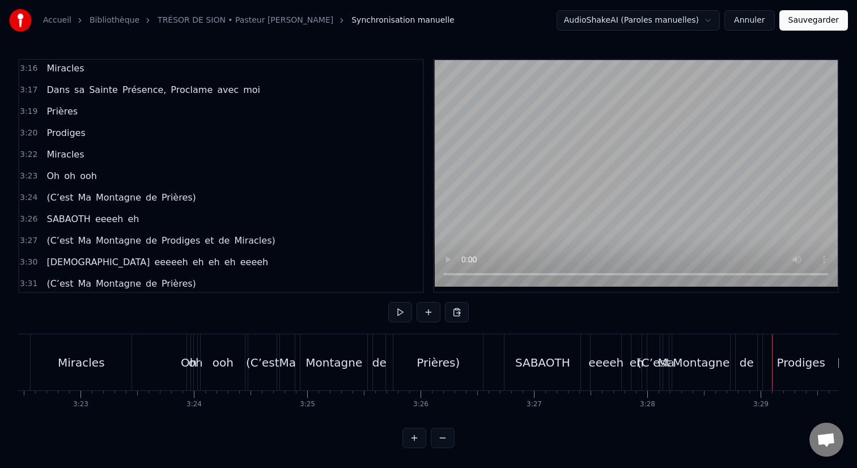
click at [204, 369] on div "ooh" at bounding box center [223, 362] width 44 height 56
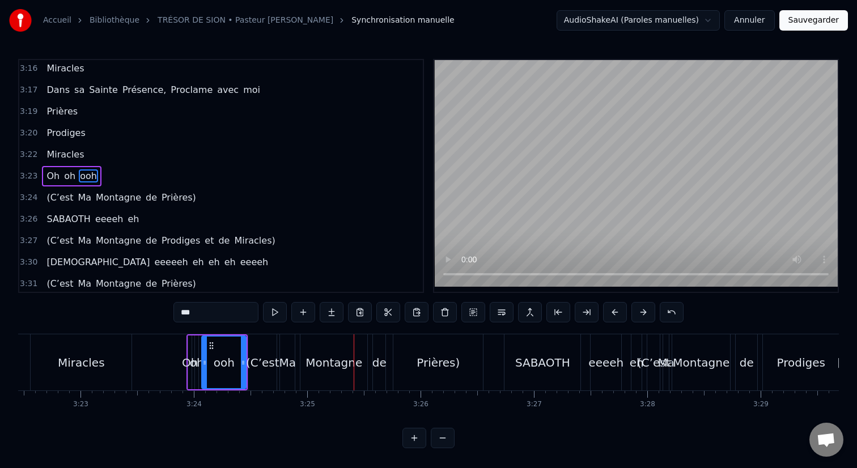
click at [261, 373] on div "(C’est" at bounding box center [262, 362] width 28 height 56
type input "******"
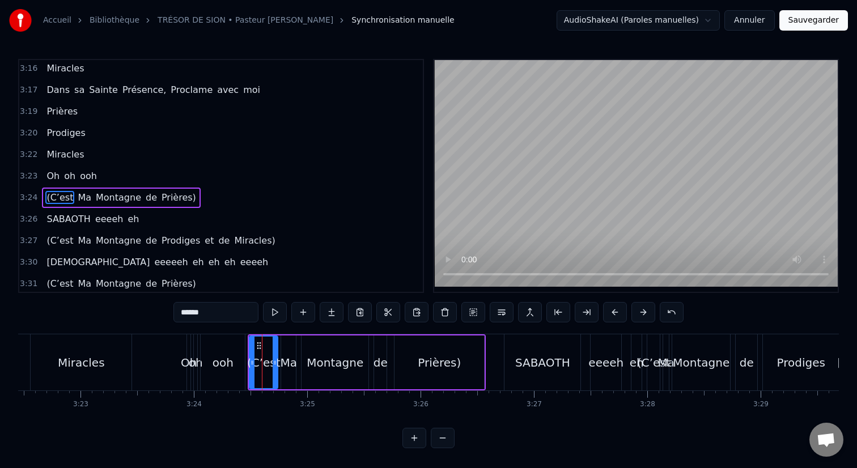
scroll to position [1122, 0]
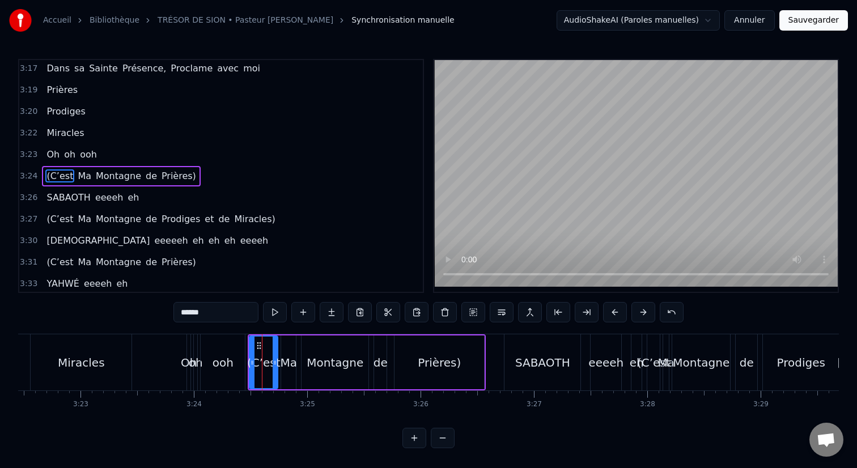
click at [206, 173] on div "3:24 (C’est [GEOGRAPHIC_DATA])" at bounding box center [220, 176] width 403 height 22
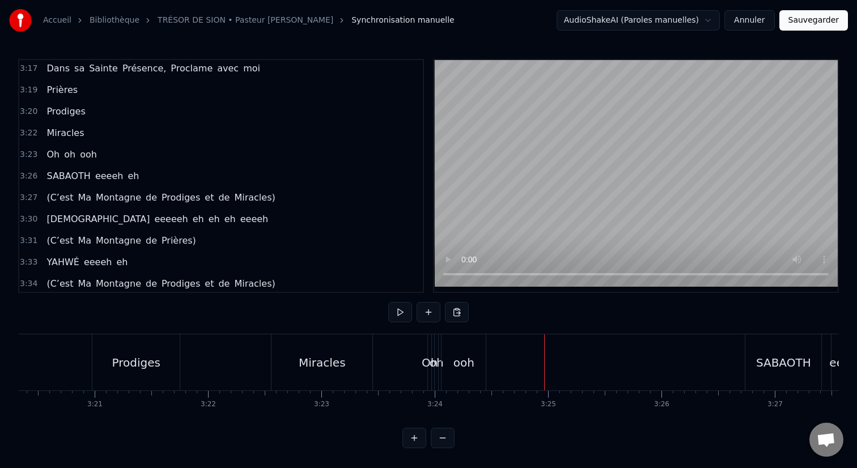
scroll to position [0, 22670]
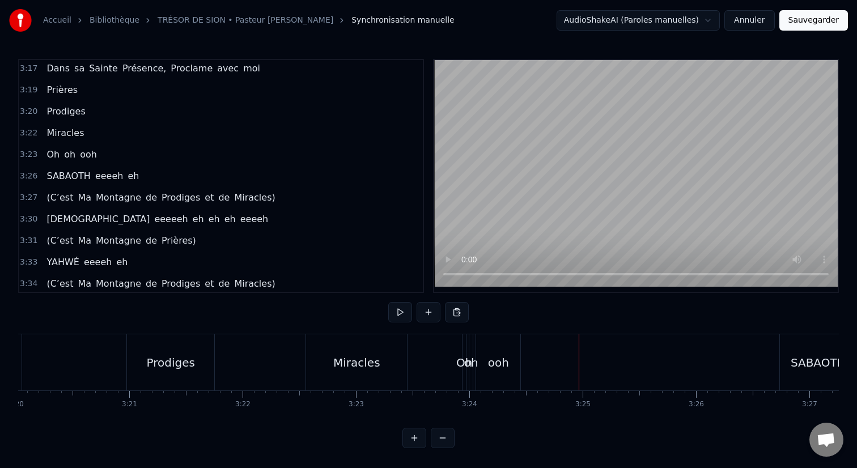
click at [139, 362] on div "Prodiges" at bounding box center [170, 362] width 87 height 56
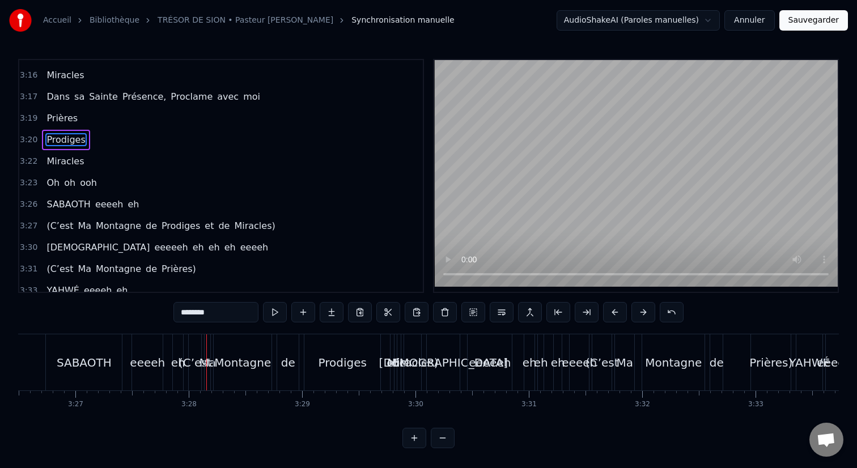
scroll to position [1102, 0]
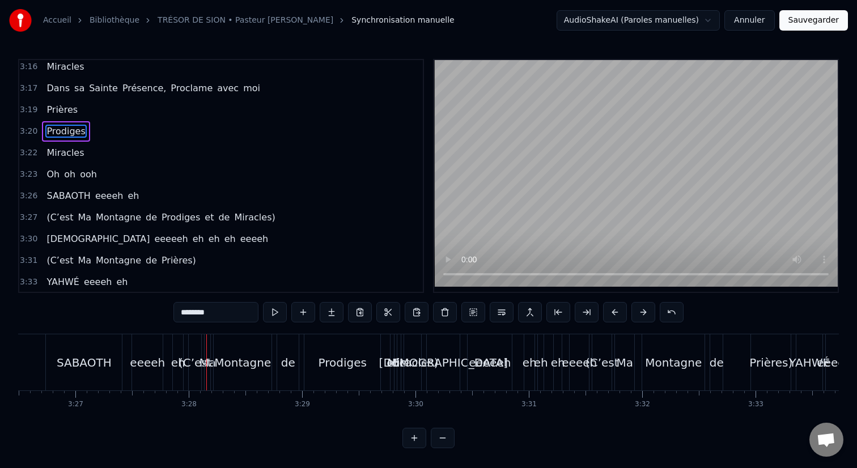
click at [262, 226] on div "(C’est Ma Montagne de Prodiges et de Miracles)" at bounding box center [160, 217] width 237 height 20
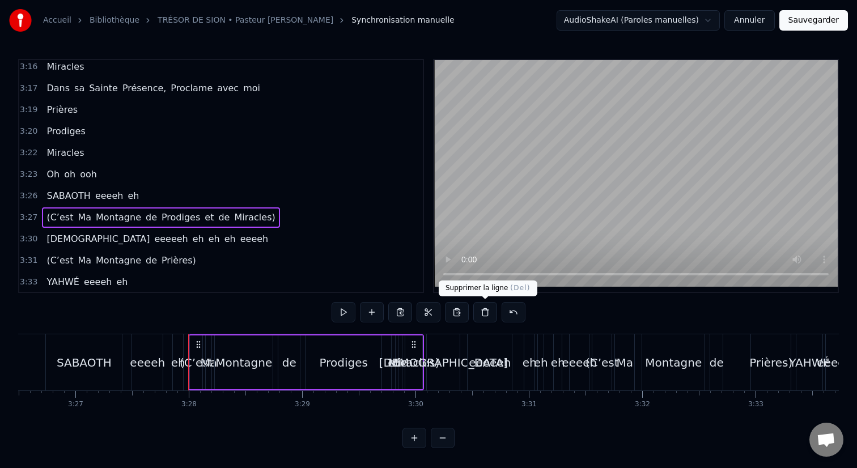
click at [487, 316] on button at bounding box center [485, 312] width 24 height 20
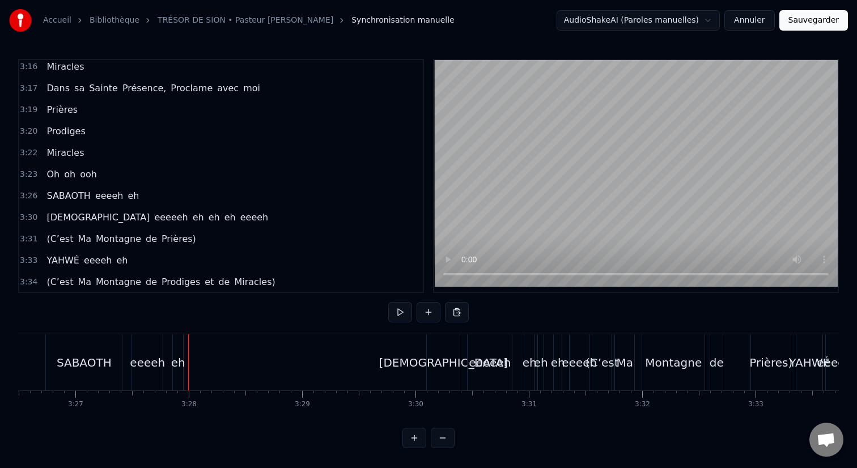
click at [185, 242] on div "(C’est Ma Montagne de Prières)" at bounding box center [121, 239] width 158 height 20
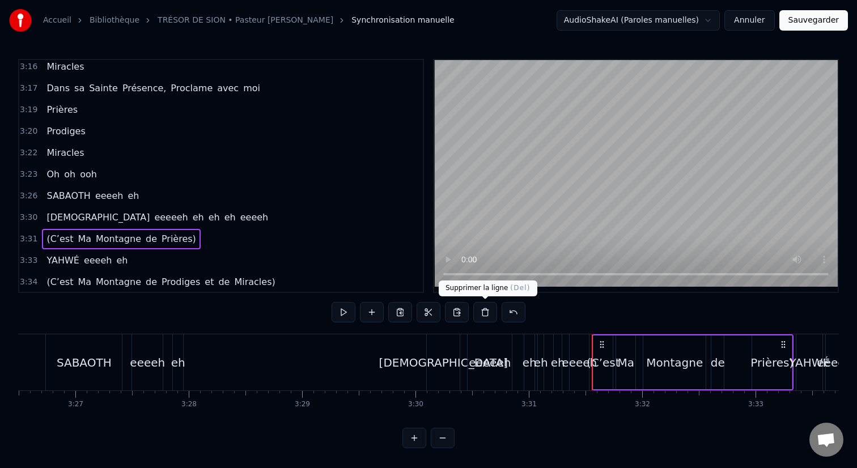
click at [482, 317] on button at bounding box center [485, 312] width 24 height 20
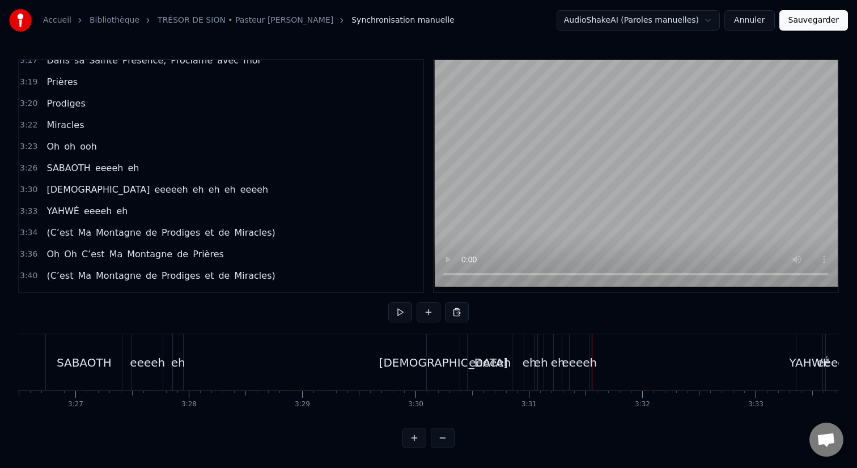
scroll to position [1134, 0]
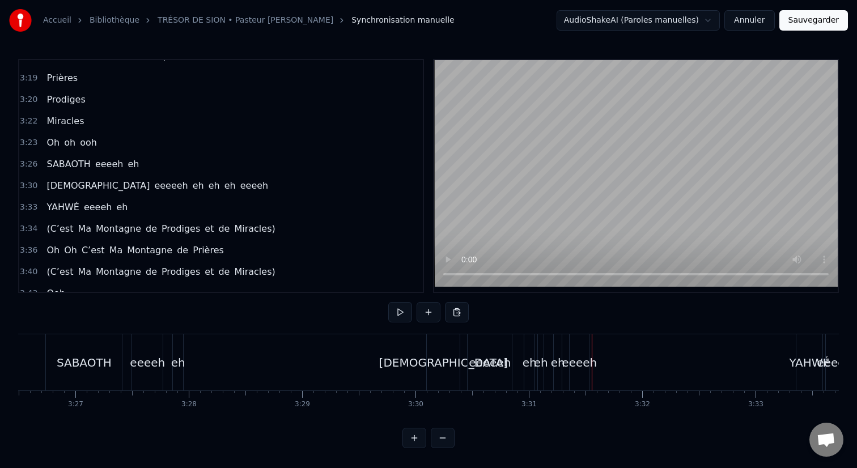
click at [265, 236] on div "3:34 (C’est Ma Montagne de Prodiges et de Miracles)" at bounding box center [220, 229] width 403 height 22
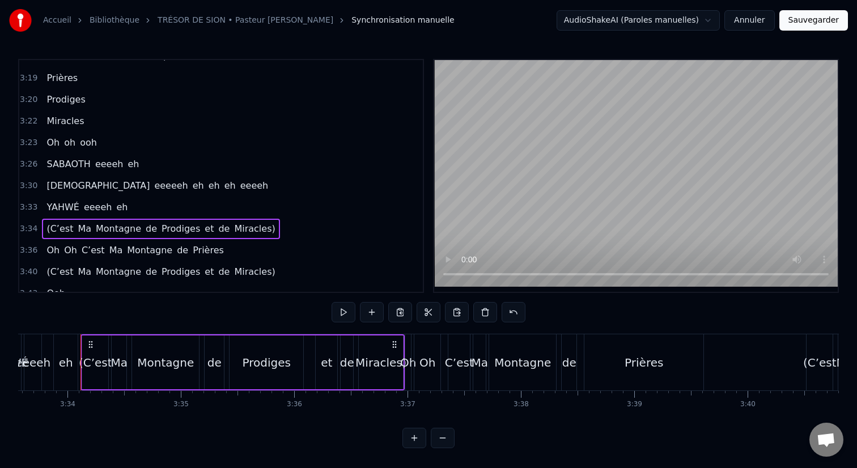
scroll to position [0, 24211]
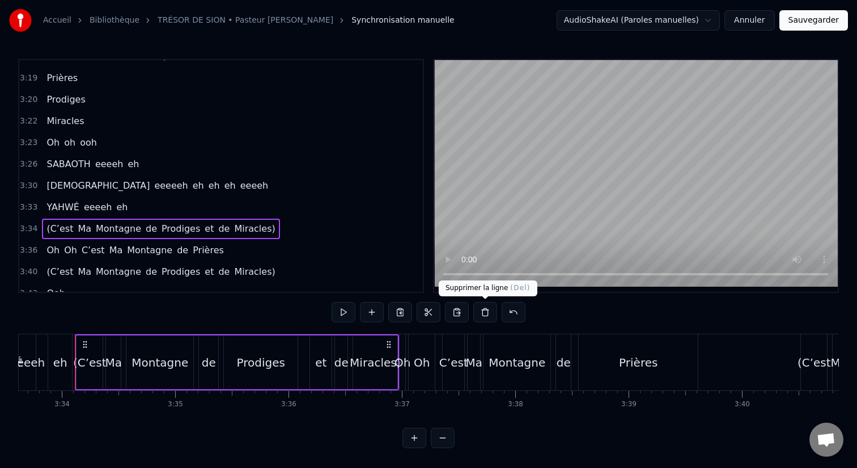
click at [487, 318] on button at bounding box center [485, 312] width 24 height 20
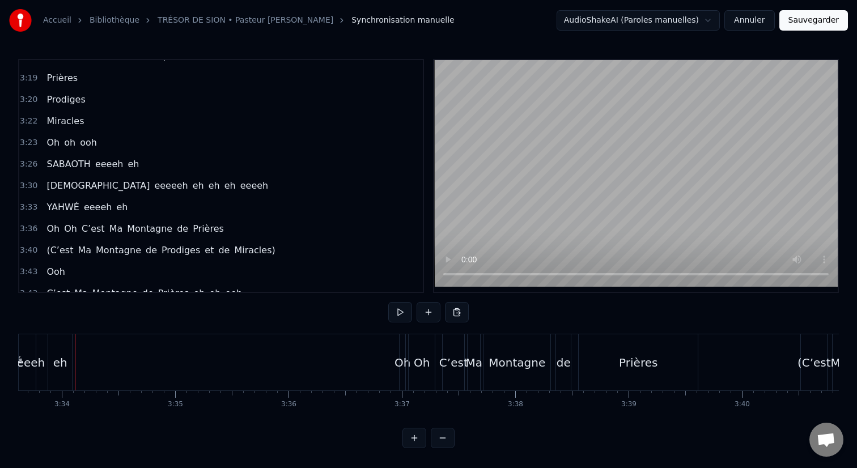
click at [260, 254] on div "(C’est Ma Montagne de Prodiges et de Miracles)" at bounding box center [160, 250] width 237 height 20
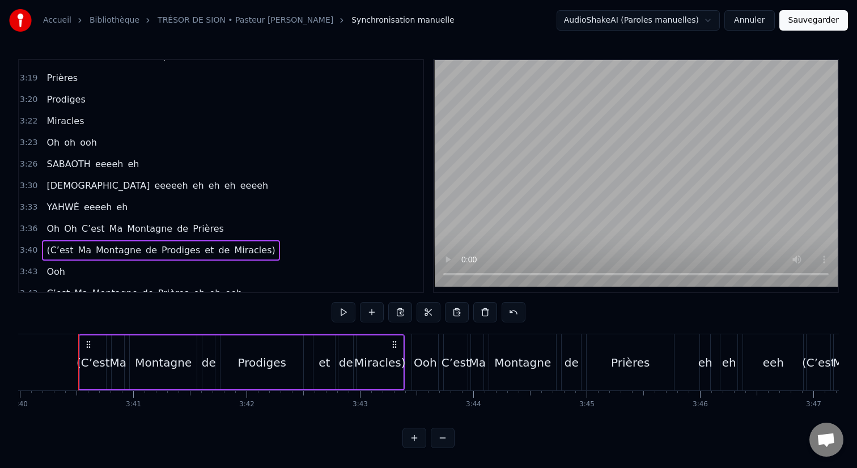
scroll to position [0, 24936]
click at [487, 315] on button at bounding box center [485, 312] width 24 height 20
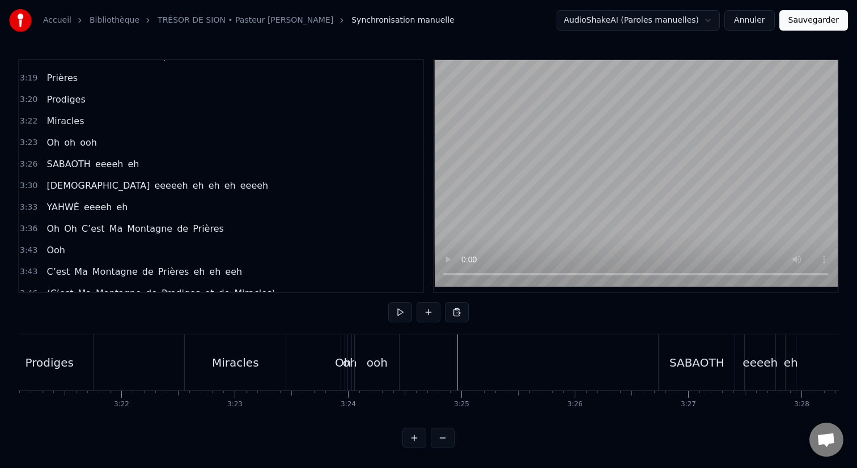
scroll to position [0, 22616]
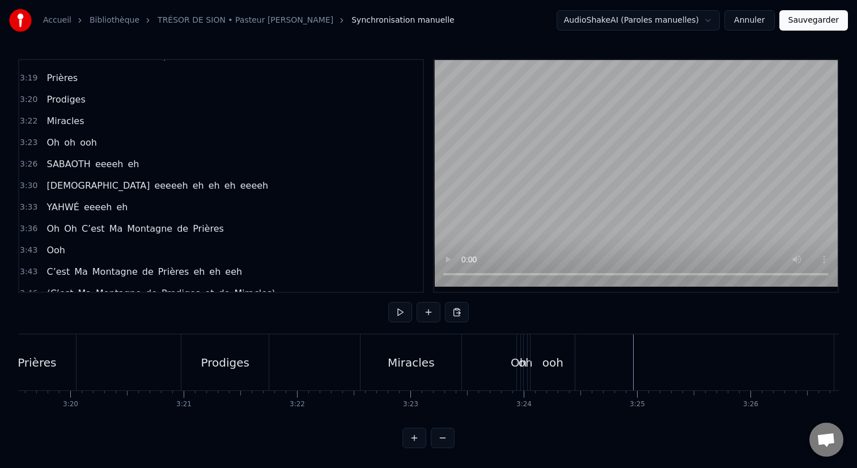
click at [232, 343] on div "Prodiges" at bounding box center [224, 362] width 87 height 56
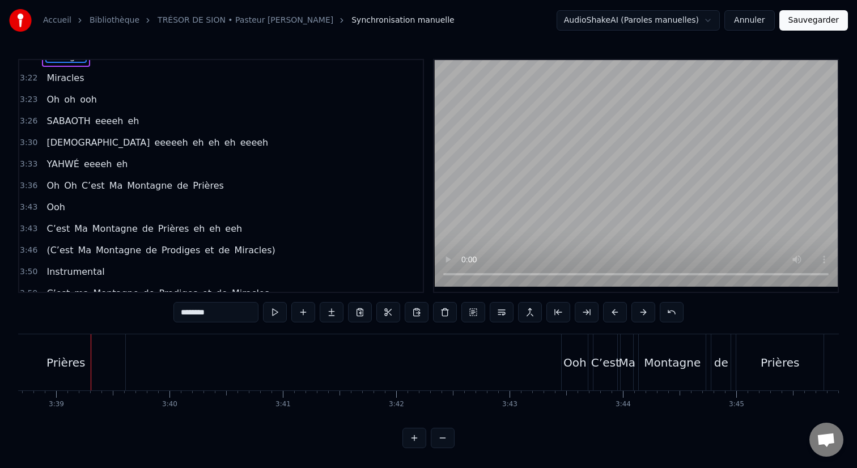
scroll to position [1189, 0]
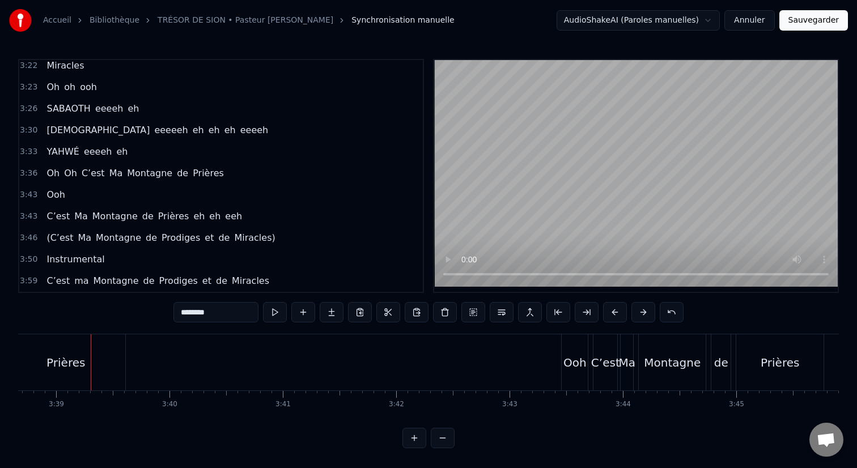
click at [250, 241] on span "Miracles)" at bounding box center [254, 237] width 43 height 13
type input "*********"
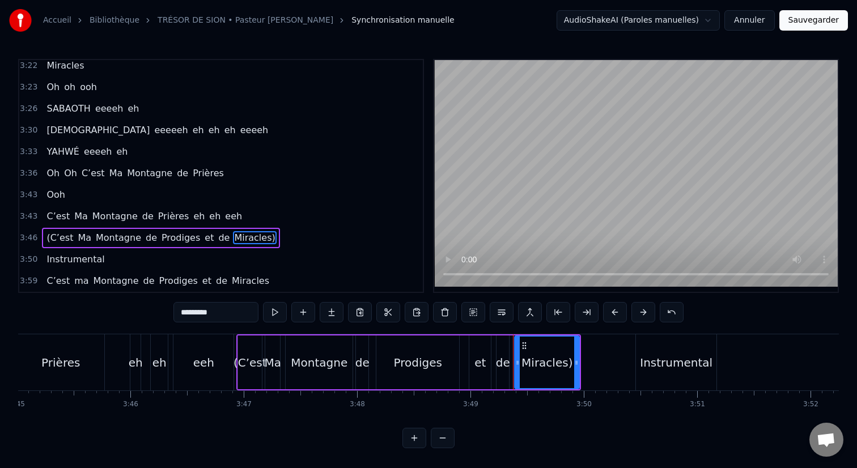
click at [294, 243] on div "3:46 (C’est Ma Montagne de Prodiges et de Miracles)" at bounding box center [220, 238] width 403 height 22
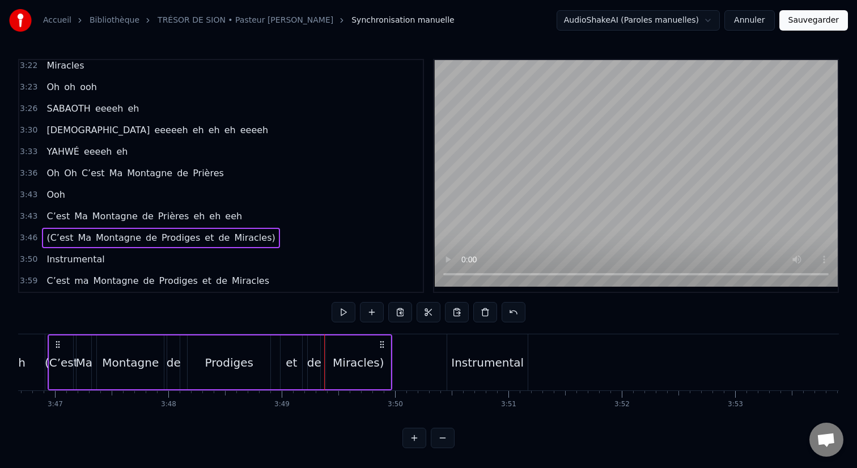
scroll to position [0, 25664]
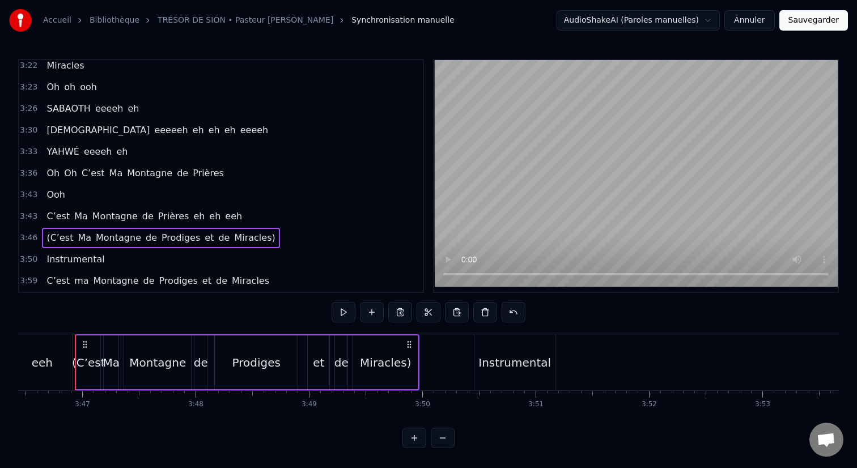
click at [264, 245] on div "3:46 (C’est Ma Montagne de Prodiges et de Miracles)" at bounding box center [220, 238] width 403 height 22
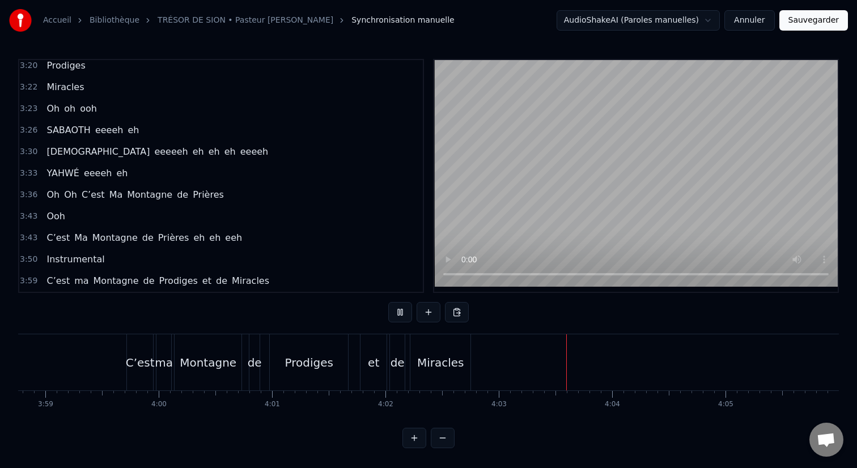
scroll to position [0, 27054]
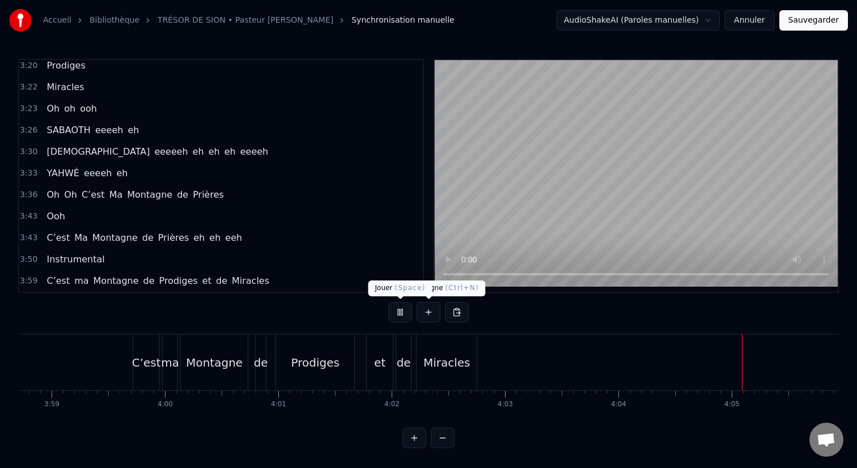
click at [397, 314] on button at bounding box center [400, 312] width 24 height 20
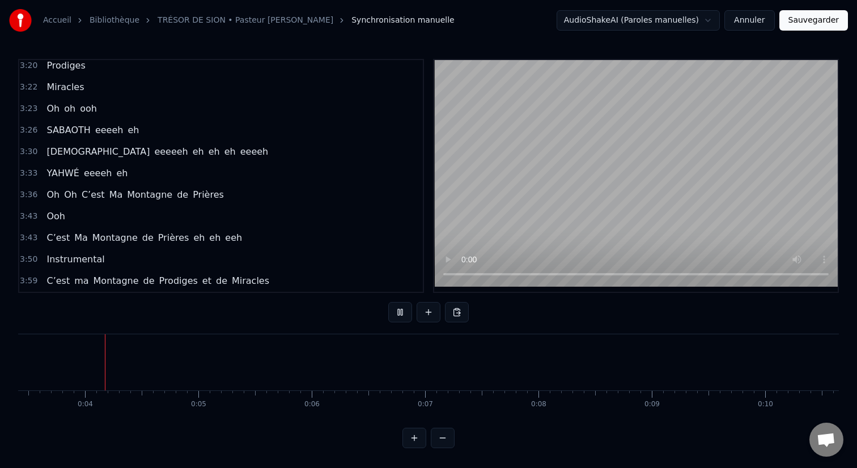
scroll to position [0, 385]
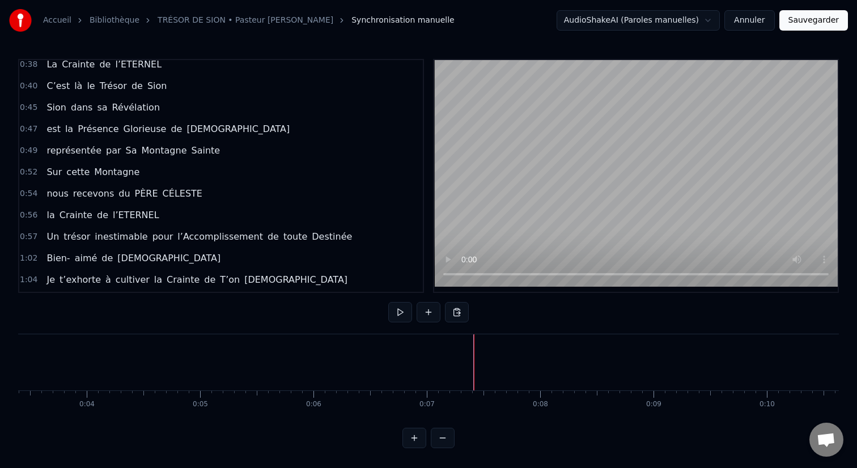
scroll to position [0, 0]
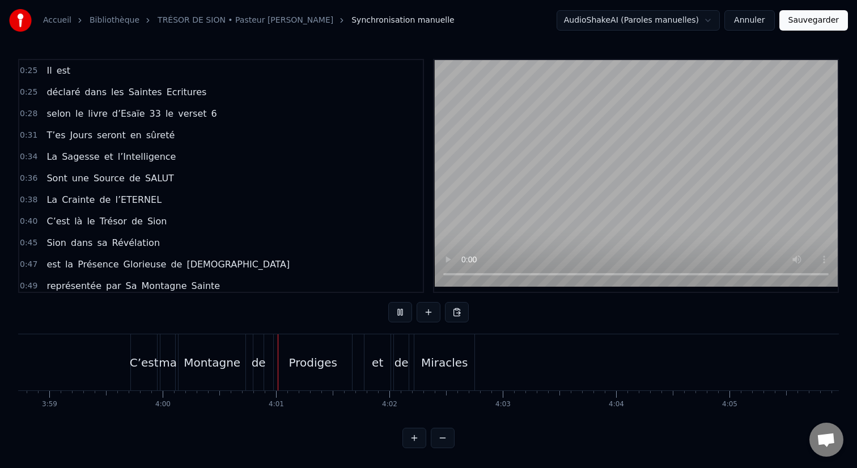
scroll to position [0, 27061]
click at [819, 24] on button "Sauvegarder" at bounding box center [813, 20] width 69 height 20
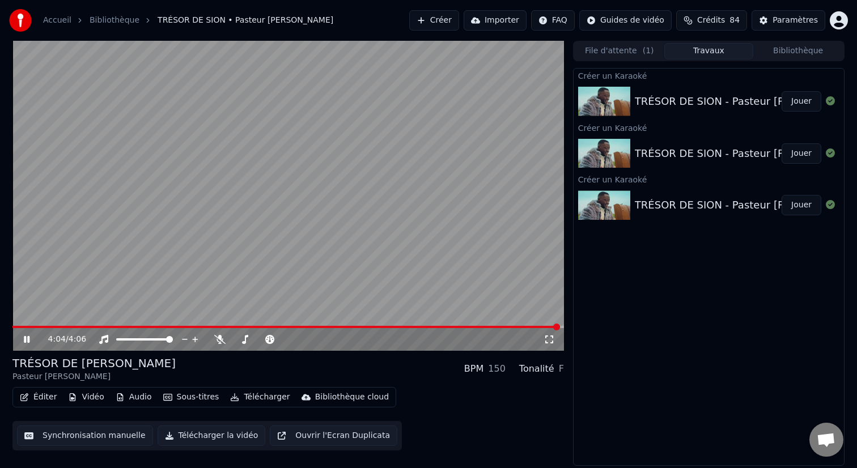
click at [719, 311] on div "Créer un Karaoké TRÉSOR DE SION - Pasteur [PERSON_NAME] un [DEMOGRAPHIC_DATA] T…" at bounding box center [708, 267] width 271 height 398
click at [225, 432] on button "Télécharger la vidéo" at bounding box center [212, 436] width 108 height 20
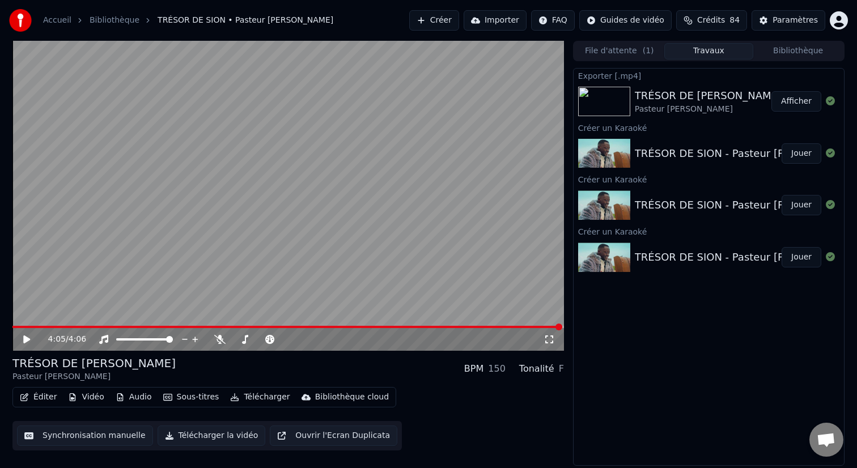
click at [792, 103] on button "Afficher" at bounding box center [796, 101] width 50 height 20
click at [436, 17] on button "Créer" at bounding box center [434, 20] width 50 height 20
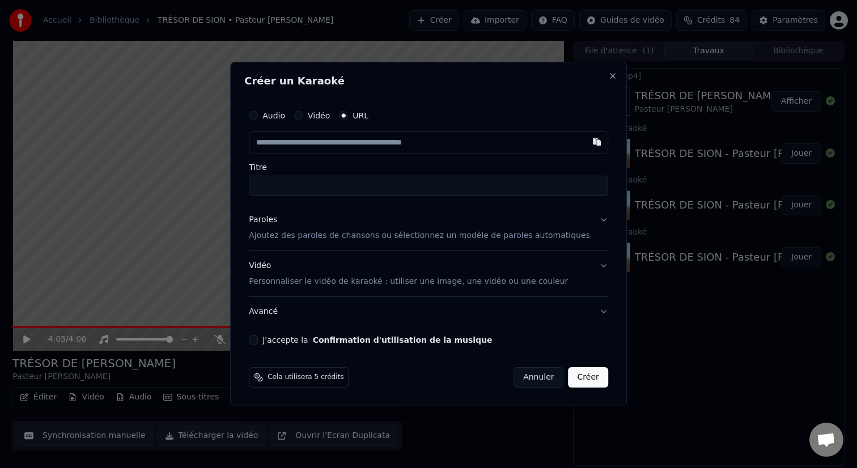
paste input "**********"
type input "**********"
click at [376, 237] on p "Ajoutez des paroles de chansons ou sélectionnez un modèle de paroles automatiqu…" at bounding box center [419, 235] width 341 height 11
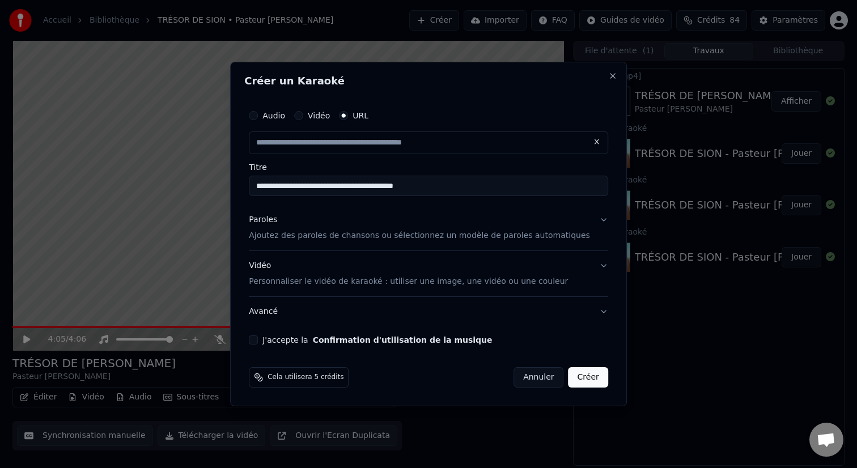
type input "**********"
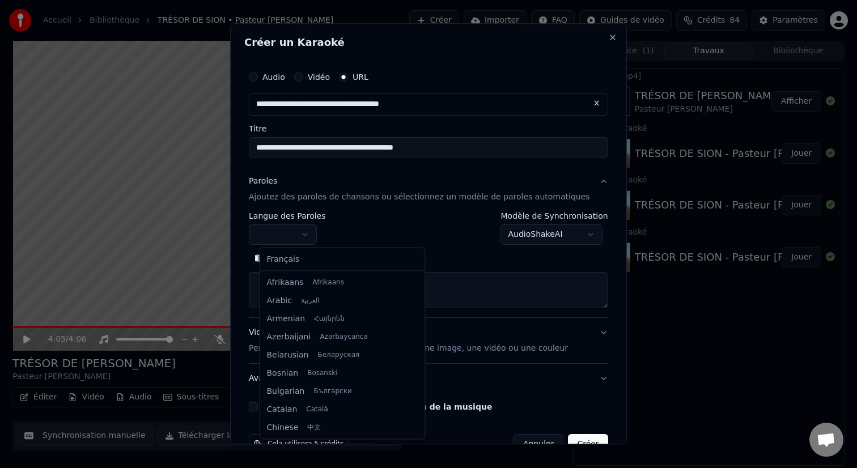
click at [321, 236] on body "**********" at bounding box center [428, 234] width 857 height 468
select select "**"
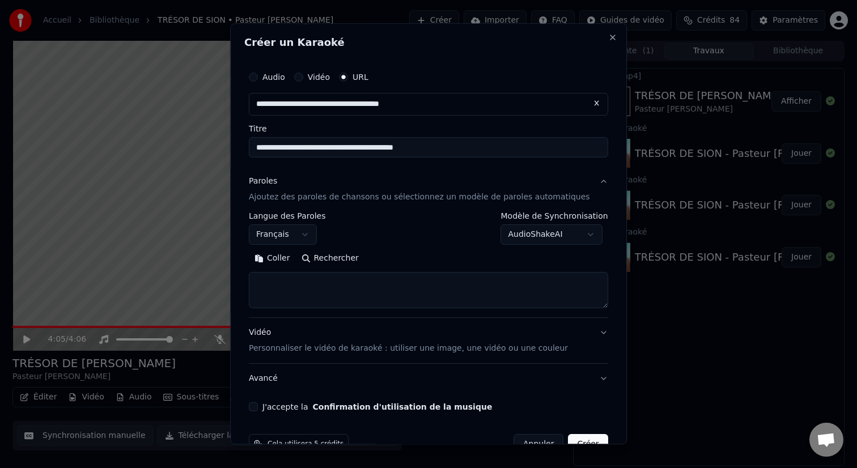
click at [323, 297] on textarea at bounding box center [428, 290] width 359 height 36
paste textarea "**********"
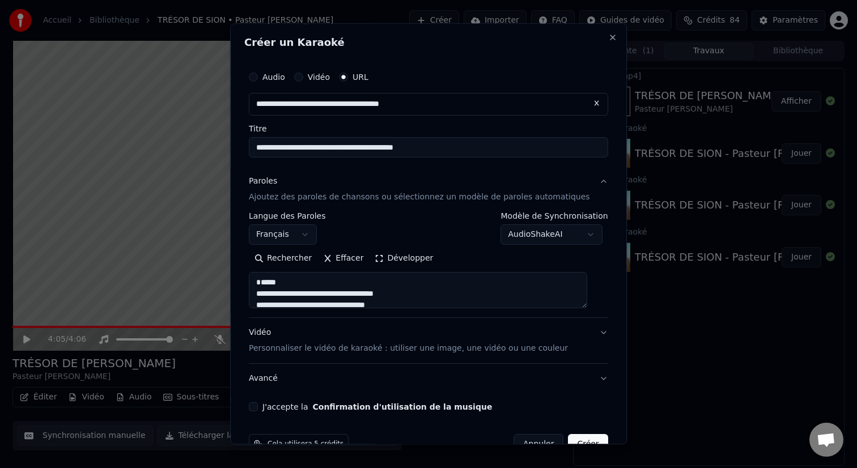
click at [266, 293] on textarea at bounding box center [418, 290] width 338 height 36
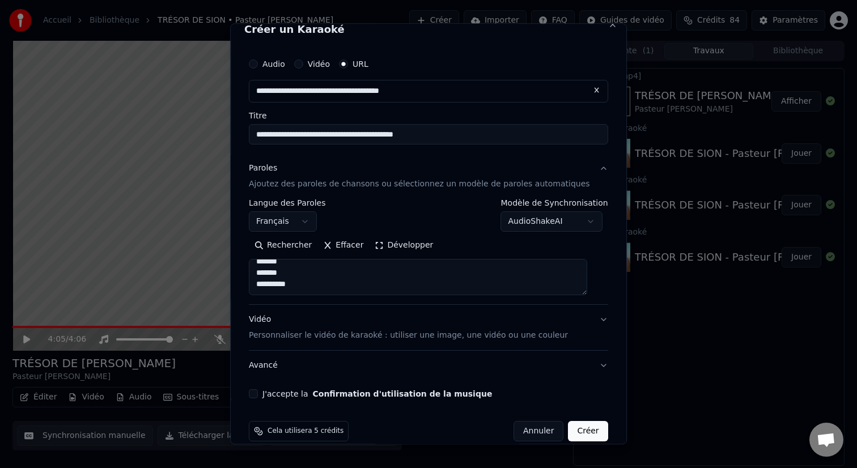
scroll to position [28, 0]
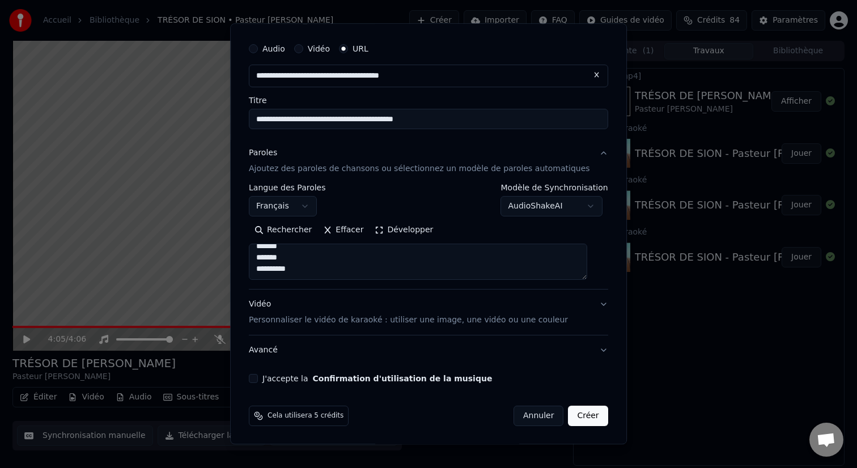
type textarea "**********"
click at [275, 354] on button "Avancé" at bounding box center [428, 349] width 359 height 29
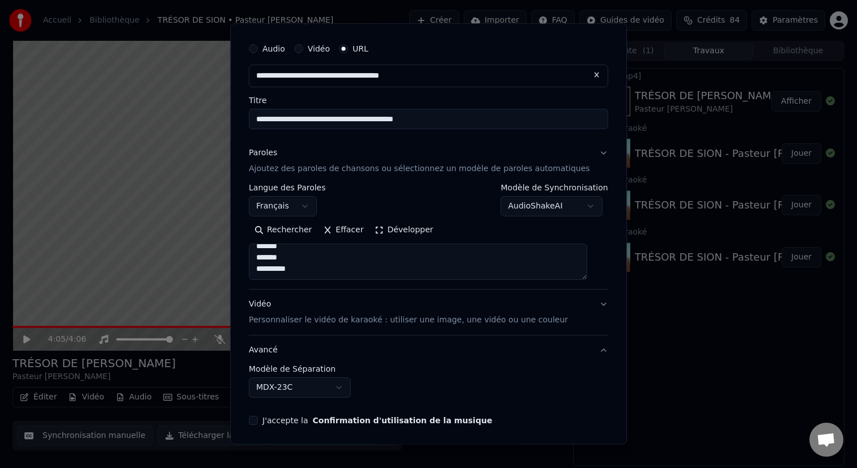
scroll to position [0, 0]
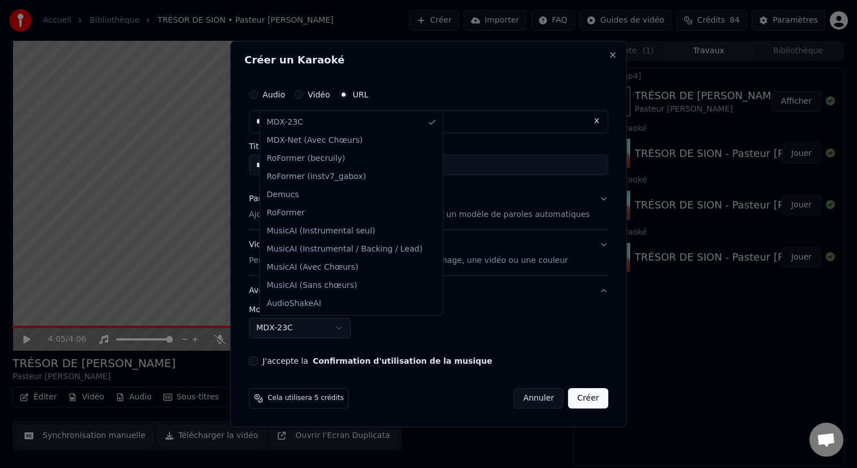
click at [328, 333] on body "**********" at bounding box center [428, 234] width 857 height 468
select select "**********"
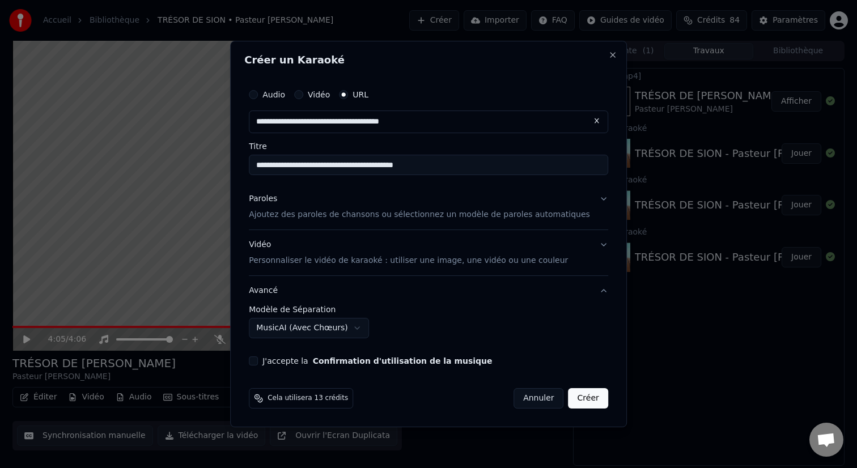
click at [258, 361] on button "J'accepte la Confirmation d'utilisation de la musique" at bounding box center [253, 360] width 9 height 9
click at [409, 258] on p "Personnaliser le vidéo de karaoké : utiliser une image, une vidéo ou une couleur" at bounding box center [408, 260] width 319 height 11
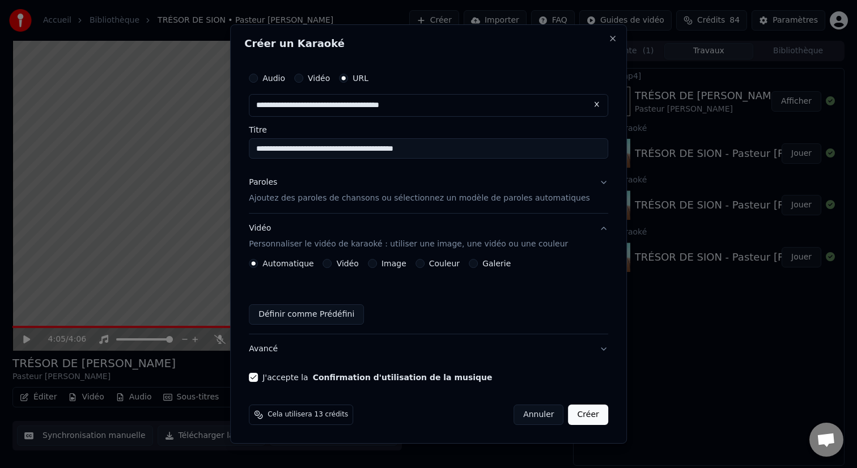
click at [382, 266] on div "Image" at bounding box center [387, 263] width 39 height 9
click at [377, 265] on button "Image" at bounding box center [372, 263] width 9 height 9
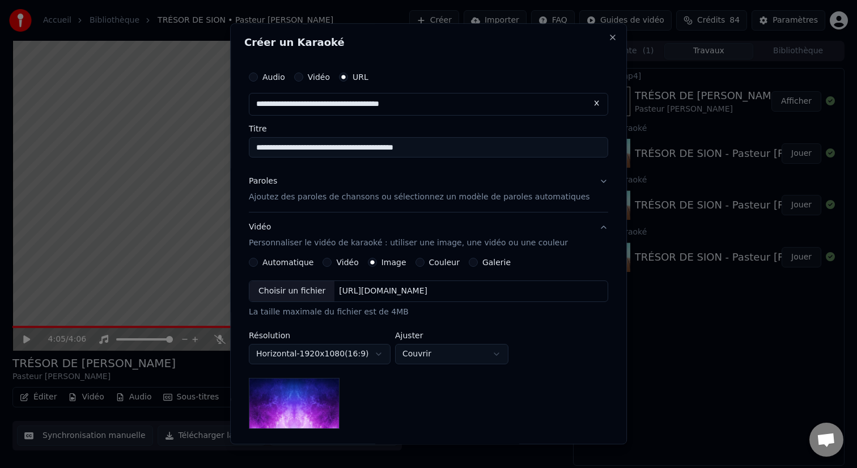
click at [310, 296] on div "Choisir un fichier" at bounding box center [291, 291] width 85 height 20
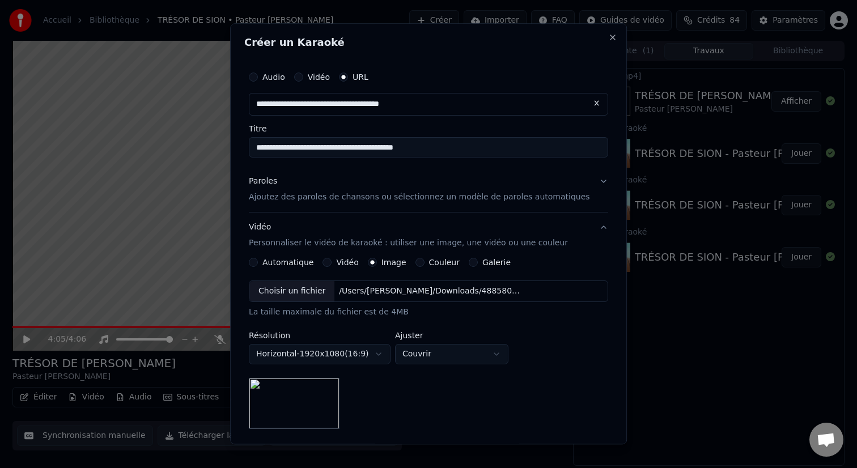
click at [306, 199] on p "Ajoutez des paroles de chansons ou sélectionnez un modèle de paroles automatiqu…" at bounding box center [419, 197] width 341 height 11
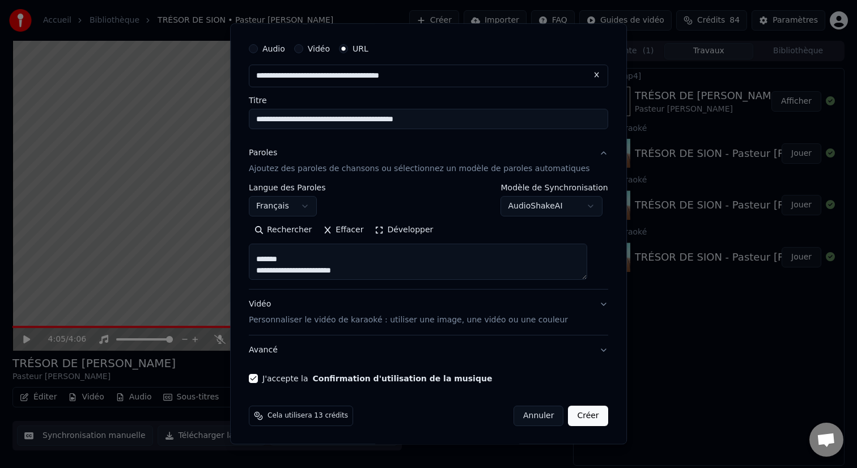
scroll to position [81, 0]
drag, startPoint x: 295, startPoint y: 254, endPoint x: 258, endPoint y: 259, distance: 37.7
click at [258, 259] on div "**********" at bounding box center [428, 210] width 368 height 355
drag, startPoint x: 296, startPoint y: 253, endPoint x: 262, endPoint y: 253, distance: 34.6
click at [262, 253] on textarea at bounding box center [418, 262] width 338 height 36
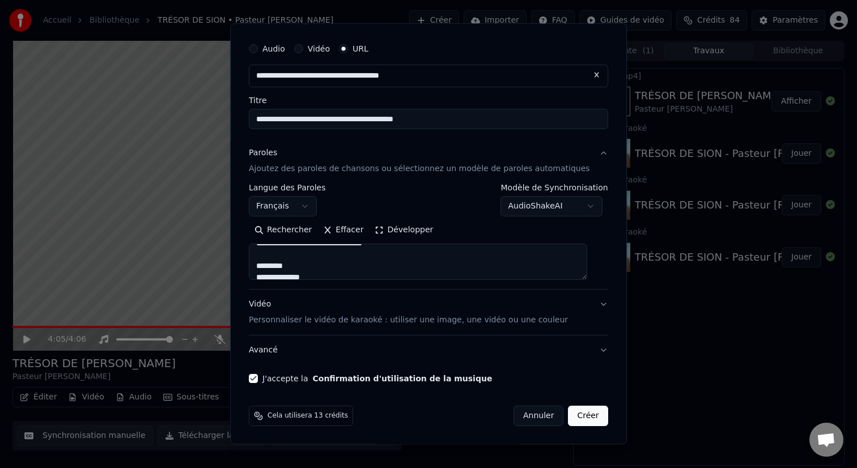
scroll to position [137, 0]
drag, startPoint x: 306, startPoint y: 266, endPoint x: 262, endPoint y: 266, distance: 44.2
click at [262, 266] on textarea at bounding box center [418, 262] width 338 height 36
drag, startPoint x: 294, startPoint y: 258, endPoint x: 257, endPoint y: 257, distance: 37.4
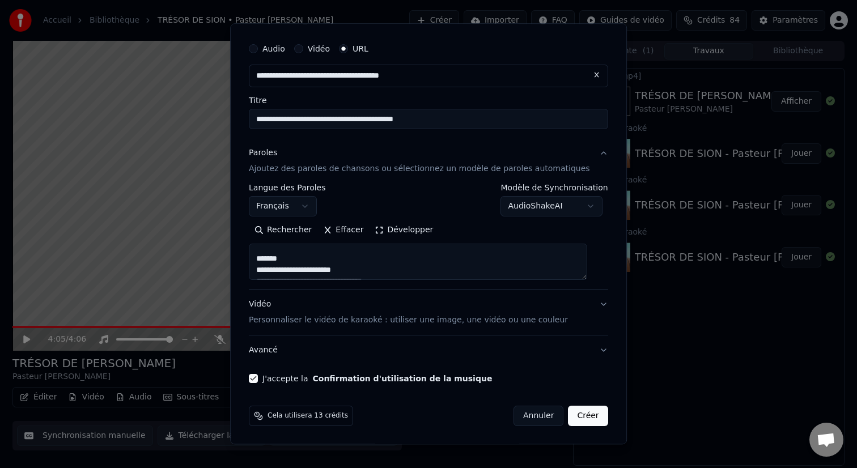
click at [259, 257] on textarea at bounding box center [418, 262] width 338 height 36
drag, startPoint x: 305, startPoint y: 273, endPoint x: 256, endPoint y: 271, distance: 49.3
click at [256, 271] on div "**********" at bounding box center [428, 210] width 368 height 355
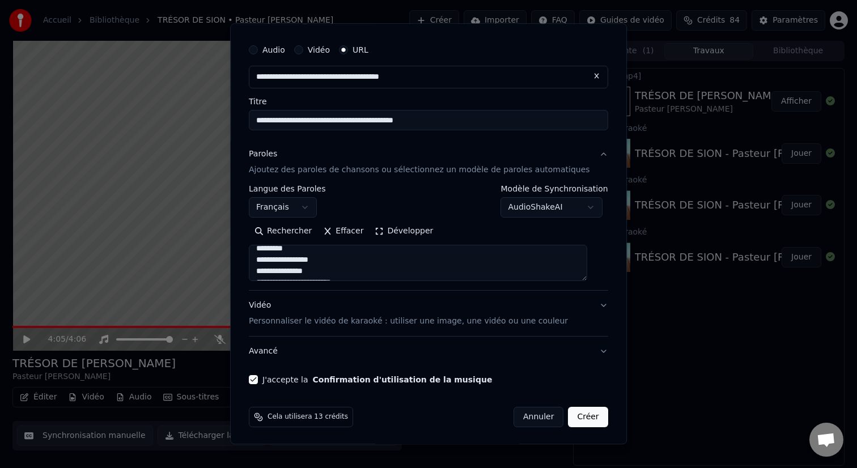
scroll to position [525, 0]
drag, startPoint x: 308, startPoint y: 252, endPoint x: 259, endPoint y: 252, distance: 49.3
click at [260, 252] on textarea at bounding box center [418, 263] width 338 height 36
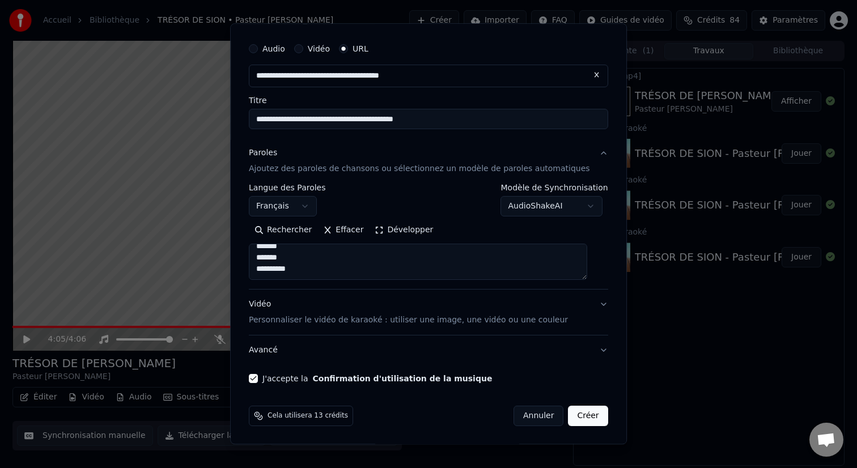
type textarea "**********"
click at [568, 415] on button "Créer" at bounding box center [588, 416] width 40 height 20
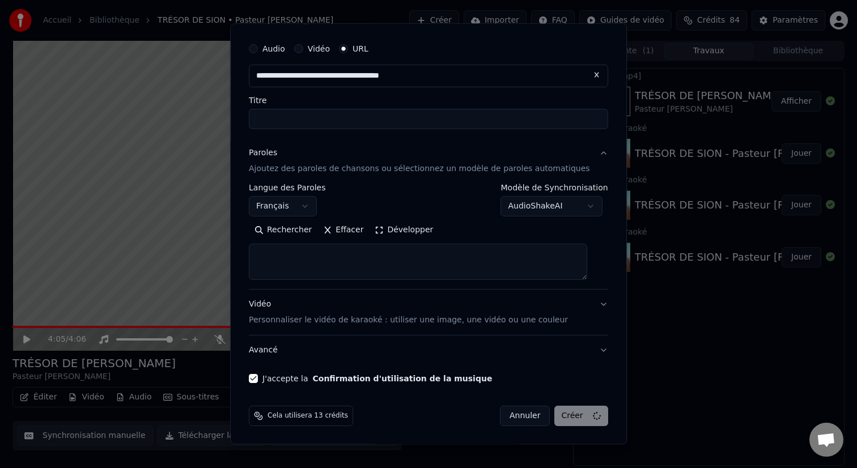
select select
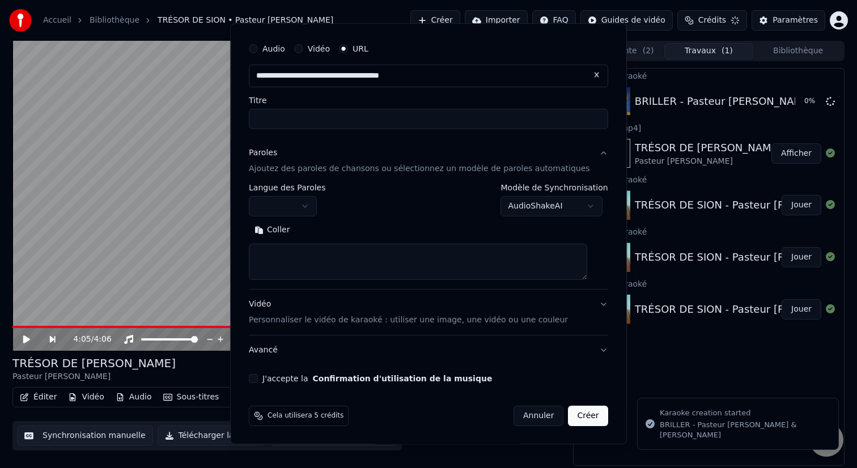
scroll to position [0, 0]
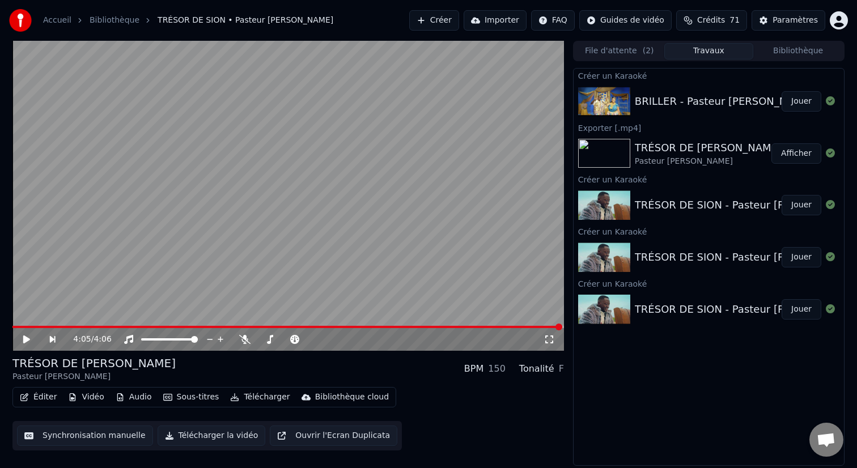
click at [791, 102] on button "Jouer" at bounding box center [801, 101] width 40 height 20
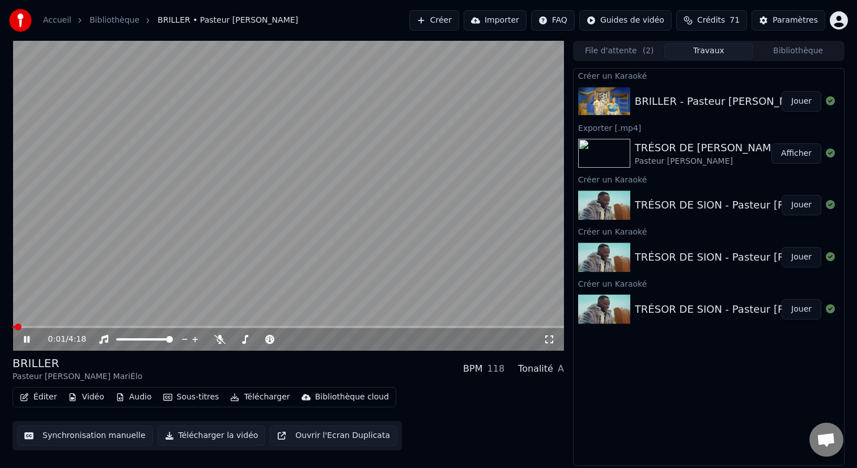
click at [15, 327] on span at bounding box center [18, 327] width 7 height 7
click at [133, 401] on button "Audio" at bounding box center [133, 397] width 45 height 16
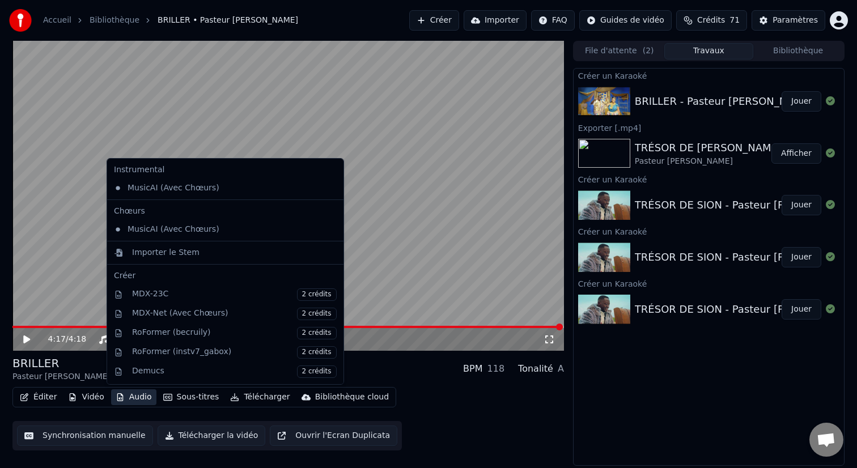
click at [329, 231] on icon at bounding box center [335, 229] width 12 height 9
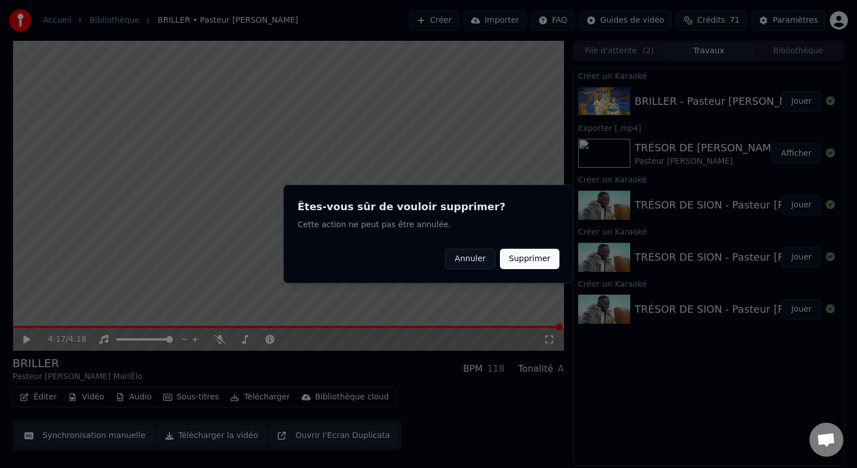
click at [511, 256] on button "Supprimer" at bounding box center [530, 259] width 60 height 20
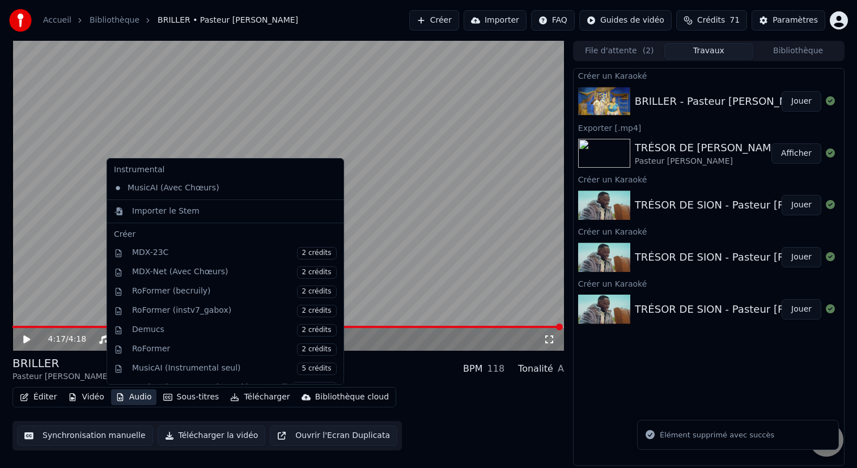
click at [137, 400] on button "Audio" at bounding box center [133, 397] width 45 height 16
click at [329, 185] on icon at bounding box center [335, 188] width 12 height 9
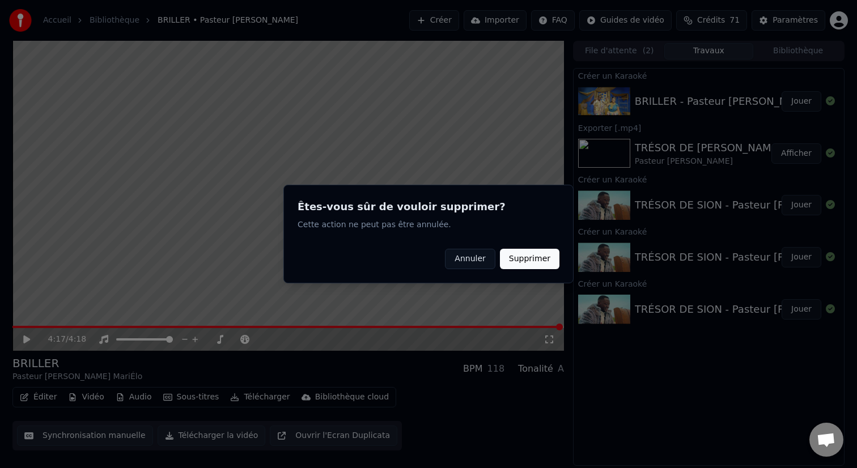
click at [536, 259] on button "Supprimer" at bounding box center [530, 259] width 60 height 20
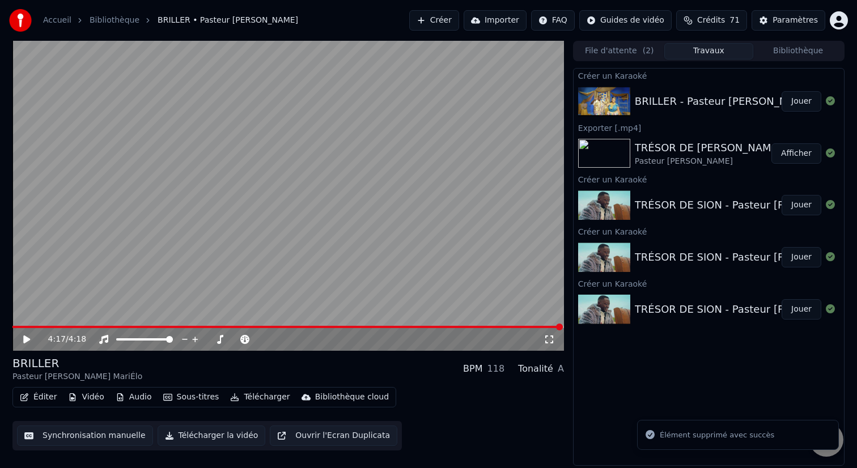
click at [138, 396] on button "Audio" at bounding box center [133, 397] width 45 height 16
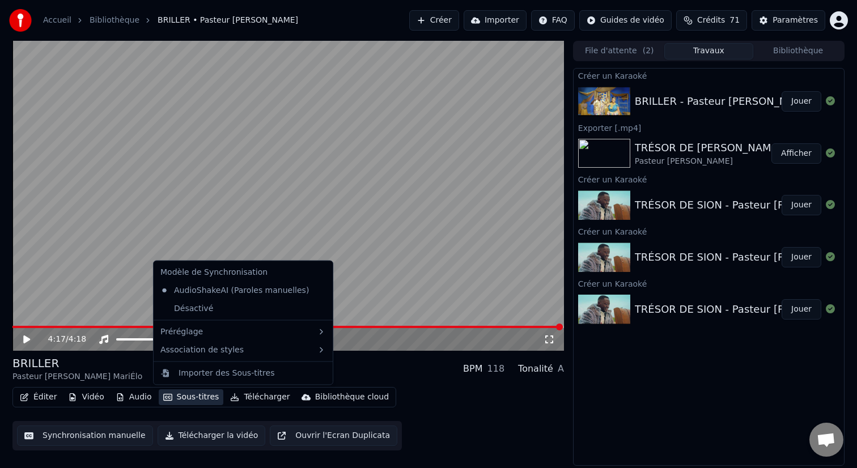
click at [400, 345] on div "4:17 / 4:18" at bounding box center [295, 339] width 495 height 11
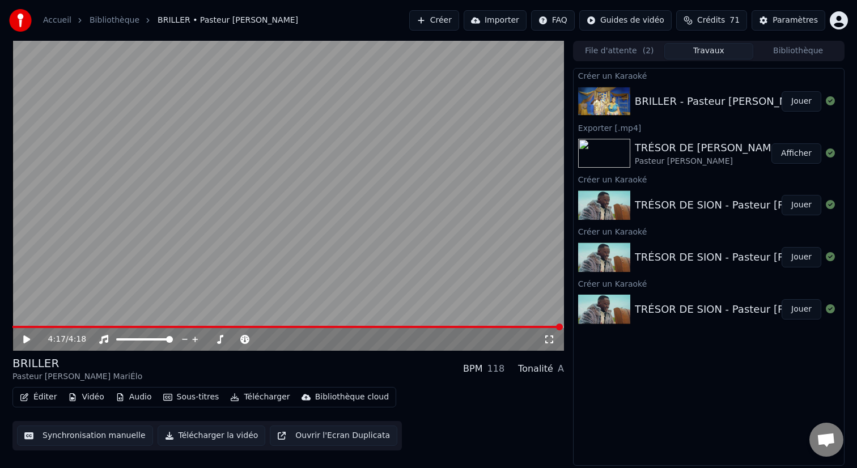
click at [29, 329] on div "4:17 / 4:18" at bounding box center [287, 339] width 551 height 23
click at [29, 328] on span at bounding box center [287, 327] width 550 height 2
click at [29, 338] on icon at bounding box center [35, 339] width 27 height 9
click at [16, 329] on span at bounding box center [19, 327] width 7 height 7
click at [25, 341] on icon at bounding box center [27, 339] width 6 height 7
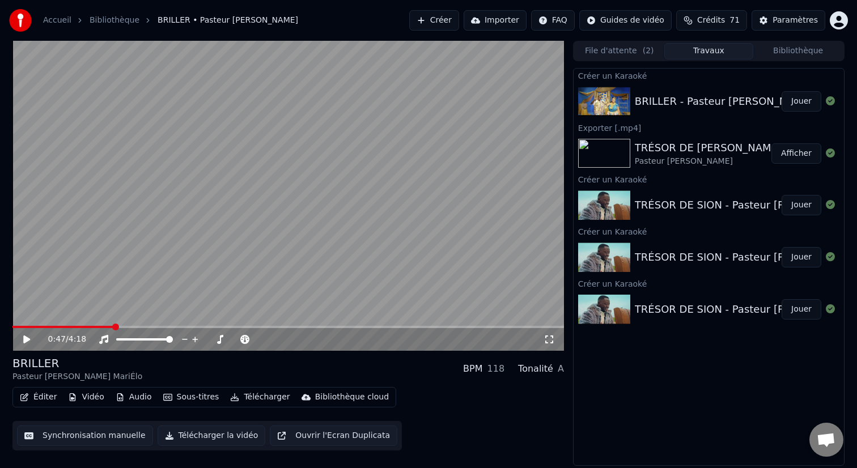
click at [42, 397] on button "Éditer" at bounding box center [38, 397] width 46 height 16
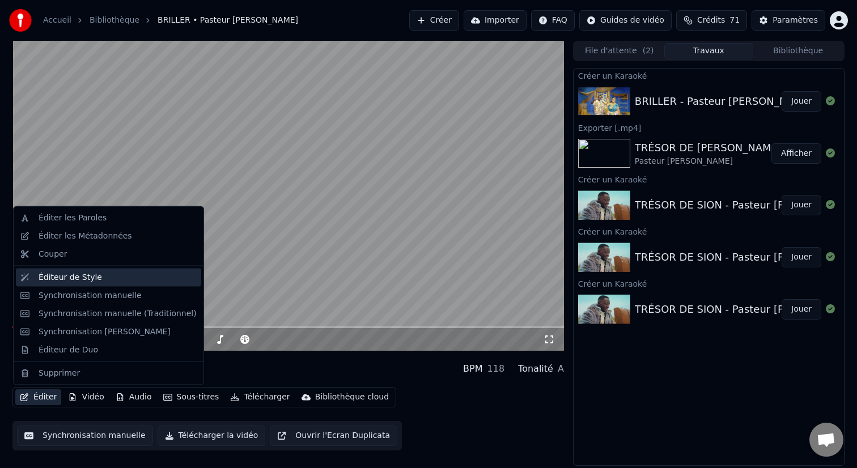
click at [77, 275] on div "Éditeur de Style" at bounding box center [70, 276] width 63 height 11
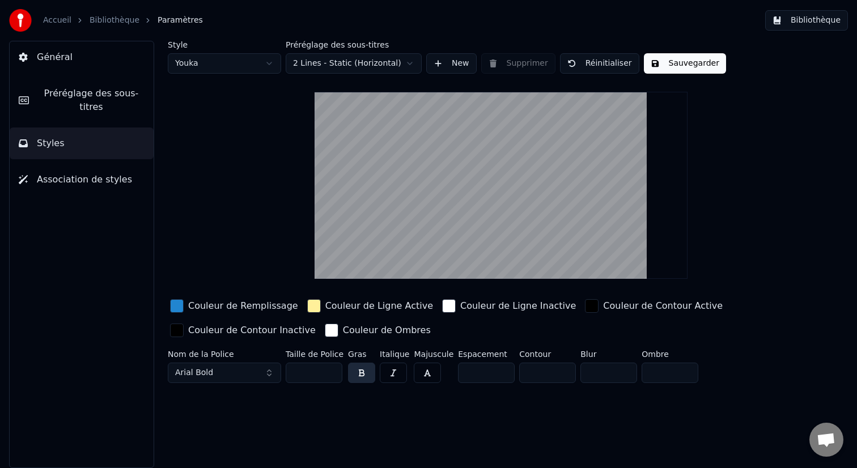
click at [112, 181] on span "Association de styles" at bounding box center [84, 180] width 95 height 14
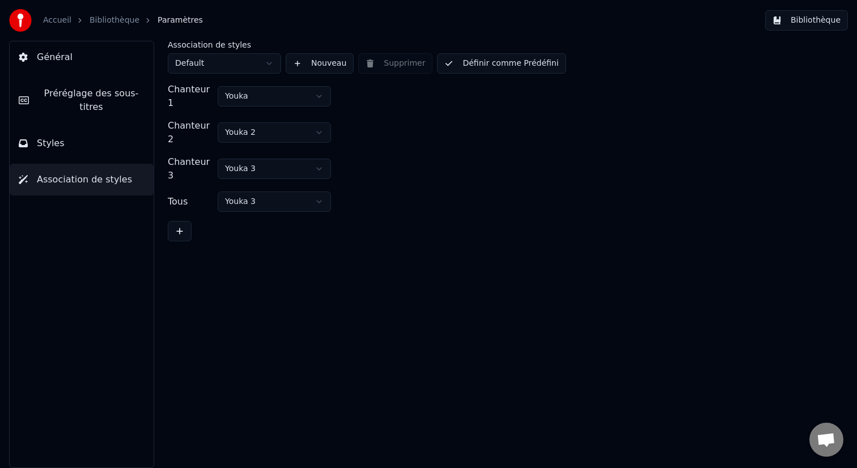
click at [285, 93] on html "Accueil Bibliothèque Paramètres Bibliothèque Général Préréglage des sous-titres…" at bounding box center [428, 234] width 857 height 468
click at [363, 94] on html "Accueil Bibliothèque Paramètres Bibliothèque Général Préréglage des sous-titres…" at bounding box center [428, 234] width 857 height 468
click at [316, 118] on html "Accueil Bibliothèque Paramètres Bibliothèque Général Préréglage des sous-titres…" at bounding box center [428, 234] width 857 height 468
click at [391, 155] on div "Chanteur 3 Youka 3" at bounding box center [501, 168] width 666 height 27
click at [101, 151] on button "Styles" at bounding box center [82, 144] width 144 height 32
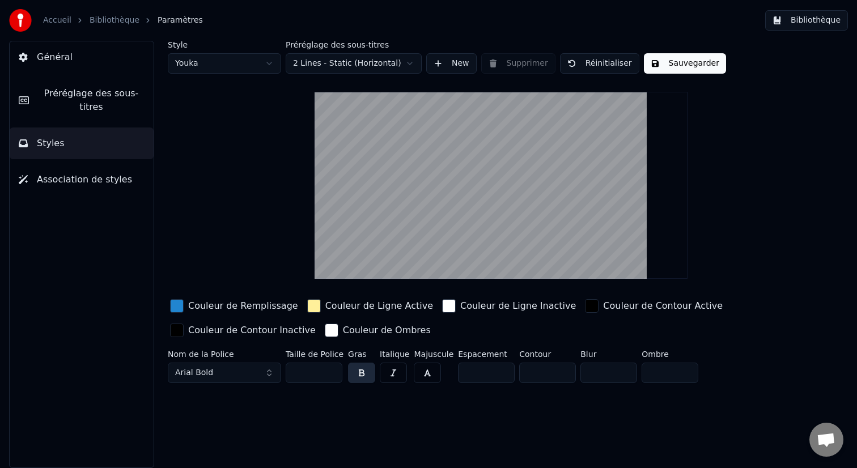
click at [262, 376] on button "Arial Bold" at bounding box center [224, 373] width 113 height 20
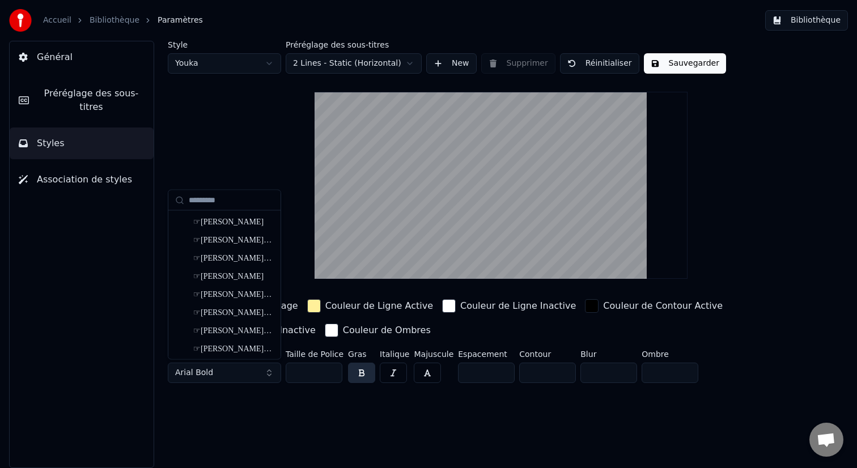
click at [268, 368] on button "Arial Bold" at bounding box center [224, 373] width 113 height 20
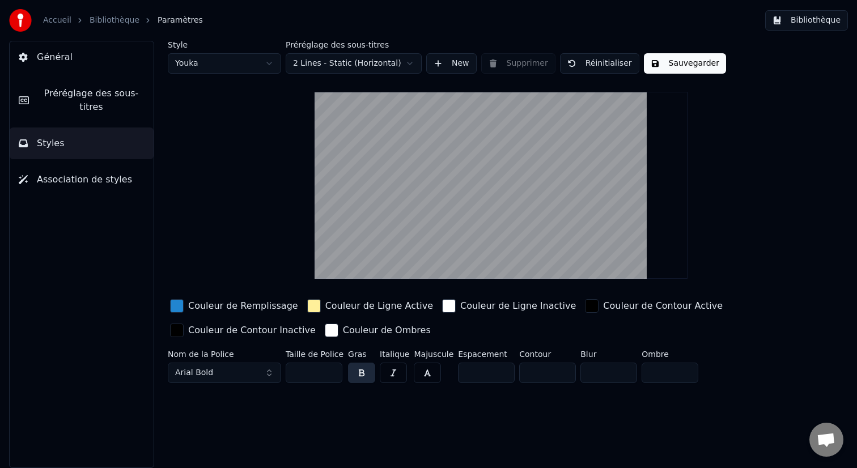
click at [268, 368] on button "Arial Bold" at bounding box center [224, 373] width 113 height 20
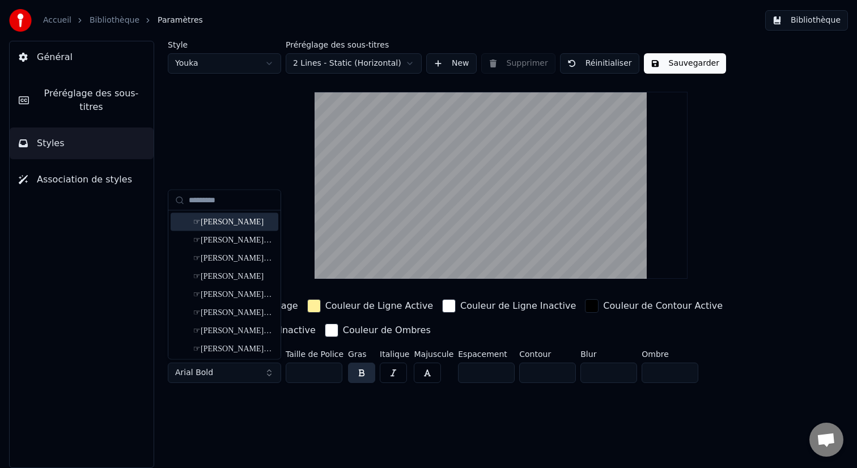
click at [251, 223] on div "☞[PERSON_NAME]" at bounding box center [233, 221] width 80 height 11
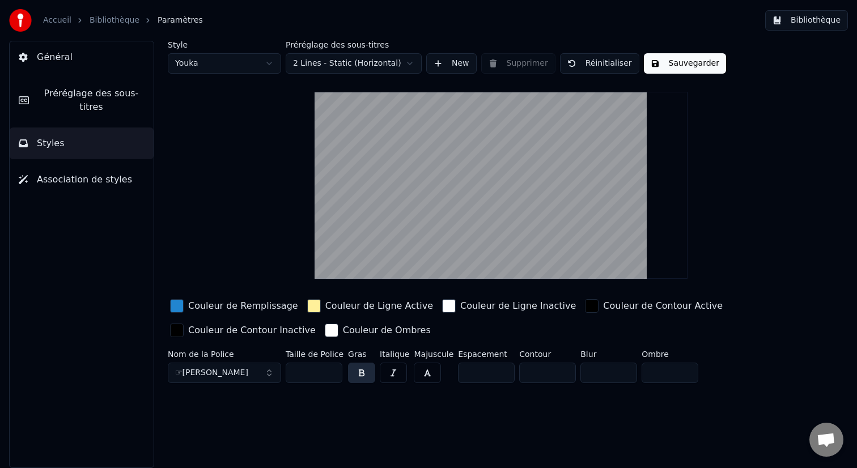
click at [249, 369] on button "☞[PERSON_NAME]" at bounding box center [224, 373] width 113 height 20
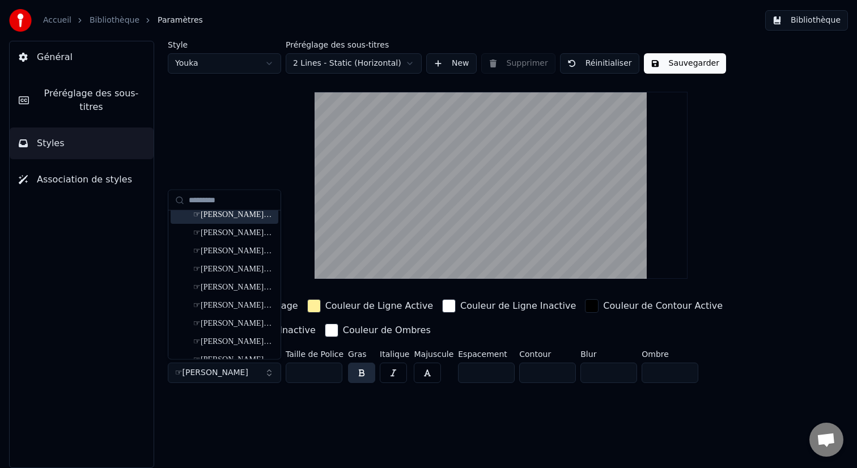
scroll to position [100, 0]
click at [232, 198] on input "text" at bounding box center [231, 200] width 85 height 23
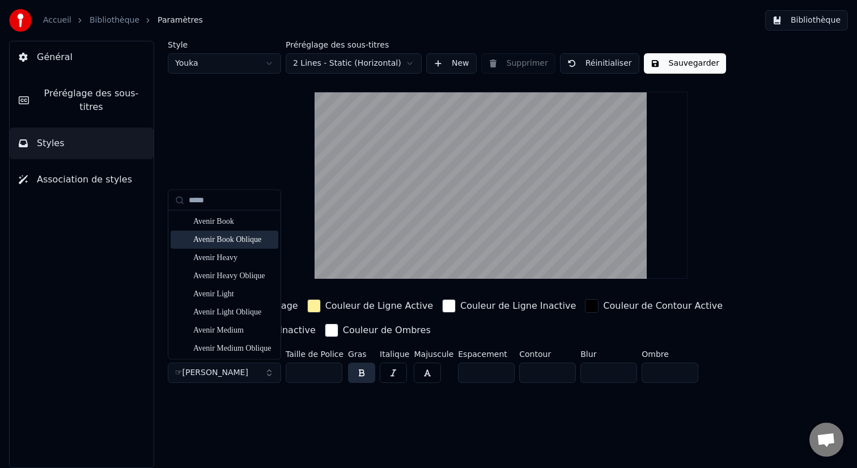
scroll to position [57, 0]
type input "*****"
click at [243, 322] on div "Avenir Medium" at bounding box center [225, 328] width 108 height 18
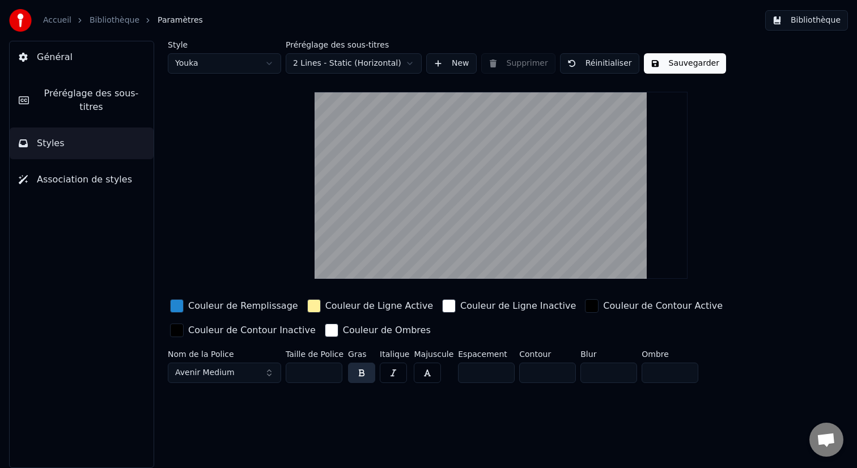
click at [323, 378] on input "**" at bounding box center [314, 373] width 57 height 20
drag, startPoint x: 307, startPoint y: 373, endPoint x: 286, endPoint y: 373, distance: 20.4
click at [287, 372] on input "**" at bounding box center [314, 373] width 57 height 20
drag, startPoint x: 307, startPoint y: 370, endPoint x: 294, endPoint y: 371, distance: 13.1
click at [294, 371] on input "**" at bounding box center [314, 373] width 57 height 20
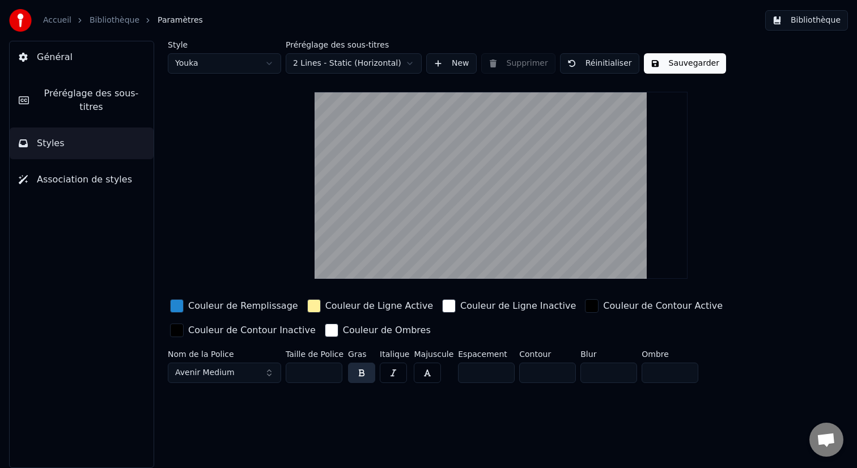
click at [331, 416] on div "Style Youka Préréglage des sous-titres 2 Lines - Static (Horizontal) New Suppri…" at bounding box center [501, 254] width 712 height 427
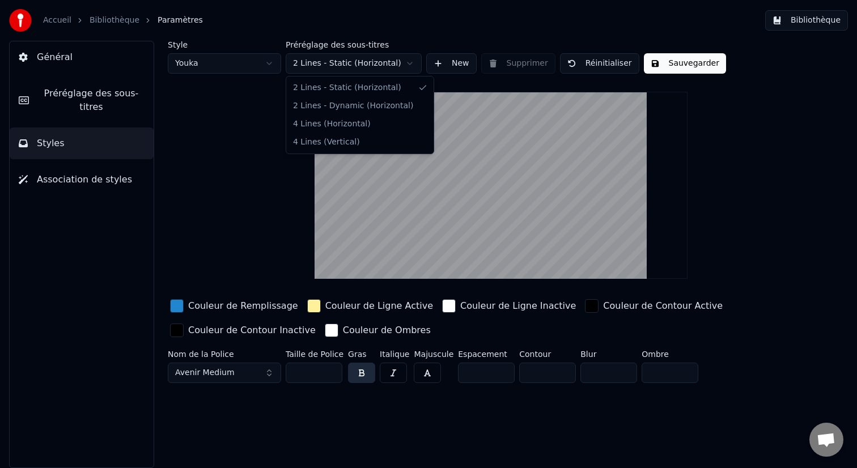
click at [400, 61] on html "Accueil Bibliothèque Paramètres Bibliothèque Général Préréglage des sous-titres…" at bounding box center [428, 234] width 857 height 468
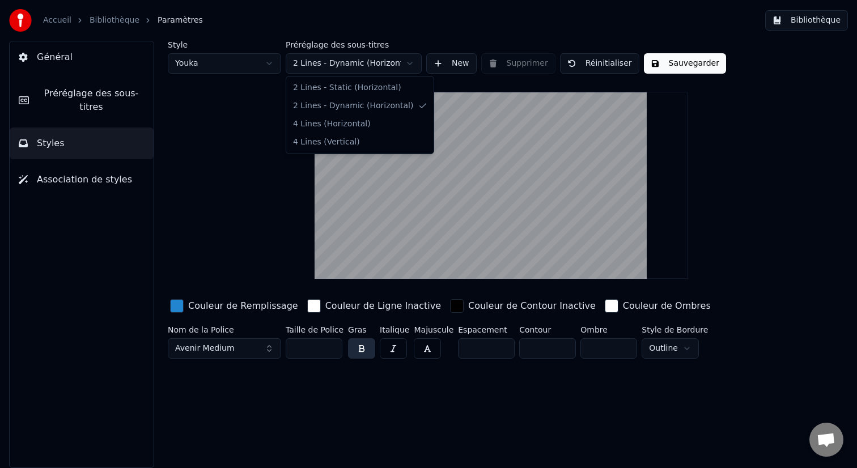
click at [401, 69] on html "Accueil Bibliothèque Paramètres Bibliothèque Général Préréglage des sous-titres…" at bounding box center [428, 234] width 857 height 468
click at [390, 58] on html "Accueil Bibliothèque Paramètres Bibliothèque Général Préréglage des sous-titres…" at bounding box center [428, 234] width 857 height 468
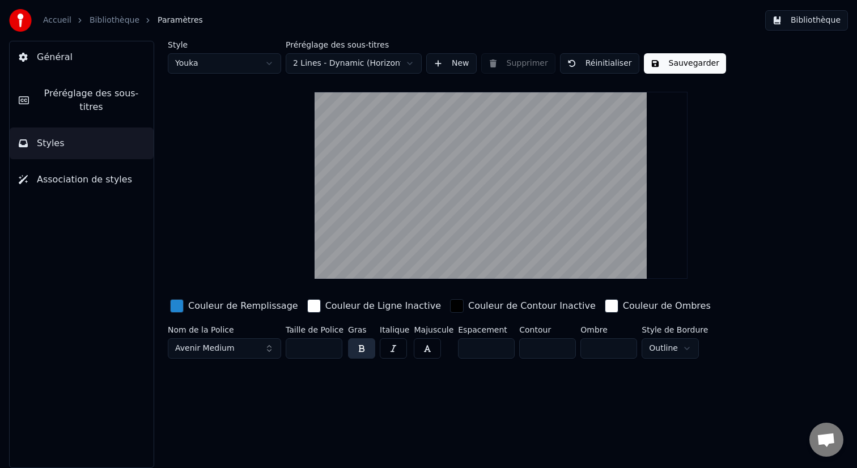
click at [270, 67] on html "Accueil Bibliothèque Paramètres Bibliothèque Général Préréglage des sous-titres…" at bounding box center [428, 234] width 857 height 468
type input "**"
click at [256, 353] on button "Arial Bold" at bounding box center [224, 348] width 113 height 20
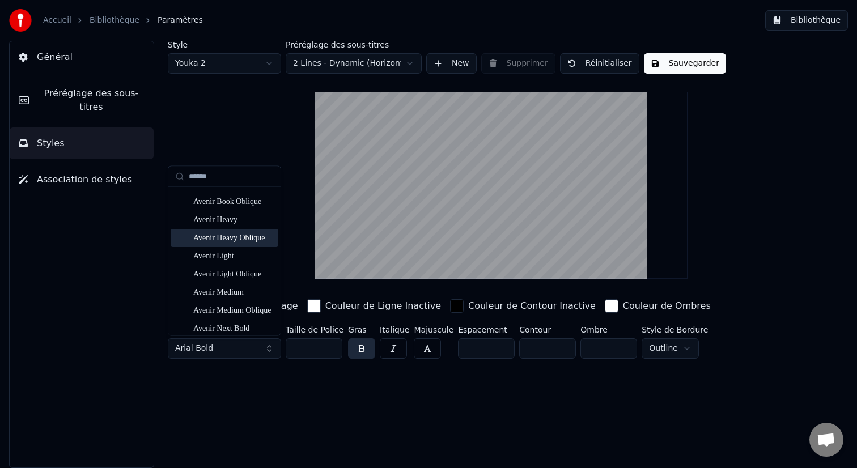
scroll to position [50, 0]
type input "******"
click at [252, 288] on div "Avenir Medium" at bounding box center [233, 292] width 80 height 11
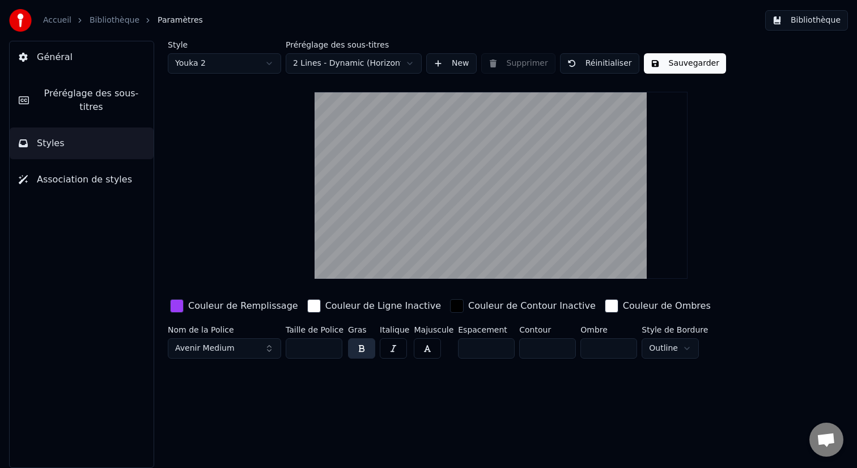
click at [449, 69] on button "New" at bounding box center [451, 63] width 50 height 20
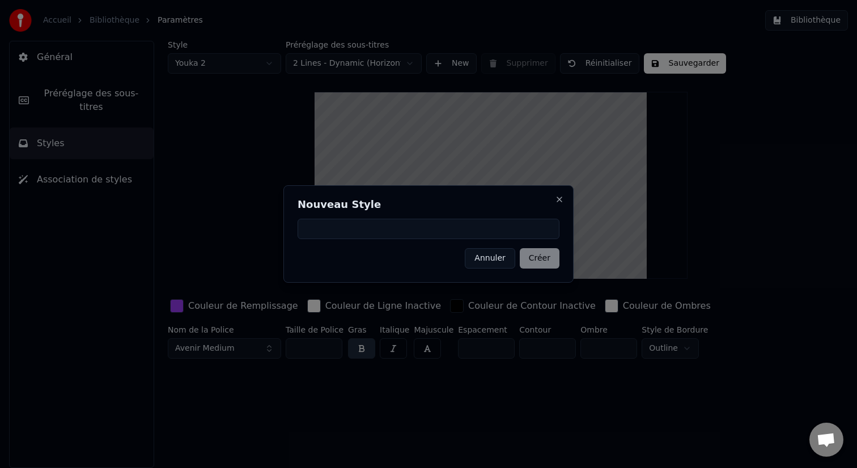
click at [497, 257] on button "Annuler" at bounding box center [490, 258] width 50 height 20
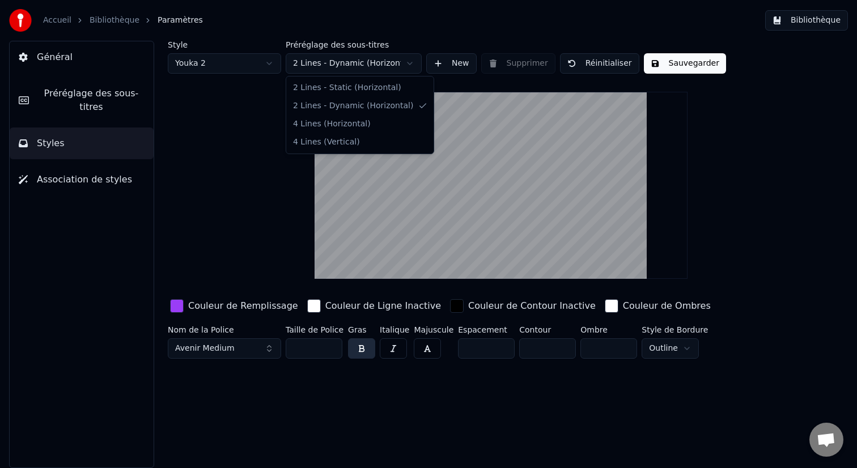
click at [400, 66] on html "Accueil Bibliothèque Paramètres Bibliothèque Général Préréglage des sous-titres…" at bounding box center [428, 234] width 857 height 468
click at [384, 63] on html "Accueil Bibliothèque Paramètres Bibliothèque Général Préréglage des sous-titres…" at bounding box center [428, 234] width 857 height 468
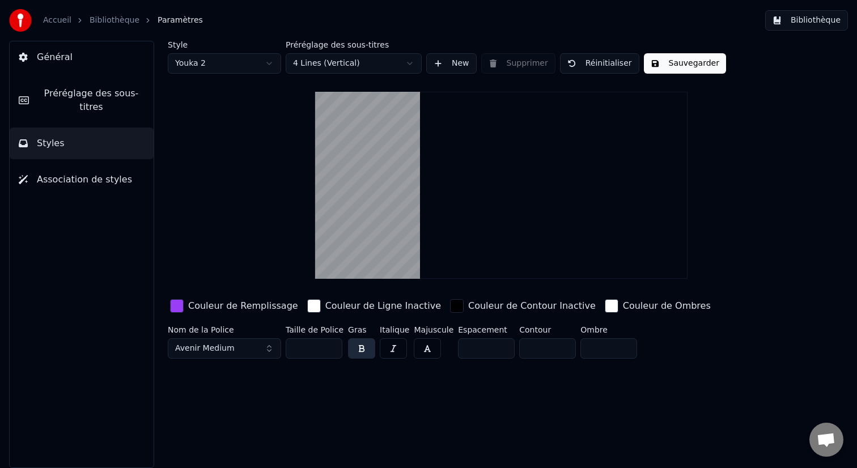
click at [381, 66] on html "Accueil Bibliothèque Paramètres Bibliothèque Général Préréglage des sous-titres…" at bounding box center [428, 234] width 857 height 468
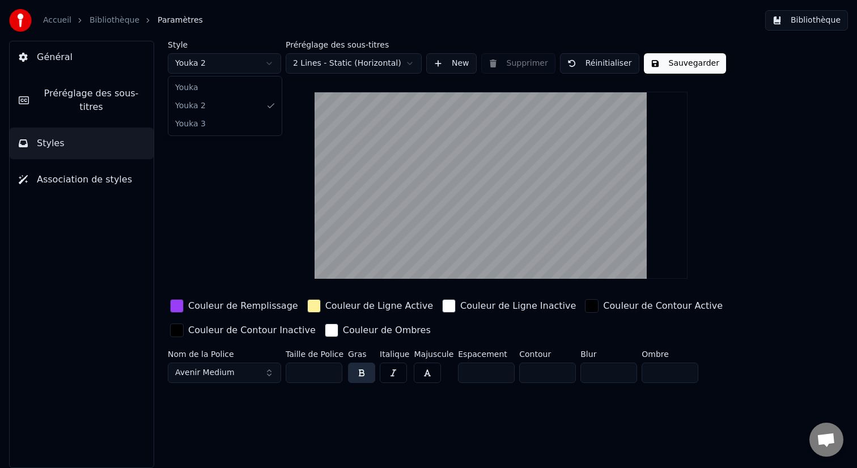
click at [244, 57] on html "Accueil Bibliothèque Paramètres Bibliothèque Général Préréglage des sous-titres…" at bounding box center [428, 234] width 857 height 468
click at [354, 63] on html "Accueil Bibliothèque Paramètres Bibliothèque Général Préréglage des sous-titres…" at bounding box center [428, 234] width 857 height 468
click at [266, 69] on html "Accueil Bibliothèque Paramètres Bibliothèque Général Préréglage des sous-titres…" at bounding box center [428, 234] width 857 height 468
click at [313, 367] on input "**" at bounding box center [314, 373] width 57 height 20
type input "**"
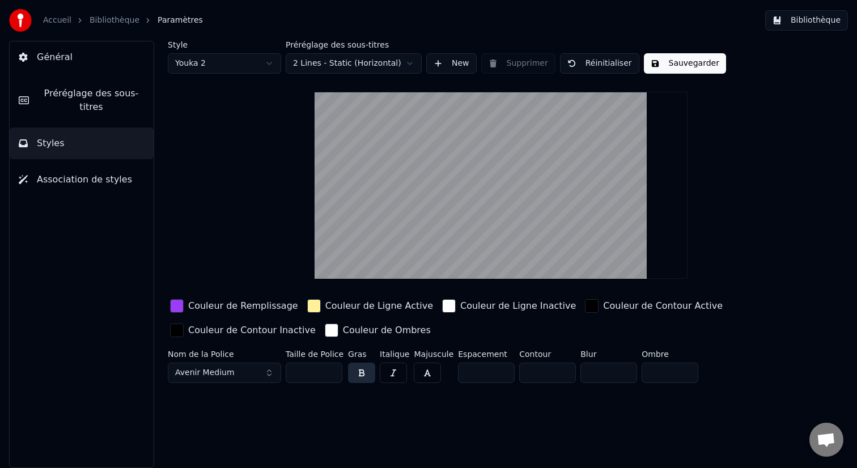
click at [400, 454] on div "Style Youka 2 Préréglage des sous-titres 2 Lines - Static (Horizontal) New Supp…" at bounding box center [501, 254] width 712 height 427
click at [121, 103] on span "Préréglage des sous-titres" at bounding box center [91, 100] width 107 height 27
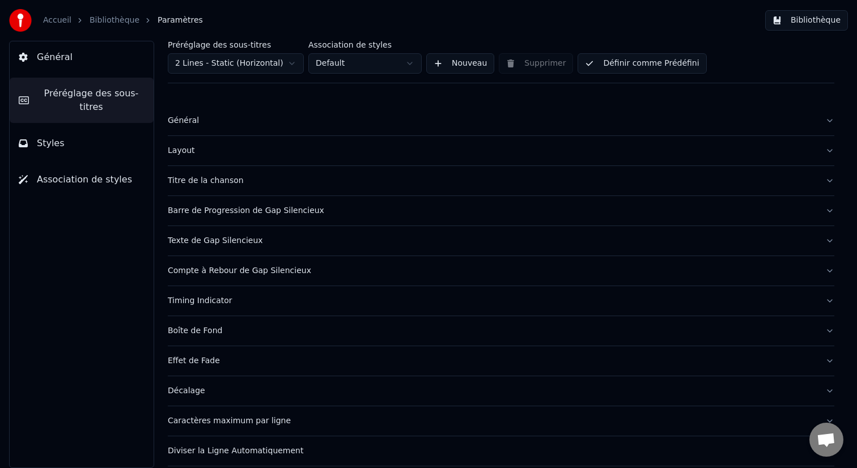
click at [830, 128] on button "Général" at bounding box center [501, 120] width 666 height 29
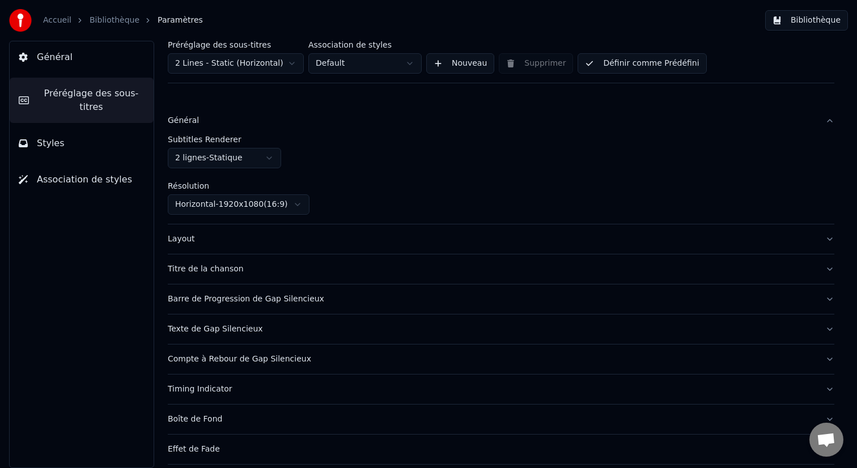
click at [830, 128] on button "Général" at bounding box center [501, 120] width 666 height 29
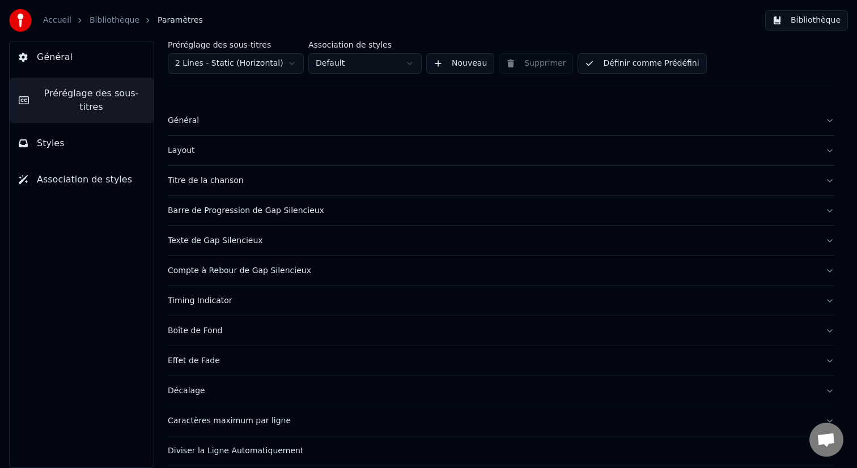
click at [92, 139] on button "Styles" at bounding box center [82, 144] width 144 height 32
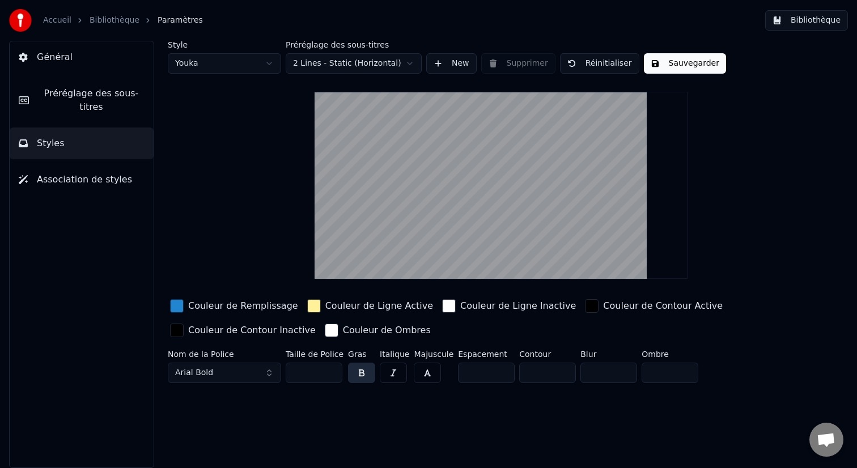
click at [473, 139] on video at bounding box center [501, 185] width 373 height 187
click at [681, 70] on button "Sauvegarder" at bounding box center [685, 63] width 82 height 20
click at [106, 56] on button "Général" at bounding box center [82, 57] width 144 height 32
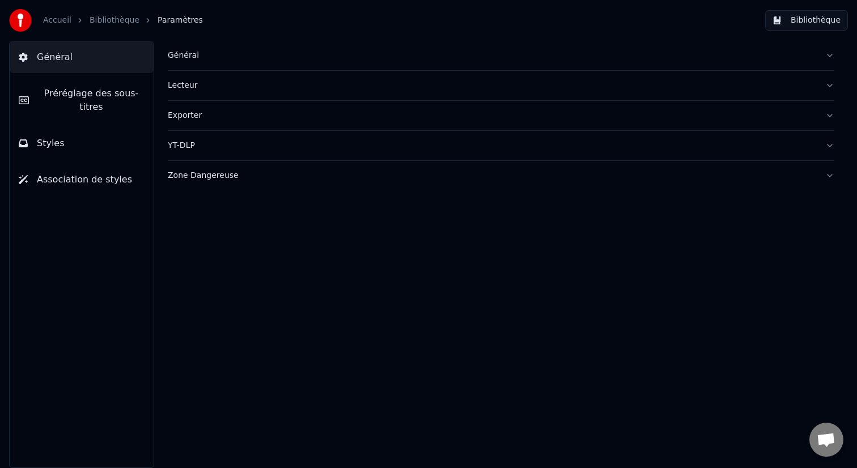
click at [178, 53] on div "Général" at bounding box center [492, 55] width 648 height 11
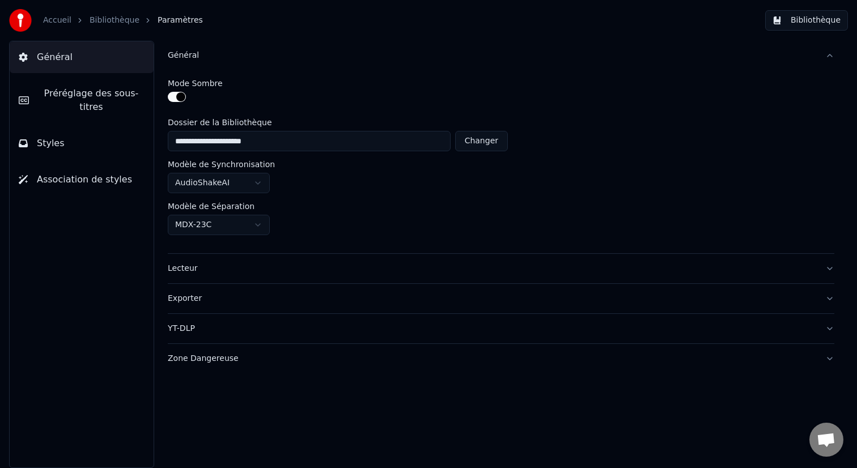
click at [178, 53] on div "Général" at bounding box center [492, 55] width 648 height 11
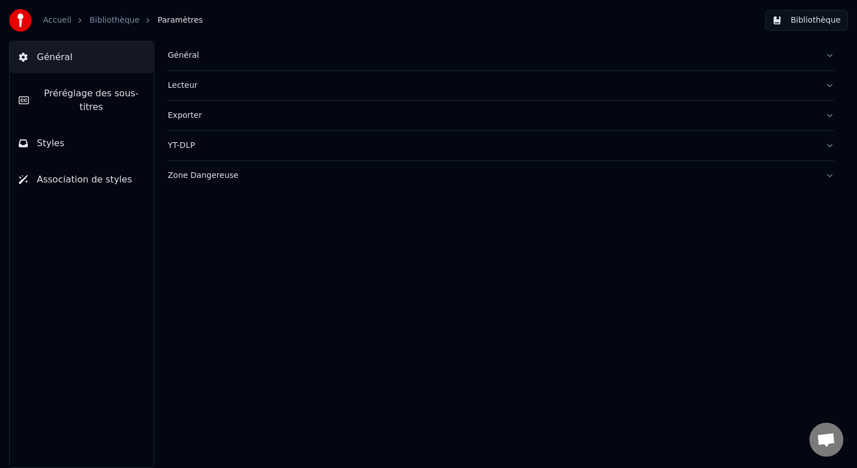
click at [184, 80] on div "Lecteur" at bounding box center [492, 85] width 648 height 11
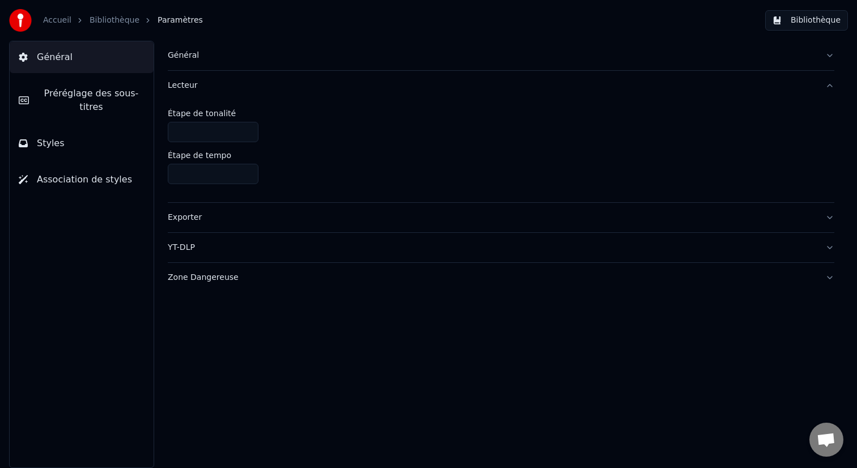
click at [184, 80] on div "Lecteur" at bounding box center [492, 85] width 648 height 11
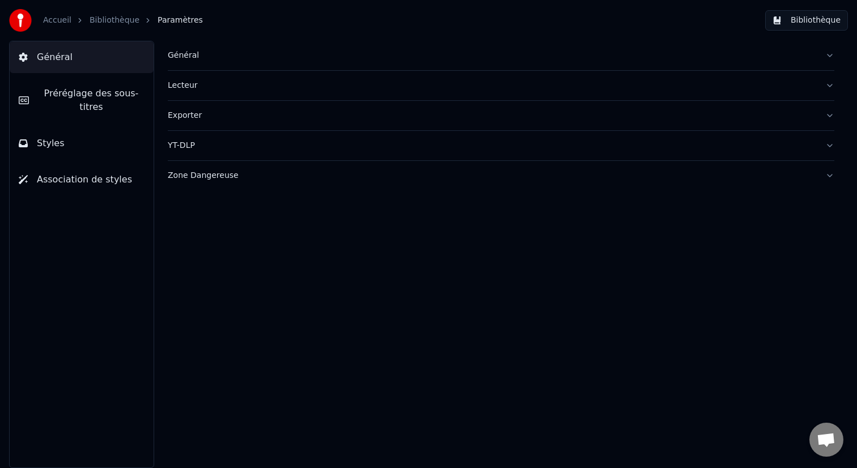
click at [125, 114] on button "Préréglage des sous-titres" at bounding box center [82, 100] width 144 height 45
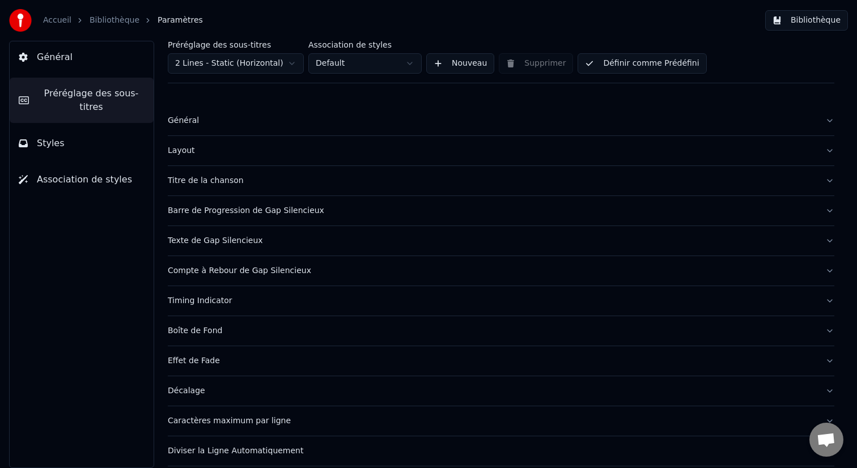
click at [108, 143] on button "Styles" at bounding box center [82, 144] width 144 height 32
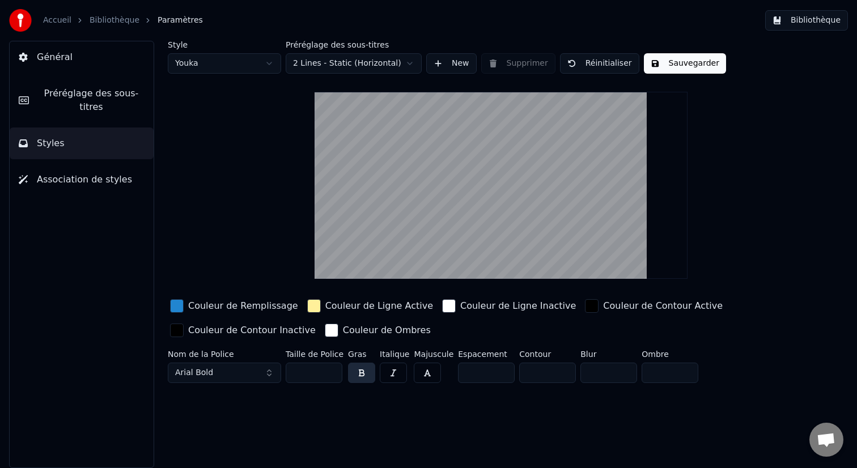
click at [104, 179] on span "Association de styles" at bounding box center [84, 180] width 95 height 14
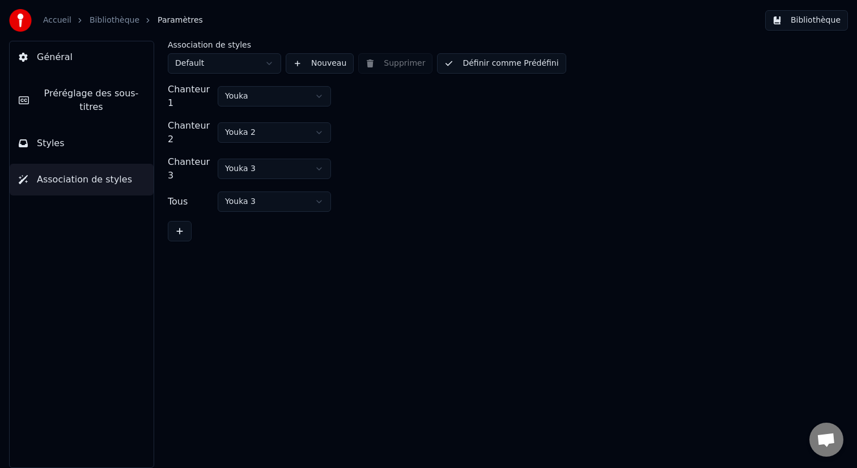
click at [96, 55] on button "Général" at bounding box center [82, 57] width 144 height 32
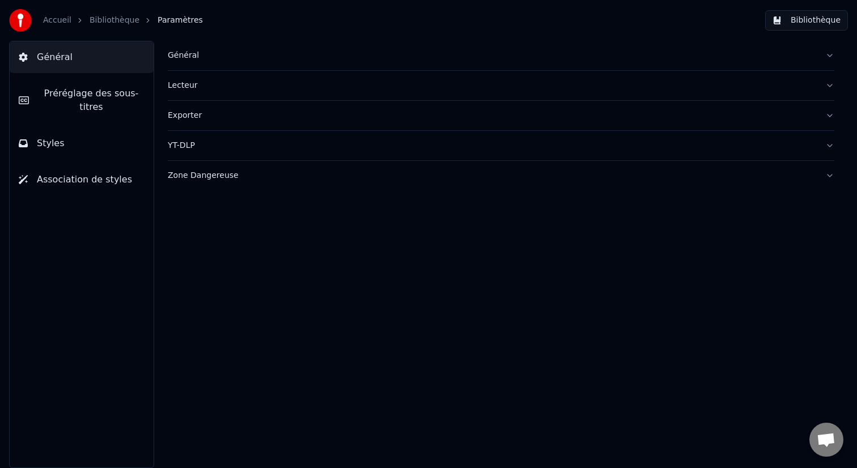
click at [68, 22] on link "Accueil" at bounding box center [57, 20] width 28 height 11
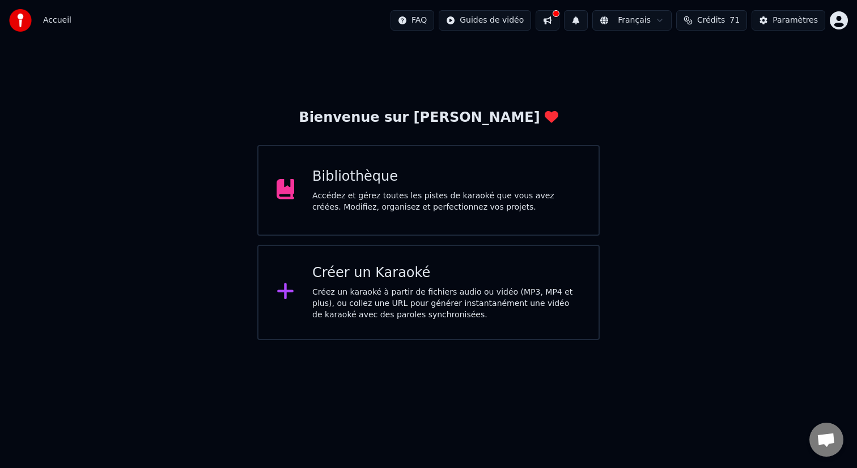
click at [559, 26] on button at bounding box center [548, 20] width 24 height 20
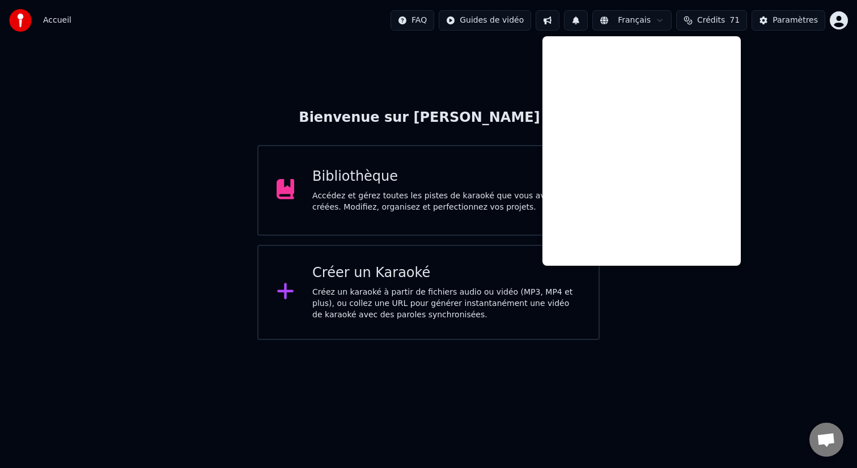
click at [759, 93] on div "Bienvenue sur Youka Bibliothèque Accédez et gérez toutes les pistes de karaoké …" at bounding box center [428, 190] width 857 height 299
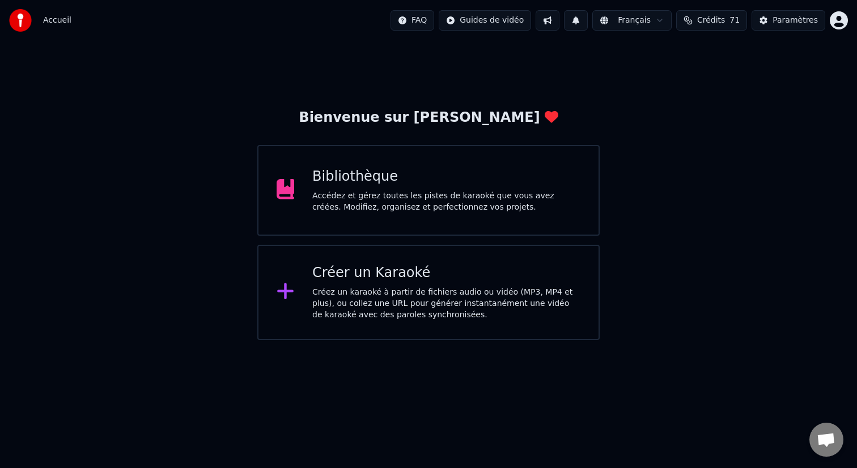
click at [556, 179] on div "Bibliothèque" at bounding box center [446, 177] width 268 height 18
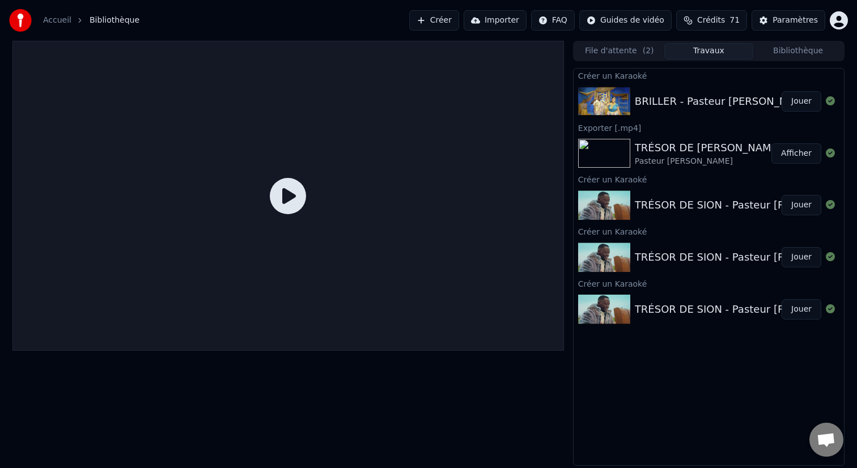
click at [658, 108] on div "BRILLER - Pasteur [PERSON_NAME] & [PERSON_NAME]" at bounding box center [774, 102] width 278 height 16
click at [285, 218] on div at bounding box center [287, 196] width 551 height 310
click at [293, 200] on icon at bounding box center [288, 196] width 36 height 36
click at [812, 92] on button "Jouer" at bounding box center [801, 101] width 40 height 20
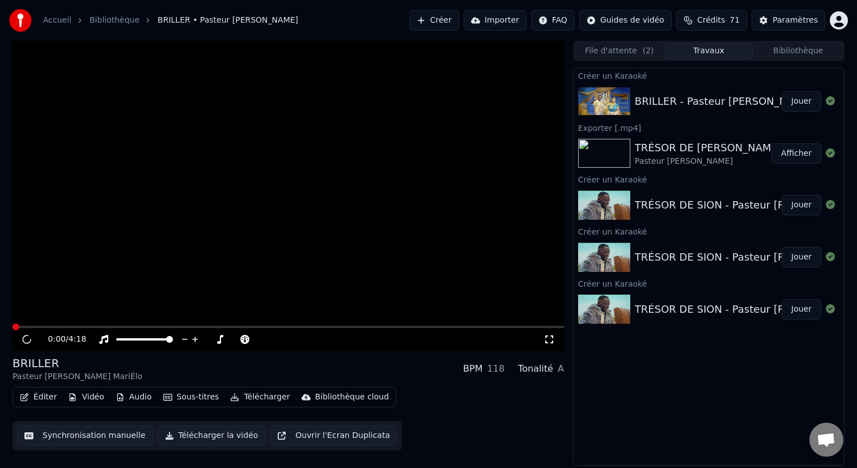
click at [26, 343] on icon at bounding box center [27, 339] width 8 height 8
click at [75, 306] on video at bounding box center [287, 196] width 551 height 310
click at [685, 94] on div "BRILLER - Pasteur [PERSON_NAME] & [PERSON_NAME]" at bounding box center [774, 102] width 278 height 16
click at [350, 192] on video at bounding box center [287, 196] width 551 height 310
click at [629, 55] on button "File d'attente ( 2 )" at bounding box center [620, 51] width 90 height 16
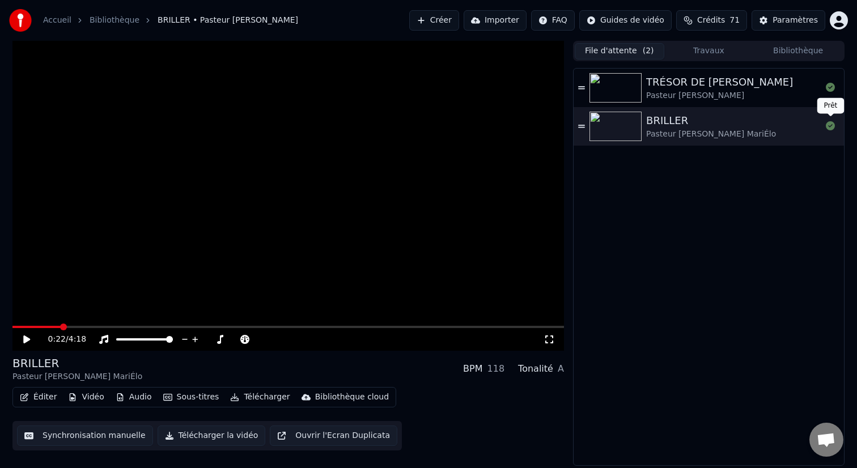
click at [832, 124] on icon at bounding box center [830, 125] width 9 height 9
click at [583, 130] on div "BRILLER Pasteur [PERSON_NAME] MariÉlo" at bounding box center [708, 126] width 270 height 39
drag, startPoint x: 583, startPoint y: 130, endPoint x: 597, endPoint y: 171, distance: 43.9
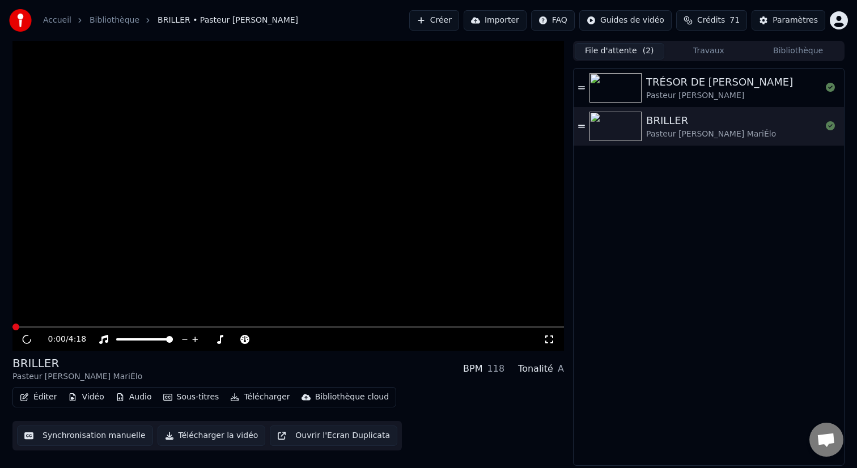
click at [597, 171] on div "TRÉSOR DE [PERSON_NAME] [PERSON_NAME] BRILLER Pasteur [PERSON_NAME]" at bounding box center [708, 267] width 270 height 397
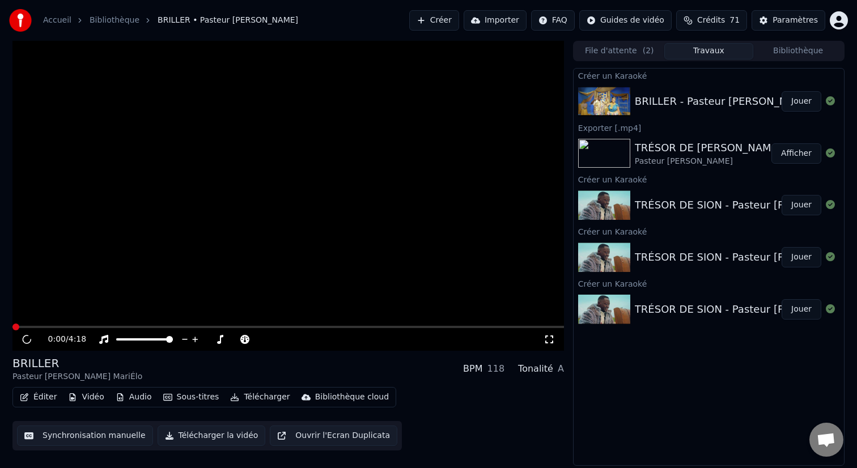
click at [700, 45] on button "Travaux" at bounding box center [709, 51] width 90 height 16
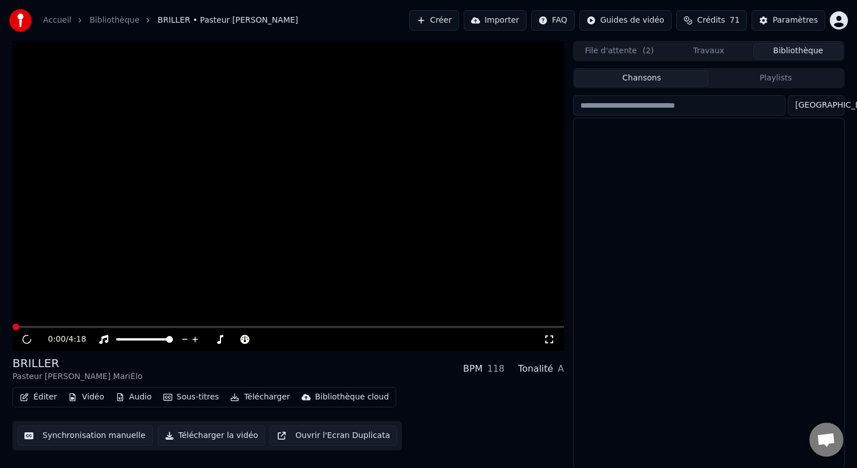
click at [779, 50] on button "Bibliothèque" at bounding box center [798, 51] width 90 height 16
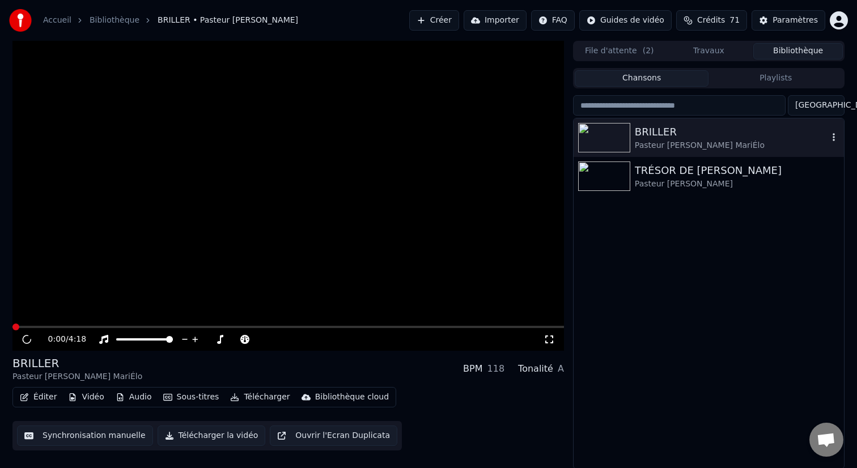
click at [833, 134] on icon "button" at bounding box center [833, 137] width 2 height 8
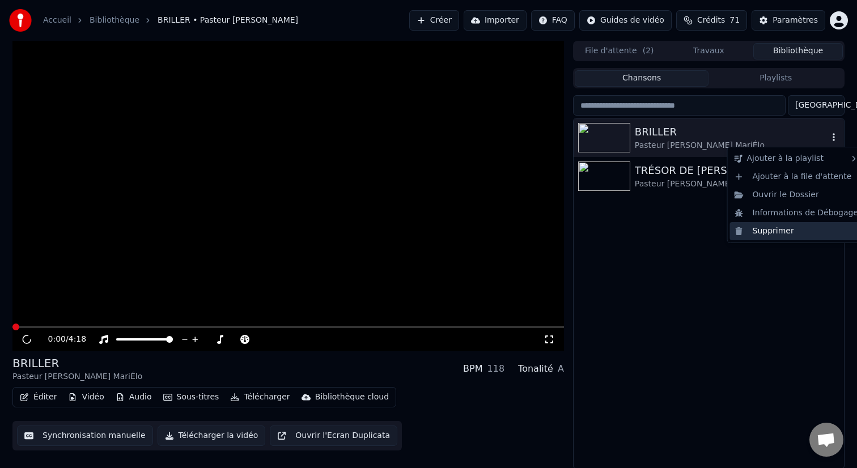
click at [771, 230] on div "Supprimer" at bounding box center [796, 231] width 133 height 18
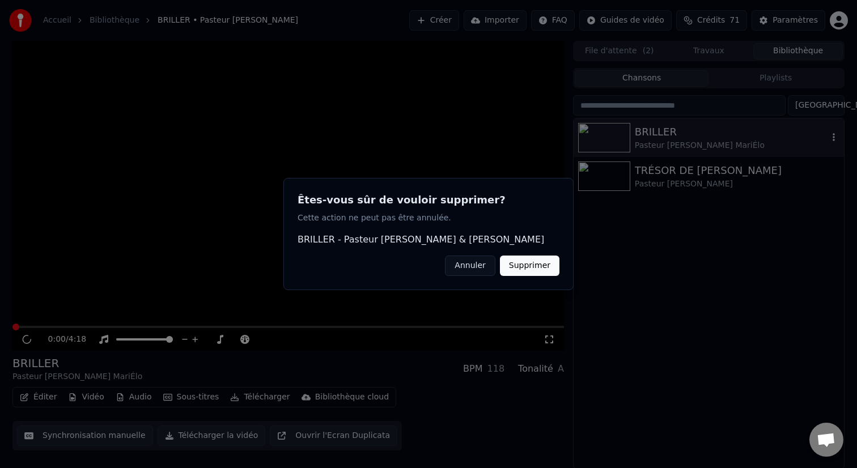
click at [550, 270] on button "Supprimer" at bounding box center [530, 266] width 60 height 20
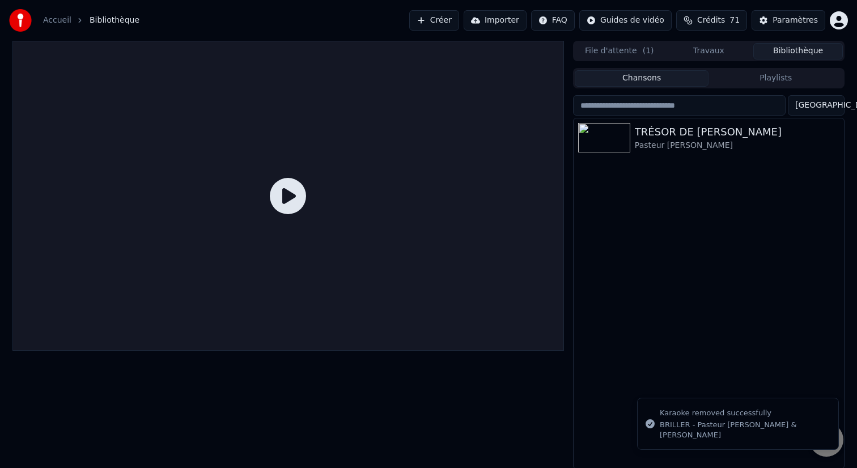
click at [660, 53] on button "File d'attente ( 1 )" at bounding box center [620, 51] width 90 height 16
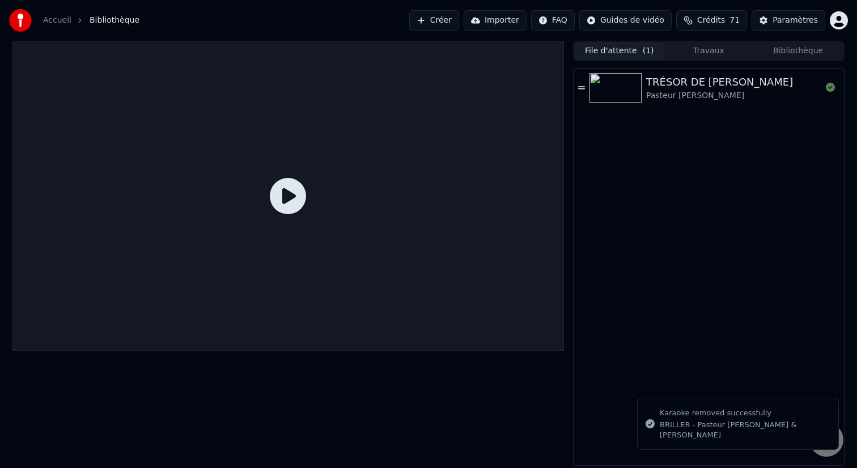
click at [704, 50] on button "Travaux" at bounding box center [709, 51] width 90 height 16
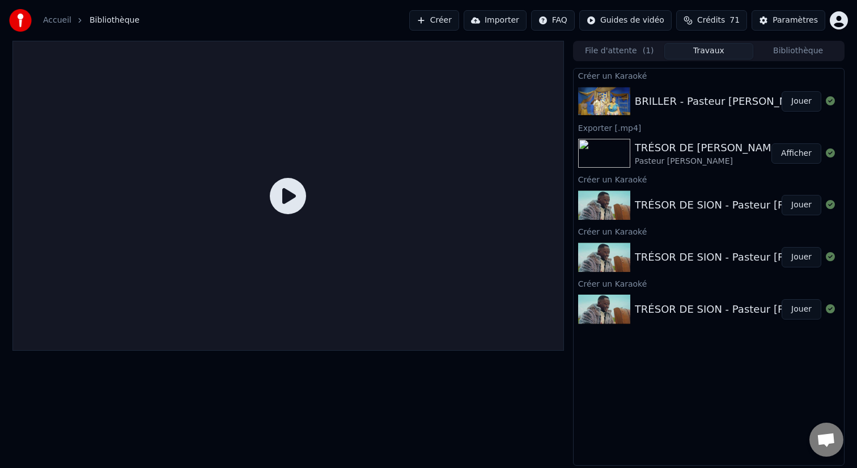
click at [649, 58] on button "File d'attente ( 1 )" at bounding box center [620, 51] width 90 height 16
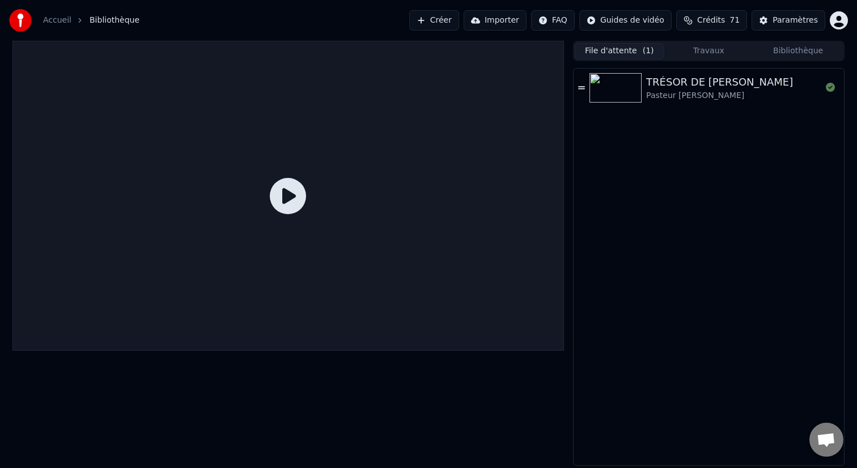
click at [583, 86] on icon at bounding box center [581, 88] width 7 height 8
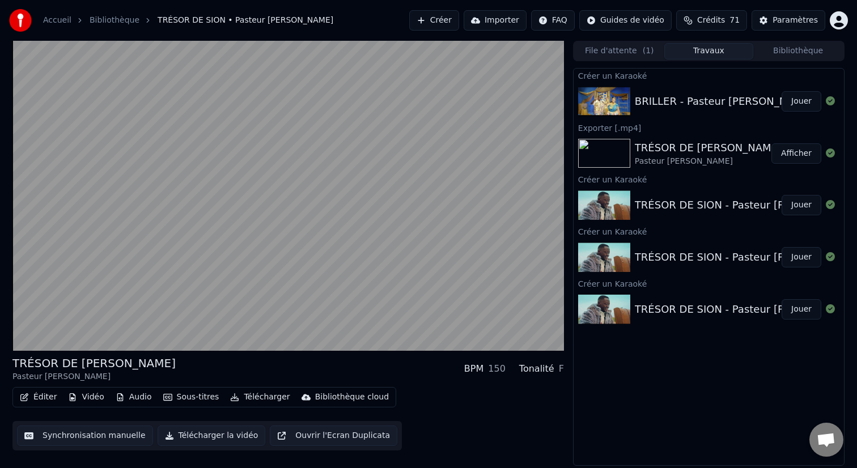
click at [699, 54] on button "Travaux" at bounding box center [709, 51] width 90 height 16
click at [638, 53] on button "File d'attente ( 1 )" at bounding box center [620, 51] width 90 height 16
click at [684, 50] on button "Travaux" at bounding box center [709, 51] width 90 height 16
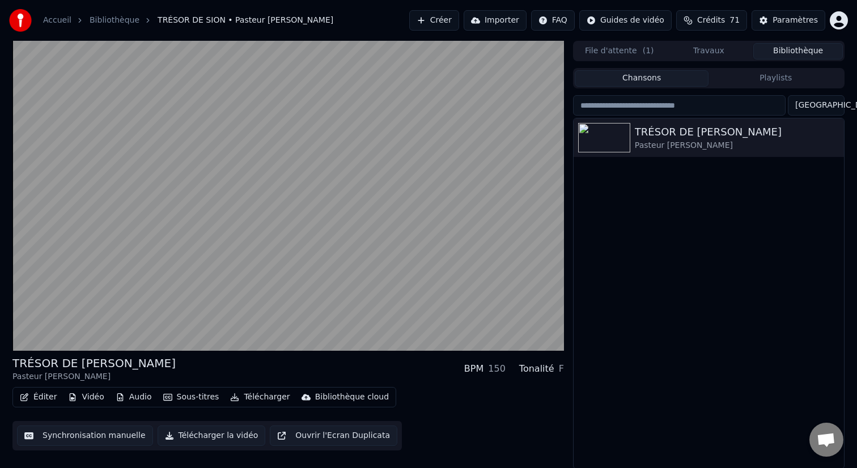
click at [785, 53] on button "Bibliothèque" at bounding box center [798, 51] width 90 height 16
click at [830, 135] on icon "button" at bounding box center [833, 137] width 11 height 9
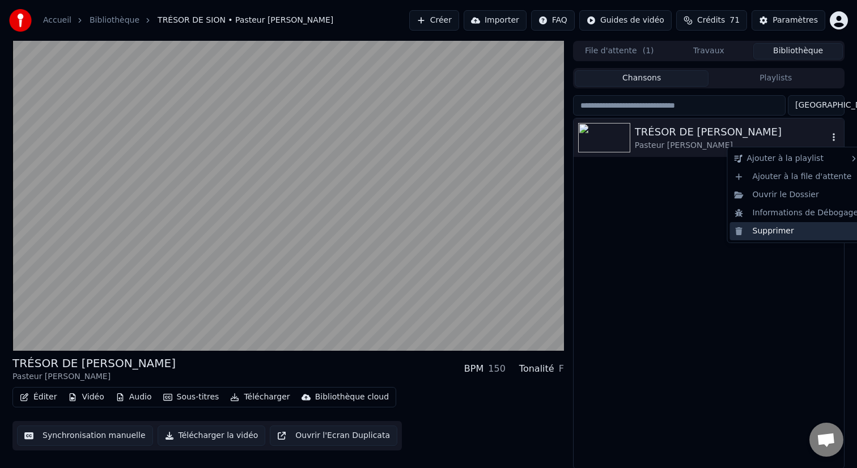
click at [773, 223] on div "Supprimer" at bounding box center [796, 231] width 133 height 18
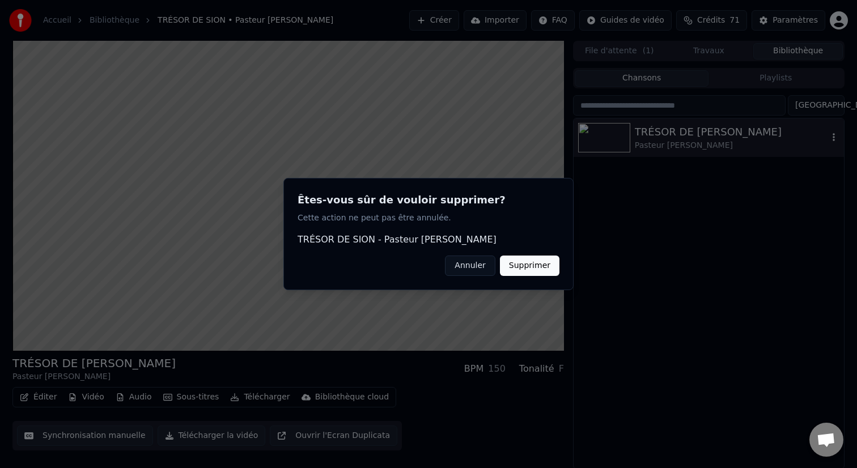
click at [541, 267] on button "Supprimer" at bounding box center [530, 266] width 60 height 20
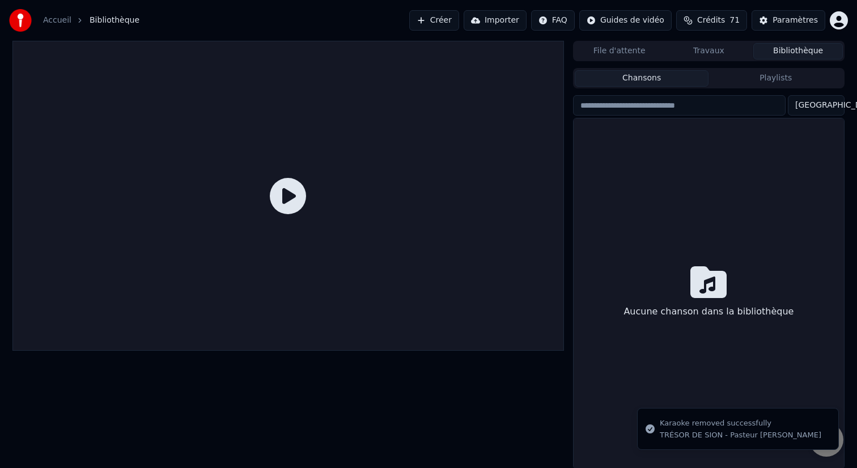
click at [448, 20] on button "Créer" at bounding box center [434, 20] width 50 height 20
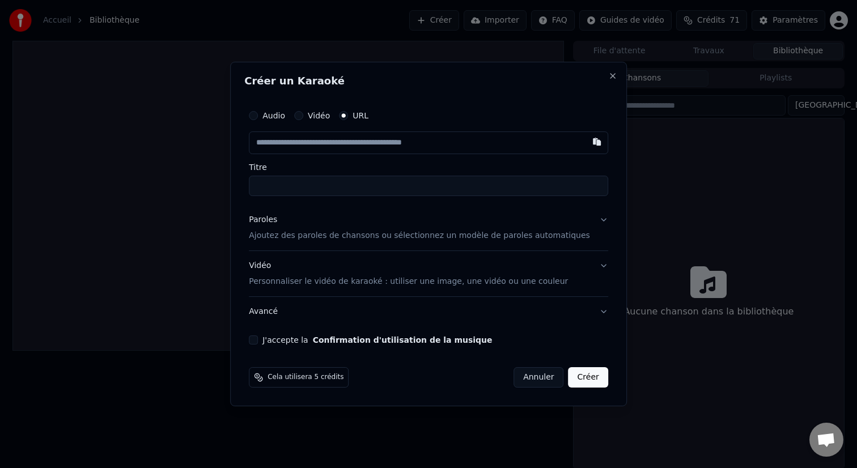
paste input "**********"
type input "**********"
click at [363, 183] on input "Titre" at bounding box center [428, 186] width 359 height 20
type input "**********"
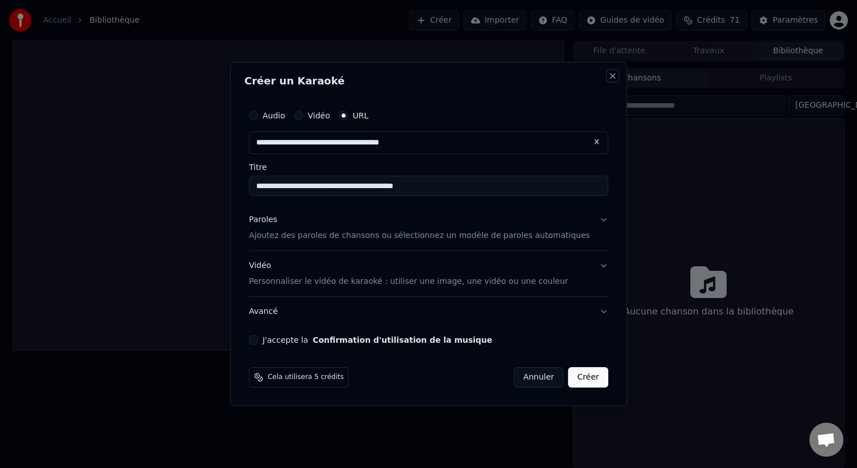
click at [608, 74] on button "Close" at bounding box center [612, 75] width 9 height 9
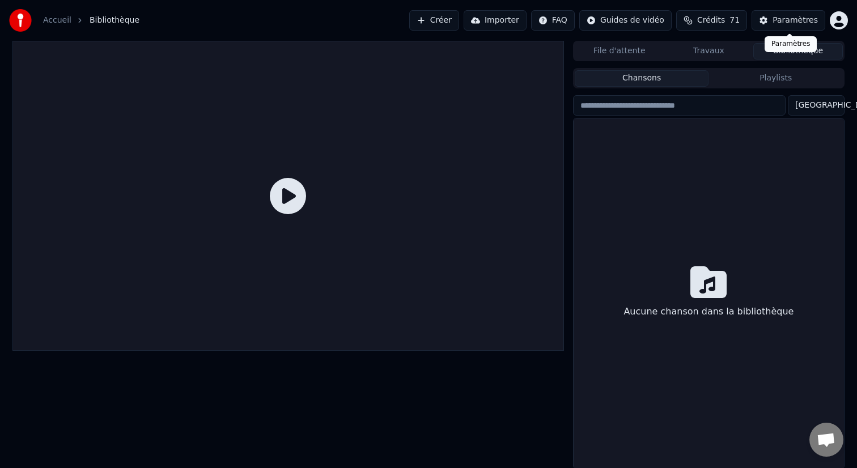
click at [780, 21] on div "Paramètres" at bounding box center [794, 20] width 45 height 11
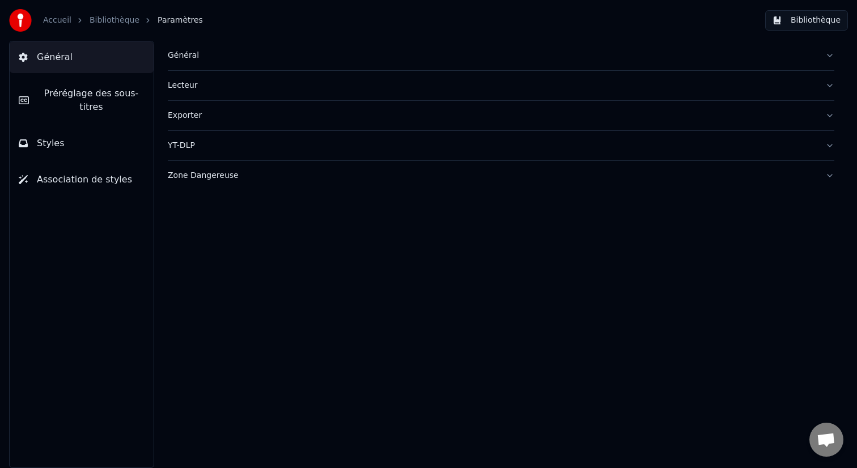
click at [101, 143] on button "Styles" at bounding box center [82, 144] width 144 height 32
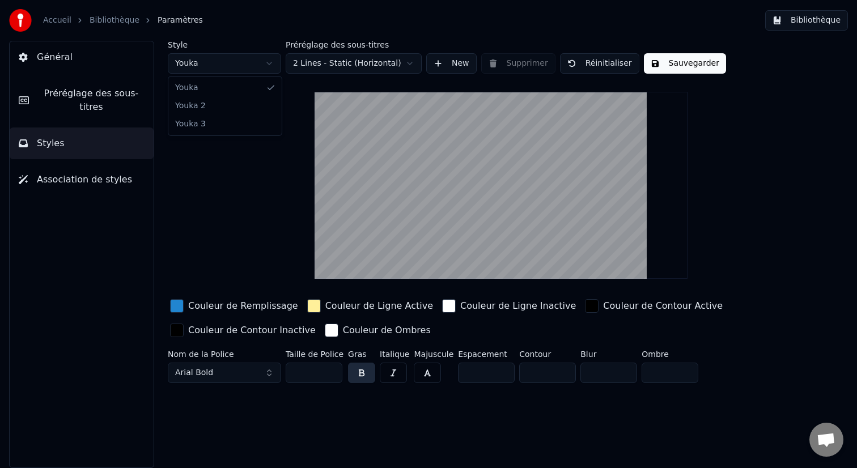
click at [224, 59] on html "Accueil Bibliothèque Paramètres Bibliothèque Général Préréglage des sous-titres…" at bounding box center [428, 234] width 857 height 468
click at [243, 66] on html "Accueil Bibliothèque Paramètres Bibliothèque Général Préréglage des sous-titres…" at bounding box center [428, 234] width 857 height 468
click at [241, 71] on html "Accueil Bibliothèque Paramètres Bibliothèque Général Préréglage des sous-titres…" at bounding box center [428, 234] width 857 height 468
click at [247, 74] on div "Style Youka 2 Préréglage des sous-titres 2 Lines - Static (Horizontal) New Supp…" at bounding box center [501, 214] width 666 height 347
click at [247, 70] on html "Accueil Bibliothèque Paramètres Bibliothèque Général Préréglage des sous-titres…" at bounding box center [428, 234] width 857 height 468
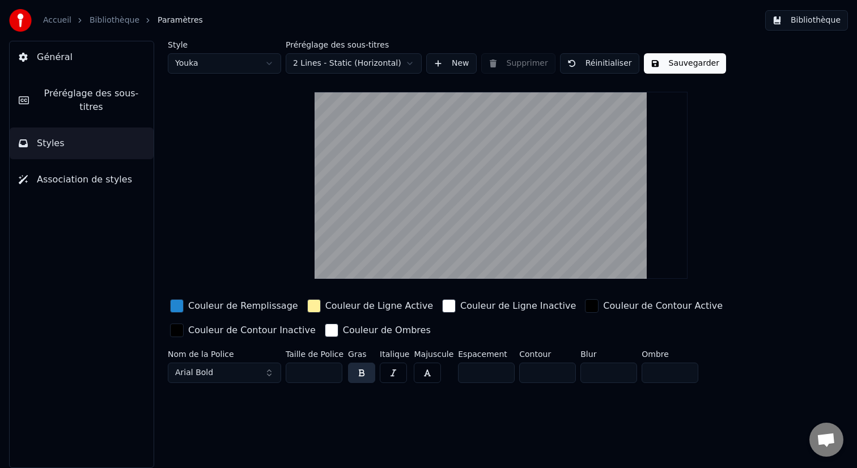
click at [314, 373] on input "**" at bounding box center [314, 373] width 57 height 20
drag, startPoint x: 314, startPoint y: 373, endPoint x: 292, endPoint y: 371, distance: 21.7
click at [294, 370] on input "**" at bounding box center [314, 373] width 57 height 20
click at [262, 55] on html "Accueil Bibliothèque Paramètres Bibliothèque Général Préréglage des sous-titres…" at bounding box center [428, 234] width 857 height 468
type input "**"
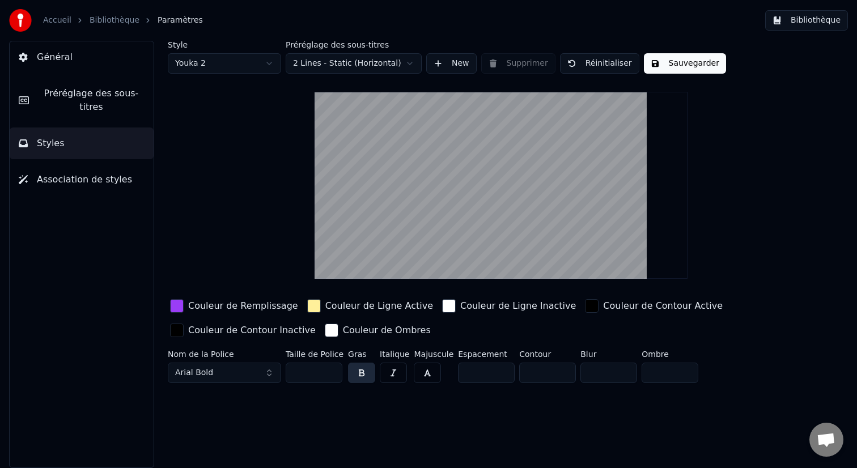
click at [316, 364] on input "**" at bounding box center [314, 373] width 57 height 20
drag, startPoint x: 315, startPoint y: 369, endPoint x: 278, endPoint y: 369, distance: 36.8
click at [279, 369] on div "Nom de la Police Arial Bold Taille de Police ** Gras Italique Majuscule Espacem…" at bounding box center [468, 368] width 600 height 37
type input "**"
click at [316, 415] on div "Style Youka 2 Préréglage des sous-titres 2 Lines - Static (Horizontal) New Supp…" at bounding box center [501, 254] width 712 height 427
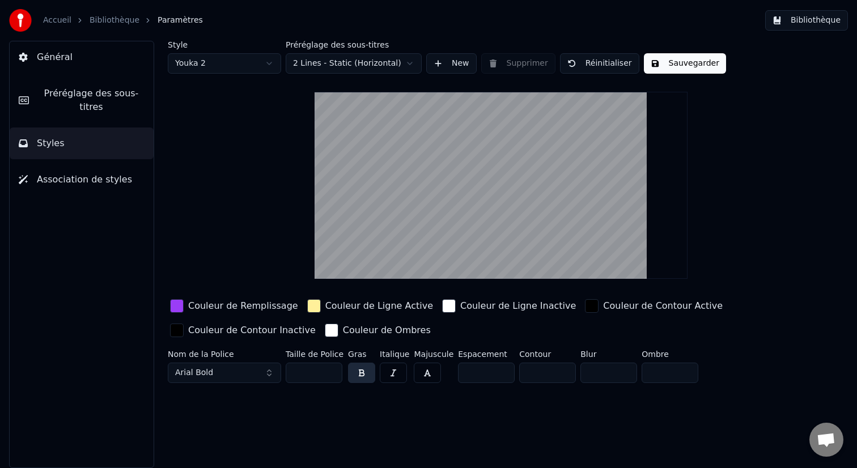
click at [111, 184] on span "Association de styles" at bounding box center [84, 180] width 95 height 14
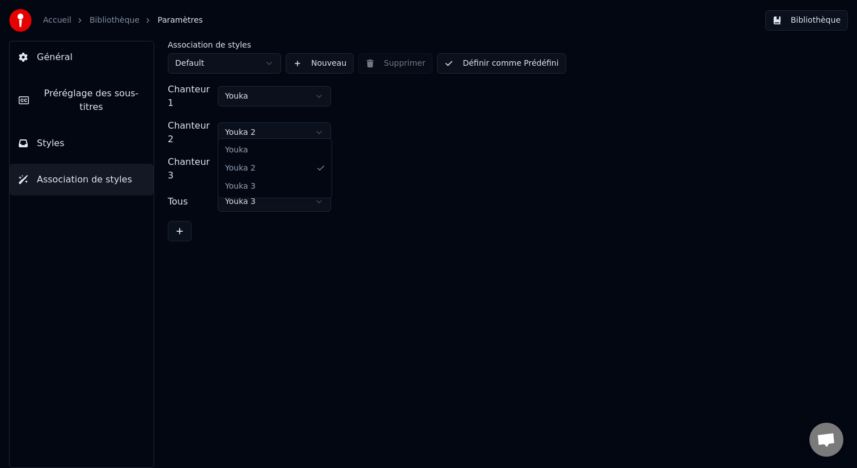
click at [258, 125] on html "Accueil Bibliothèque Paramètres Bibliothèque Général Préréglage des sous-titres…" at bounding box center [428, 234] width 857 height 468
click at [275, 158] on html "Accueil Bibliothèque Paramètres Bibliothèque Général Préréglage des sous-titres…" at bounding box center [428, 234] width 857 height 468
click at [63, 24] on link "Accueil" at bounding box center [57, 20] width 28 height 11
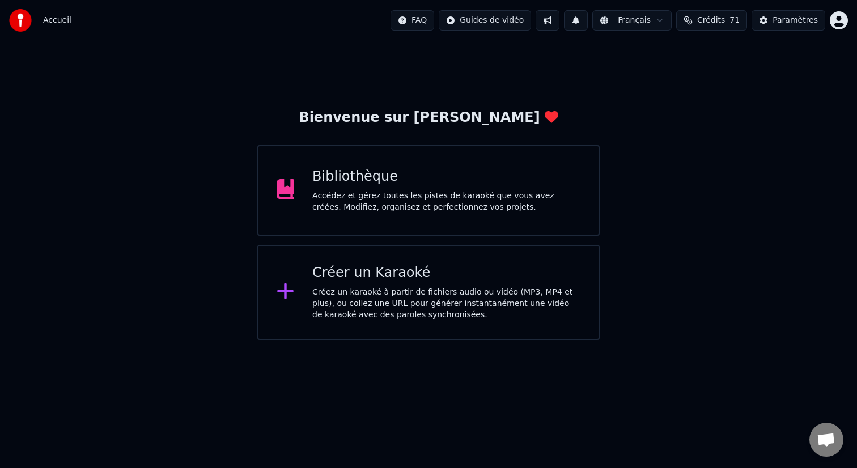
click at [409, 271] on div "Créer un Karaoké" at bounding box center [446, 273] width 268 height 18
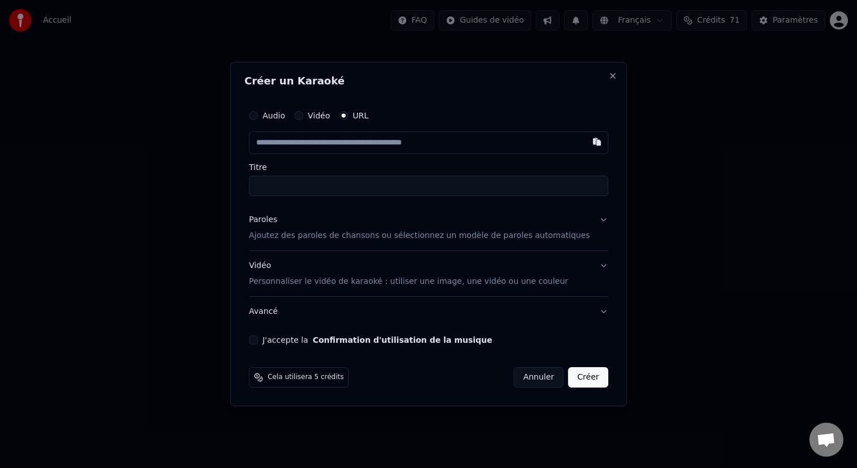
click at [277, 221] on div "Paroles" at bounding box center [263, 219] width 28 height 11
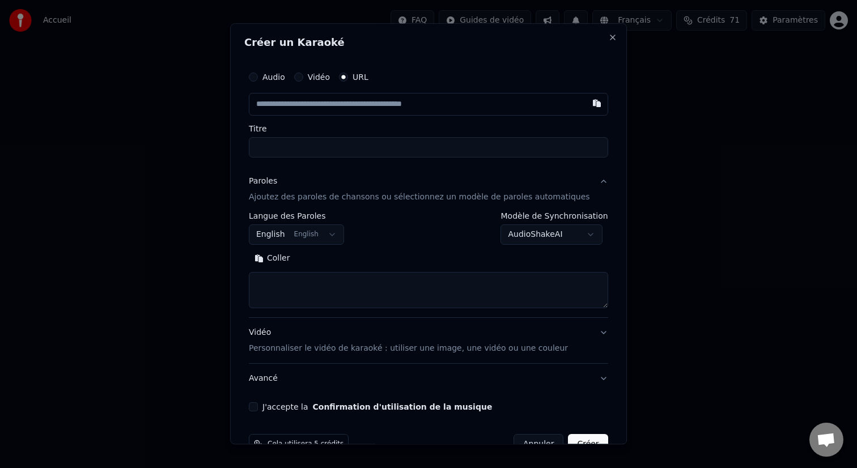
click at [300, 239] on button "English English" at bounding box center [296, 234] width 95 height 20
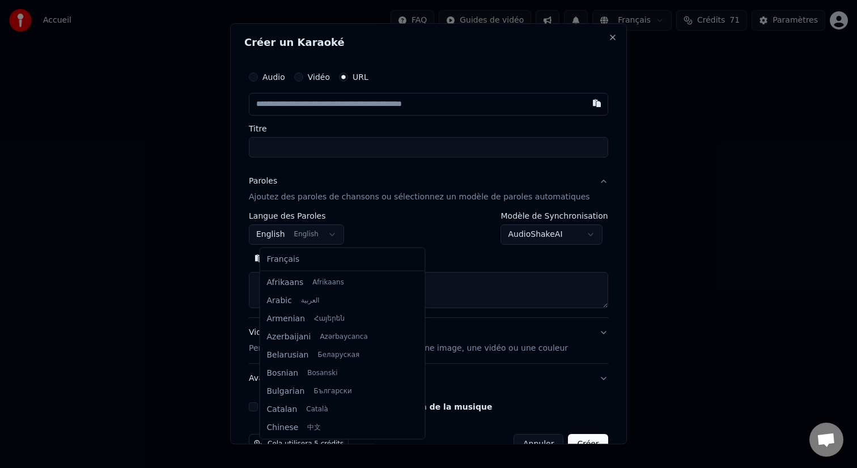
scroll to position [91, 0]
select select "**"
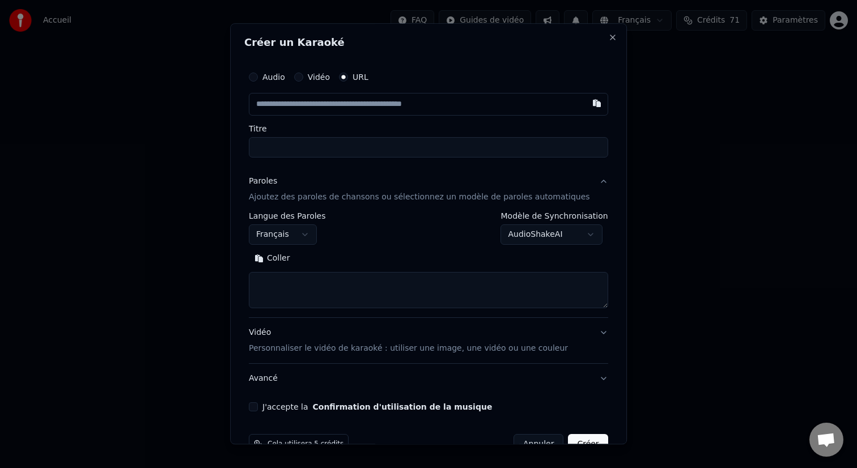
click at [297, 286] on textarea at bounding box center [428, 290] width 359 height 36
paste textarea "**********"
type textarea "**********"
click at [417, 111] on input "text" at bounding box center [428, 104] width 359 height 23
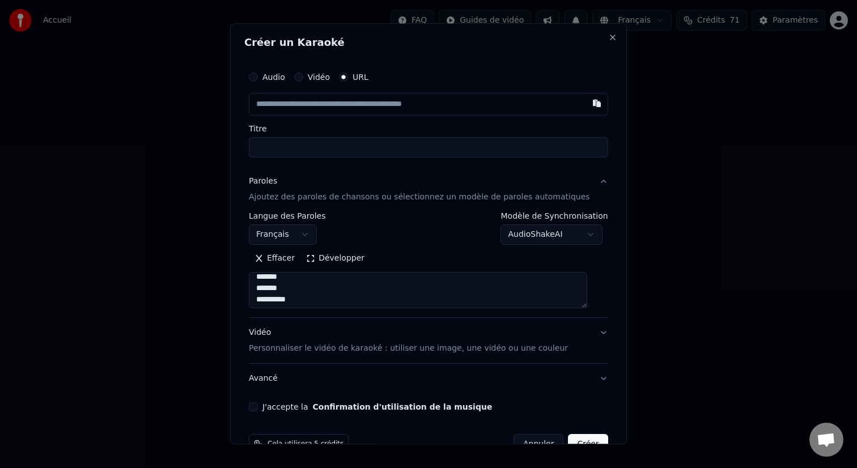
paste input "**********"
type input "**********"
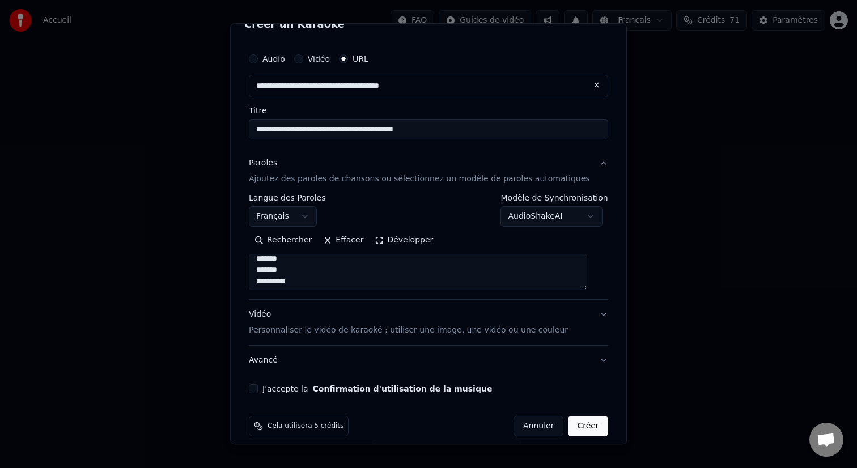
scroll to position [28, 0]
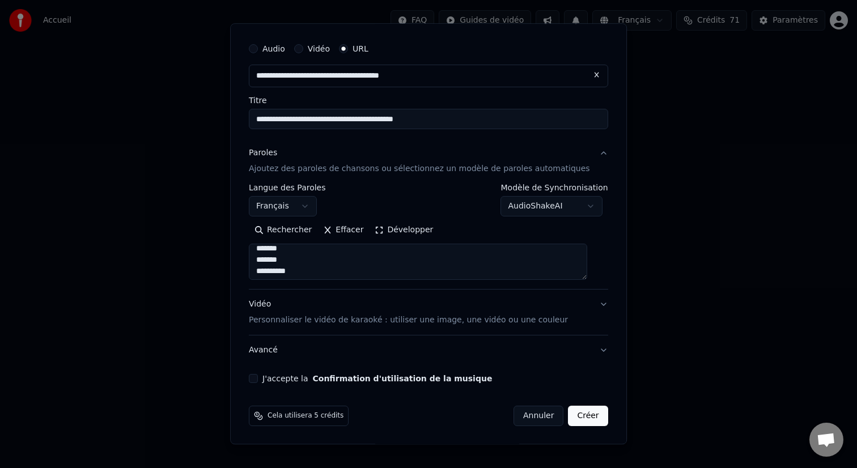
type input "**********"
click at [258, 380] on button "J'accepte la Confirmation d'utilisation de la musique" at bounding box center [253, 378] width 9 height 9
click at [302, 320] on p "Personnaliser le vidéo de karaoké : utiliser une image, une vidéo ou une couleur" at bounding box center [408, 320] width 319 height 11
type input "**********"
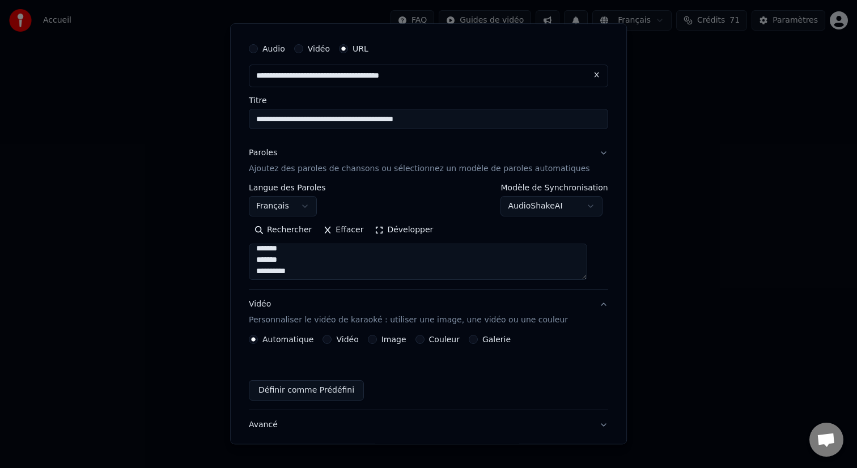
scroll to position [0, 0]
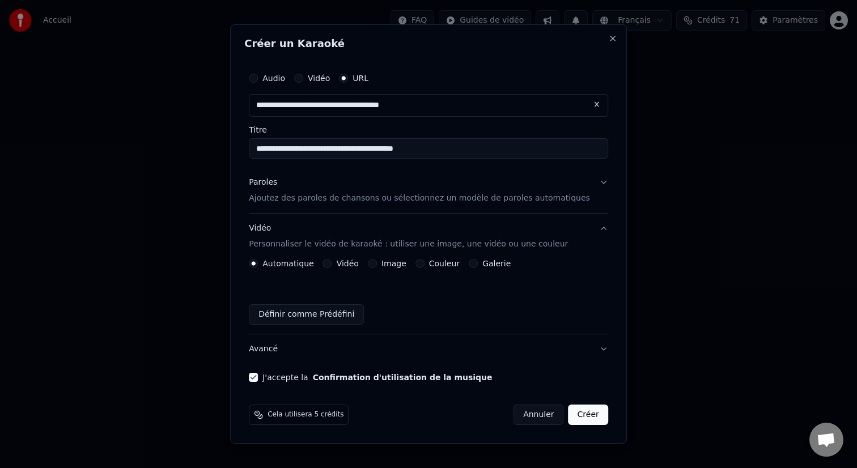
click at [377, 264] on button "Image" at bounding box center [372, 263] width 9 height 9
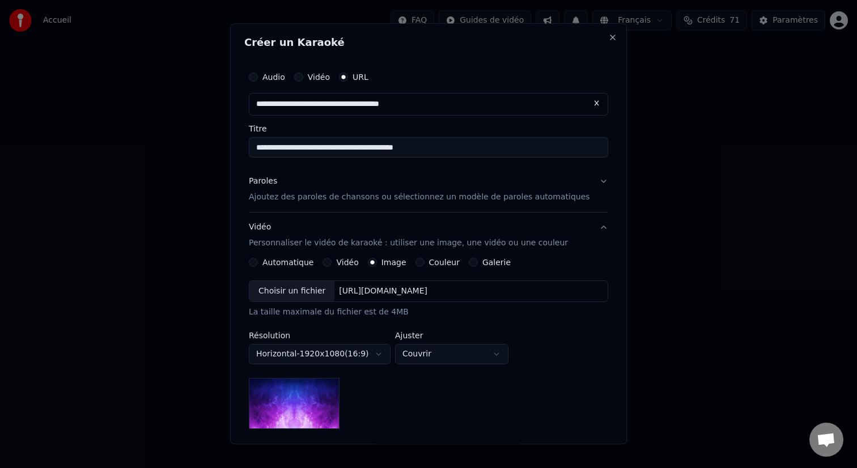
click at [308, 294] on div "Choisir un fichier" at bounding box center [291, 291] width 85 height 20
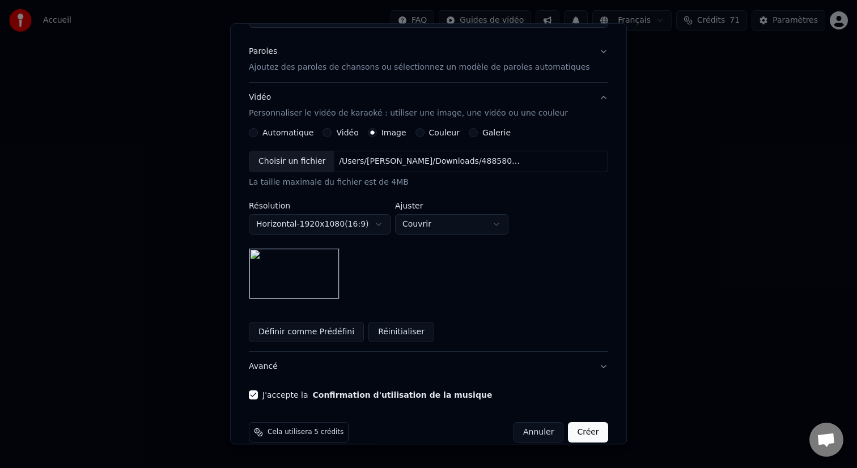
scroll to position [146, 0]
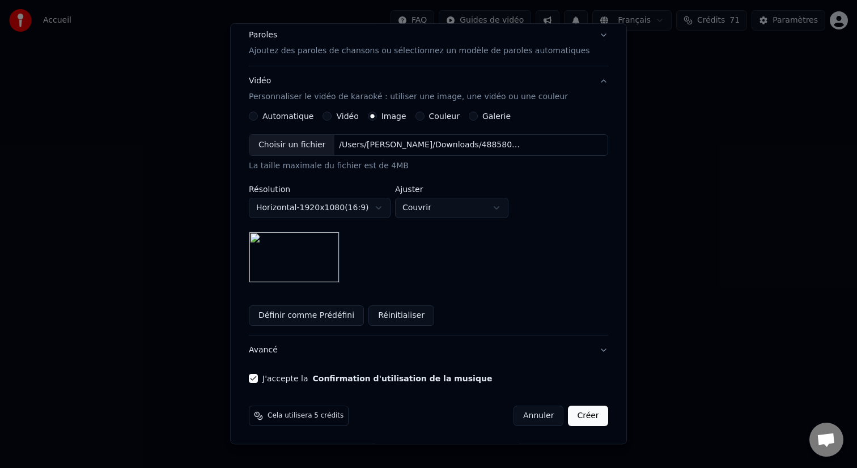
click at [282, 350] on button "Avancé" at bounding box center [428, 349] width 359 height 29
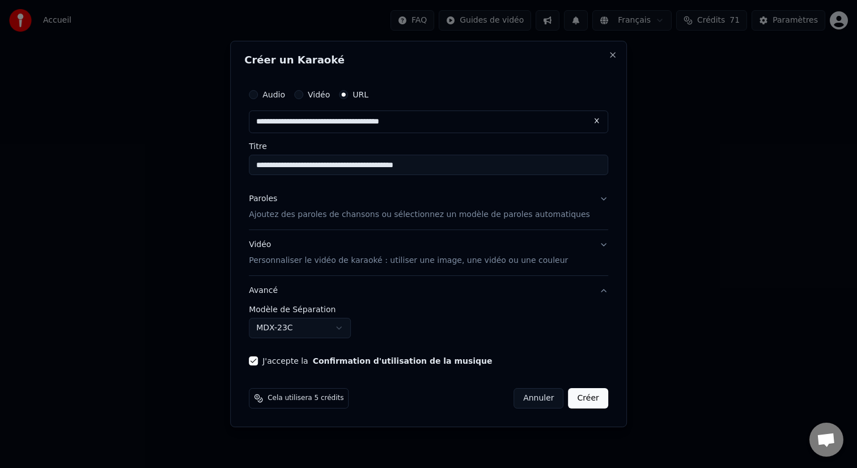
click at [337, 335] on body "**********" at bounding box center [428, 170] width 857 height 340
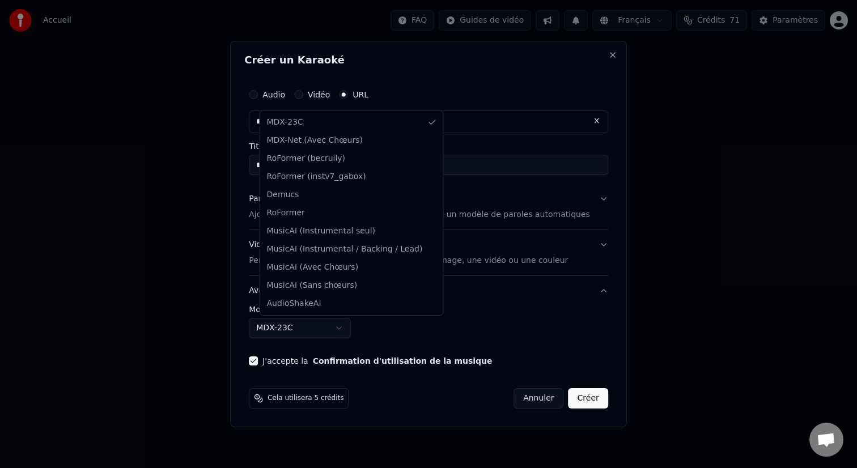
select select "**********"
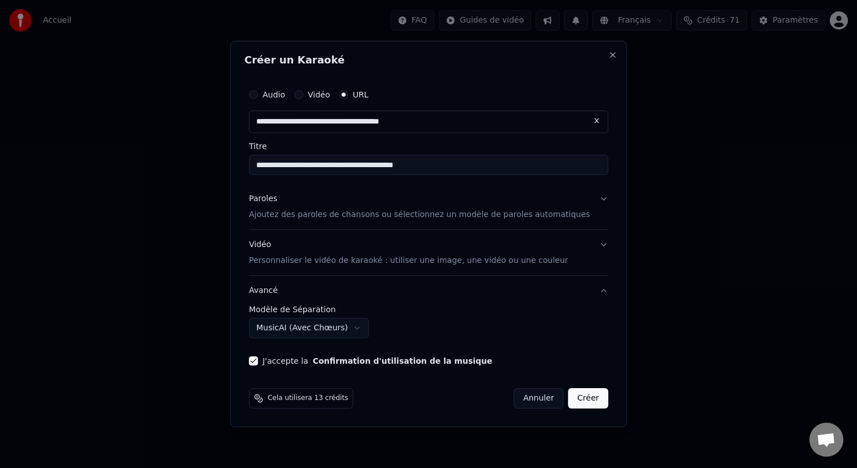
click at [587, 398] on button "Créer" at bounding box center [588, 398] width 40 height 20
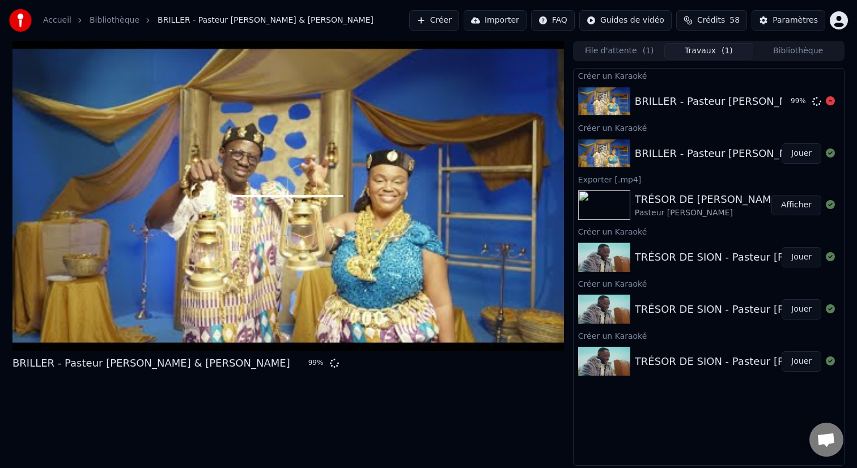
click at [755, 120] on div "BRILLER - Pasteur [PERSON_NAME] & Chantre MariÉlo 99 %" at bounding box center [708, 101] width 270 height 39
click at [220, 369] on div "BRILLER - Pasteur [PERSON_NAME] & [PERSON_NAME]" at bounding box center [151, 363] width 278 height 16
click at [255, 286] on div at bounding box center [287, 196] width 551 height 310
click at [604, 93] on img at bounding box center [604, 101] width 52 height 29
click at [500, 201] on div at bounding box center [287, 196] width 551 height 310
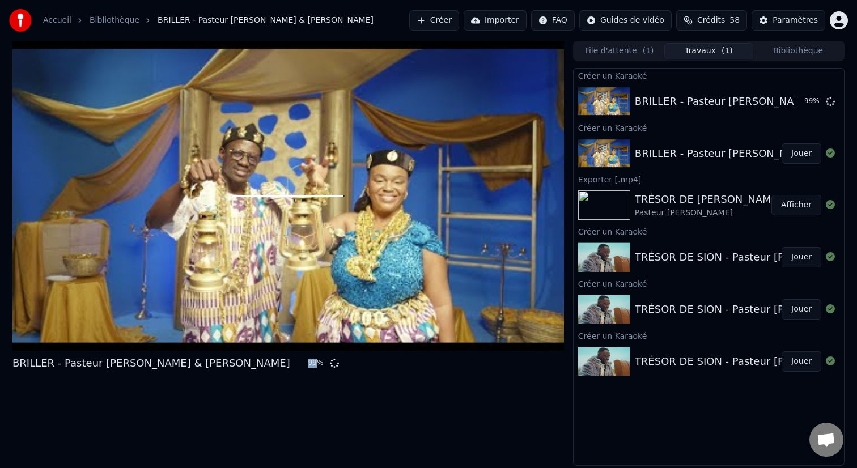
click at [500, 201] on div at bounding box center [287, 196] width 551 height 310
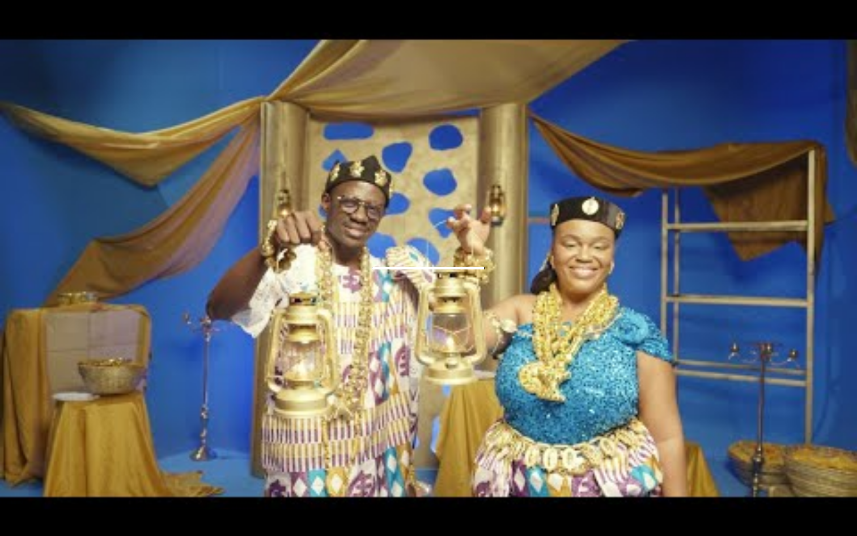
click at [500, 218] on div at bounding box center [428, 268] width 857 height 482
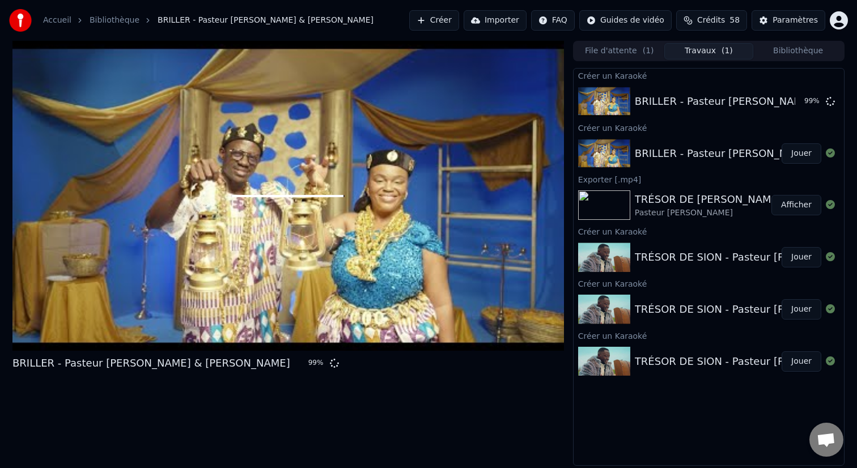
click at [614, 54] on button "File d'attente ( 1 )" at bounding box center [620, 51] width 90 height 16
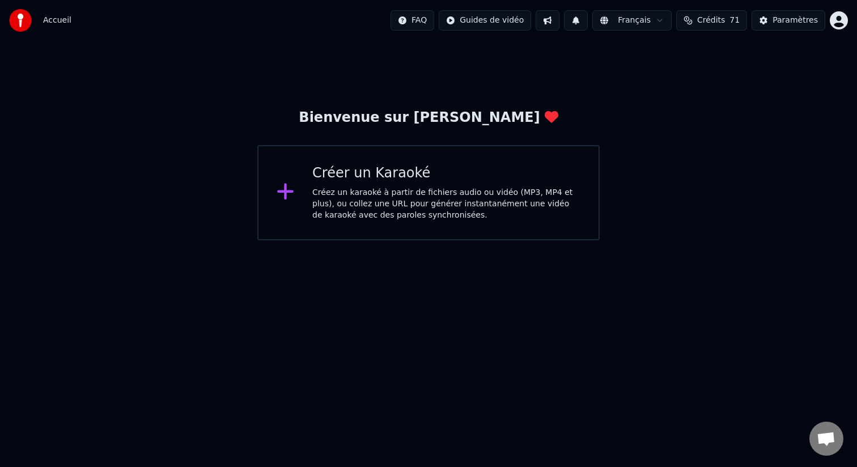
click at [543, 90] on div "Bienvenue sur [PERSON_NAME] un Karaoké Créez un karaoké à partir de fichiers au…" at bounding box center [428, 140] width 857 height 199
click at [567, 100] on div "Bienvenue sur [PERSON_NAME] un Karaoké Créez un karaoké à partir de fichiers au…" at bounding box center [428, 140] width 857 height 199
click at [519, 176] on div "Créer un Karaoké" at bounding box center [446, 173] width 268 height 18
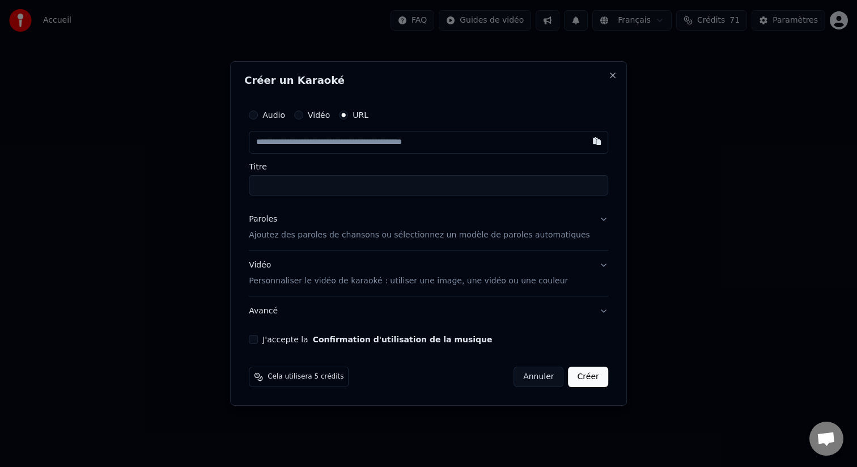
click at [402, 137] on input "text" at bounding box center [428, 142] width 359 height 23
paste input "**********"
type input "**********"
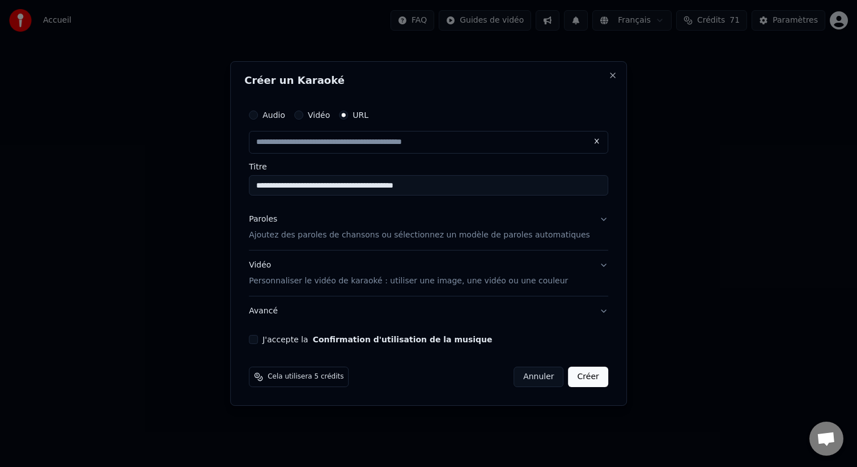
click at [421, 233] on p "Ajoutez des paroles de chansons ou sélectionnez un modèle de paroles automatiqu…" at bounding box center [419, 235] width 341 height 11
type input "**********"
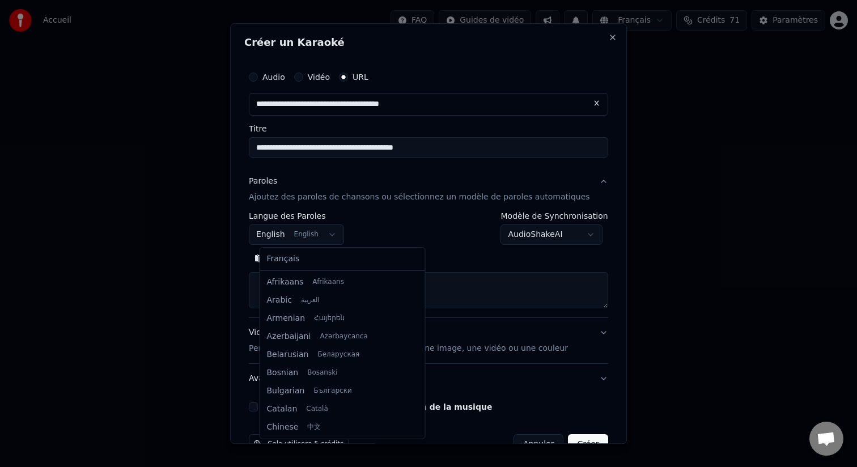
click at [322, 238] on body "**********" at bounding box center [428, 120] width 857 height 240
select select "**"
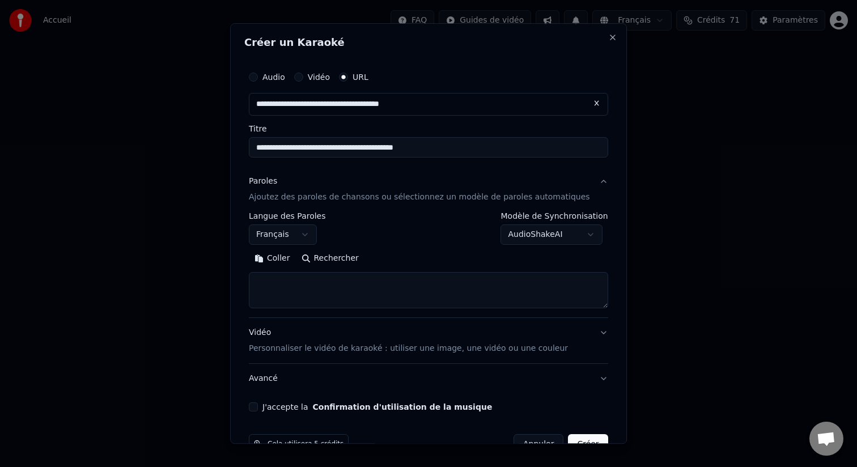
click at [360, 284] on textarea at bounding box center [428, 290] width 359 height 36
paste textarea "**********"
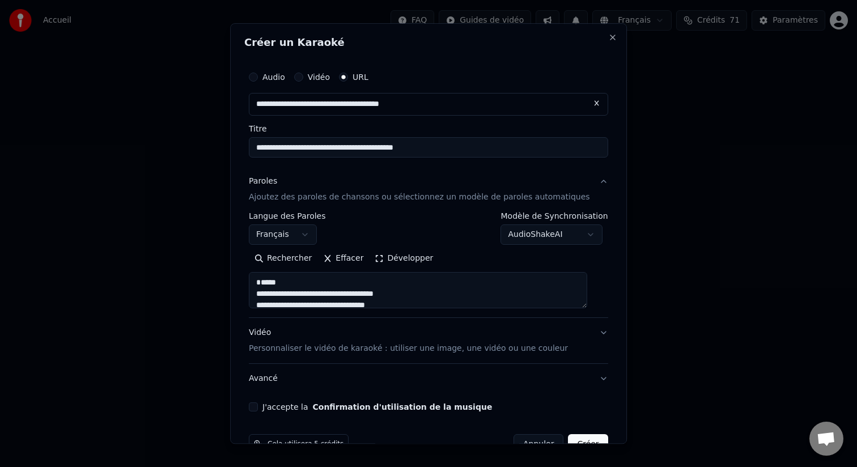
click at [267, 292] on textarea at bounding box center [418, 290] width 338 height 36
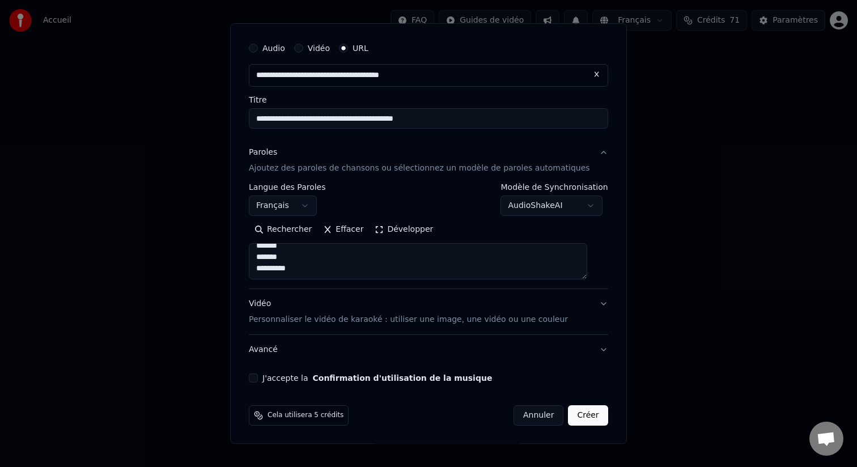
scroll to position [29, 0]
type textarea "**********"
click at [358, 323] on p "Personnaliser le vidéo de karaoké : utiliser une image, une vidéo ou une couleur" at bounding box center [408, 318] width 319 height 11
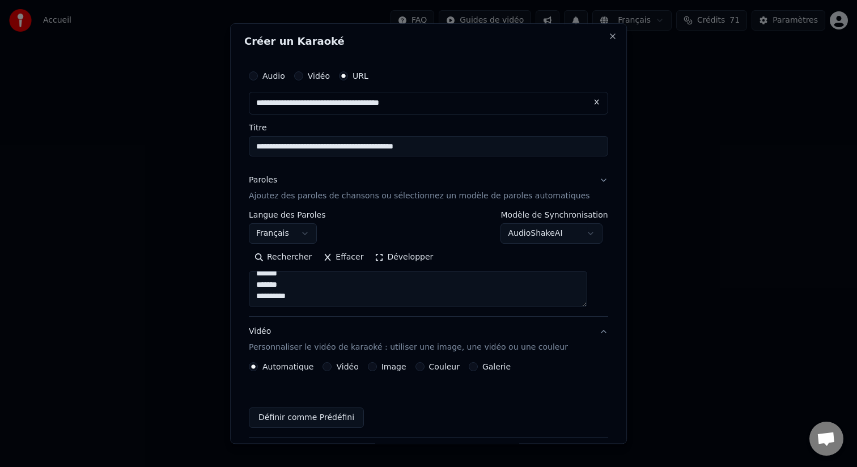
scroll to position [0, 0]
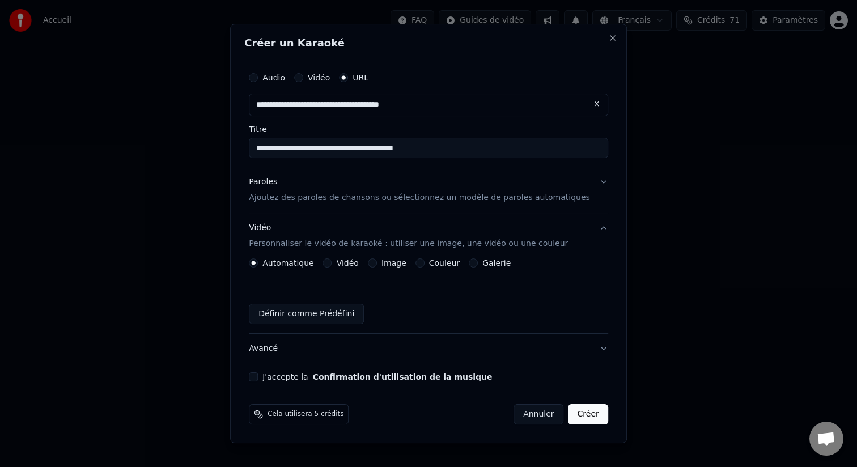
click at [377, 265] on button "Image" at bounding box center [372, 262] width 9 height 9
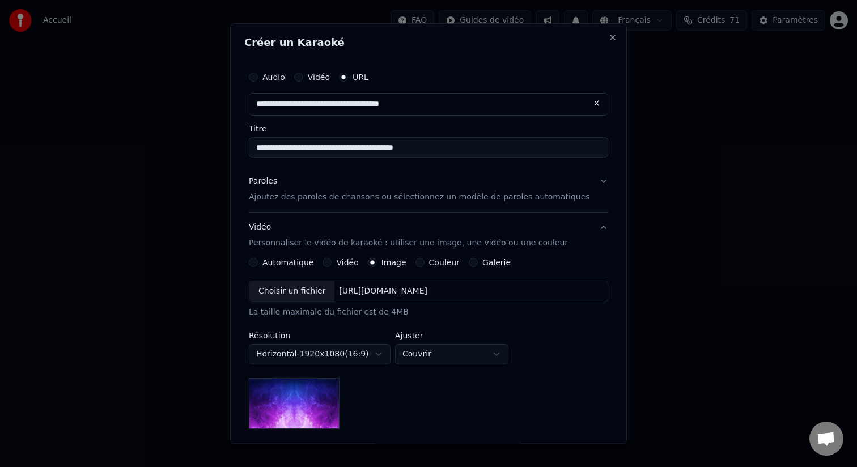
click at [292, 299] on div "Choisir un fichier" at bounding box center [291, 291] width 85 height 20
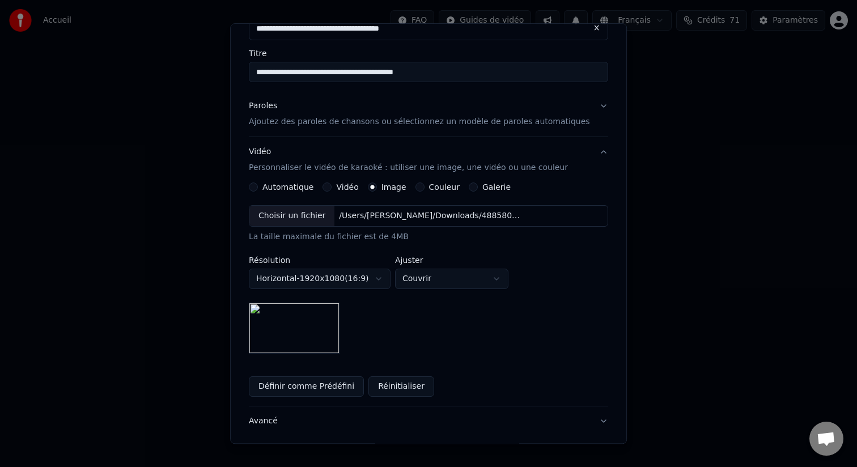
scroll to position [147, 0]
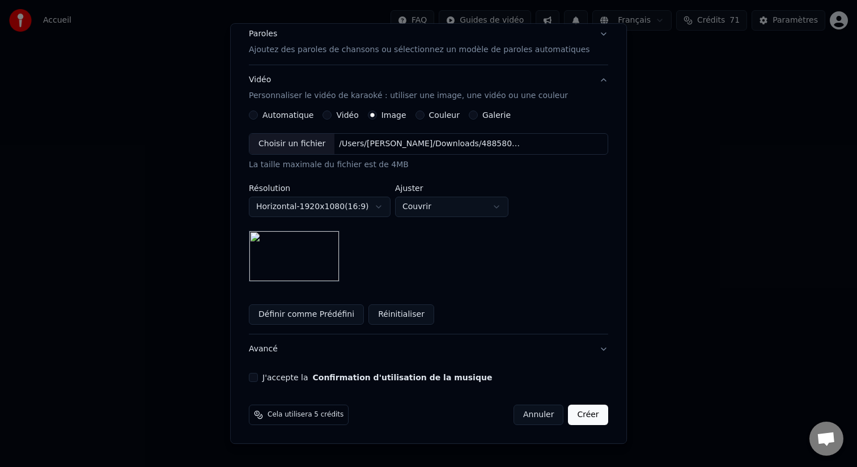
click at [258, 377] on button "J'accepte la Confirmation d'utilisation de la musique" at bounding box center [253, 377] width 9 height 9
click at [279, 350] on button "Avancé" at bounding box center [428, 348] width 359 height 29
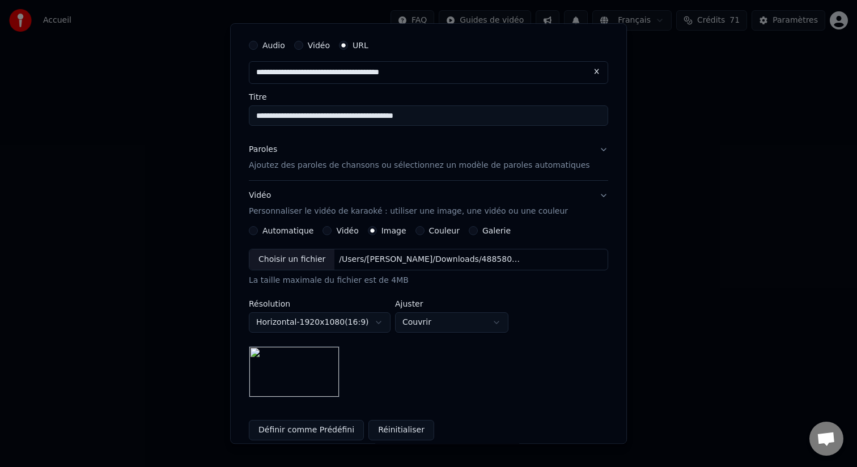
scroll to position [0, 0]
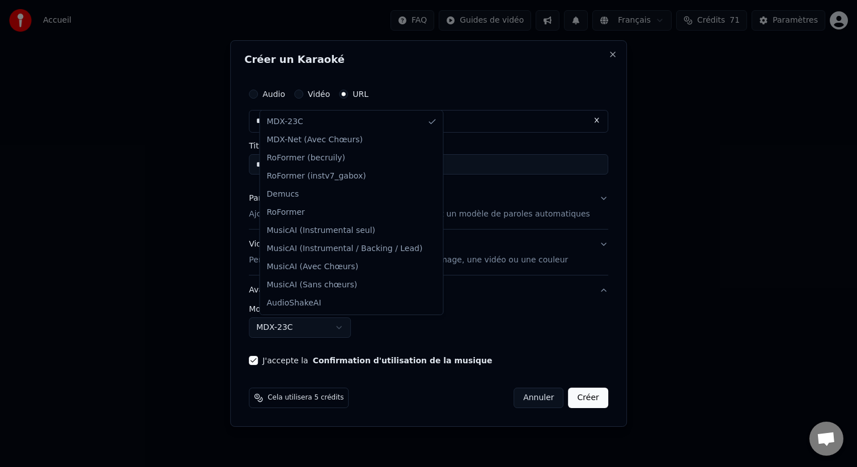
click at [312, 240] on body "**********" at bounding box center [428, 120] width 857 height 240
select select "**********"
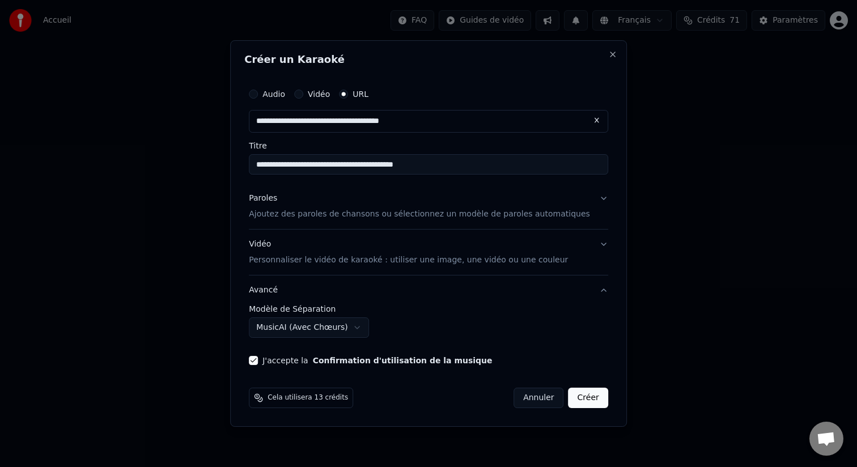
click at [569, 401] on button "Créer" at bounding box center [588, 398] width 40 height 20
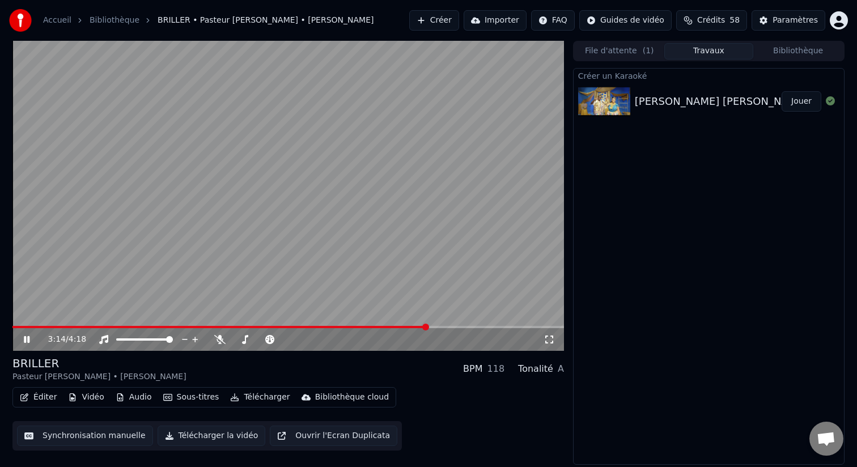
click at [642, 105] on div "BRILLER - Pasteur [PERSON_NAME] & [PERSON_NAME]" at bounding box center [771, 102] width 272 height 16
click at [31, 341] on icon at bounding box center [35, 339] width 27 height 9
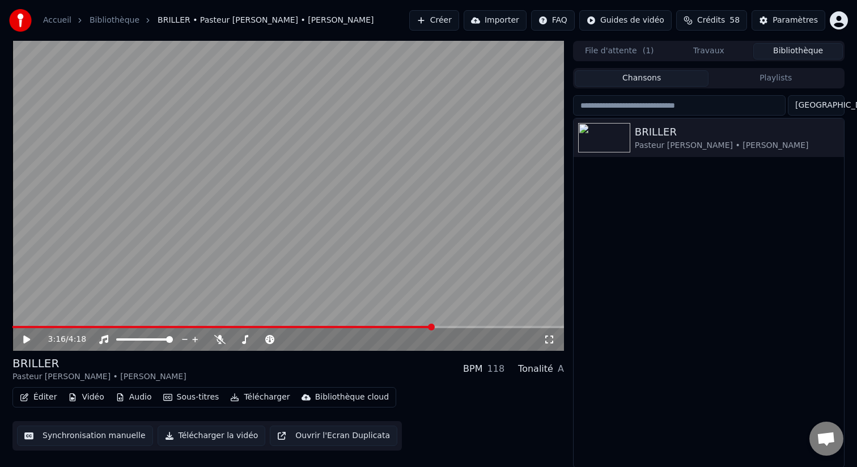
click at [778, 54] on button "Bibliothèque" at bounding box center [798, 51] width 90 height 16
click at [830, 141] on icon "button" at bounding box center [833, 137] width 11 height 9
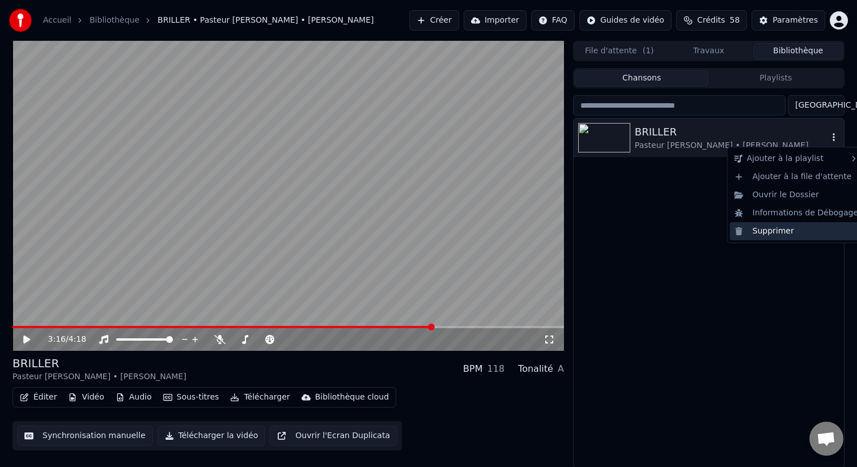
click at [779, 223] on div "Supprimer" at bounding box center [796, 231] width 133 height 18
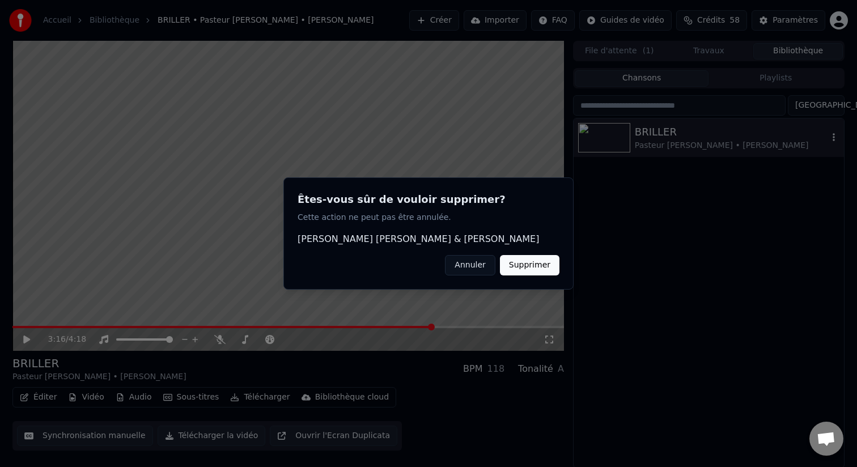
click at [545, 267] on button "Supprimer" at bounding box center [530, 265] width 60 height 20
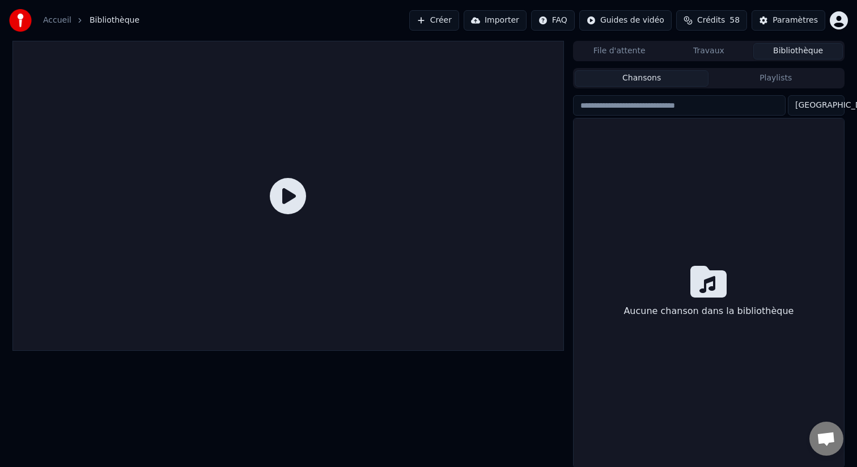
click at [441, 22] on button "Créer" at bounding box center [434, 20] width 50 height 20
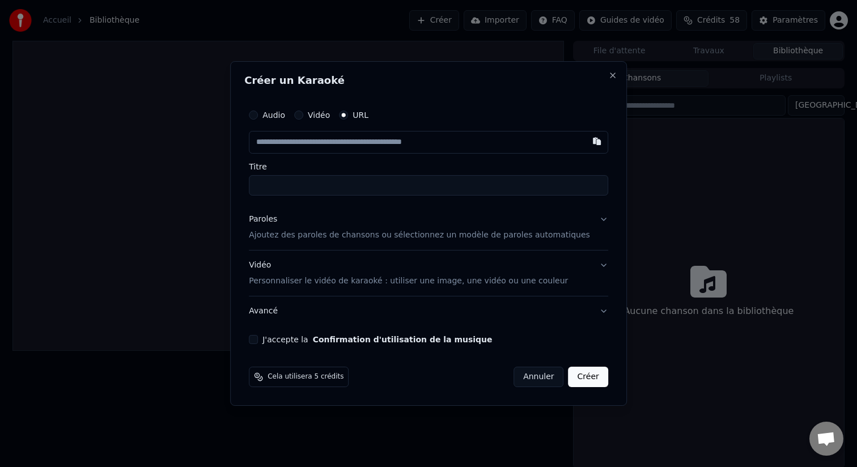
click at [443, 192] on input "Titre" at bounding box center [428, 185] width 359 height 20
click at [391, 232] on p "Ajoutez des paroles de chansons ou sélectionnez un modèle de paroles automatiqu…" at bounding box center [419, 235] width 341 height 11
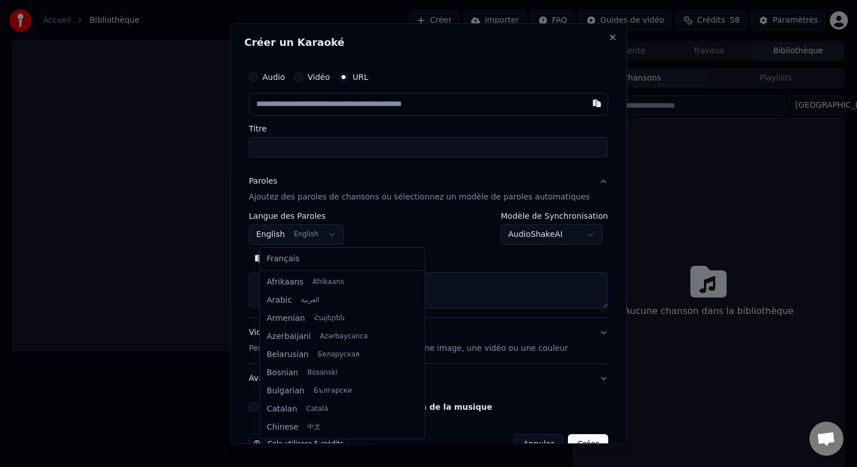
click at [320, 234] on body "**********" at bounding box center [428, 233] width 857 height 467
select select "**"
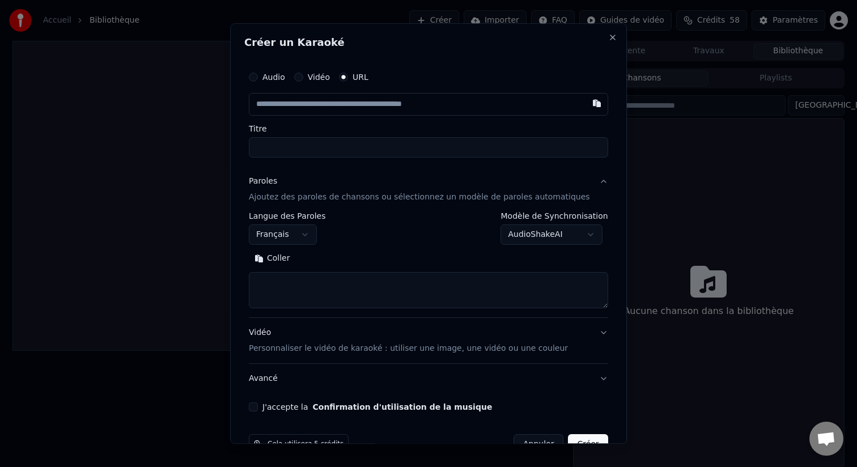
click at [324, 279] on textarea at bounding box center [428, 290] width 359 height 36
paste textarea "**********"
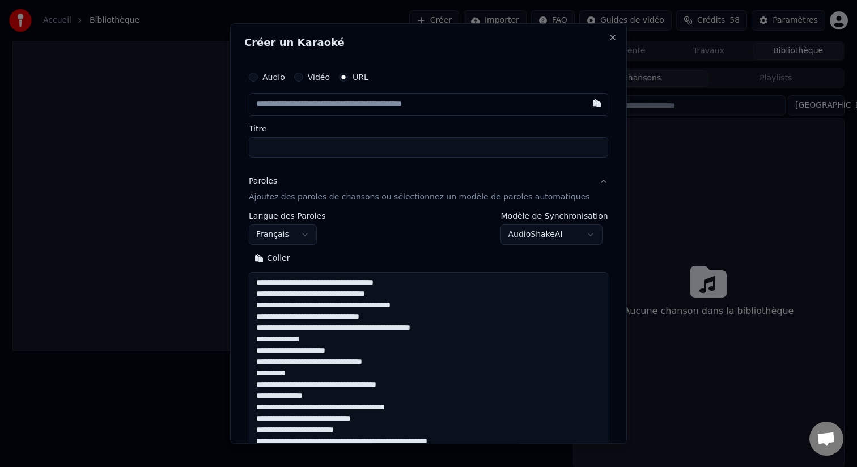
scroll to position [648, 0]
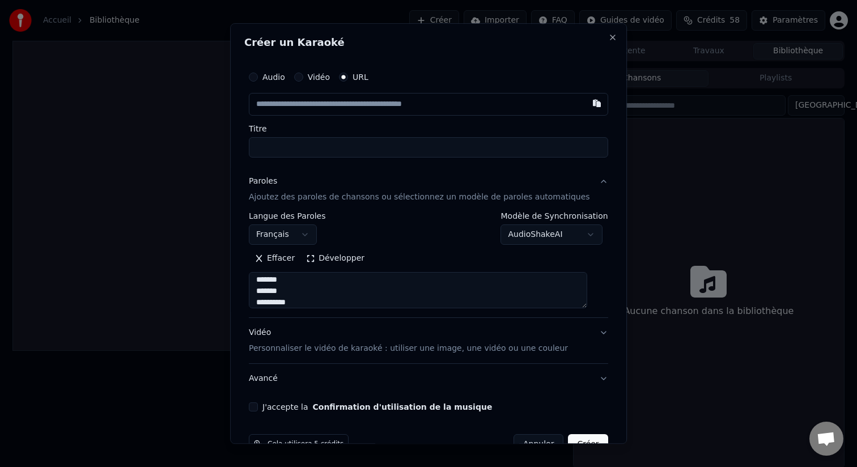
type textarea "**********"
click at [394, 111] on input "text" at bounding box center [428, 104] width 359 height 23
paste input "**********"
type input "**********"
click at [426, 144] on input "Titre" at bounding box center [428, 147] width 359 height 20
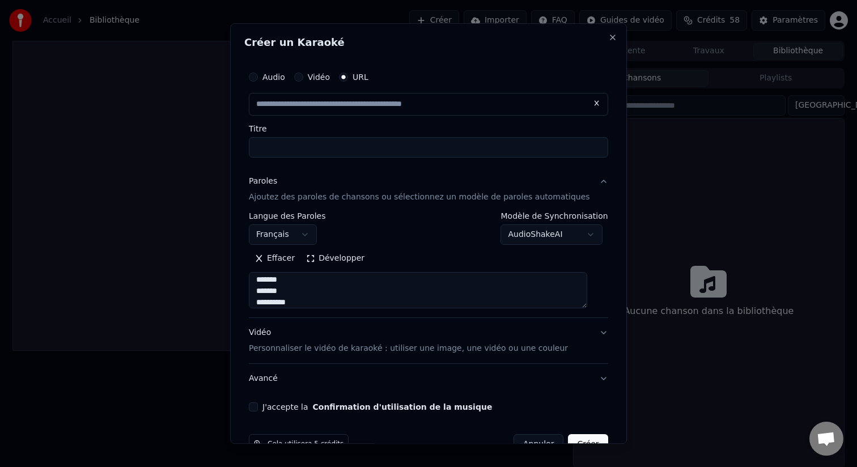
type input "**********"
click at [529, 243] on body "**********" at bounding box center [428, 233] width 857 height 467
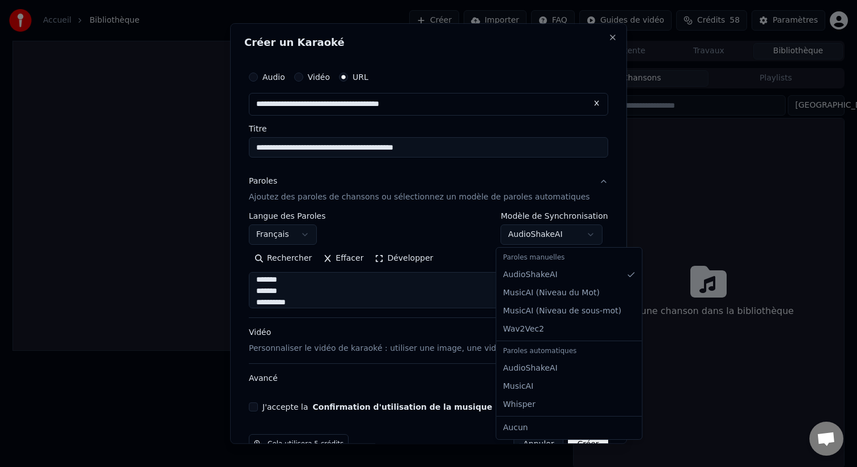
select select "**********"
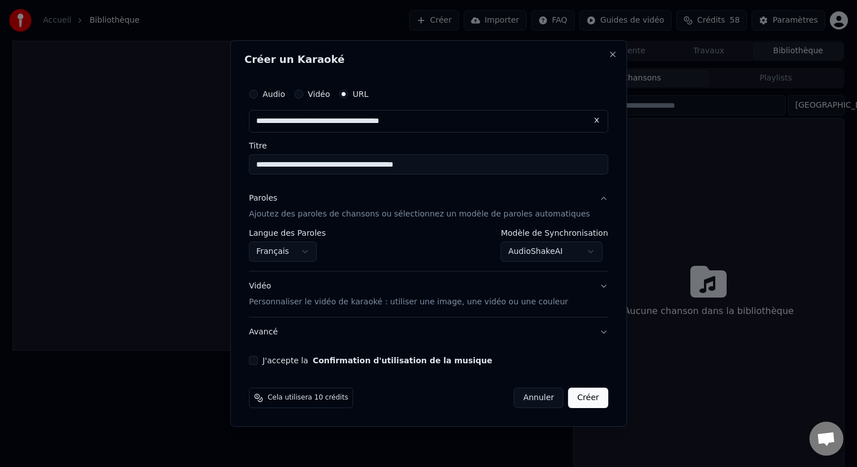
click at [485, 305] on p "Personnaliser le vidéo de karaoké : utiliser une image, une vidéo ou une couleur" at bounding box center [408, 301] width 319 height 11
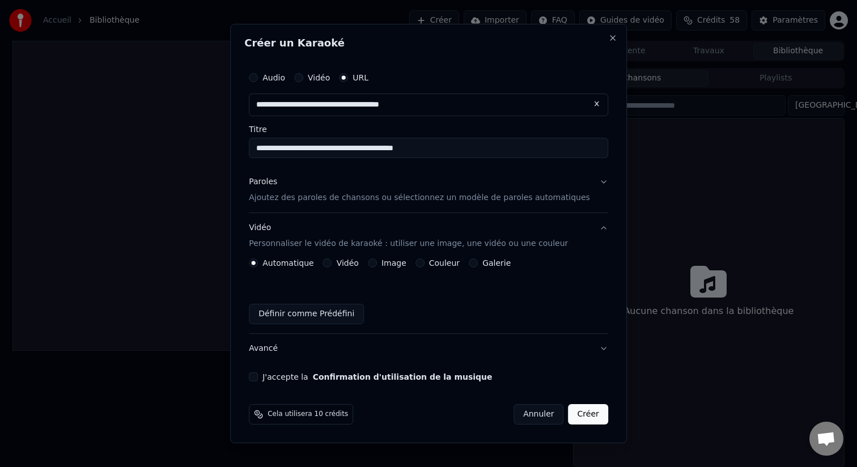
click at [377, 262] on button "Image" at bounding box center [372, 262] width 9 height 9
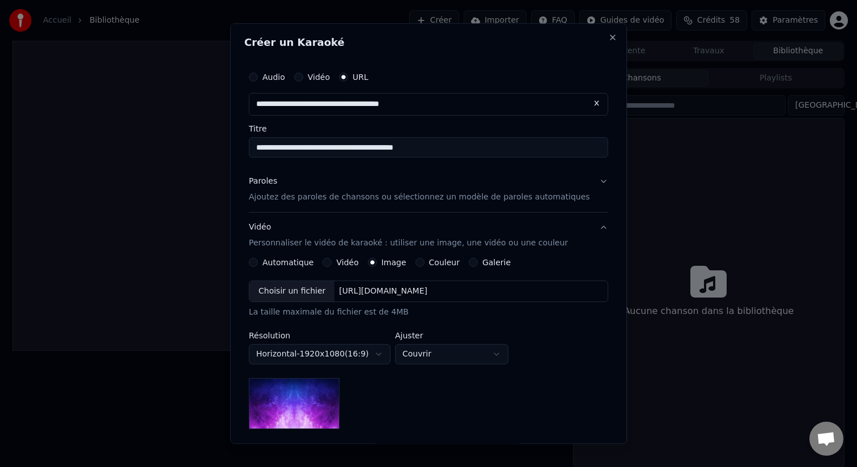
click at [317, 294] on div "Choisir un fichier" at bounding box center [291, 291] width 85 height 20
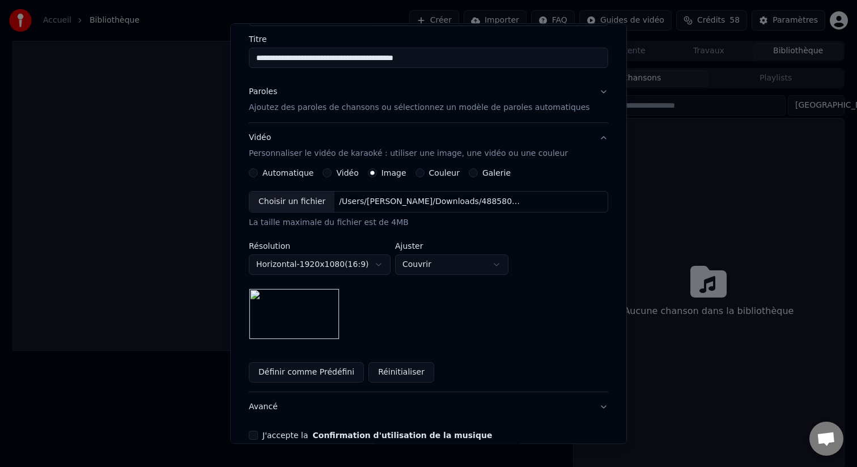
scroll to position [147, 0]
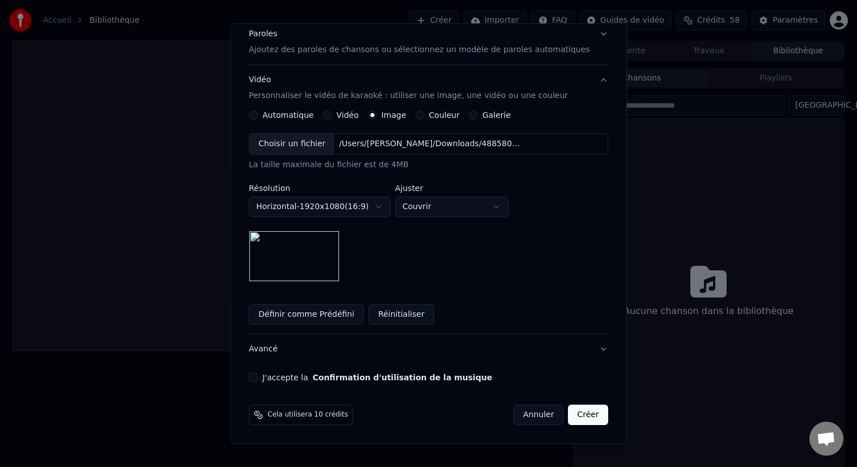
click at [258, 378] on button "J'accepte la Confirmation d'utilisation de la musique" at bounding box center [253, 377] width 9 height 9
click at [281, 354] on button "Avancé" at bounding box center [428, 348] width 359 height 29
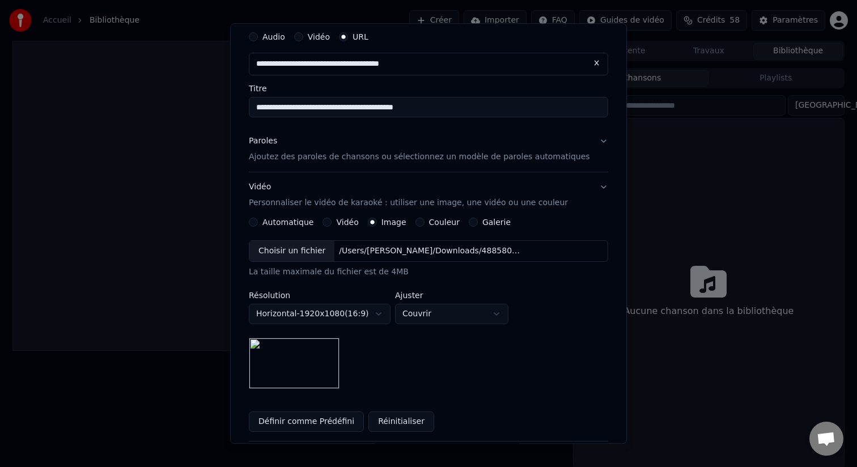
scroll to position [0, 0]
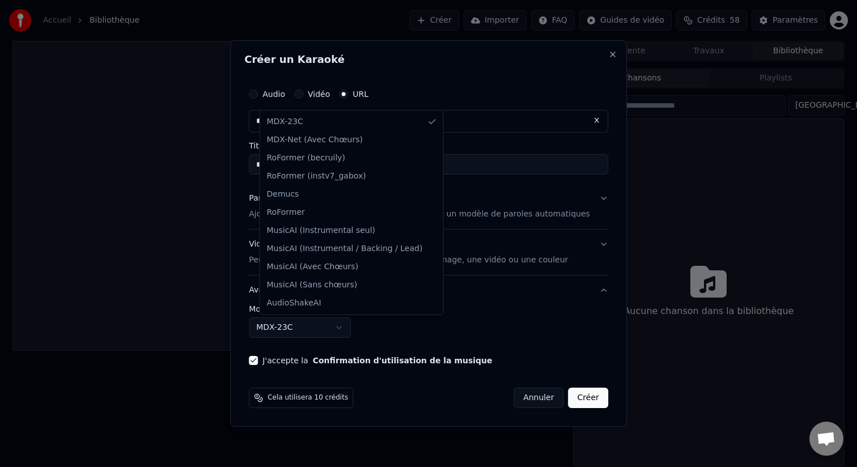
click at [325, 334] on body "**********" at bounding box center [428, 233] width 857 height 467
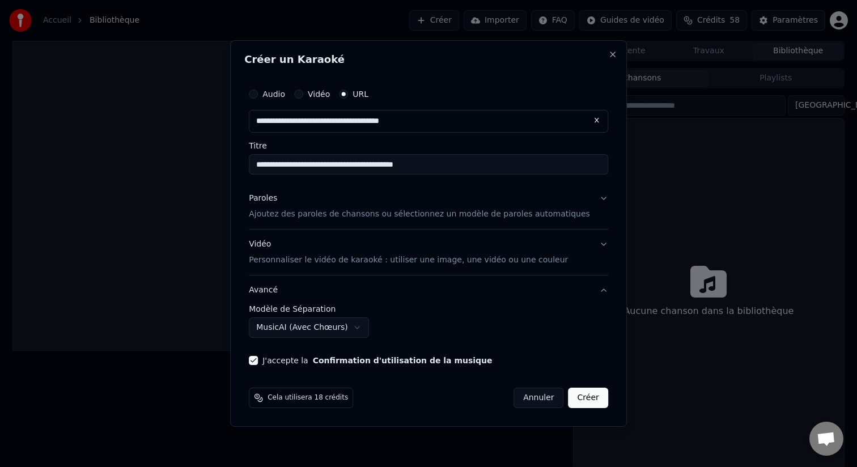
click at [581, 396] on button "Créer" at bounding box center [588, 398] width 40 height 20
select select "******"
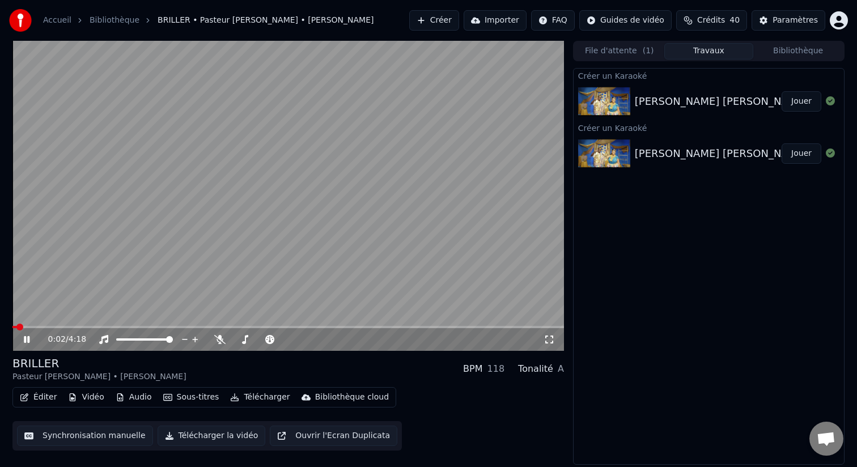
click at [17, 327] on span at bounding box center [14, 327] width 5 height 2
click at [12, 327] on span at bounding box center [12, 327] width 0 height 2
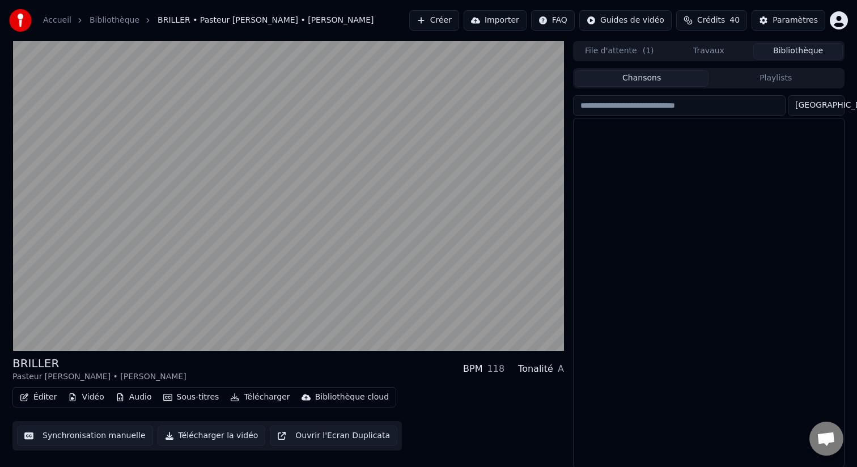
click at [780, 49] on button "Bibliothèque" at bounding box center [798, 51] width 90 height 16
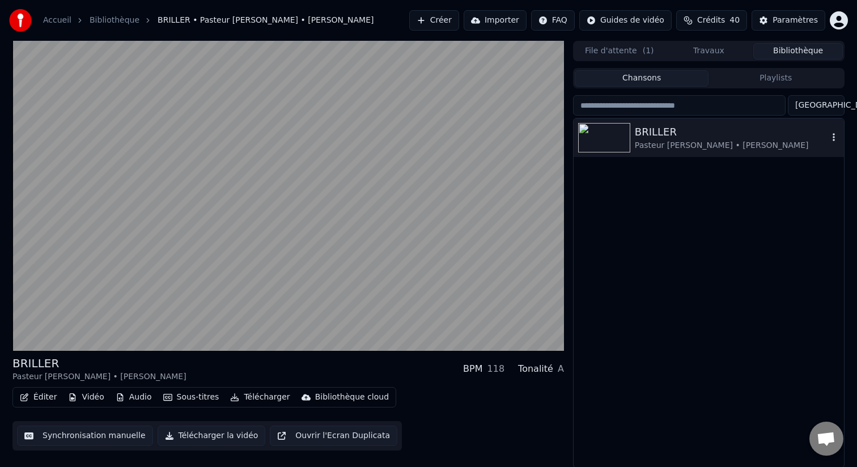
click at [833, 144] on button "button" at bounding box center [833, 138] width 11 height 14
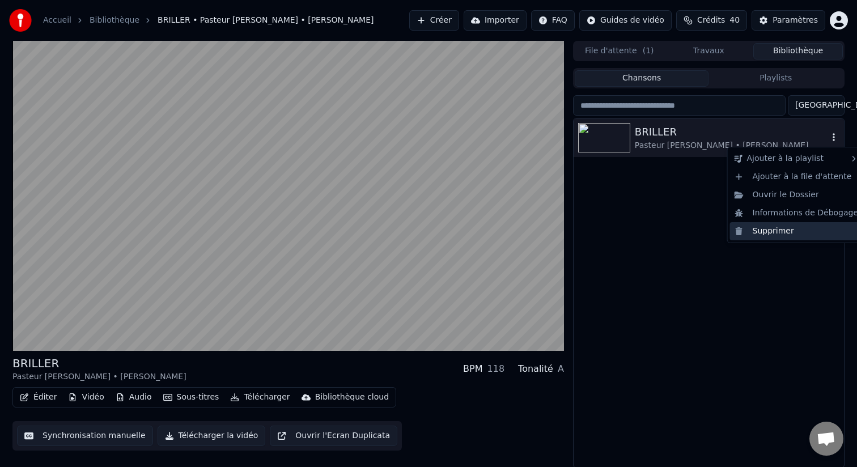
click at [800, 230] on div "Supprimer" at bounding box center [796, 231] width 133 height 18
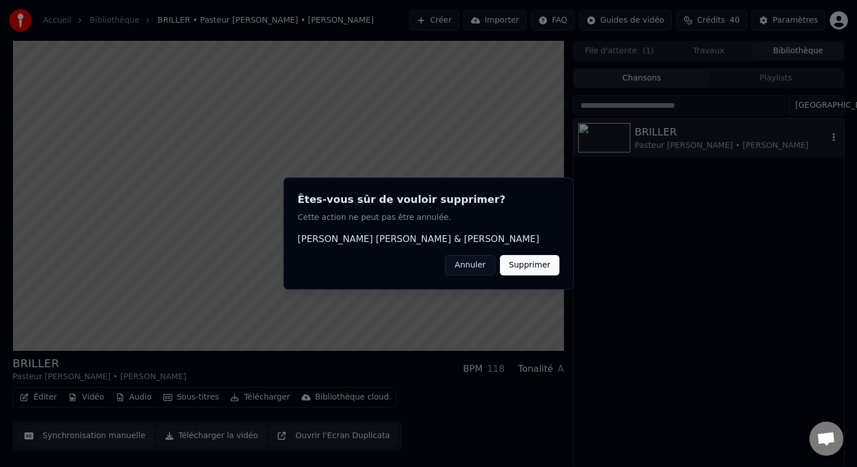
click at [542, 260] on button "Supprimer" at bounding box center [530, 265] width 60 height 20
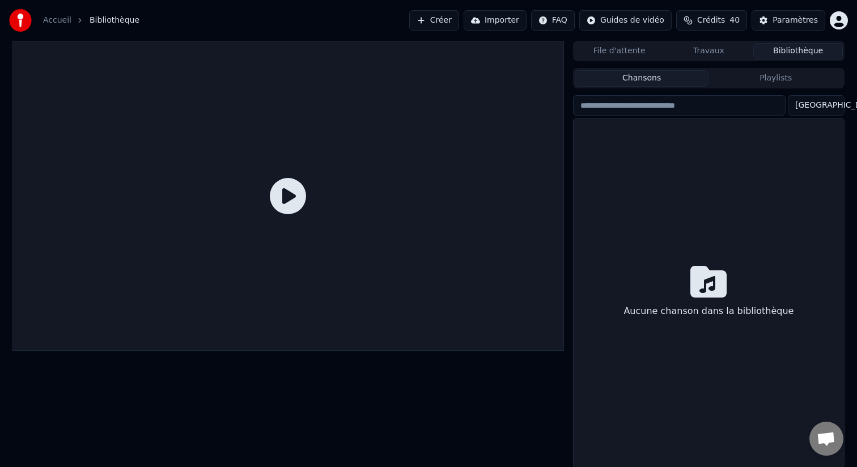
click at [445, 26] on button "Créer" at bounding box center [434, 20] width 50 height 20
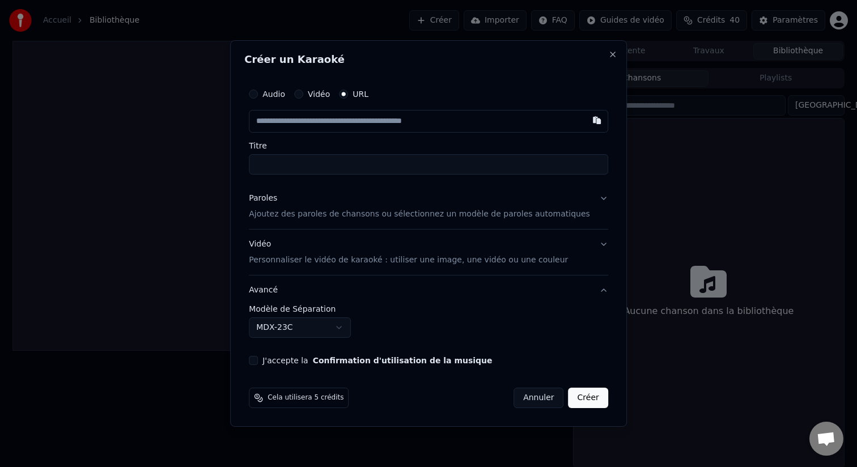
click at [366, 175] on div "**********" at bounding box center [428, 223] width 368 height 291
click at [360, 171] on input "Titre" at bounding box center [428, 164] width 359 height 20
paste input "**********"
type input "**********"
click at [349, 112] on input "text" at bounding box center [428, 121] width 359 height 23
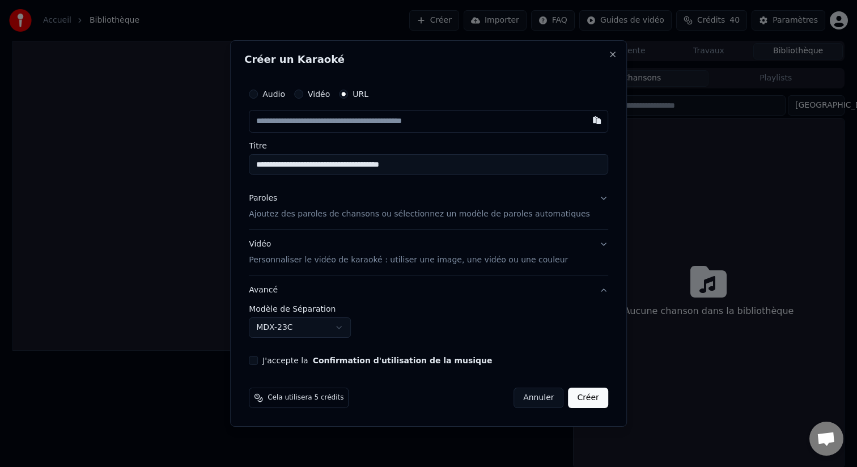
paste input "**********"
type input "**********"
click at [277, 199] on div "Paroles" at bounding box center [263, 198] width 28 height 11
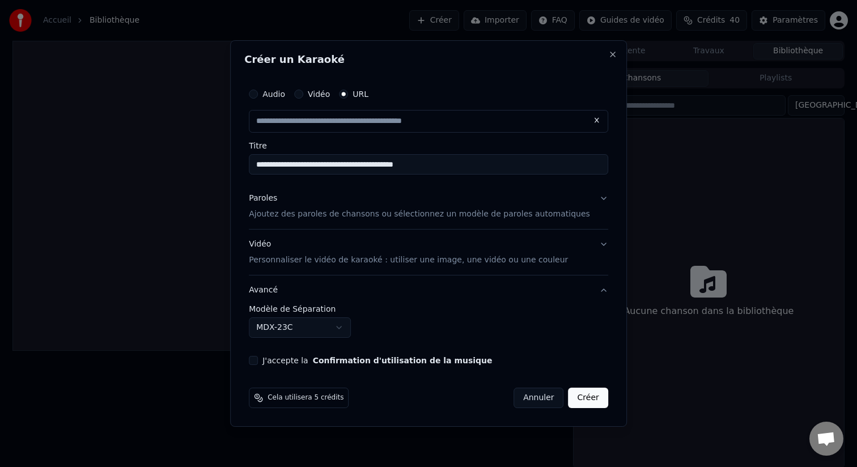
type input "**********"
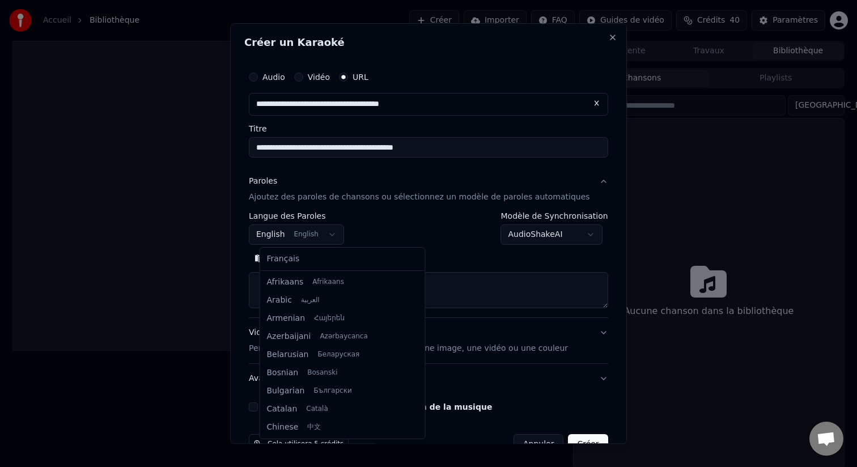
click at [318, 236] on body "**********" at bounding box center [428, 233] width 857 height 467
select select "**"
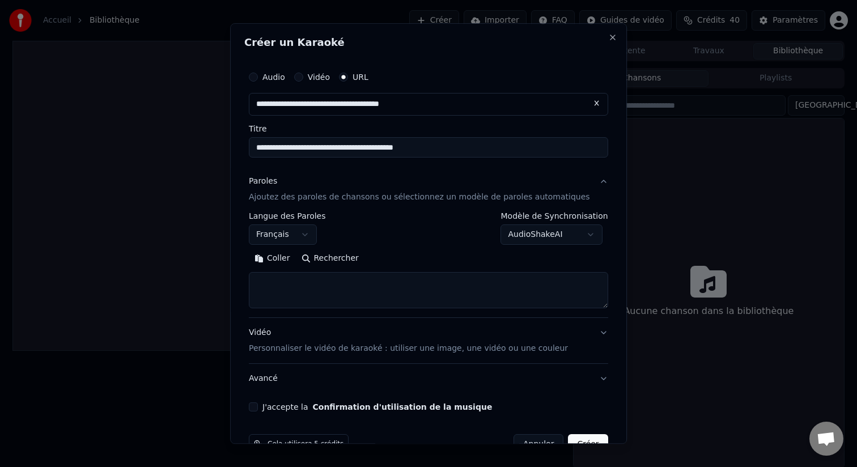
click at [312, 288] on textarea at bounding box center [428, 290] width 359 height 36
paste textarea "**********"
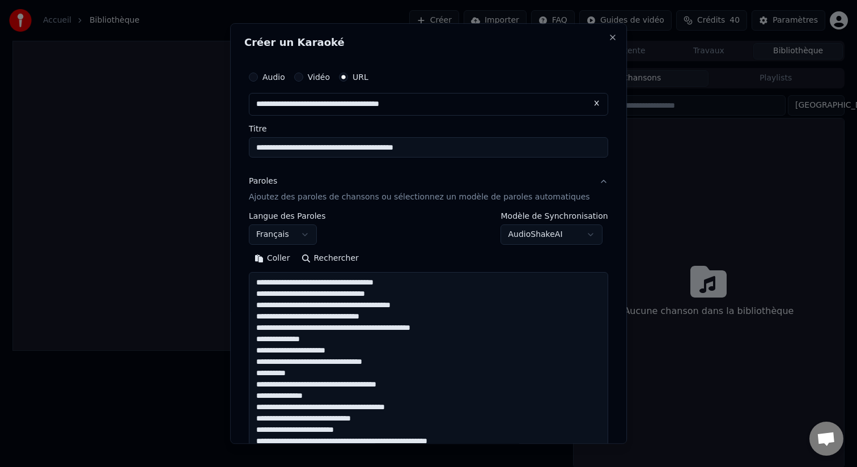
scroll to position [648, 0]
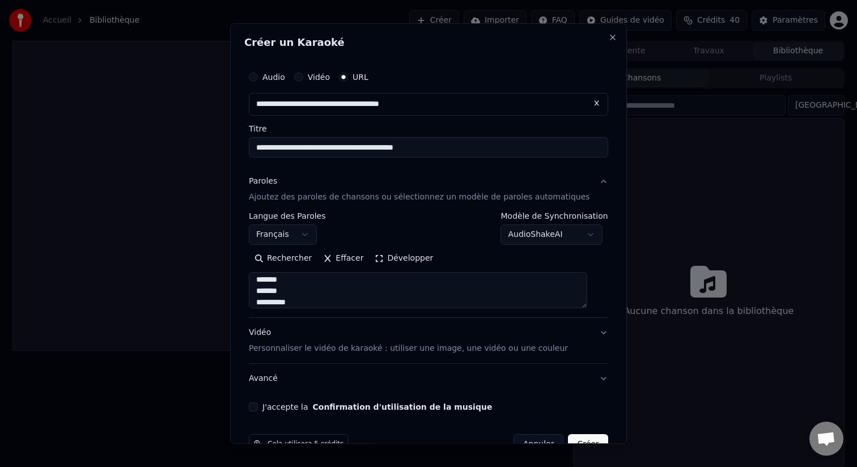
type textarea "**********"
click at [539, 222] on div "**********" at bounding box center [554, 228] width 107 height 33
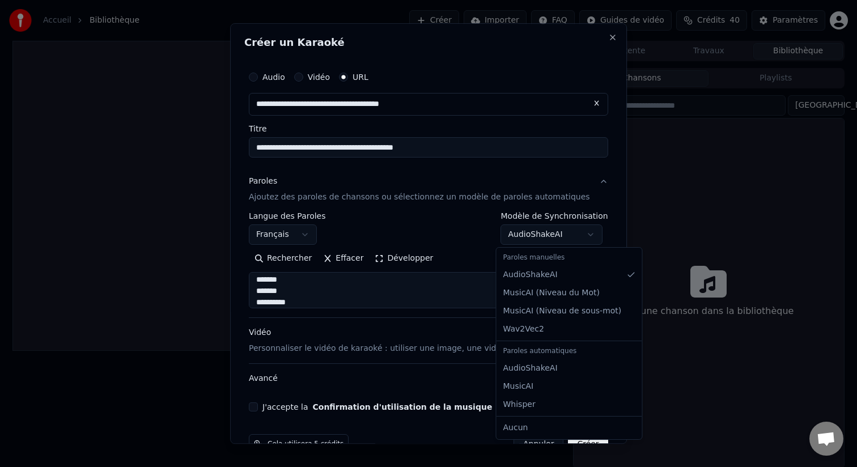
click at [539, 227] on body "**********" at bounding box center [428, 233] width 857 height 467
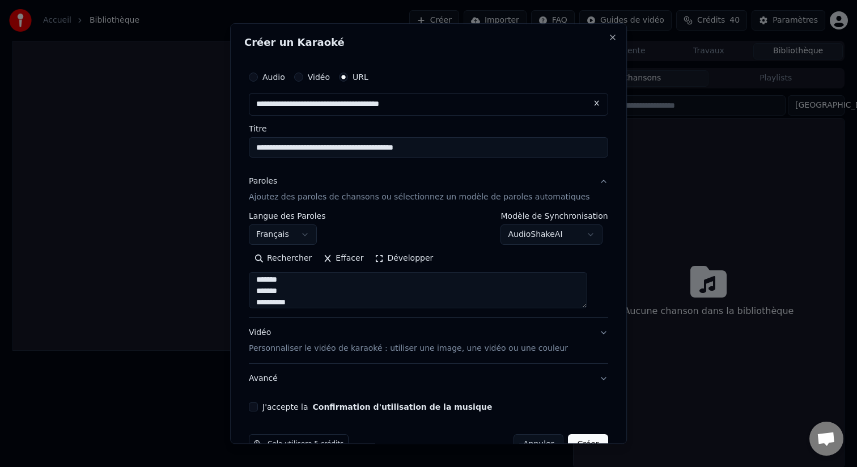
click at [434, 282] on body "**********" at bounding box center [428, 233] width 857 height 467
click at [302, 407] on label "J'accepte la Confirmation d'utilisation de la musique" at bounding box center [377, 407] width 230 height 8
click at [258, 407] on button "J'accepte la Confirmation d'utilisation de la musique" at bounding box center [253, 406] width 9 height 9
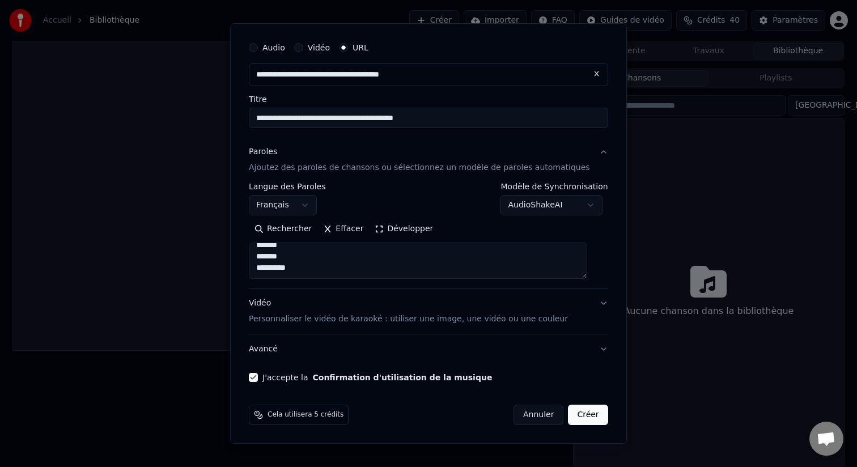
click at [314, 325] on button "Vidéo Personnaliser le vidéo de karaoké : utiliser une image, une vidéo ou une …" at bounding box center [428, 310] width 359 height 45
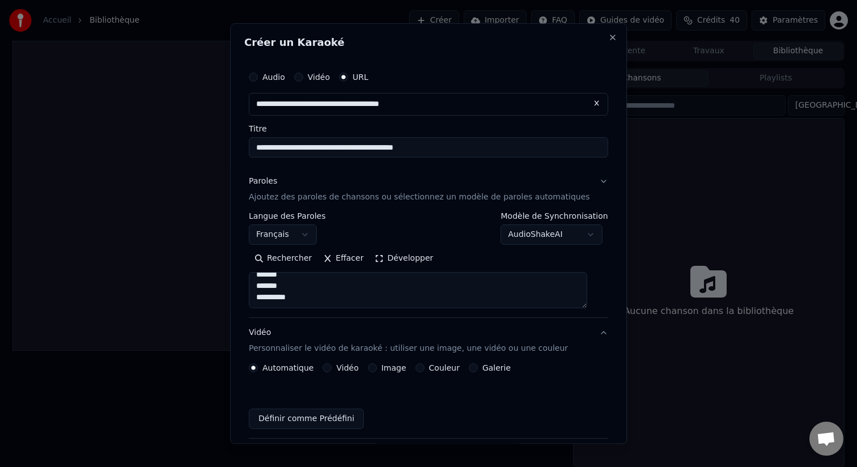
scroll to position [0, 0]
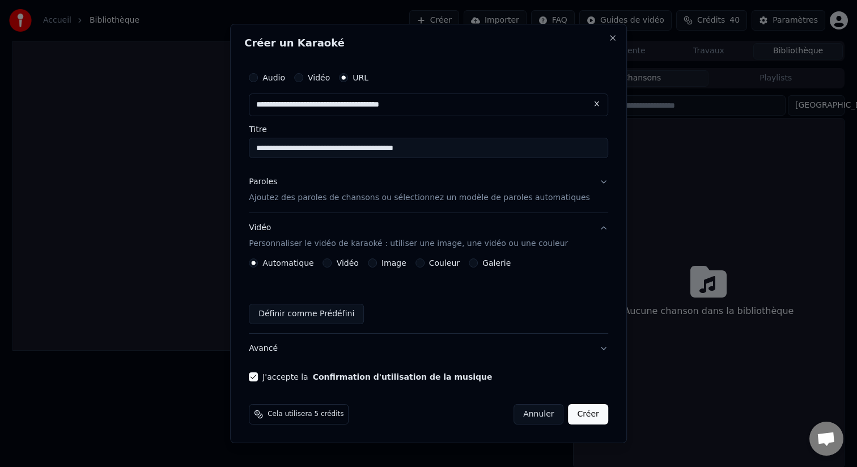
click at [377, 266] on button "Image" at bounding box center [372, 262] width 9 height 9
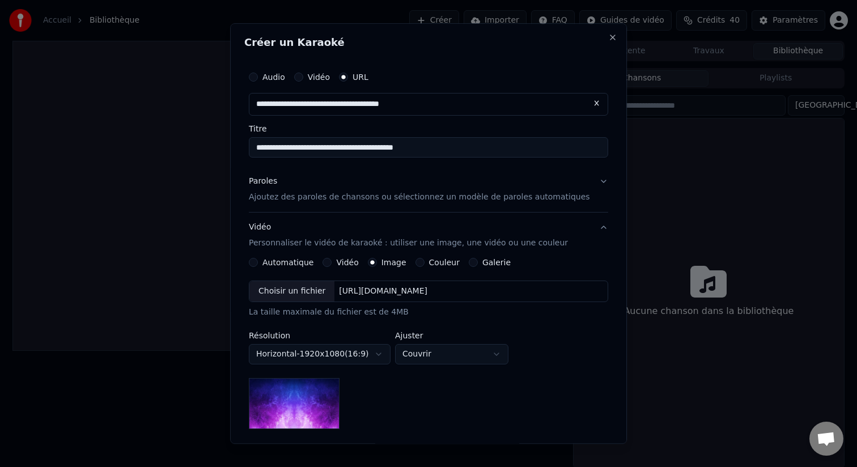
click at [320, 398] on img at bounding box center [294, 403] width 91 height 51
click at [323, 298] on div "Choisir un fichier" at bounding box center [291, 291] width 85 height 20
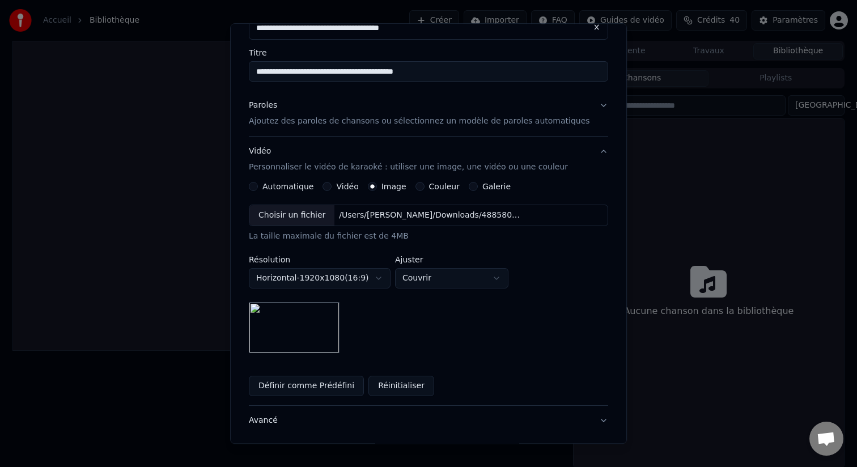
scroll to position [3, 0]
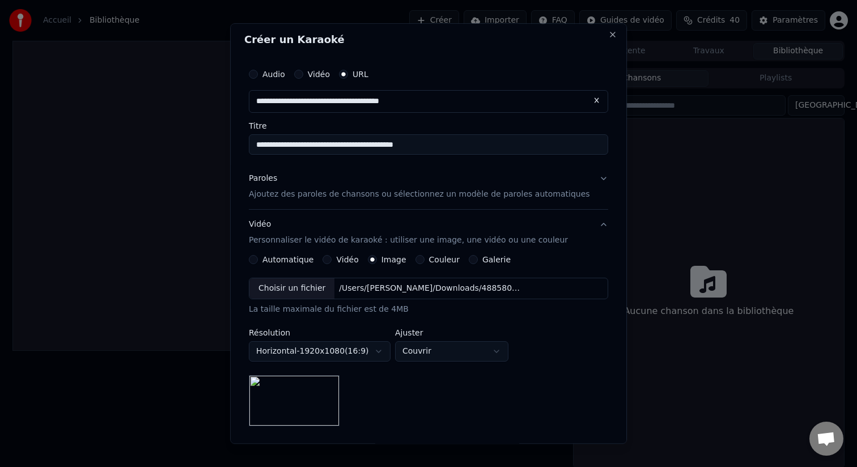
click at [337, 189] on p "Ajoutez des paroles de chansons ou sélectionnez un modèle de paroles automatiqu…" at bounding box center [419, 194] width 341 height 11
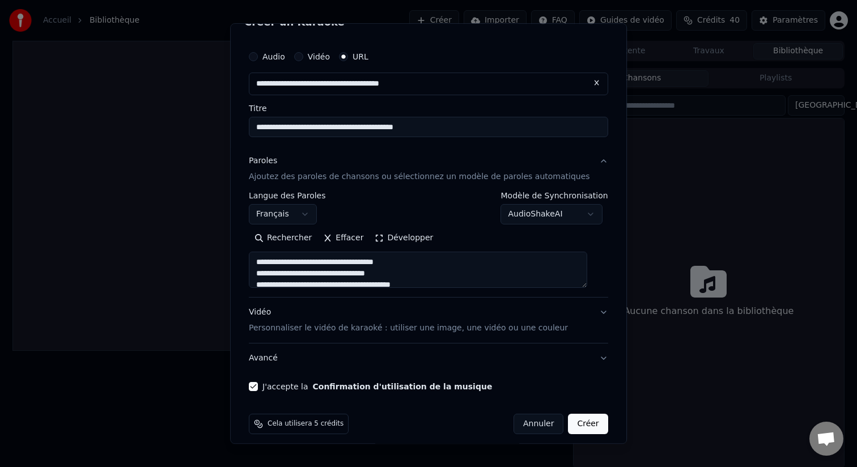
scroll to position [29, 0]
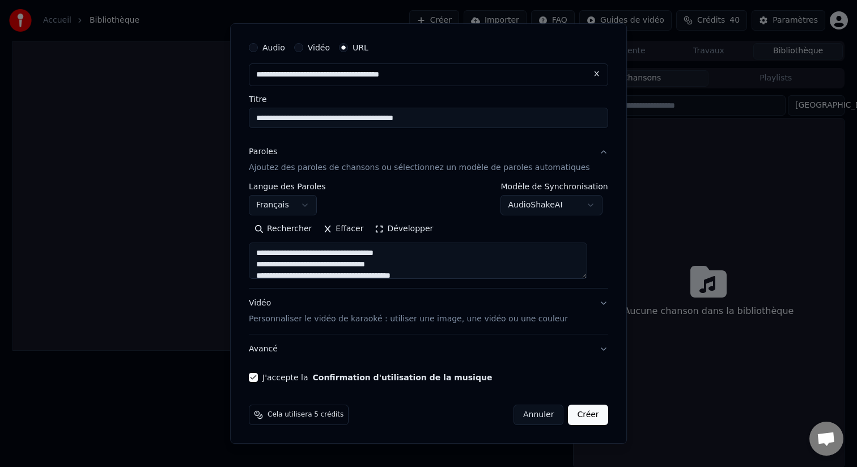
click at [283, 316] on p "Personnaliser le vidéo de karaoké : utiliser une image, une vidéo ou une couleur" at bounding box center [408, 318] width 319 height 11
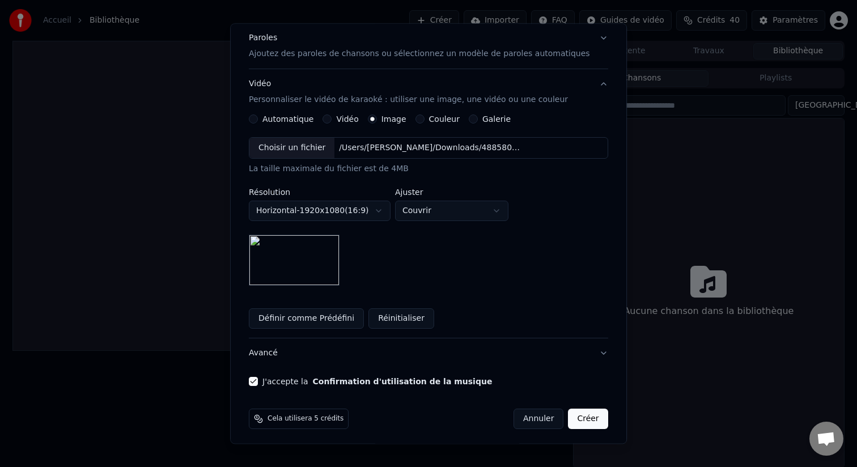
scroll to position [147, 0]
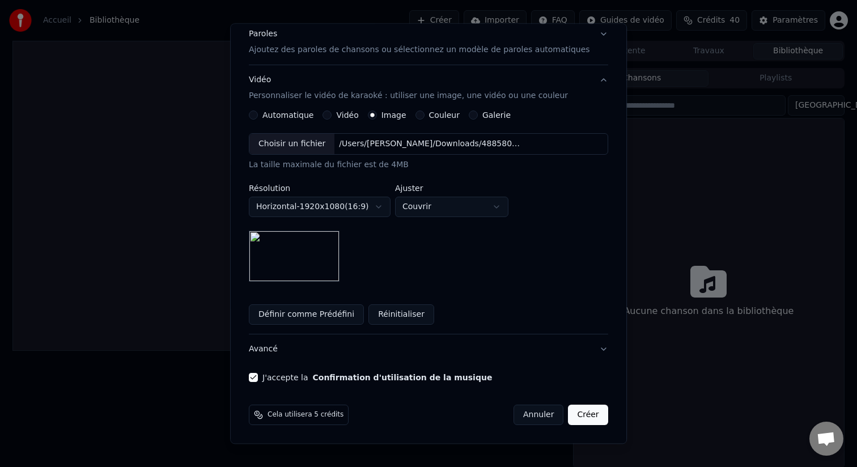
click at [279, 348] on button "Avancé" at bounding box center [428, 348] width 359 height 29
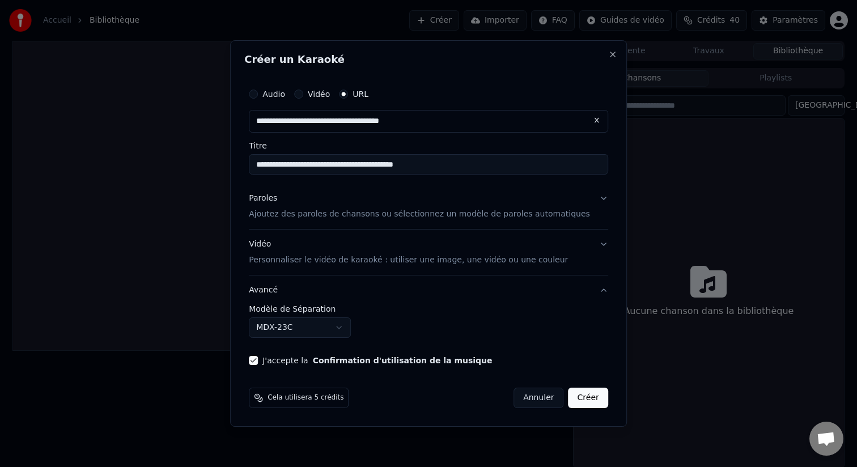
click at [333, 326] on body "**********" at bounding box center [428, 233] width 857 height 467
click at [577, 398] on button "Créer" at bounding box center [588, 398] width 40 height 20
select select "******"
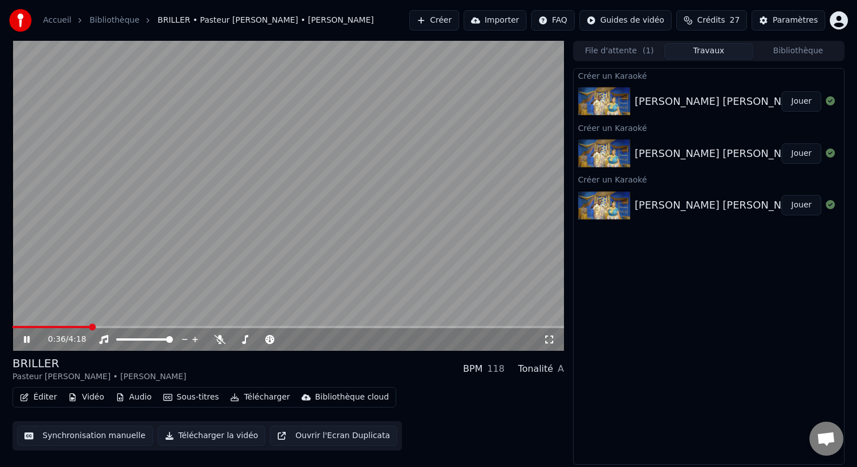
click at [261, 287] on video at bounding box center [287, 196] width 551 height 310
